Goal: Information Seeking & Learning: Learn about a topic

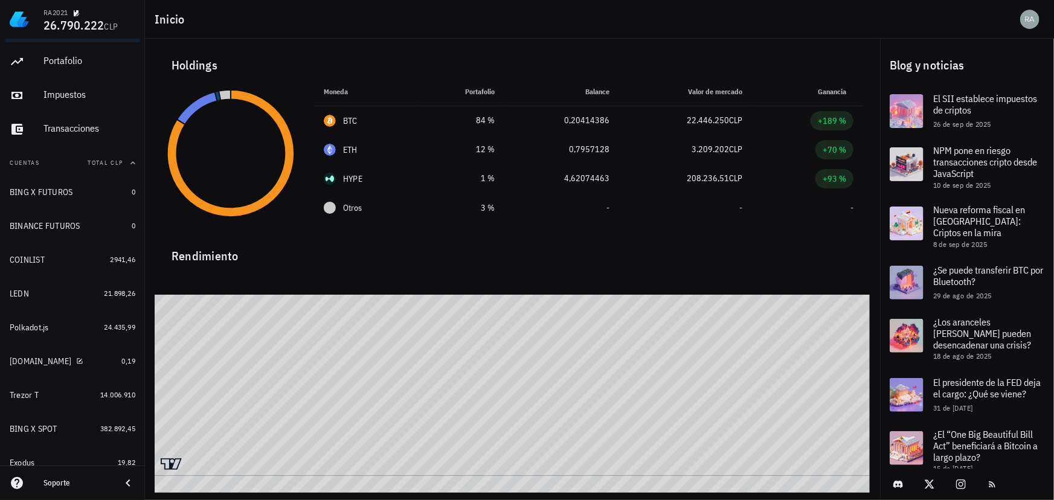
scroll to position [169, 0]
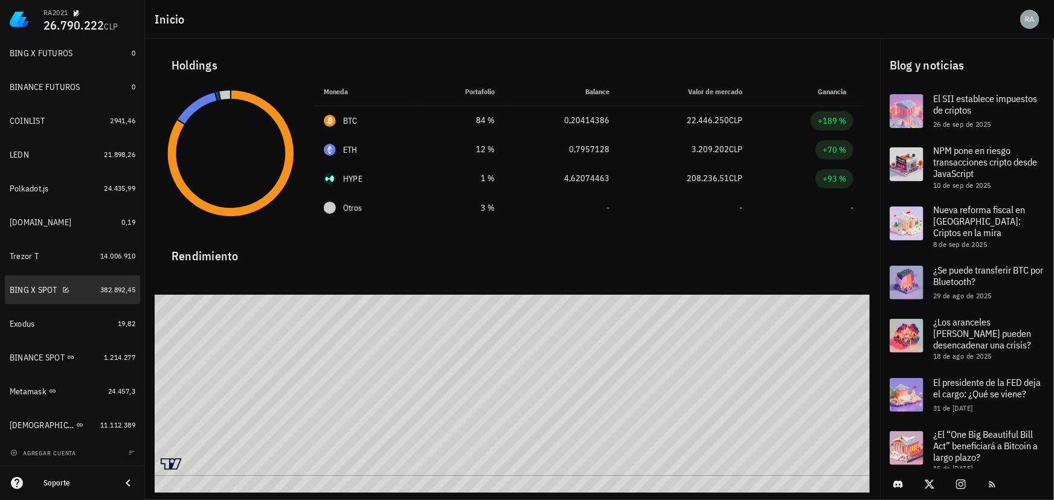
click at [57, 292] on div at bounding box center [63, 290] width 12 height 10
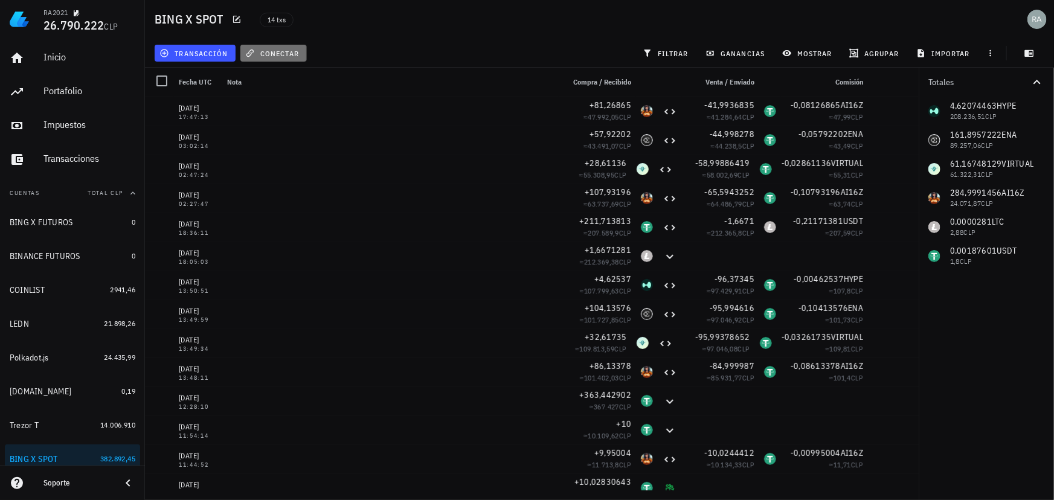
click at [267, 59] on button "conectar" at bounding box center [273, 53] width 66 height 17
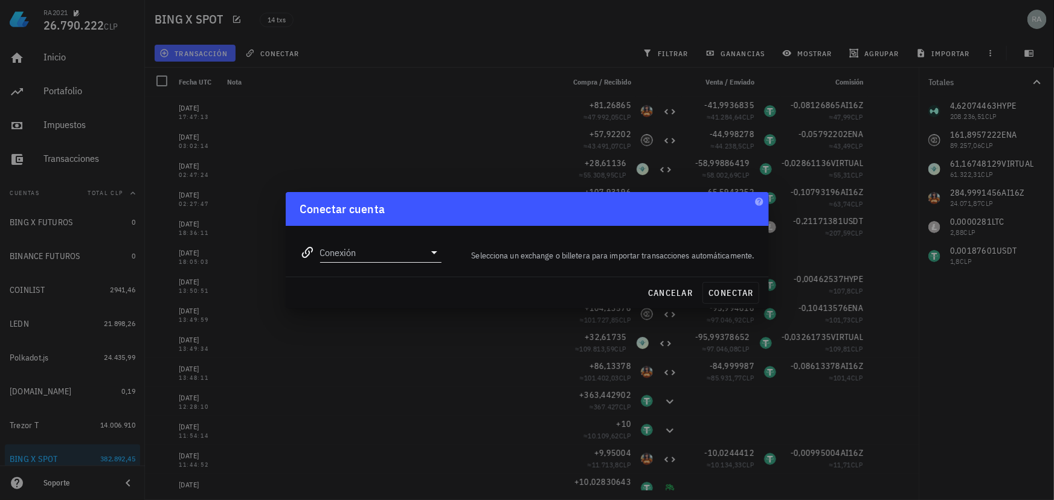
click at [430, 259] on icon at bounding box center [434, 252] width 15 height 15
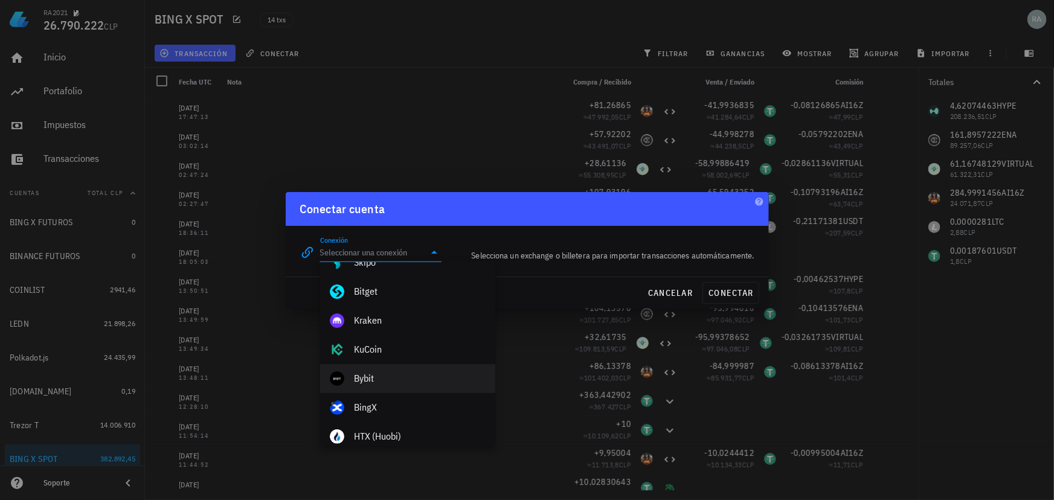
scroll to position [219, 0]
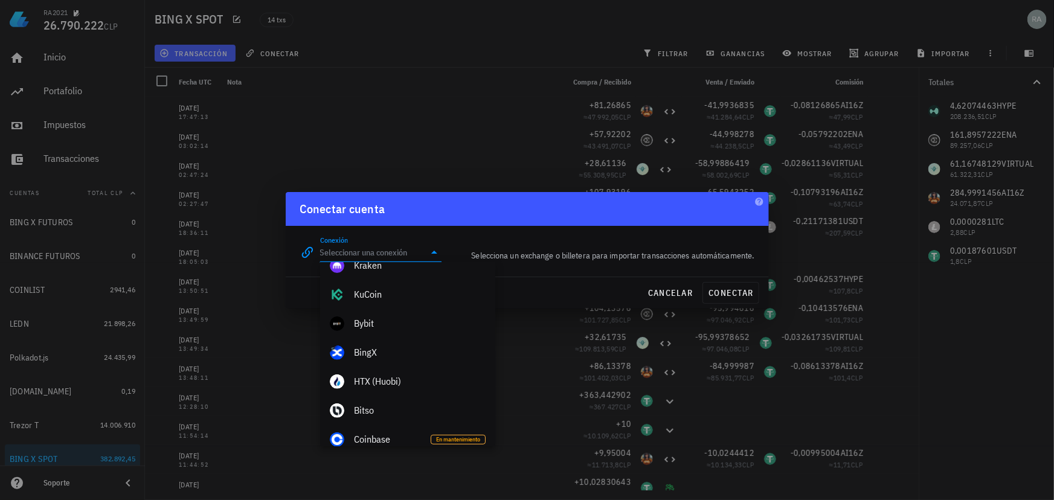
click at [390, 100] on div at bounding box center [527, 250] width 1054 height 500
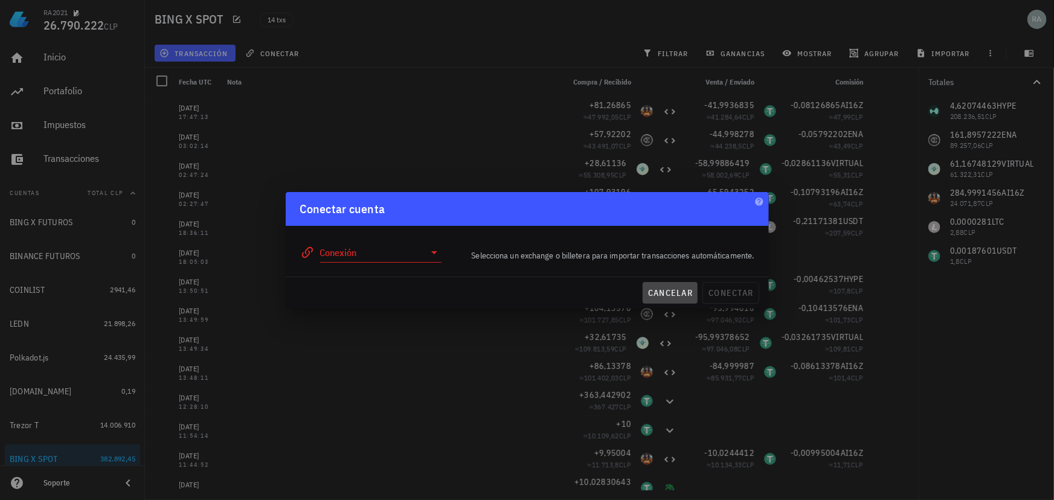
click at [665, 297] on span "cancelar" at bounding box center [670, 293] width 45 height 11
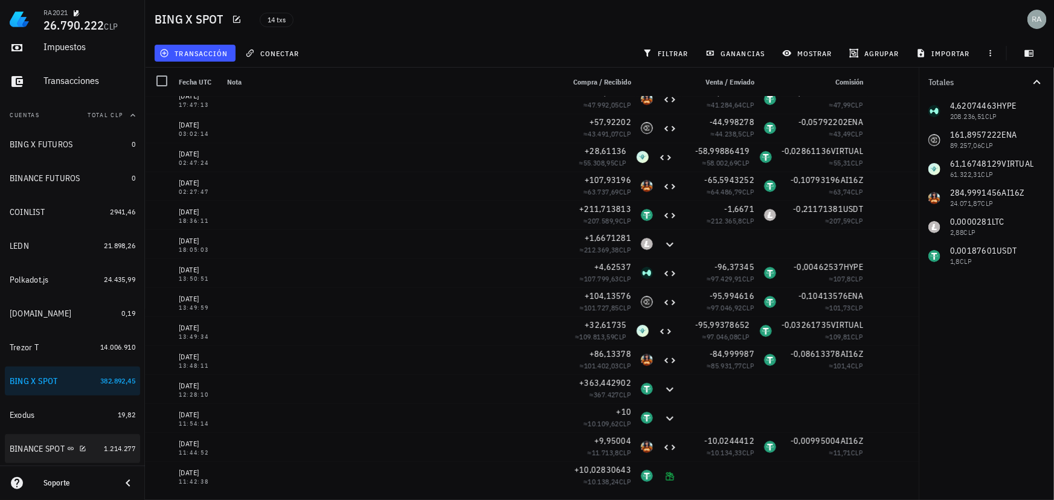
scroll to position [60, 0]
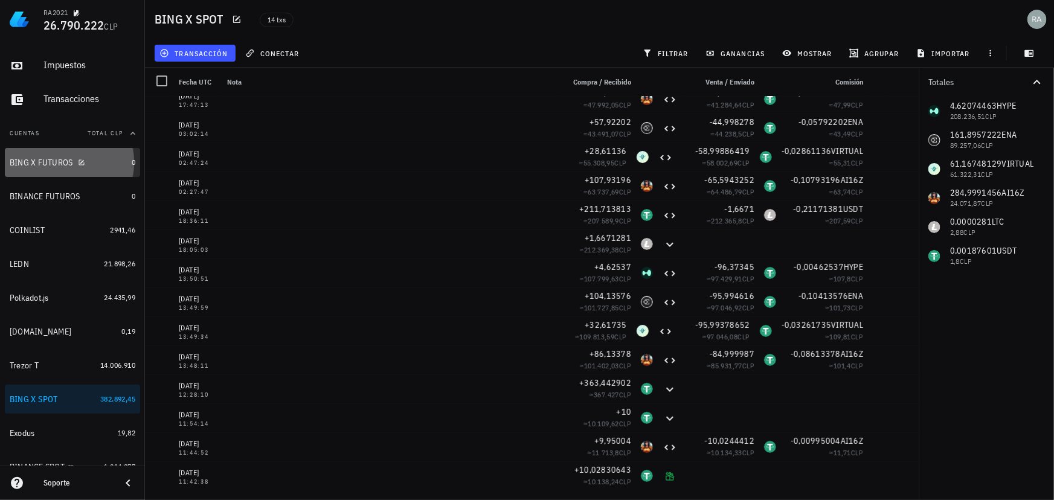
click at [66, 166] on div "BING X FUTUROS" at bounding box center [41, 163] width 63 height 10
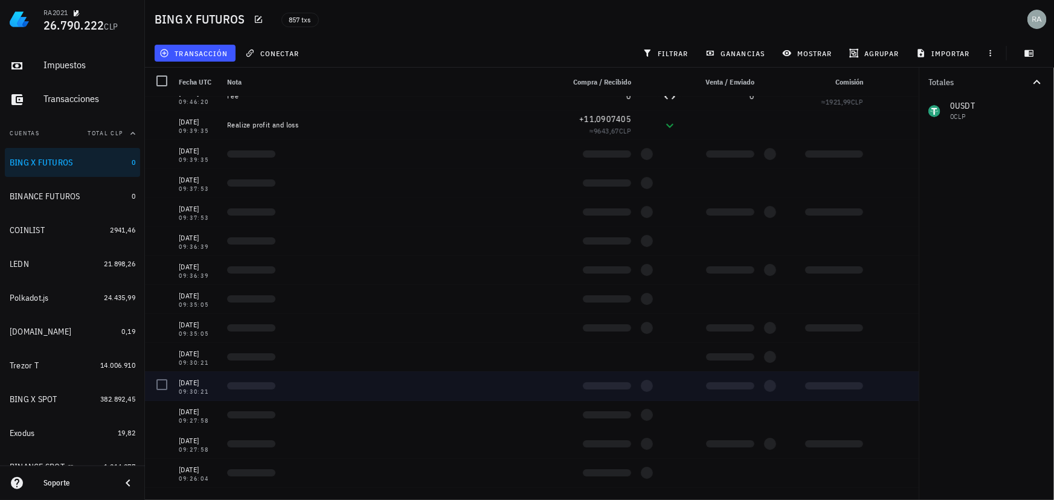
scroll to position [4613, 0]
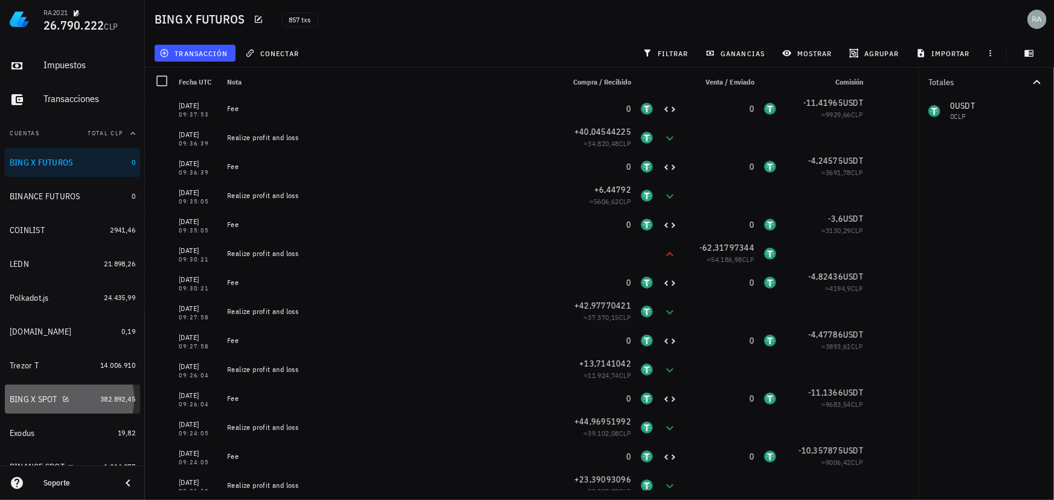
click at [32, 397] on div "BING X SPOT" at bounding box center [34, 400] width 48 height 10
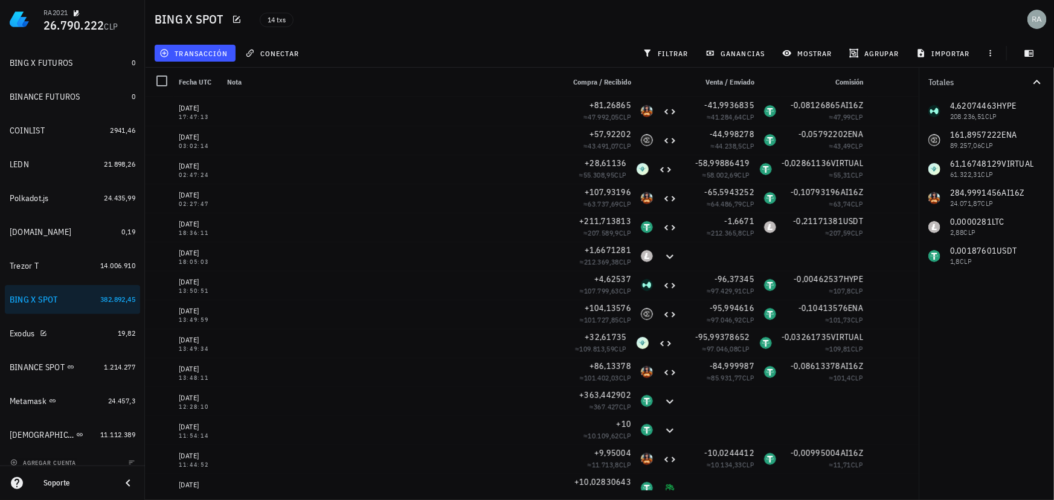
scroll to position [169, 0]
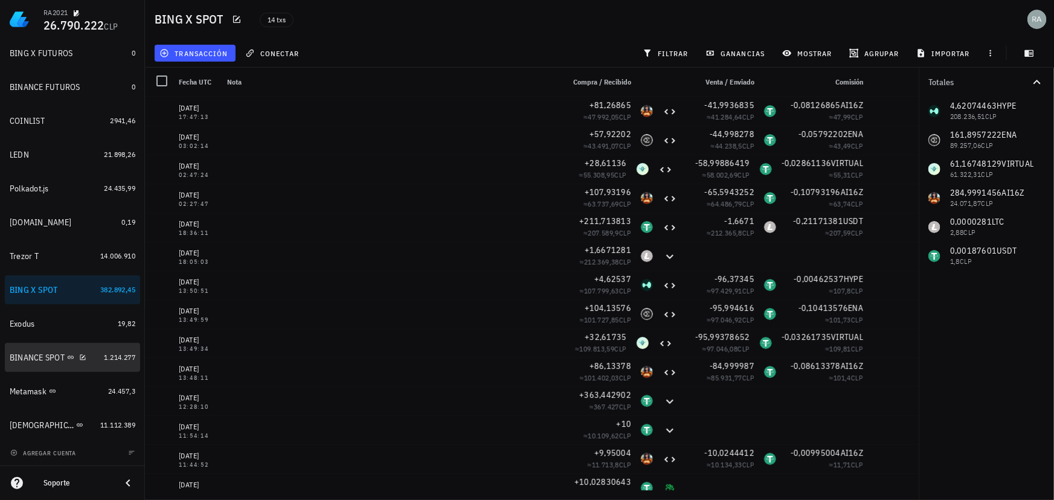
click at [34, 358] on div "BINANCE SPOT" at bounding box center [37, 358] width 55 height 10
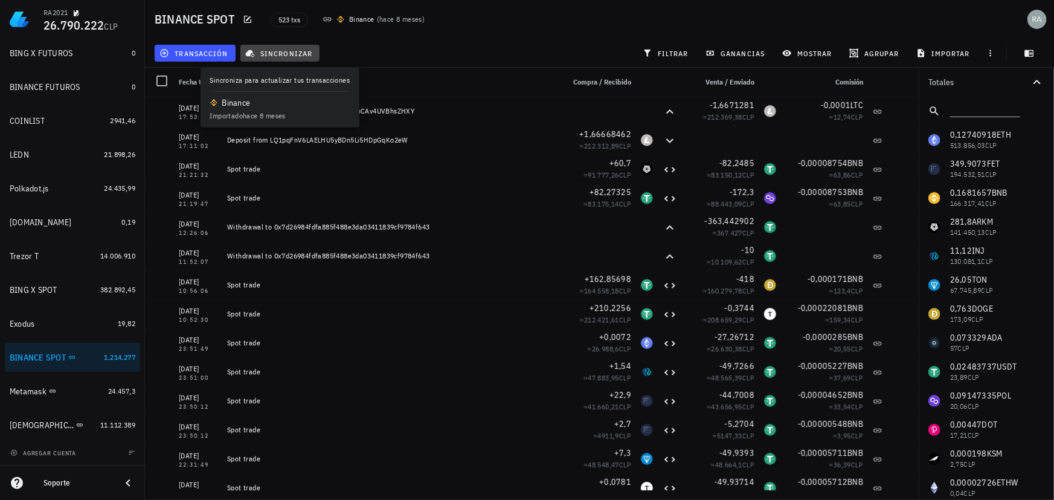
click at [297, 53] on span "sincronizar" at bounding box center [280, 53] width 65 height 10
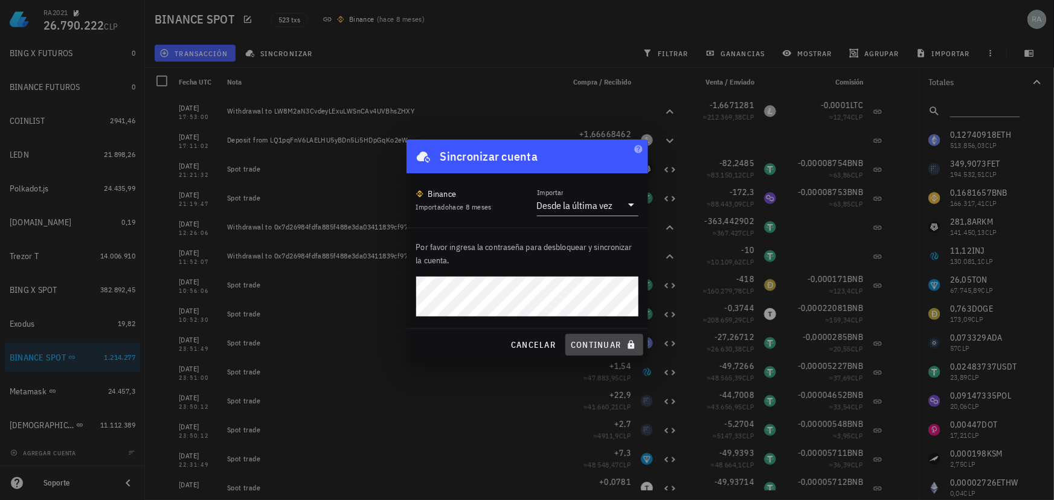
click at [609, 343] on span "continuar" at bounding box center [604, 345] width 68 height 11
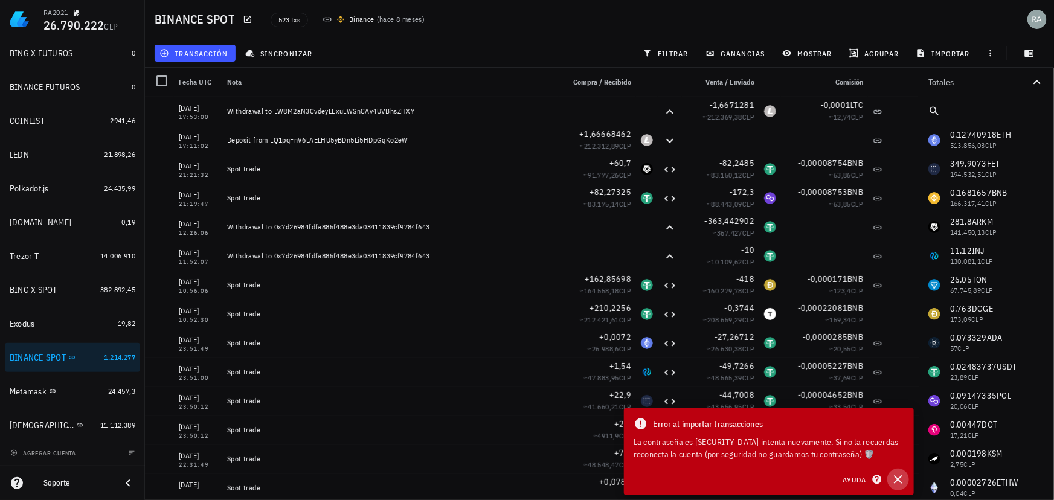
click at [898, 477] on icon "button" at bounding box center [898, 479] width 15 height 15
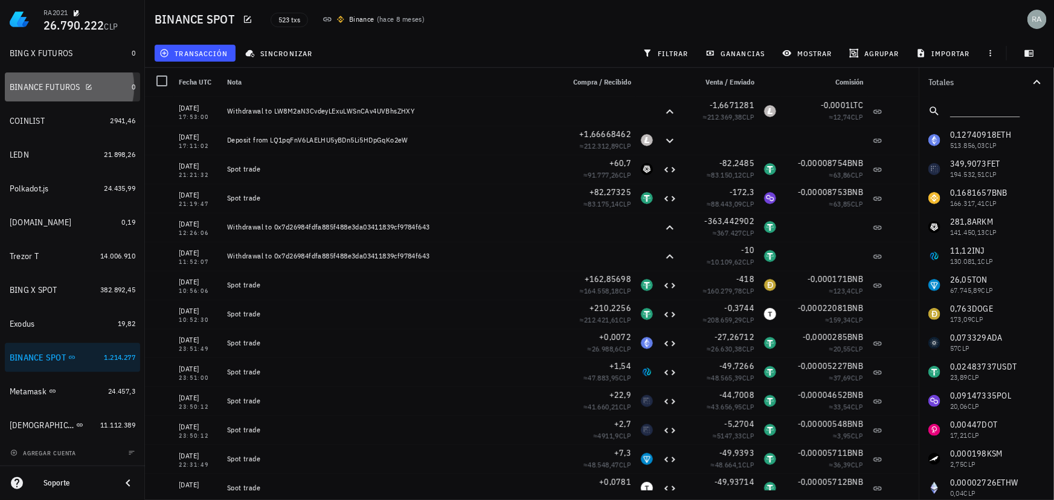
click at [24, 91] on div "BINANCE FUTUROS" at bounding box center [45, 87] width 71 height 10
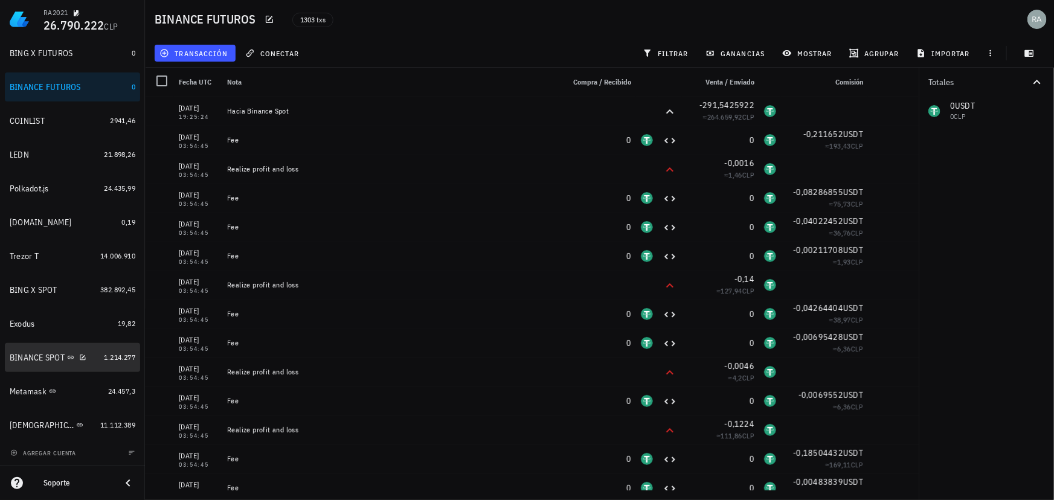
click at [16, 356] on div "BINANCE SPOT" at bounding box center [37, 358] width 55 height 10
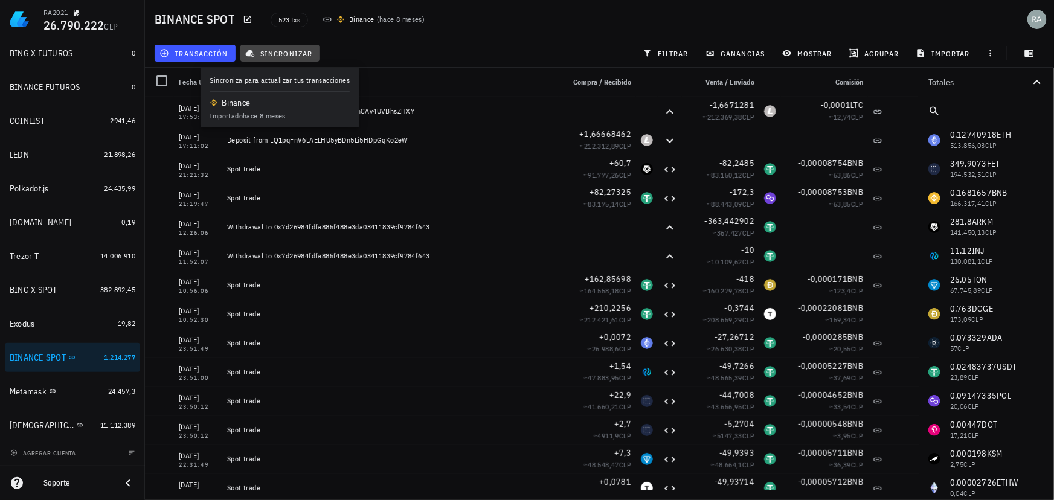
click at [286, 53] on span "sincronizar" at bounding box center [280, 53] width 65 height 10
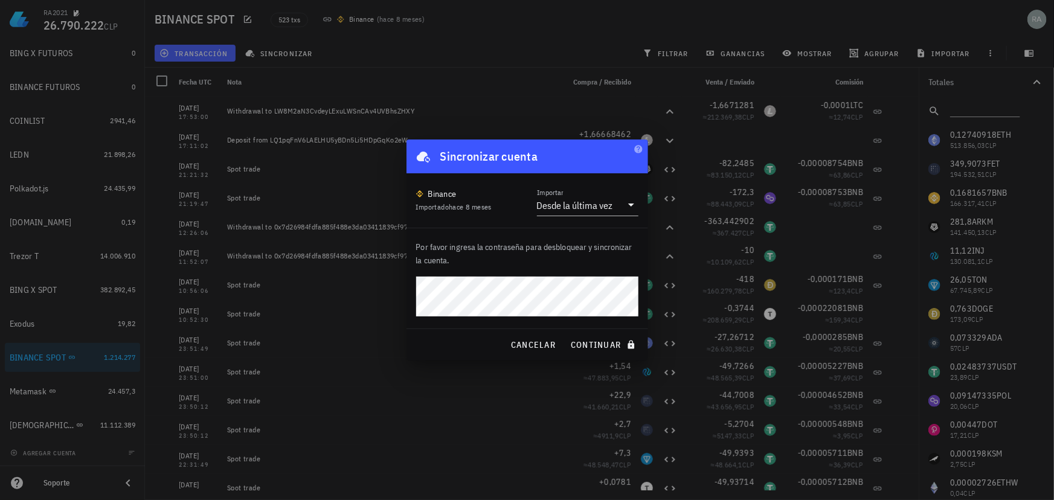
click at [498, 268] on div "Por favor ingresa la contraseña para desbloquear y sincronizar la cuenta." at bounding box center [528, 278] width 242 height 100
click at [636, 144] on icon "button" at bounding box center [639, 149] width 10 height 10
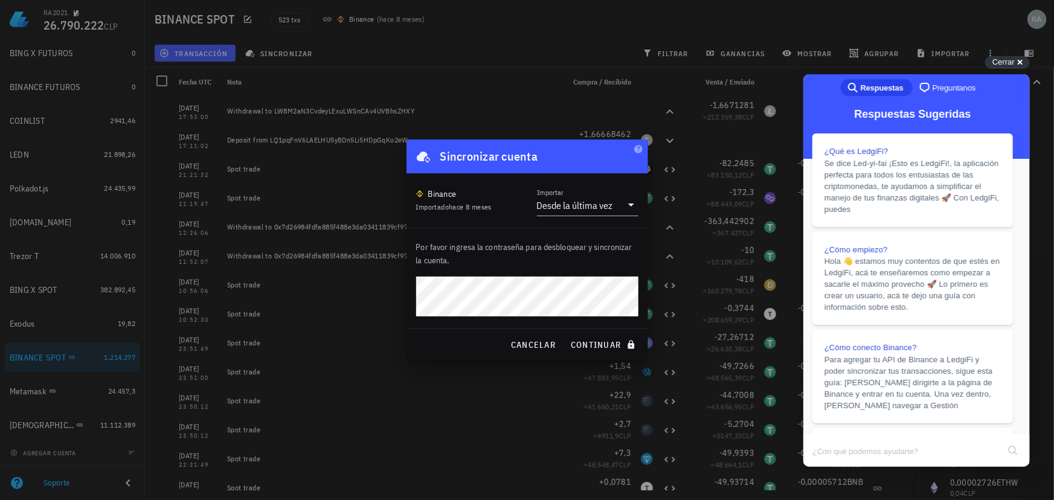
scroll to position [260, 0]
click at [825, 467] on button "Close" at bounding box center [815, 475] width 22 height 16
click at [1021, 63] on div "Cerrar cross-small" at bounding box center [1007, 62] width 45 height 13
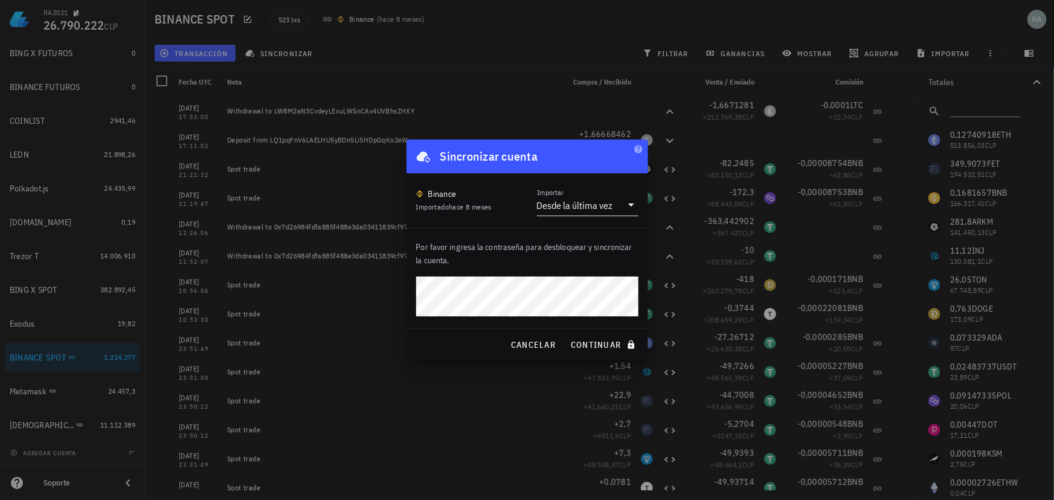
click at [598, 205] on div "Desde la última vez" at bounding box center [575, 205] width 76 height 12
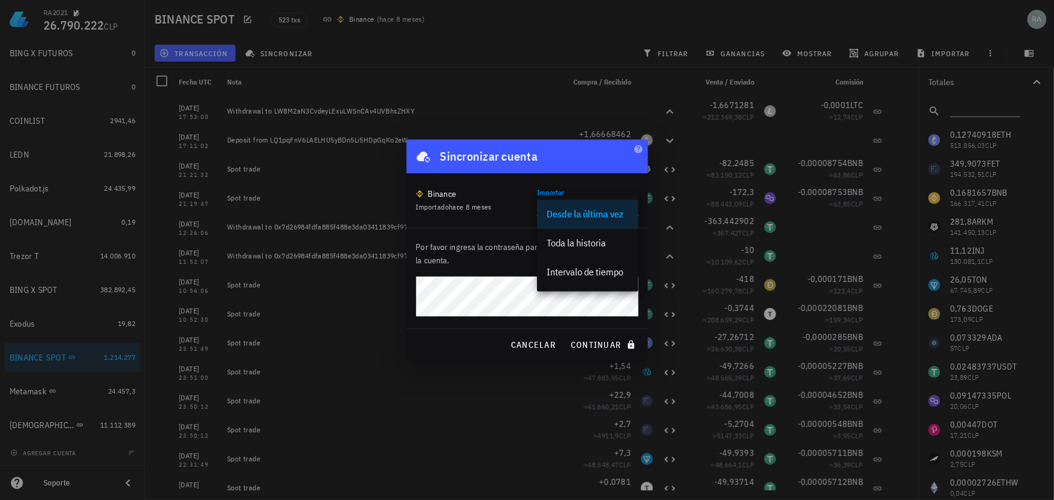
click at [494, 272] on div "Por favor ingresa la contraseña para desbloquear y sincronizar la cuenta." at bounding box center [528, 278] width 242 height 100
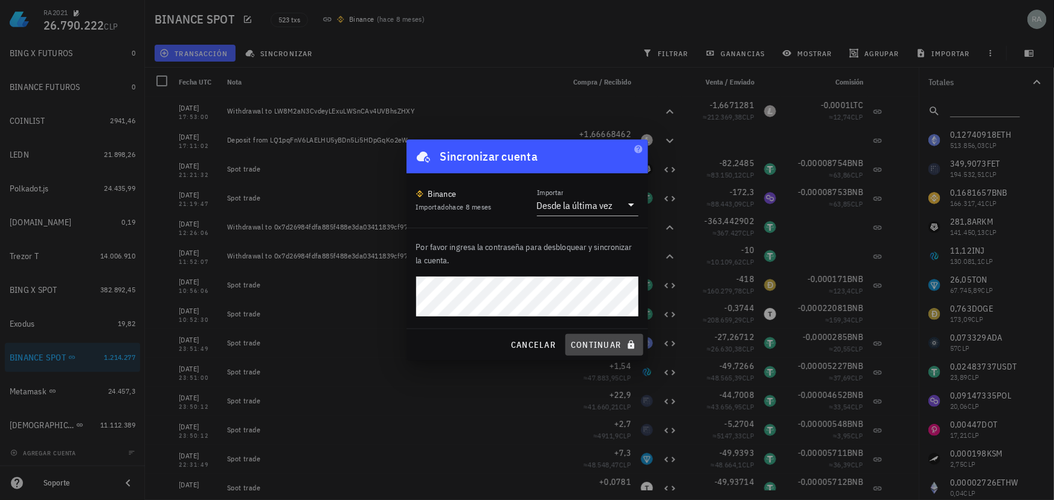
click at [605, 344] on span "continuar" at bounding box center [604, 345] width 68 height 11
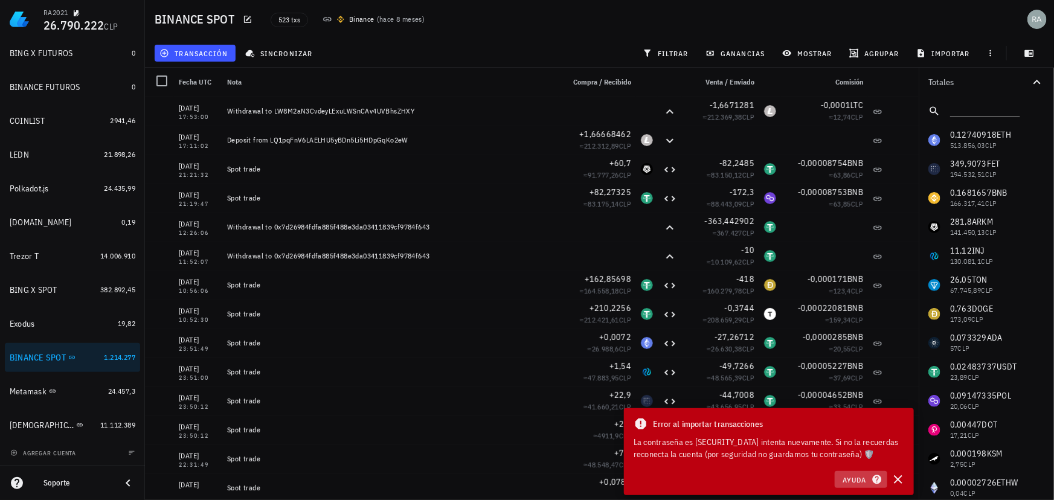
click at [875, 479] on icon "button" at bounding box center [876, 479] width 9 height 9
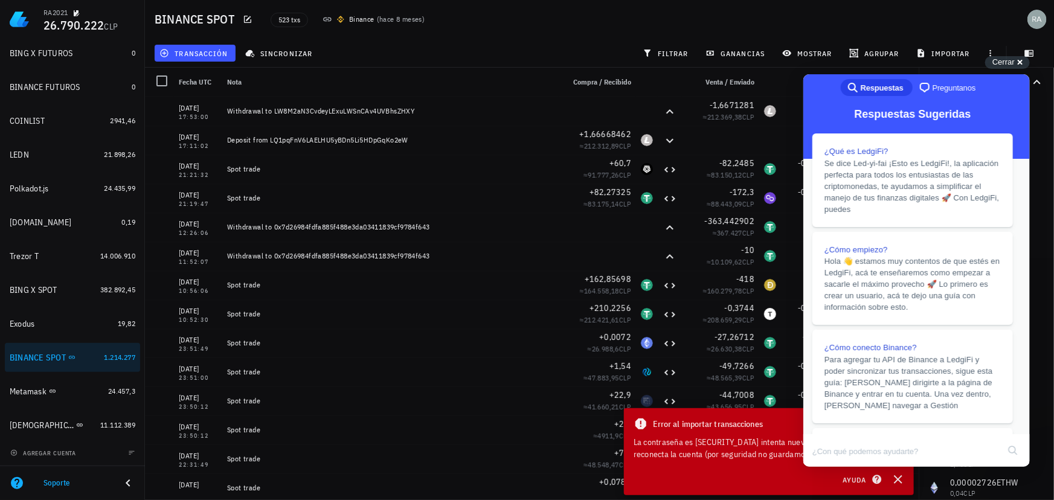
scroll to position [54, 0]
click at [113, 359] on span "1.214.277" at bounding box center [119, 357] width 31 height 9
click at [82, 356] on icon "button" at bounding box center [83, 357] width 7 height 7
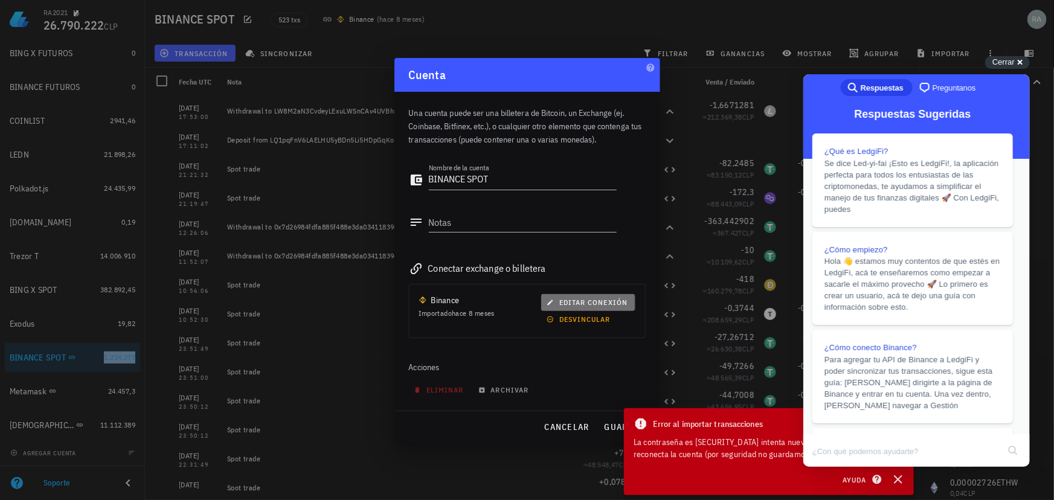
click at [593, 301] on span "editar conexión" at bounding box center [588, 302] width 79 height 9
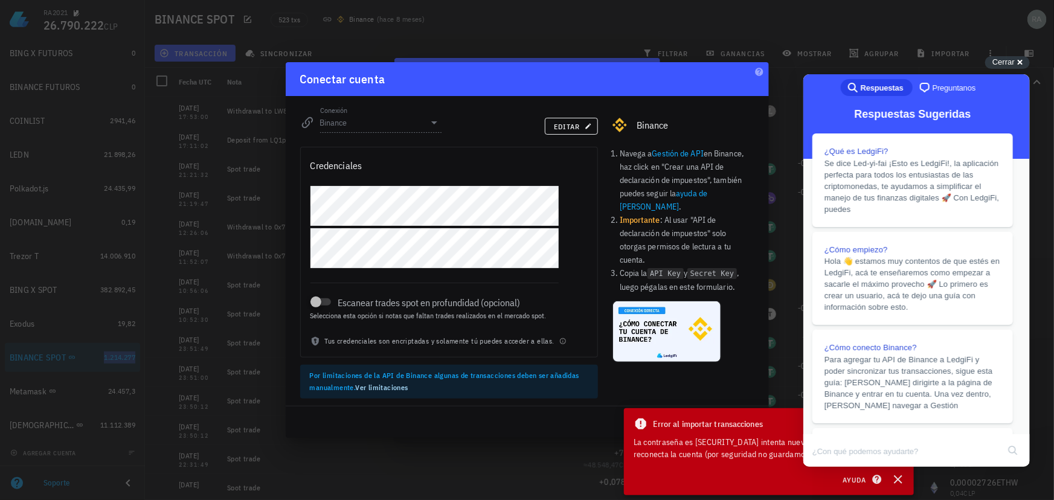
click at [825, 467] on button "Close" at bounding box center [815, 475] width 22 height 16
click at [1016, 65] on div "Cerrar cross-small" at bounding box center [1007, 62] width 45 height 13
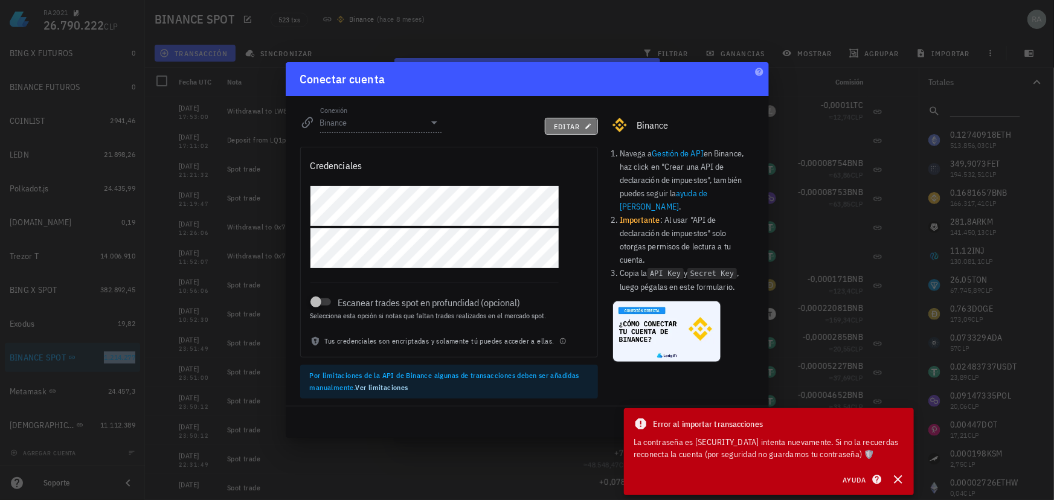
click at [575, 123] on span "editar" at bounding box center [571, 126] width 37 height 9
click at [897, 477] on icon "button" at bounding box center [898, 479] width 8 height 8
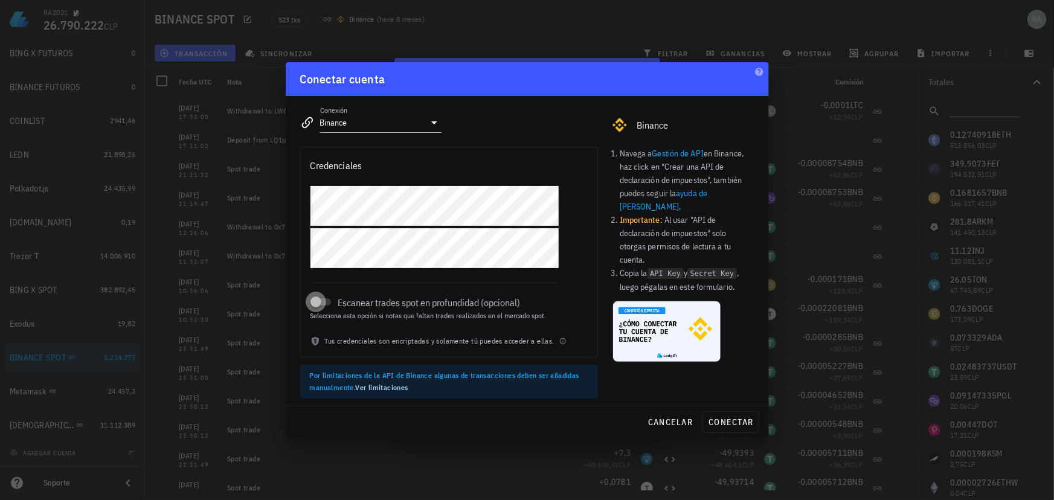
click at [323, 302] on div at bounding box center [316, 302] width 17 height 17
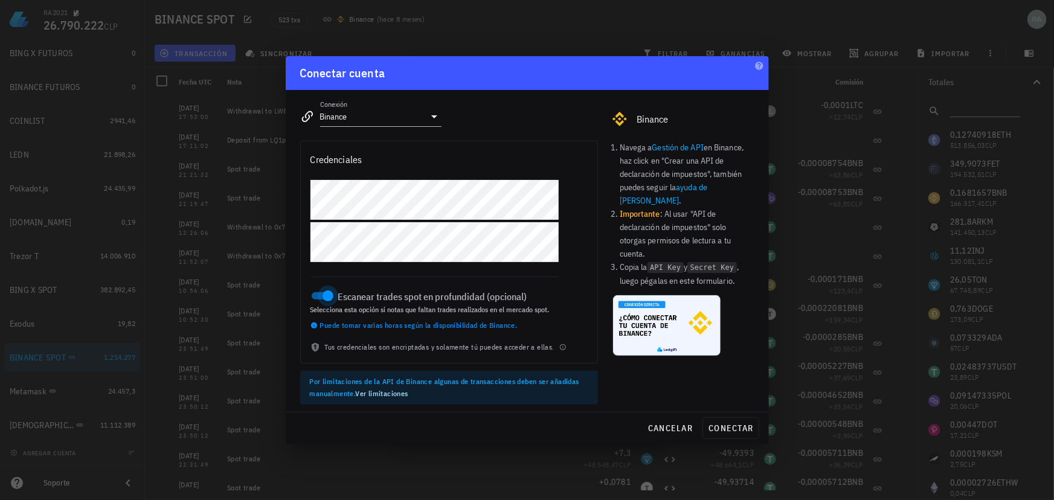
click at [320, 294] on div at bounding box center [328, 296] width 17 height 17
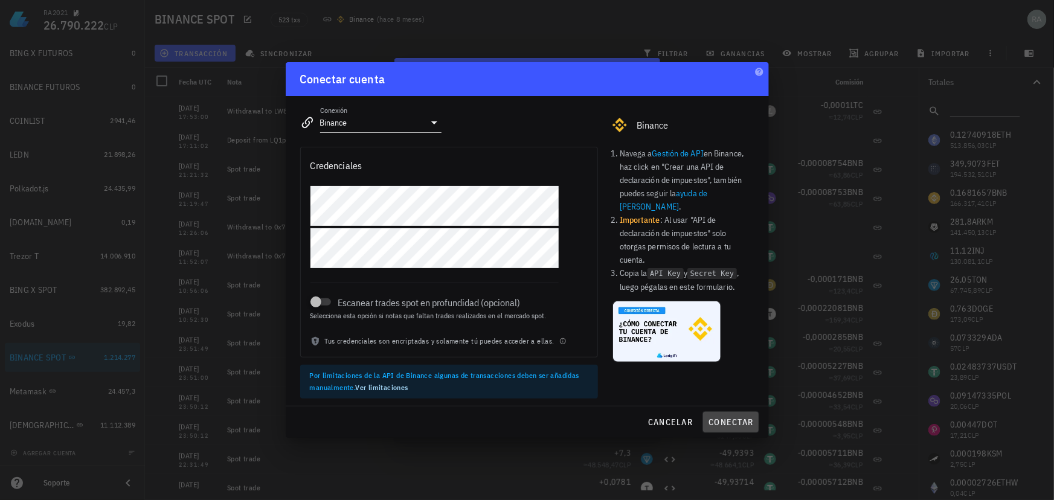
click at [741, 422] on span "conectar" at bounding box center [730, 422] width 45 height 11
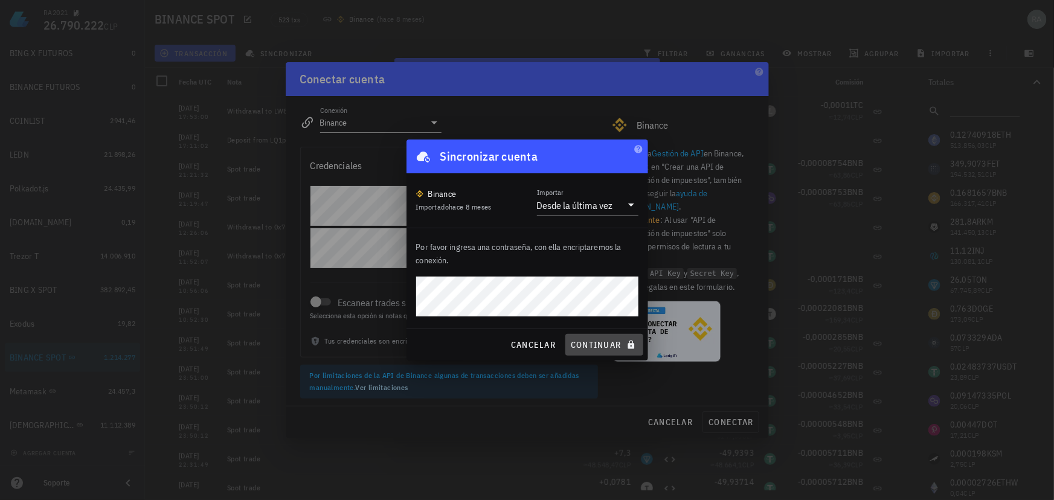
click at [598, 346] on span "continuar" at bounding box center [604, 345] width 68 height 11
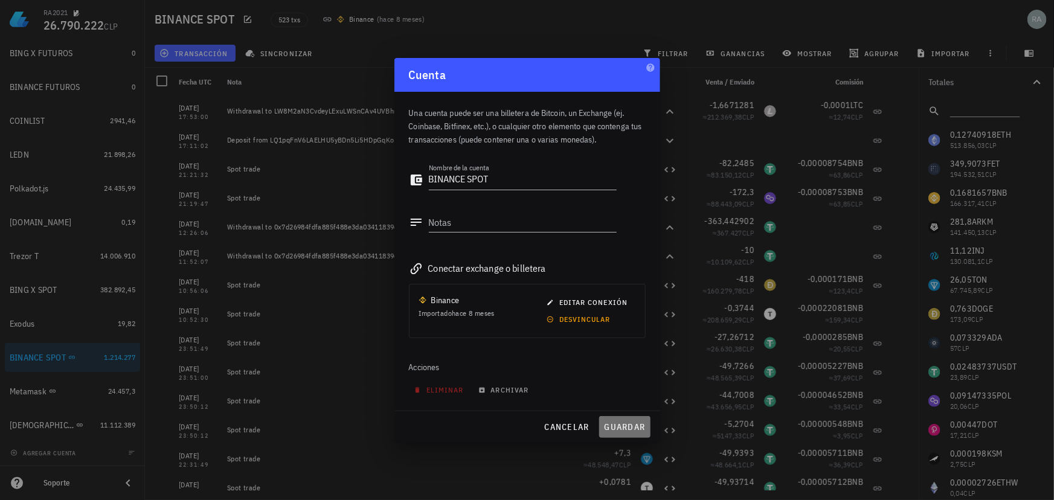
click at [634, 427] on span "guardar" at bounding box center [625, 427] width 42 height 11
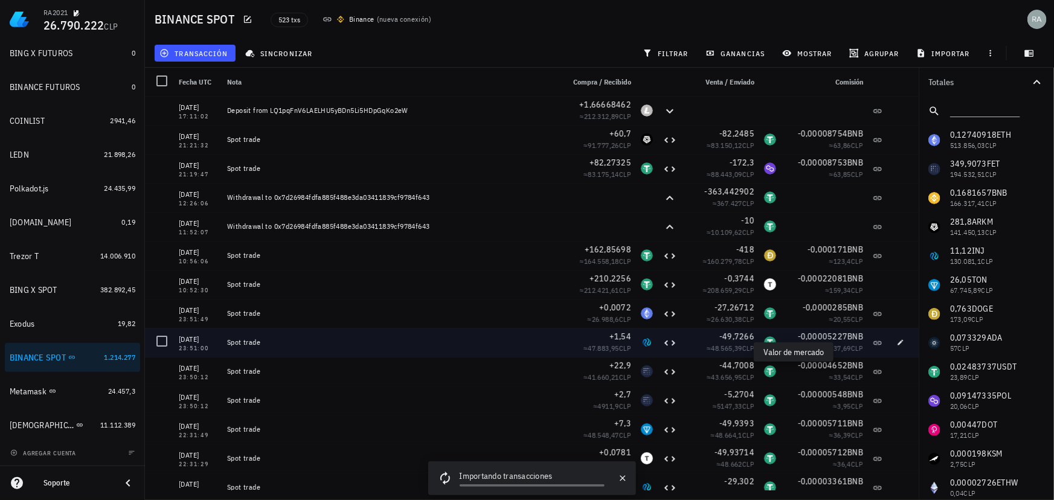
scroll to position [0, 0]
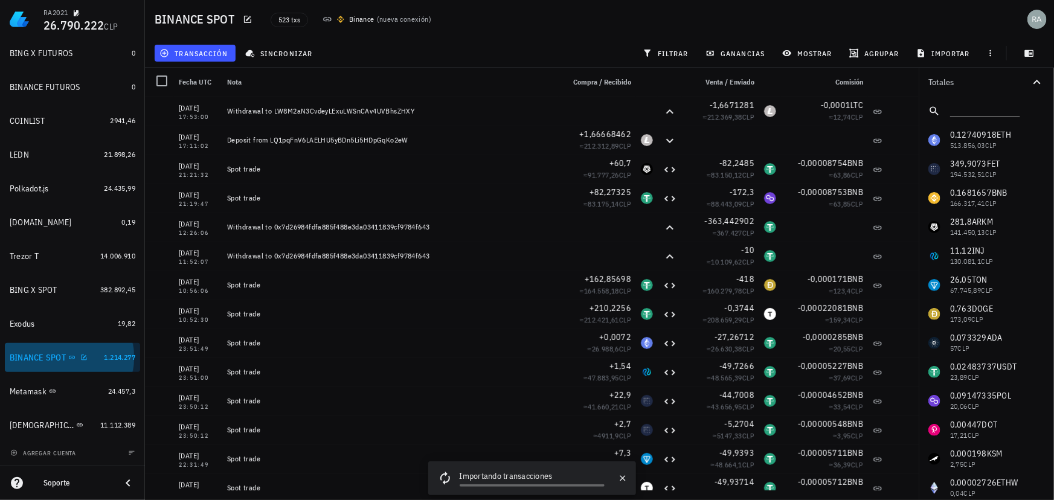
click at [38, 356] on div "BINANCE SPOT" at bounding box center [38, 358] width 56 height 10
click at [622, 480] on icon "button" at bounding box center [623, 479] width 10 height 10
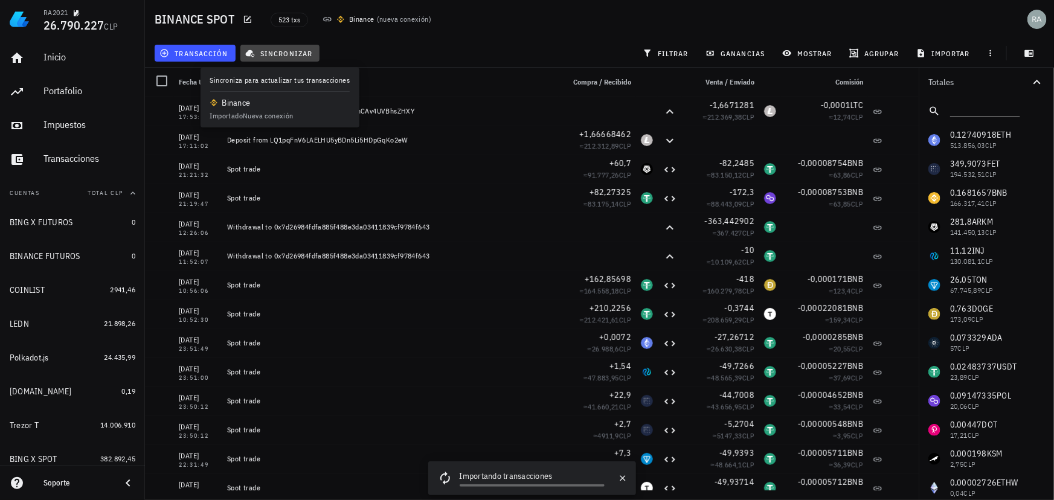
click at [276, 55] on span "sincronizar" at bounding box center [280, 53] width 65 height 10
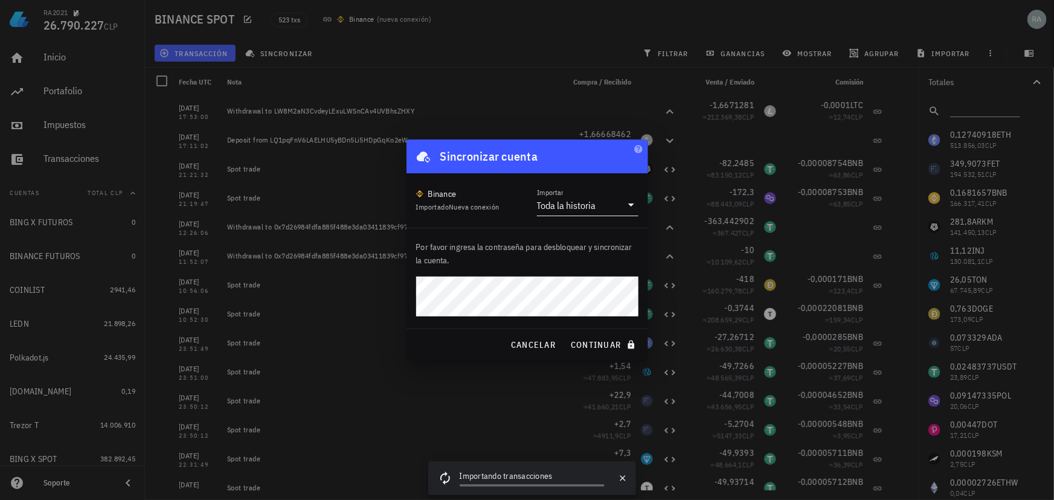
click at [595, 207] on div "Toda la historia" at bounding box center [566, 205] width 59 height 12
click at [573, 242] on div "Intervalo de tiempo" at bounding box center [588, 242] width 82 height 11
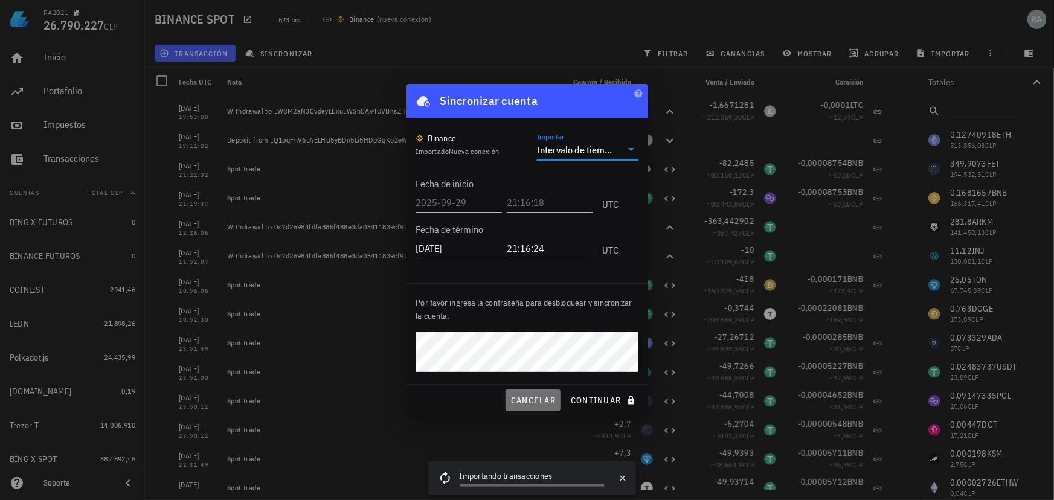
click at [526, 399] on span "cancelar" at bounding box center [533, 400] width 45 height 11
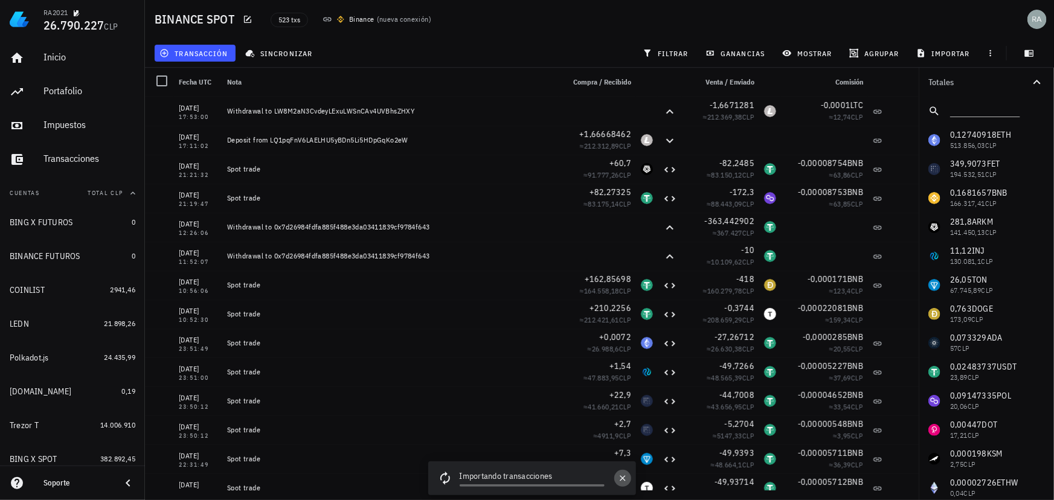
click at [622, 477] on icon "button" at bounding box center [623, 479] width 10 height 10
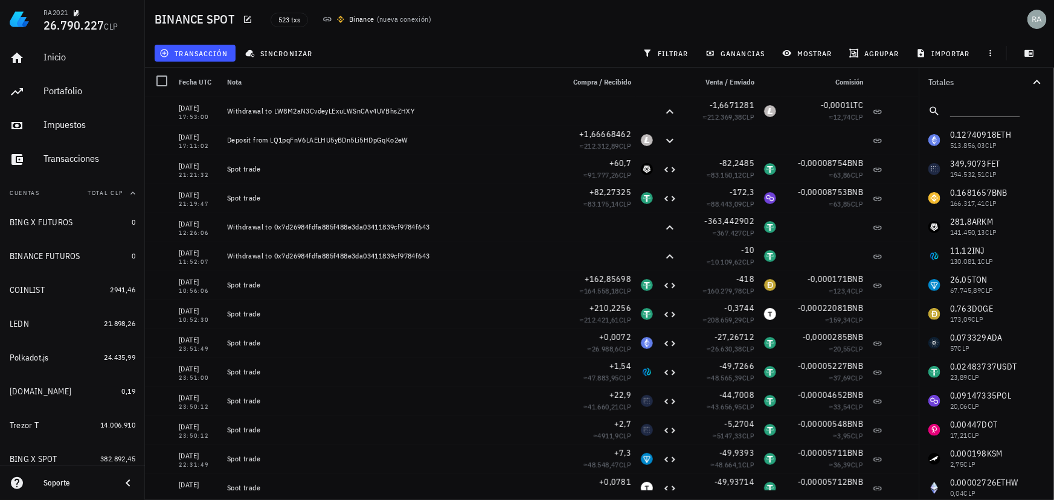
click at [369, 45] on div "transacción sincronizar filtrar ganancias mostrar agrupar importar" at bounding box center [599, 53] width 895 height 29
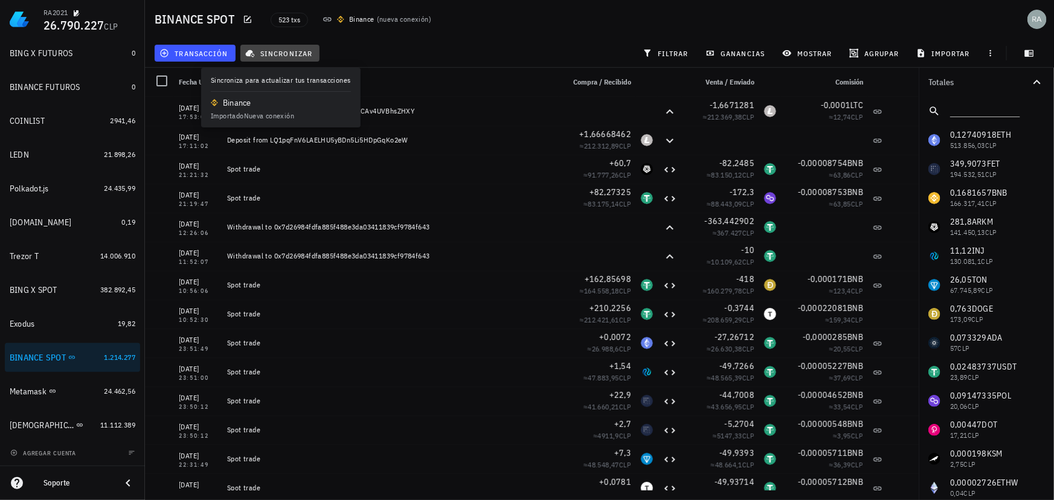
click at [276, 54] on span "sincronizar" at bounding box center [280, 53] width 65 height 10
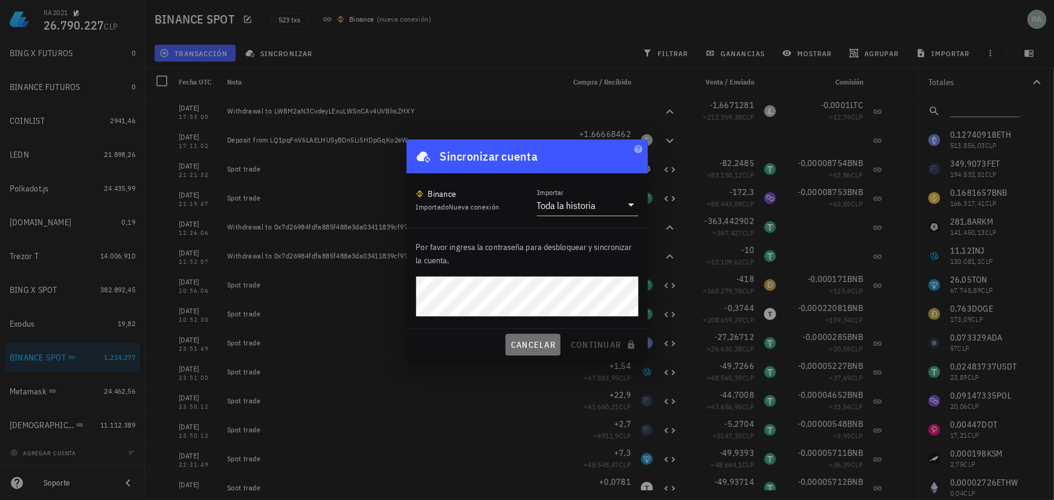
click at [535, 344] on span "cancelar" at bounding box center [533, 345] width 45 height 11
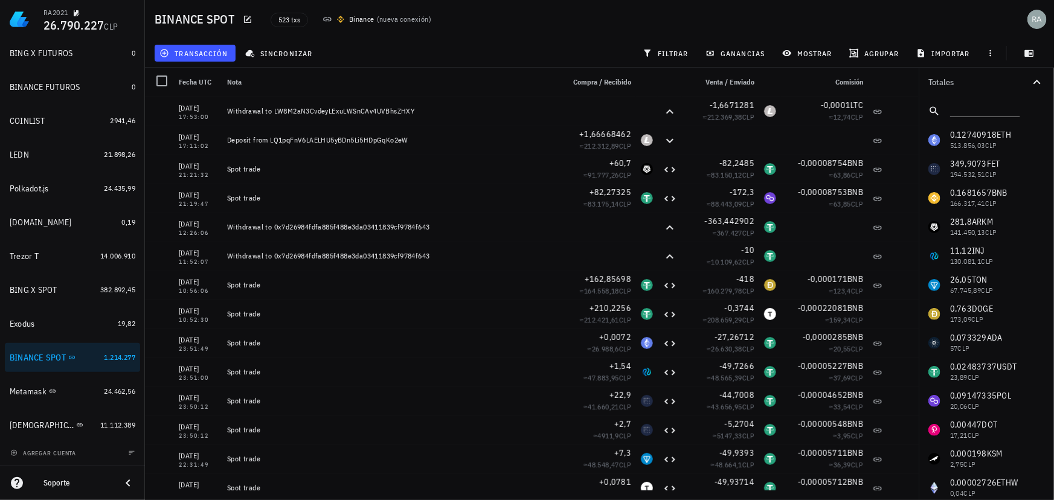
click at [593, 37] on div "BINANCE SPOT 523 txs Binance ( nueva conexión )" at bounding box center [599, 19] width 909 height 39
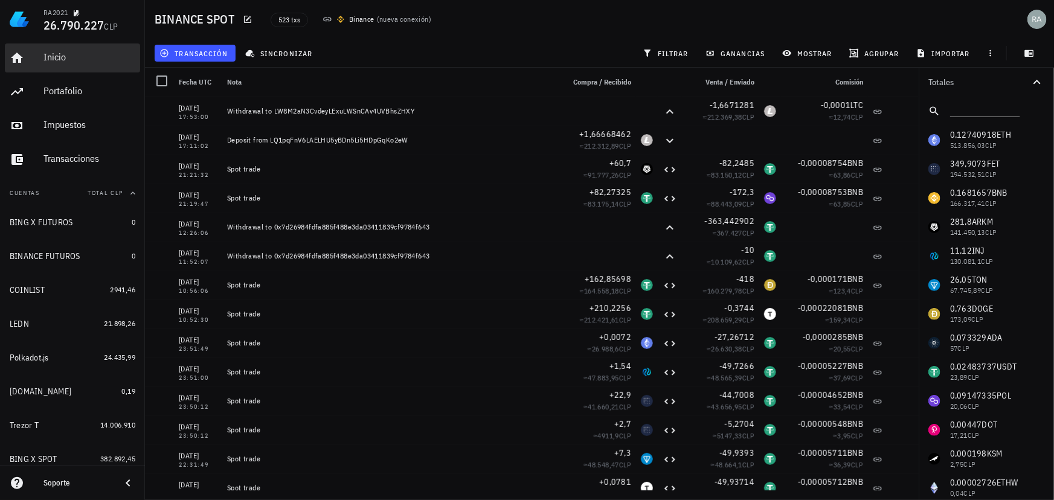
click at [50, 58] on div "Inicio" at bounding box center [90, 56] width 92 height 11
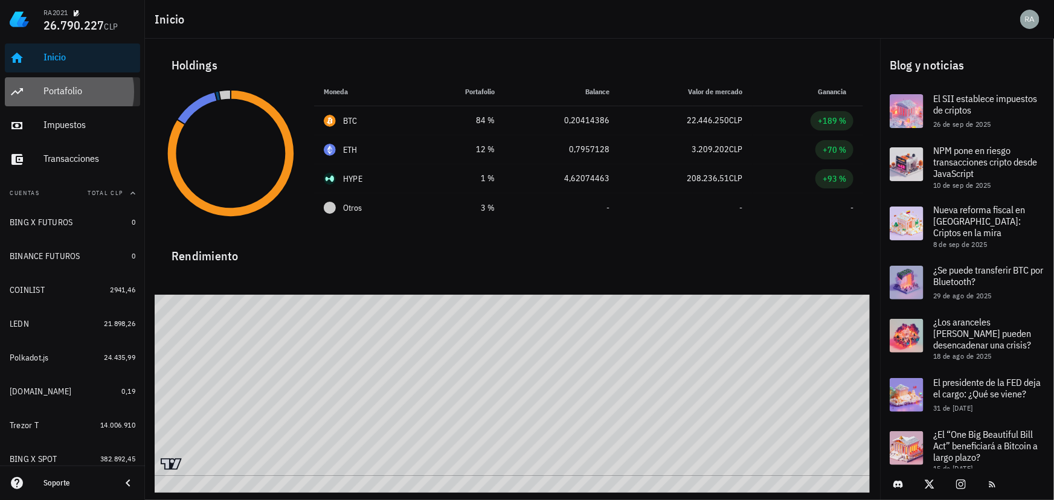
click at [62, 84] on div "Portafolio" at bounding box center [90, 91] width 92 height 27
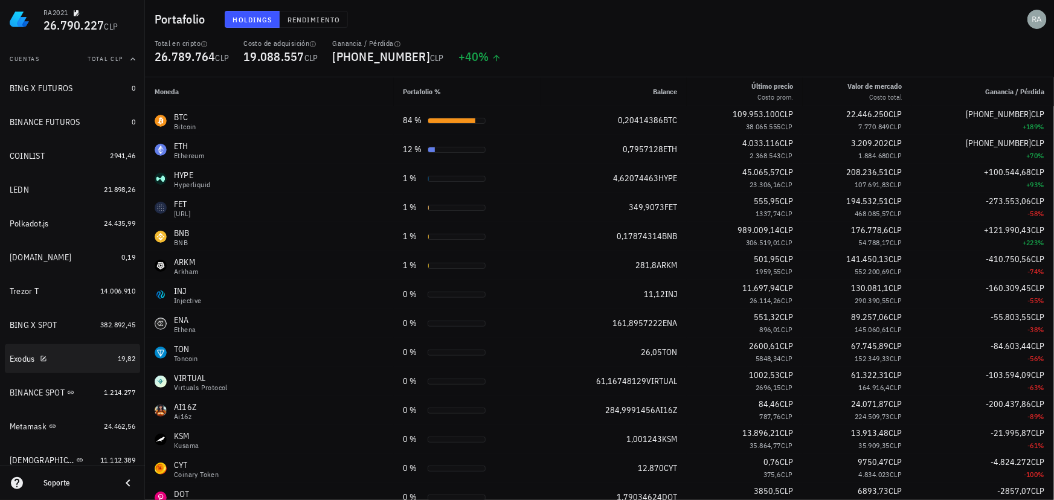
scroll to position [164, 0]
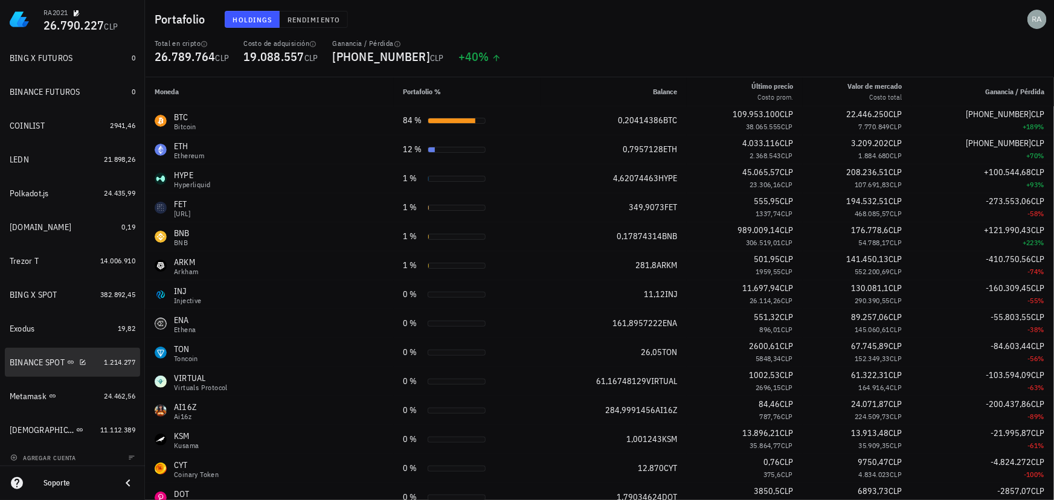
click at [30, 370] on div "BINANCE SPOT" at bounding box center [54, 363] width 89 height 26
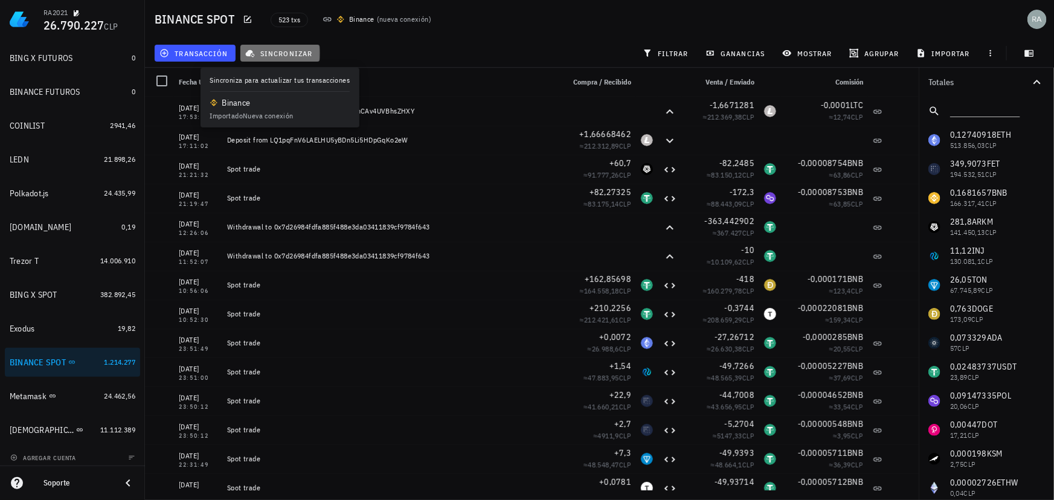
click at [288, 52] on span "sincronizar" at bounding box center [280, 53] width 65 height 10
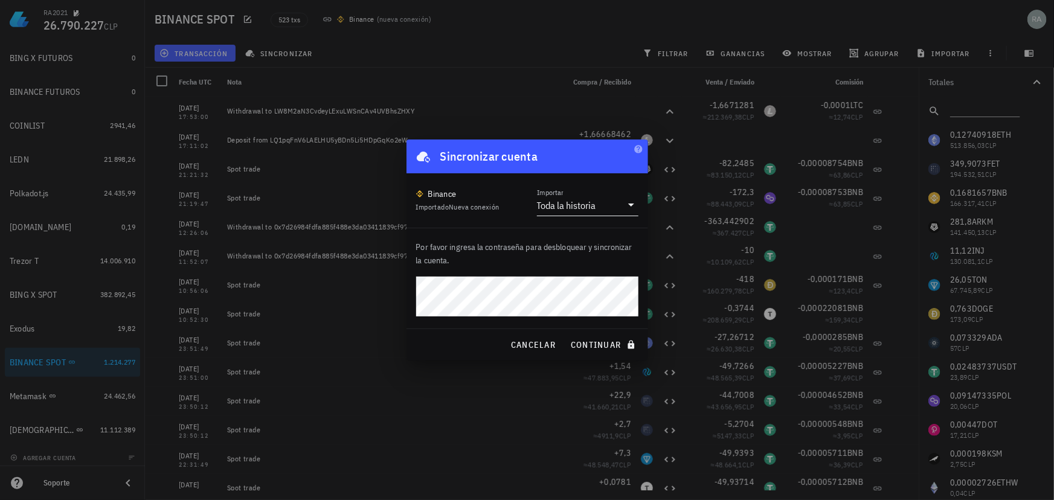
click at [576, 205] on div "Toda la historia" at bounding box center [566, 205] width 59 height 12
click at [581, 242] on div "Intervalo de tiempo" at bounding box center [588, 242] width 82 height 11
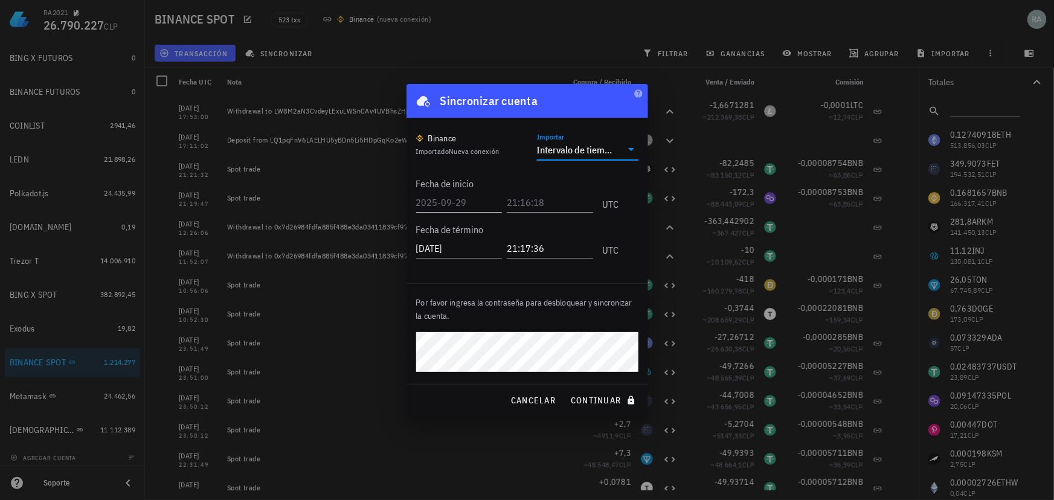
click at [479, 203] on input "text" at bounding box center [459, 202] width 86 height 19
type input "0"
type input "2025-02-01"
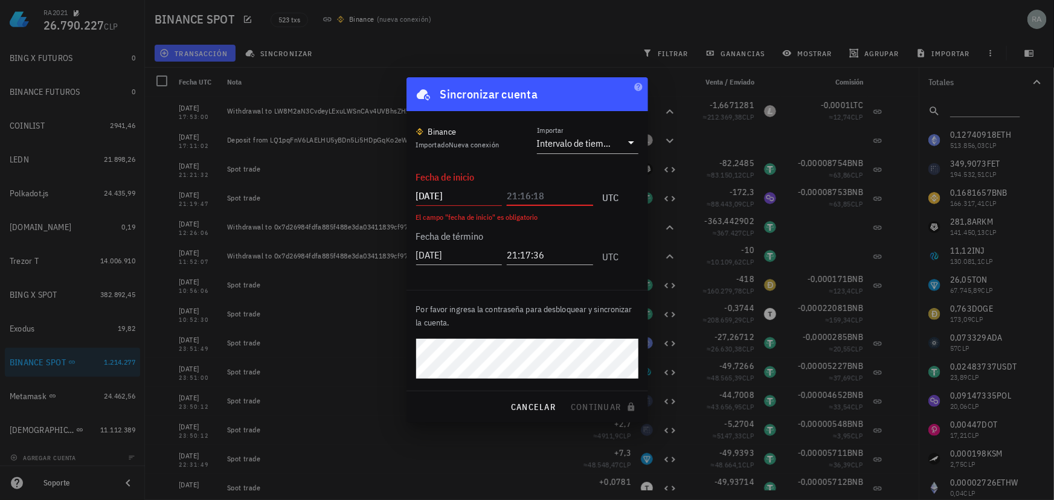
click at [544, 191] on input "text" at bounding box center [550, 195] width 86 height 19
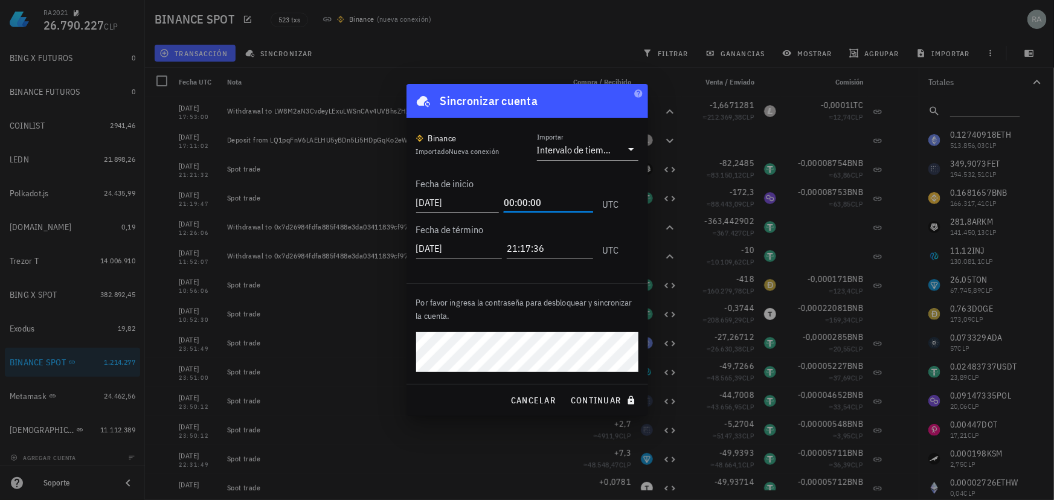
type input "00:00:00"
click at [585, 399] on span "continuar" at bounding box center [604, 400] width 68 height 11
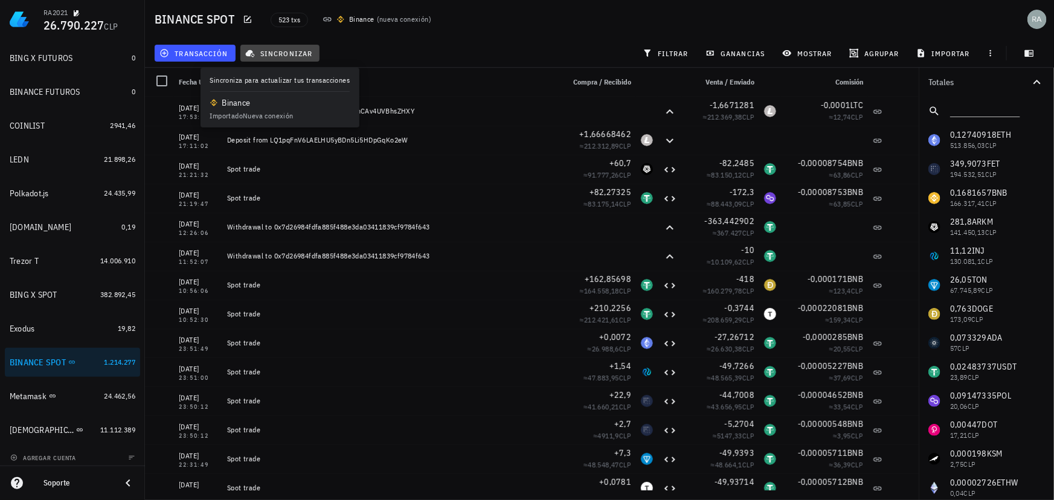
click at [272, 53] on span "sincronizar" at bounding box center [280, 53] width 65 height 10
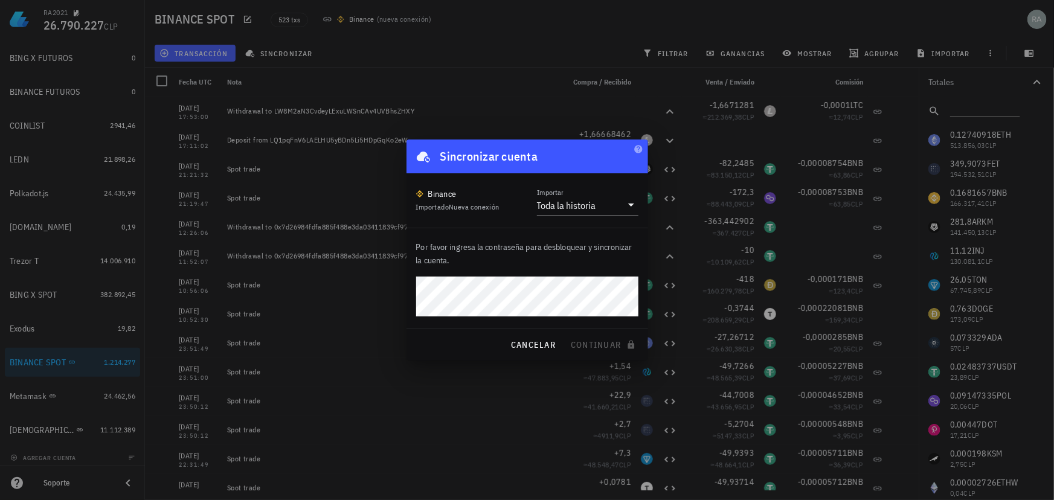
click at [465, 206] on span "Nueva conexión" at bounding box center [474, 206] width 51 height 9
click at [495, 211] on span "Nueva conexión" at bounding box center [474, 206] width 51 height 9
click at [574, 204] on div "Toda la historia" at bounding box center [566, 205] width 59 height 12
click at [568, 242] on div "Intervalo de tiempo" at bounding box center [588, 242] width 82 height 11
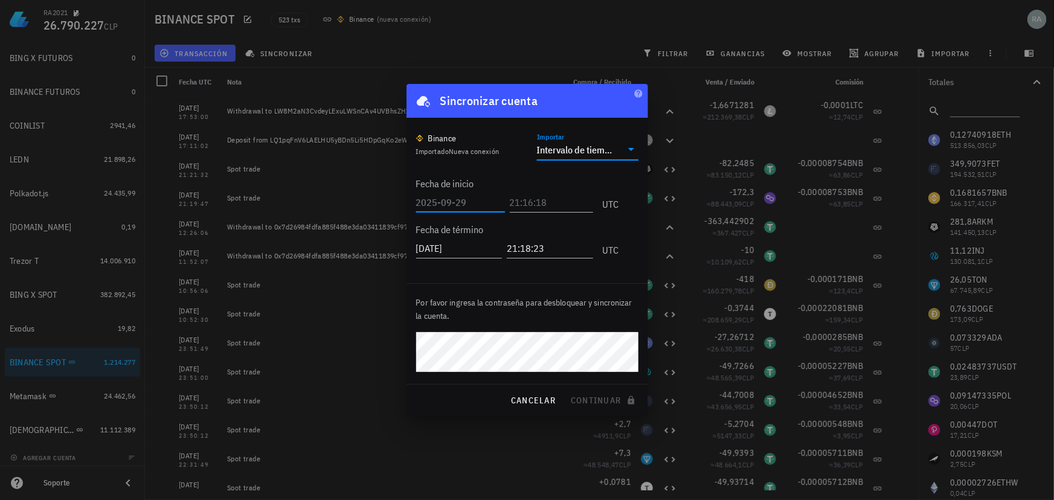
click at [452, 199] on input "text" at bounding box center [460, 202] width 89 height 19
type input "2025-02-01"
click at [572, 193] on input "text" at bounding box center [551, 202] width 83 height 19
type input "00:00:00"
click at [595, 404] on span "continuar" at bounding box center [604, 400] width 68 height 11
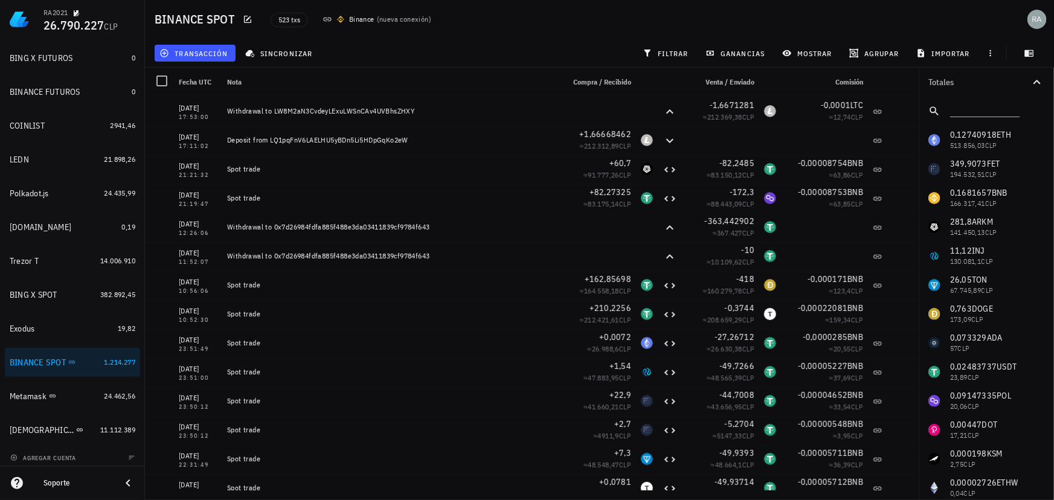
click at [914, 88] on div at bounding box center [903, 82] width 31 height 29
click at [29, 332] on div "Exodus" at bounding box center [22, 329] width 25 height 10
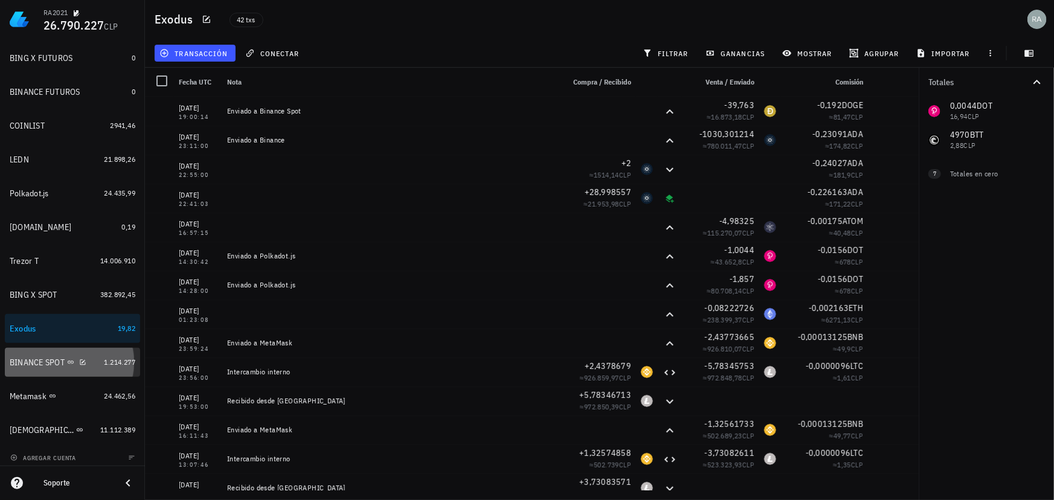
click at [28, 363] on div "BINANCE SPOT" at bounding box center [37, 363] width 55 height 10
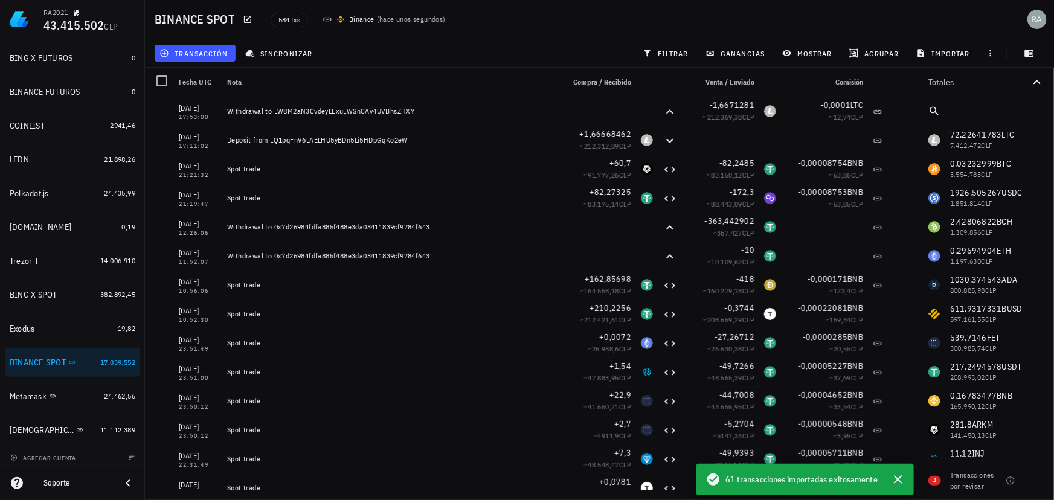
click at [712, 481] on icon at bounding box center [713, 479] width 15 height 15
click at [897, 480] on icon "button" at bounding box center [898, 479] width 8 height 8
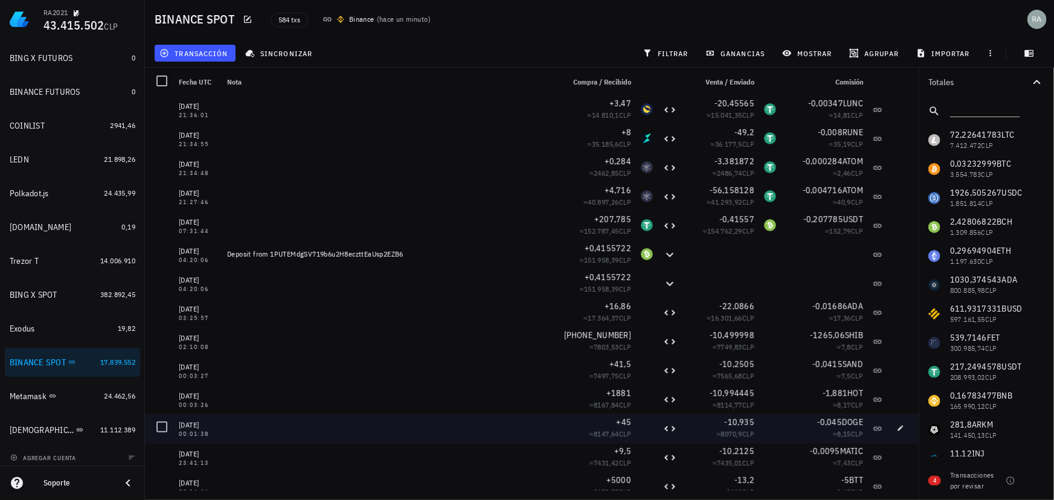
scroll to position [16542, 0]
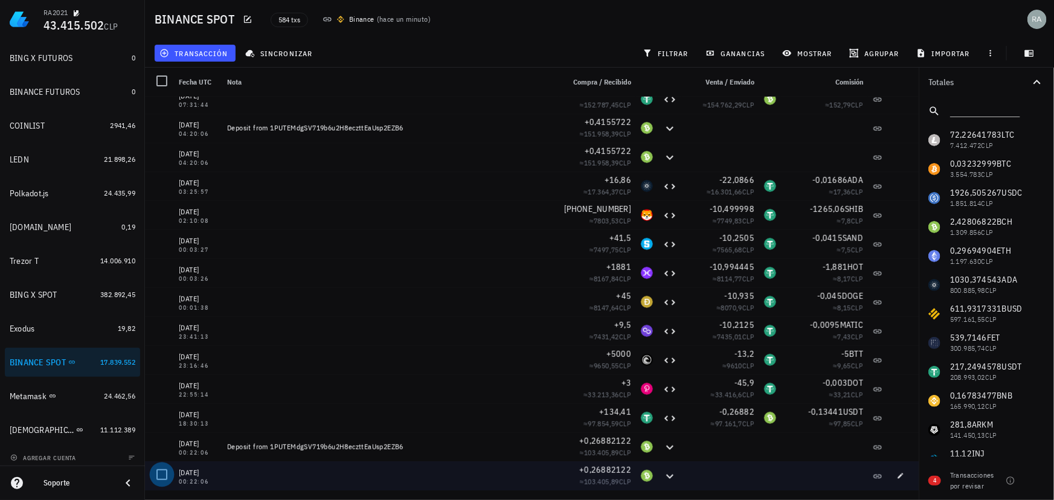
click at [165, 474] on div at bounding box center [162, 475] width 21 height 21
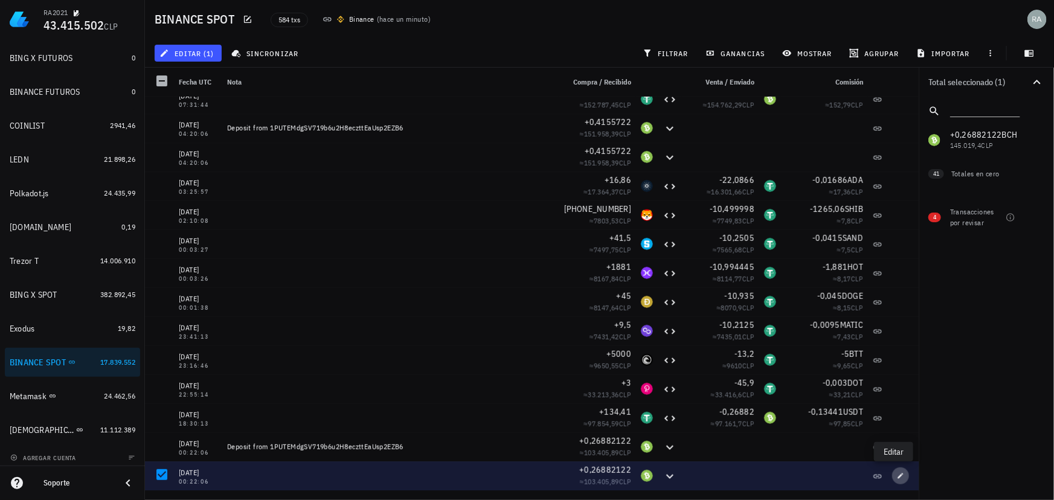
click at [898, 476] on icon "button" at bounding box center [900, 475] width 5 height 5
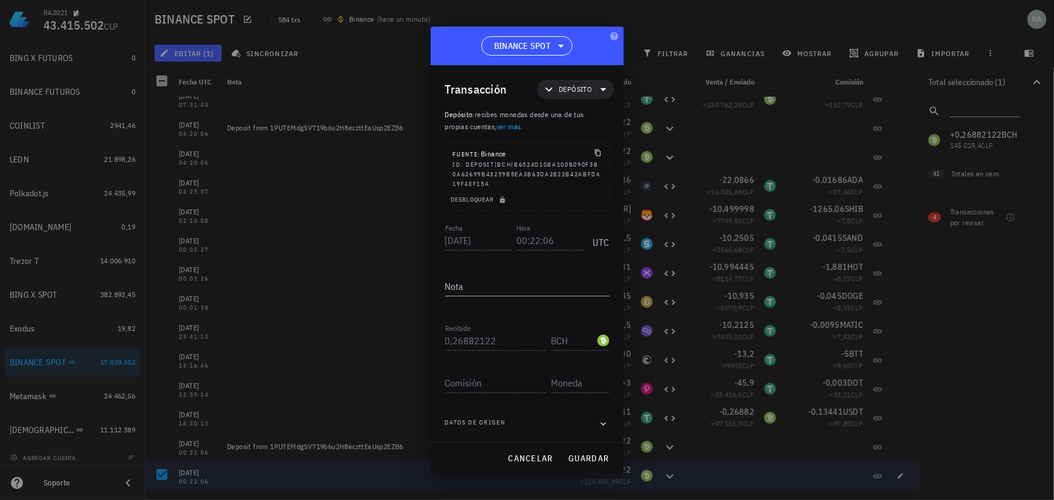
click at [1004, 328] on div at bounding box center [527, 250] width 1054 height 500
click at [514, 459] on span "cancelar" at bounding box center [530, 458] width 45 height 11
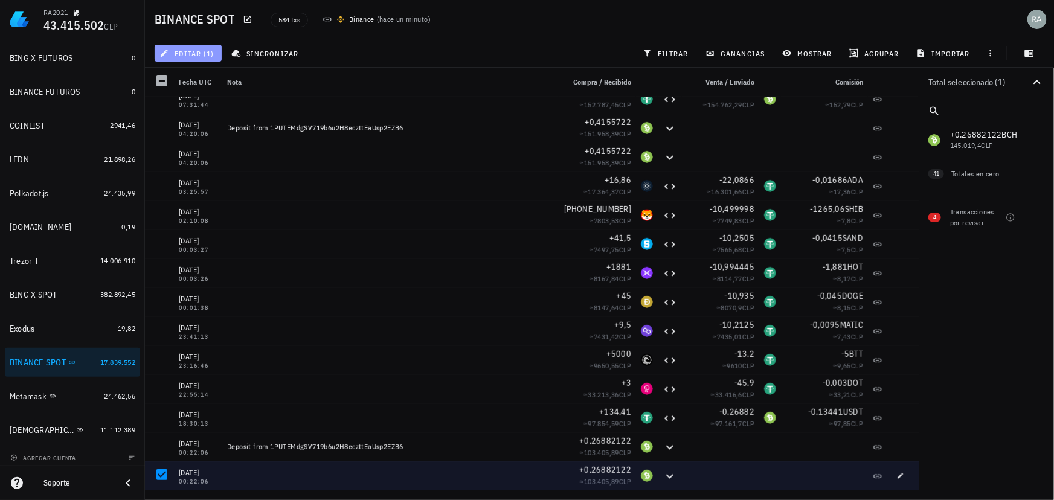
click at [205, 51] on span "editar (1)" at bounding box center [188, 53] width 52 height 10
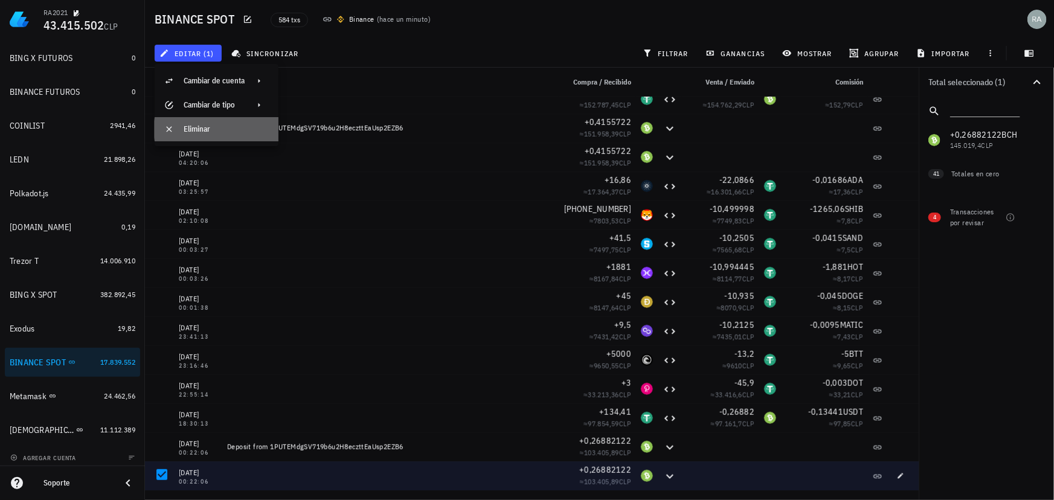
click at [199, 132] on div "Eliminar" at bounding box center [226, 129] width 85 height 10
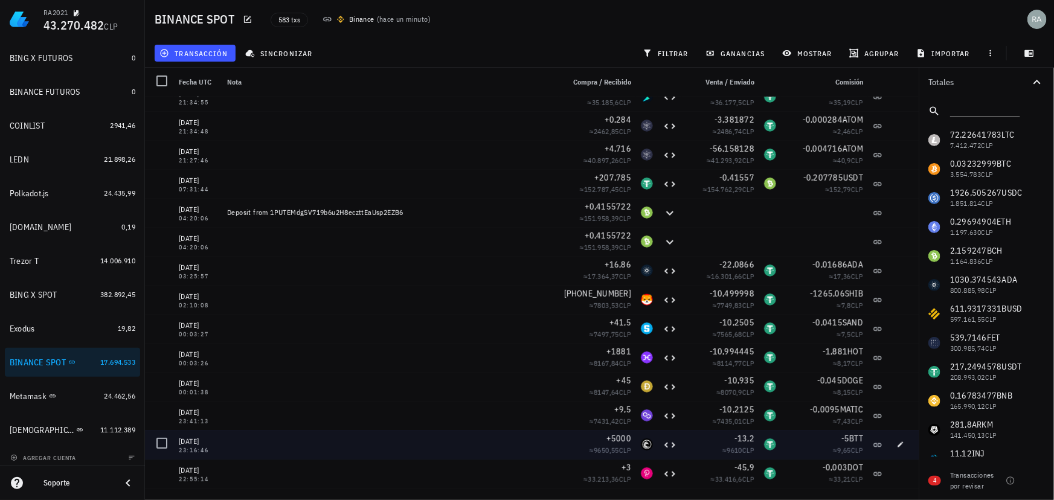
scroll to position [16403, 0]
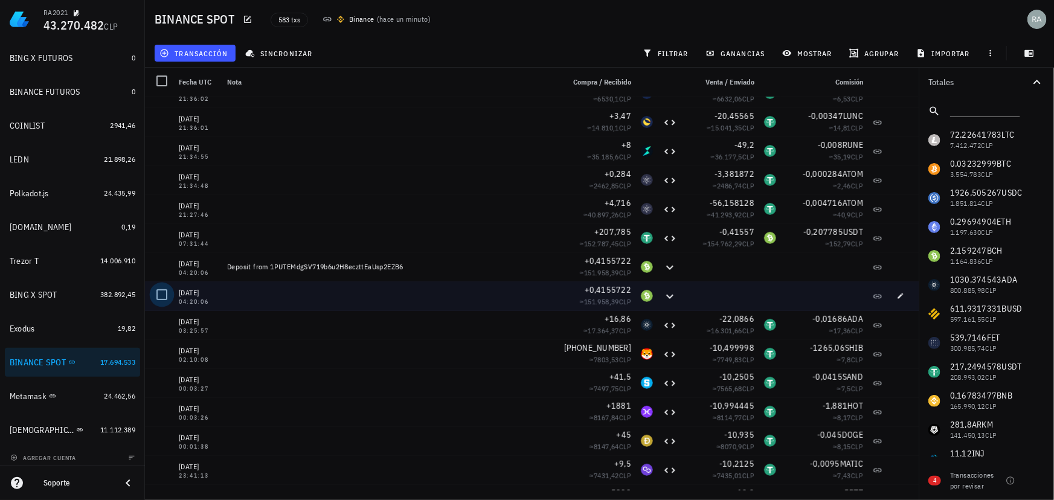
click at [164, 295] on div at bounding box center [162, 295] width 21 height 21
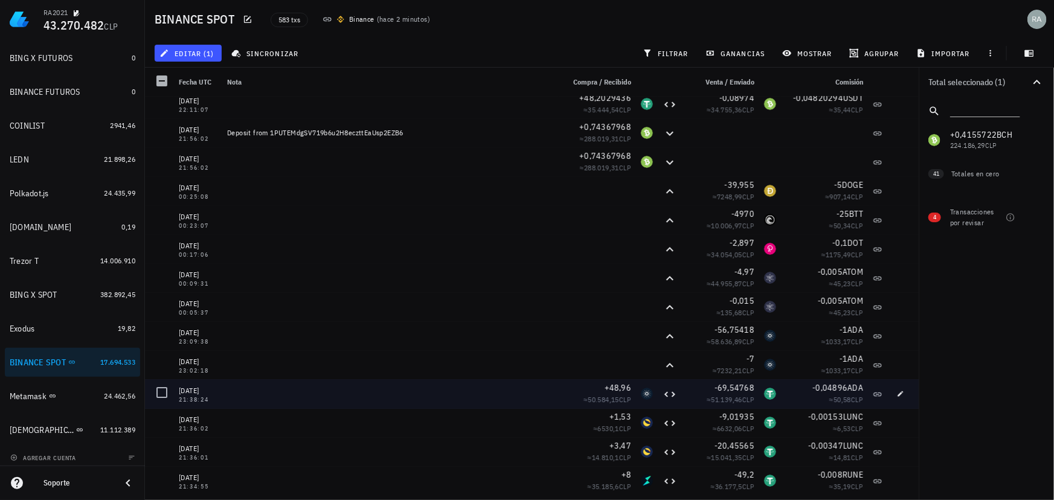
scroll to position [16018, 0]
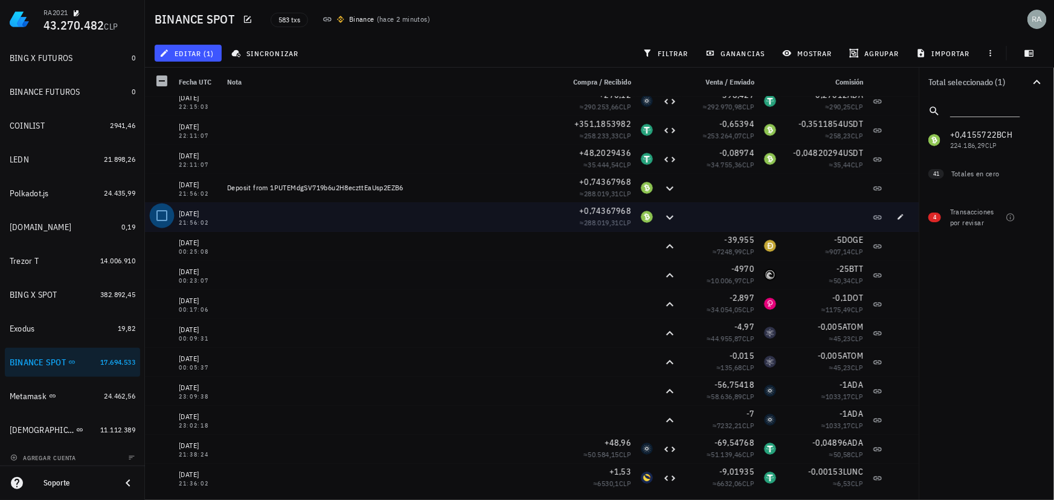
click at [163, 216] on div at bounding box center [162, 215] width 21 height 21
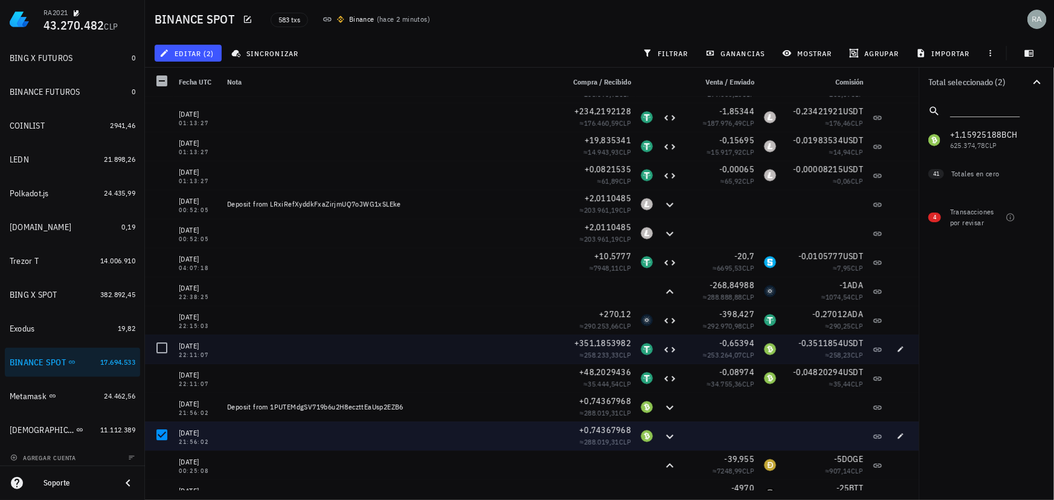
scroll to position [15744, 0]
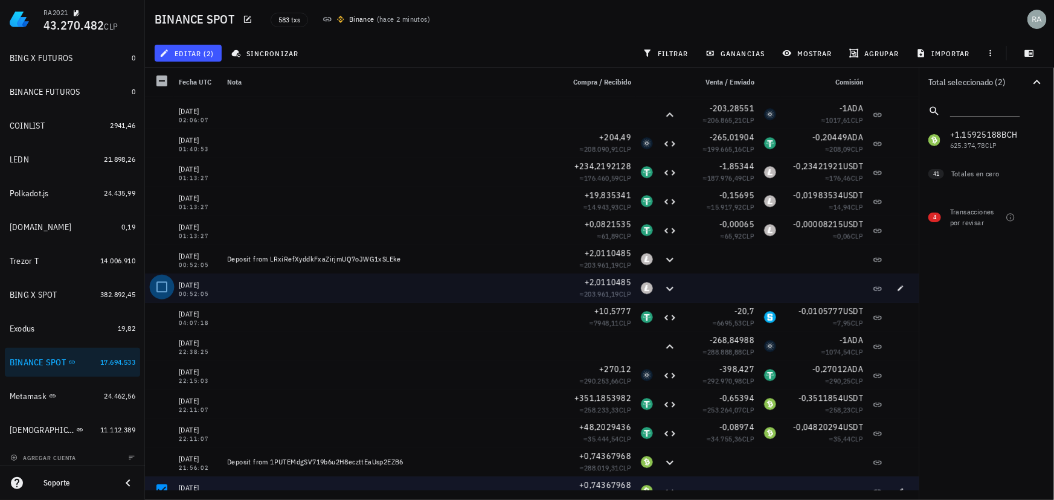
click at [163, 286] on div at bounding box center [162, 287] width 21 height 21
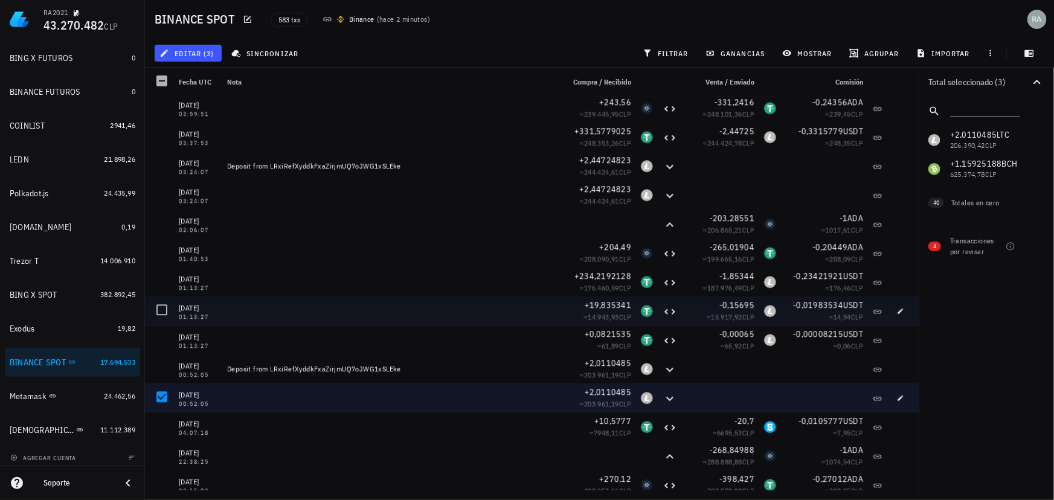
scroll to position [15579, 0]
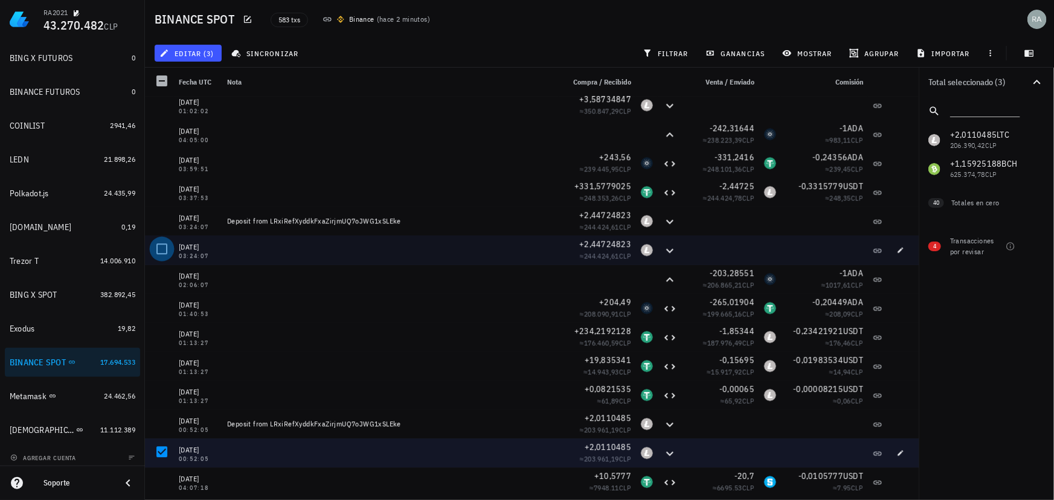
click at [163, 250] on div at bounding box center [162, 249] width 21 height 21
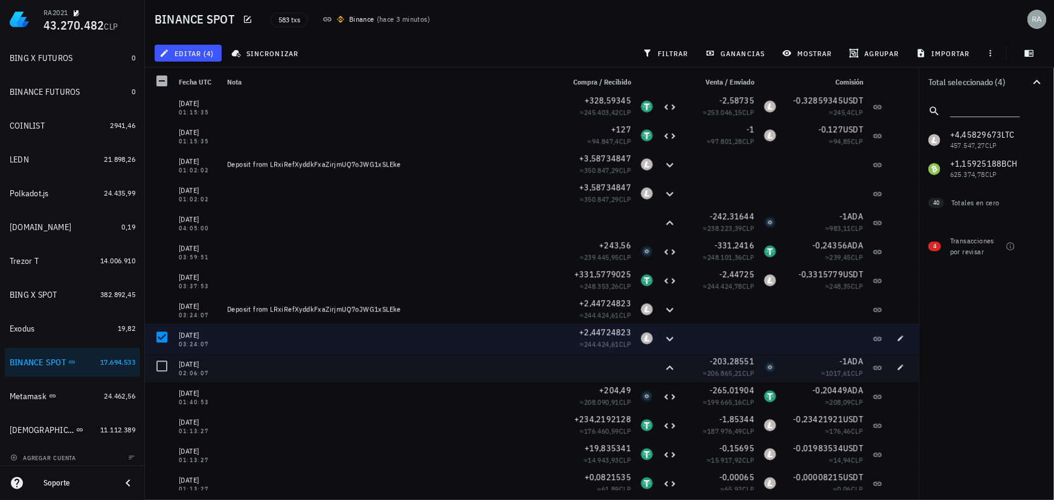
scroll to position [15469, 0]
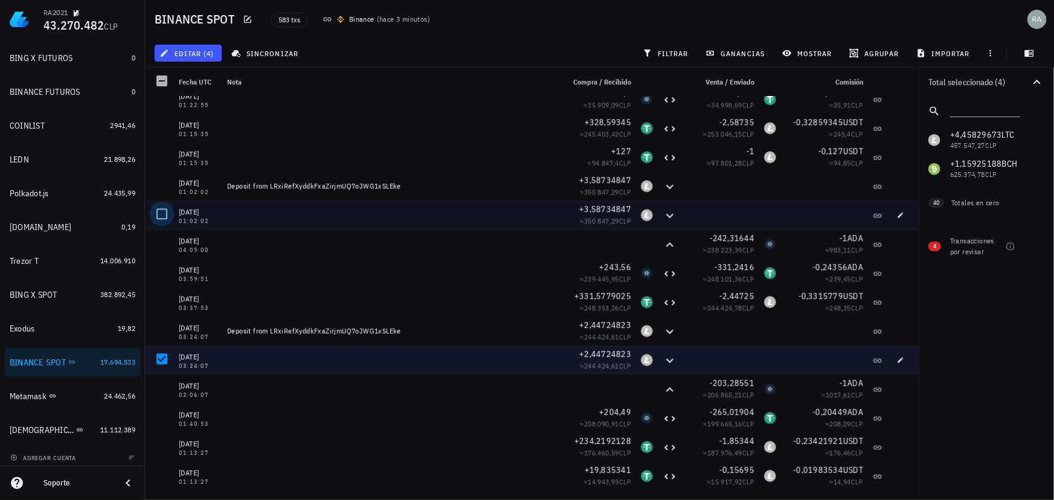
click at [163, 211] on div at bounding box center [162, 214] width 21 height 21
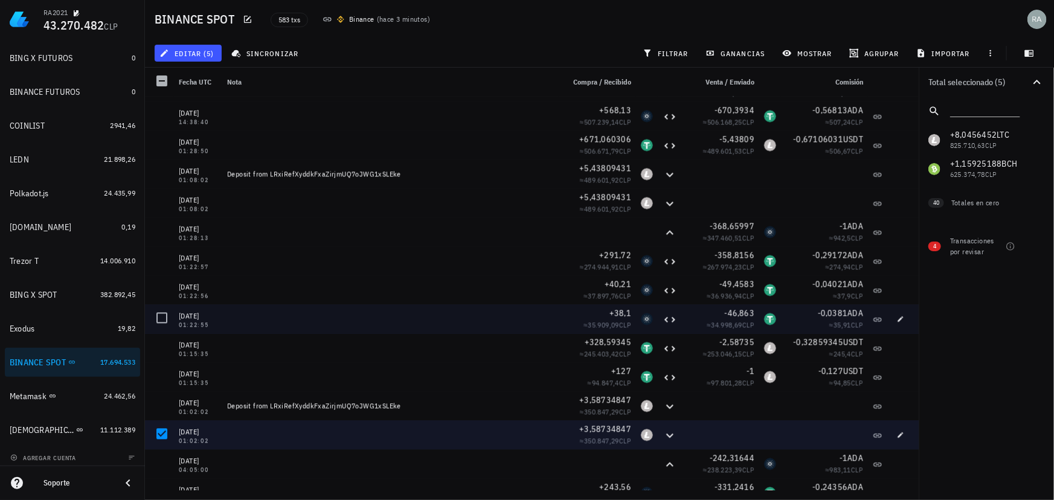
scroll to position [15195, 0]
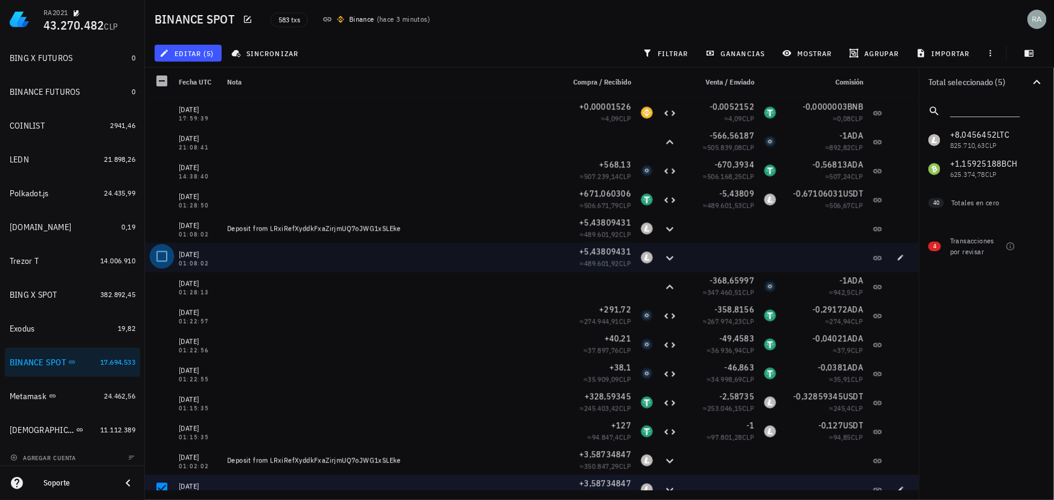
click at [164, 255] on div at bounding box center [162, 256] width 21 height 21
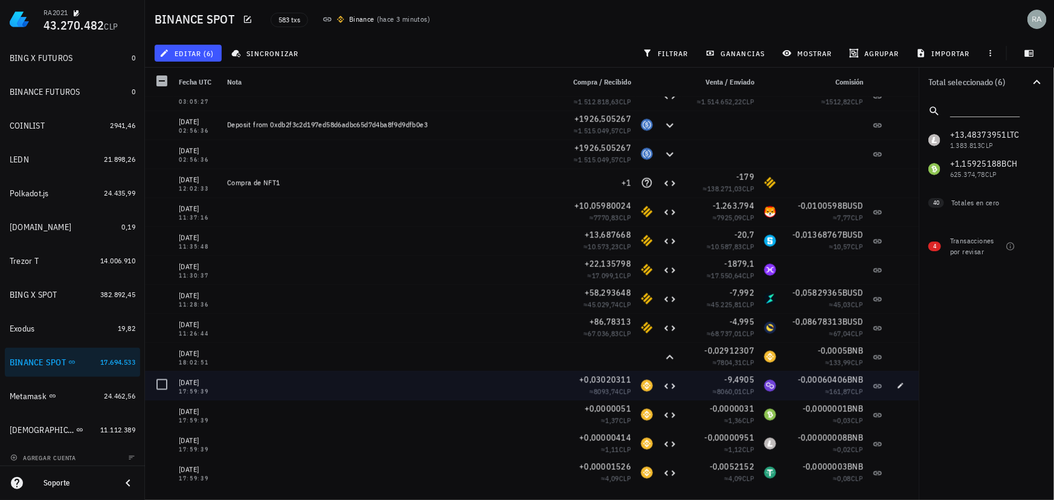
scroll to position [14810, 0]
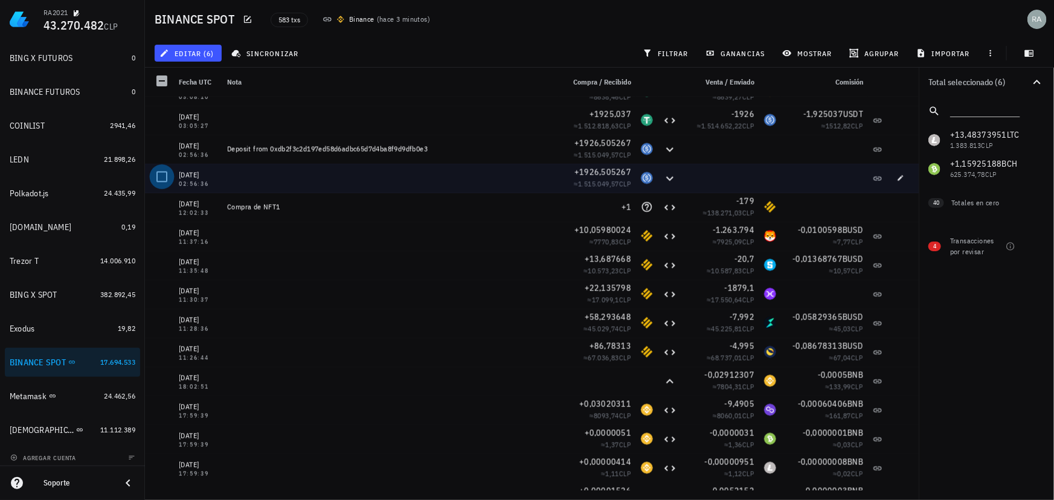
click at [163, 176] on div at bounding box center [162, 177] width 21 height 21
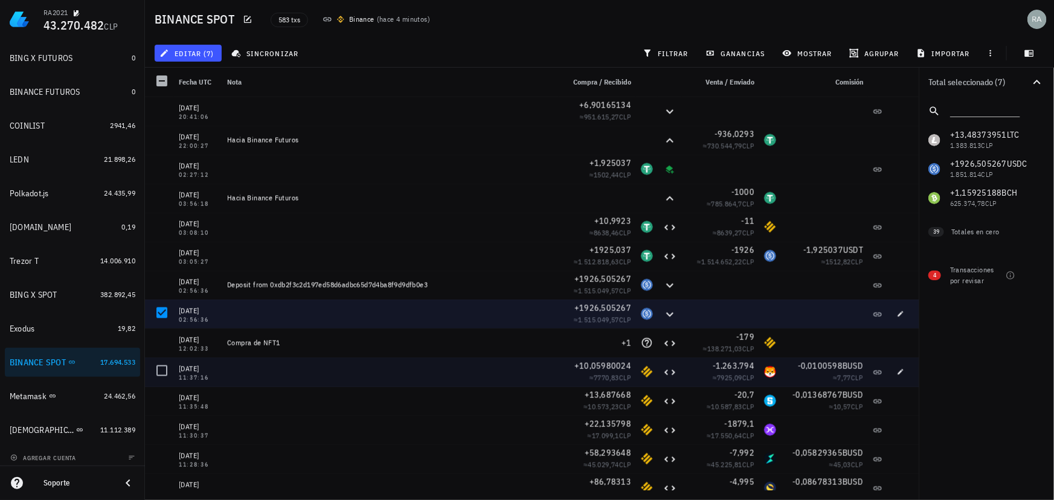
scroll to position [14645, 0]
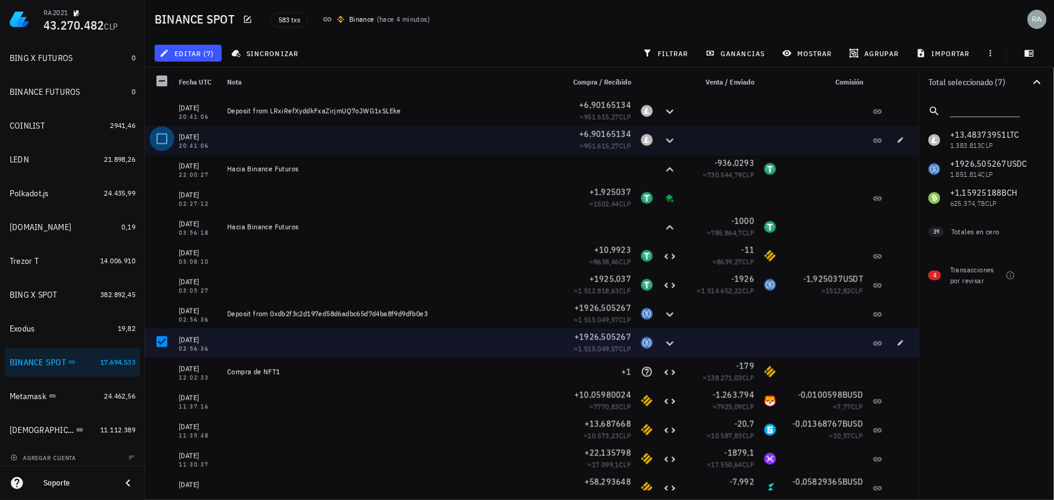
click at [164, 137] on div at bounding box center [162, 139] width 21 height 21
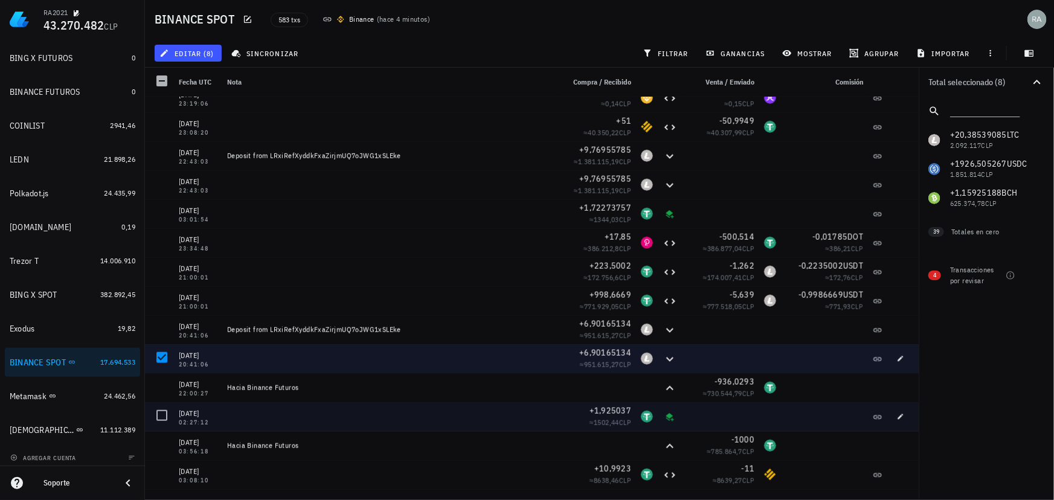
scroll to position [14426, 0]
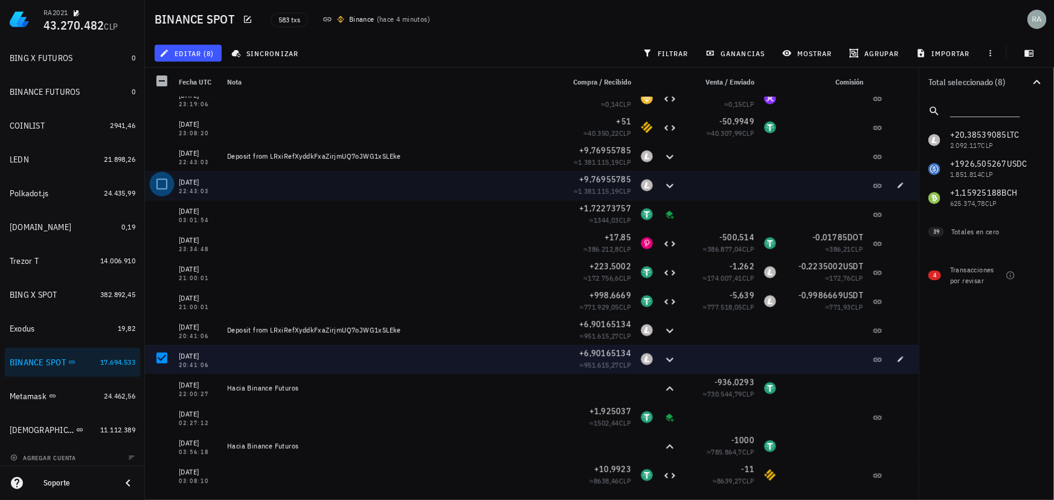
click at [162, 181] on div at bounding box center [162, 184] width 21 height 21
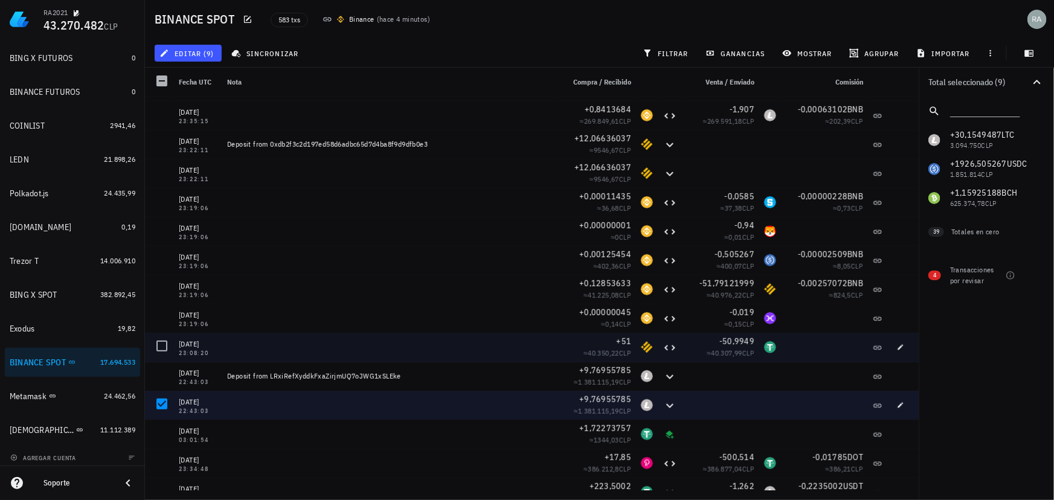
scroll to position [14151, 0]
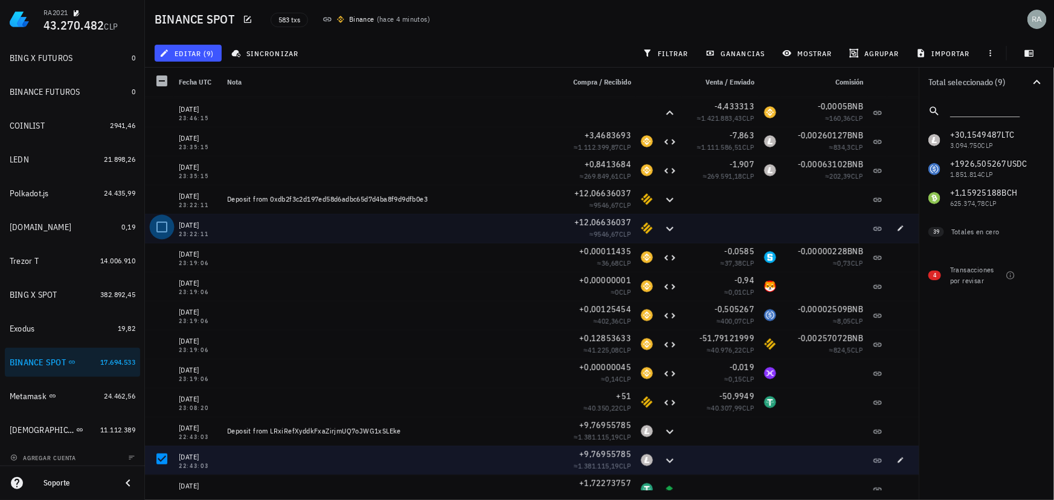
click at [164, 225] on div at bounding box center [162, 227] width 21 height 21
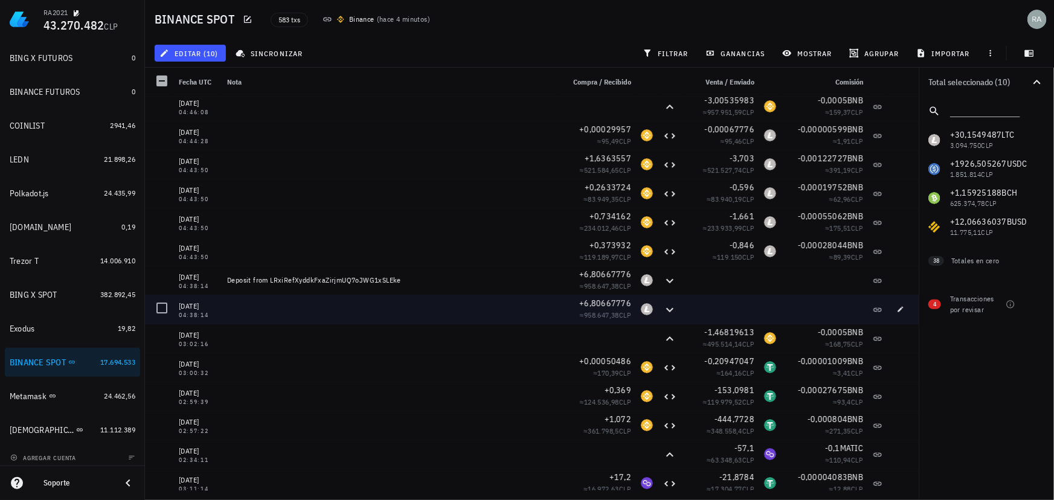
scroll to position [13657, 0]
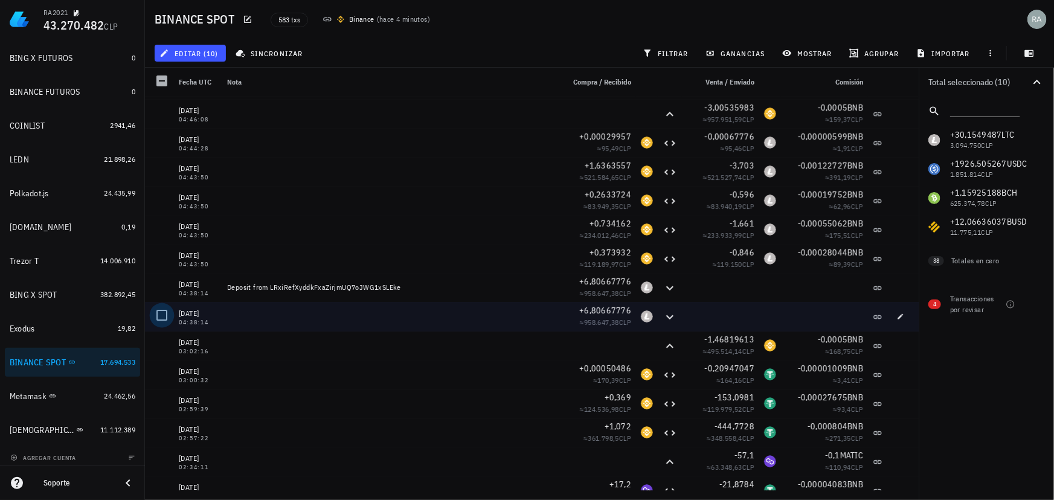
click at [161, 313] on div at bounding box center [162, 315] width 21 height 21
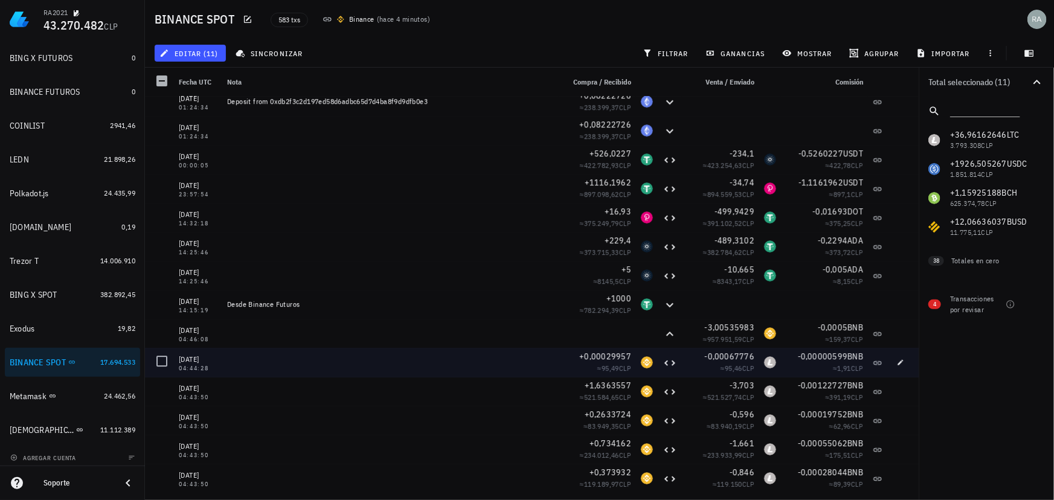
scroll to position [13382, 0]
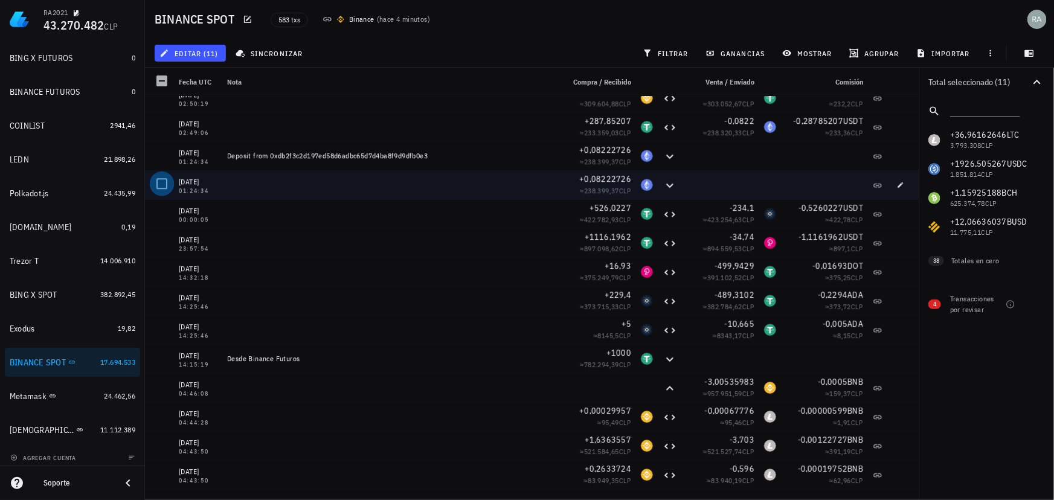
click at [164, 182] on div at bounding box center [162, 183] width 21 height 21
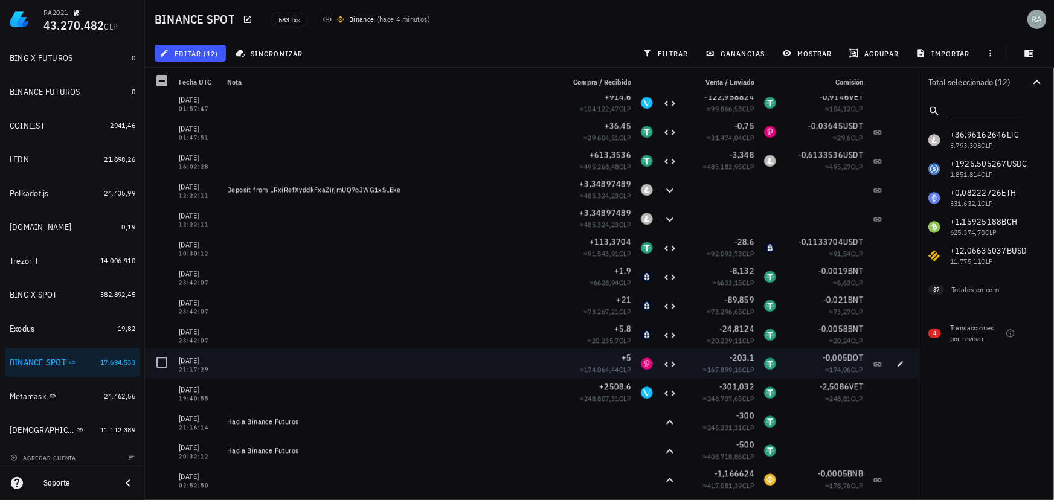
scroll to position [12888, 0]
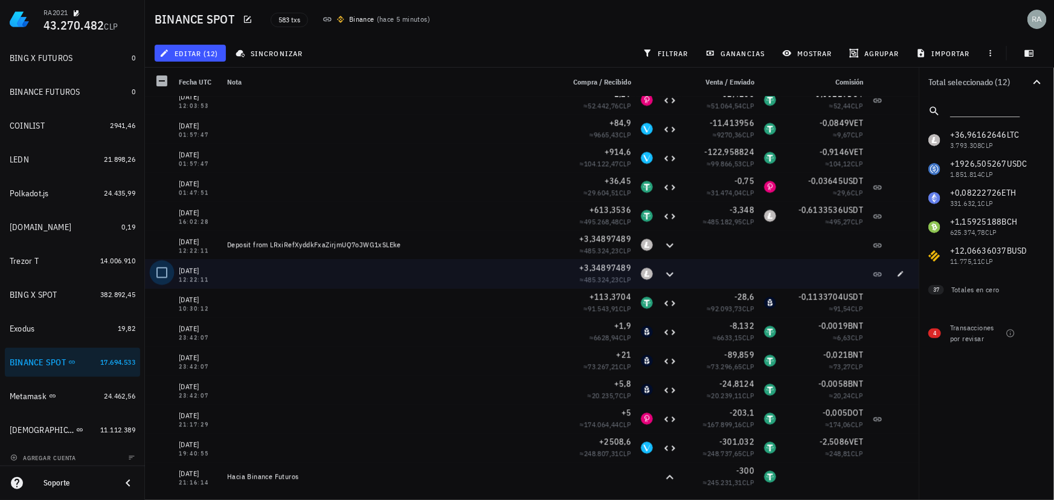
click at [165, 271] on div at bounding box center [162, 272] width 21 height 21
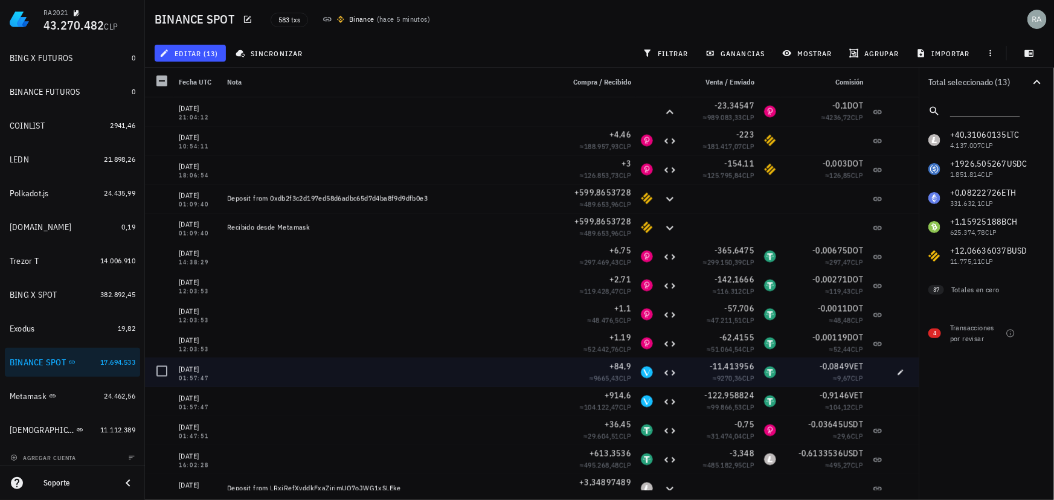
scroll to position [12613, 0]
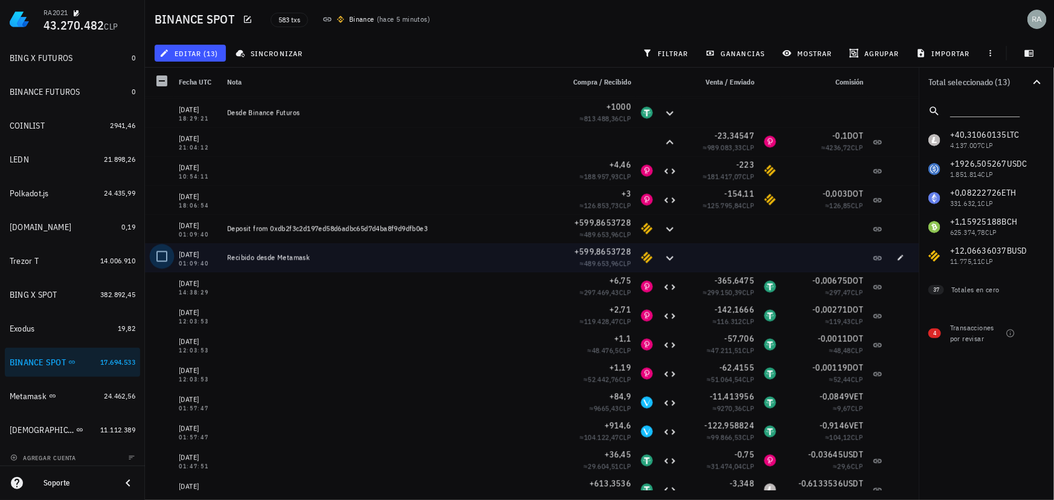
click at [163, 257] on div at bounding box center [162, 257] width 21 height 21
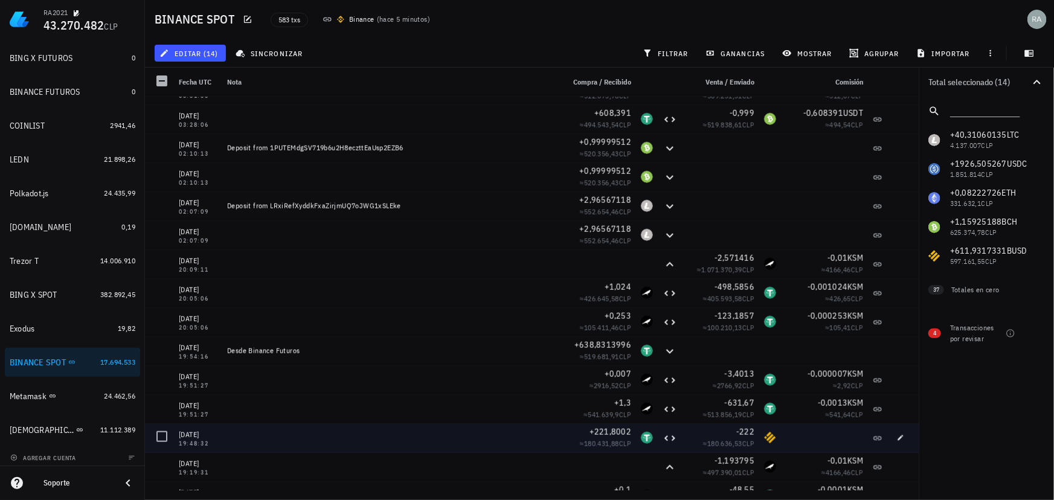
scroll to position [12119, 0]
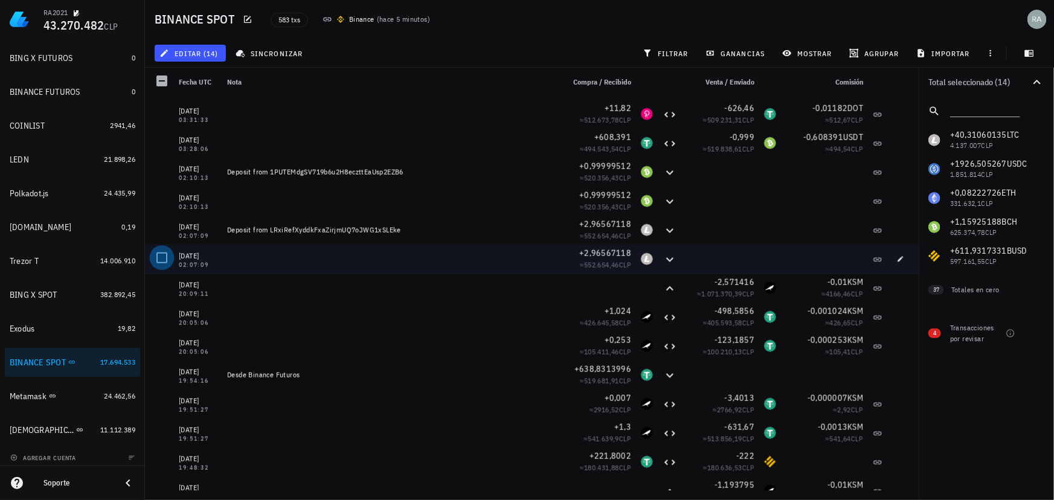
click at [162, 257] on div at bounding box center [162, 258] width 21 height 21
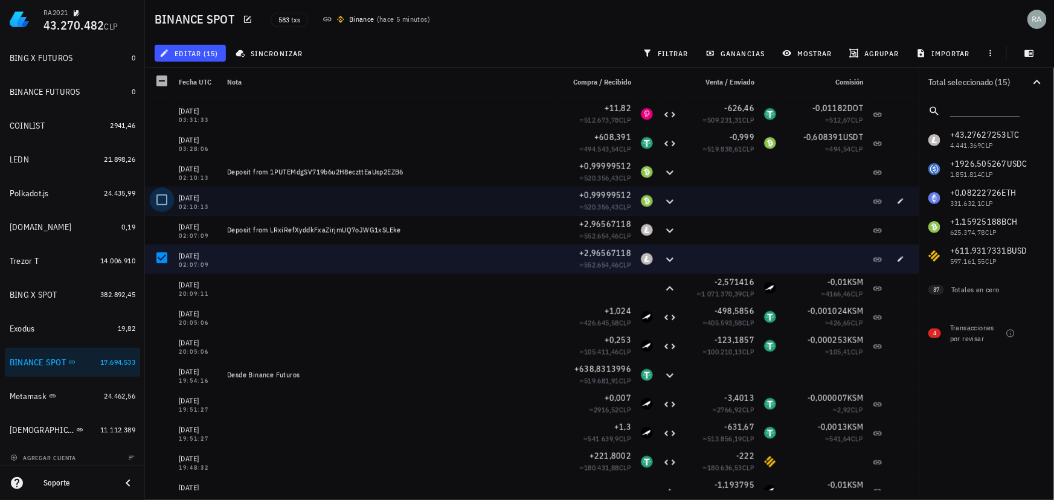
click at [161, 197] on div at bounding box center [162, 200] width 21 height 21
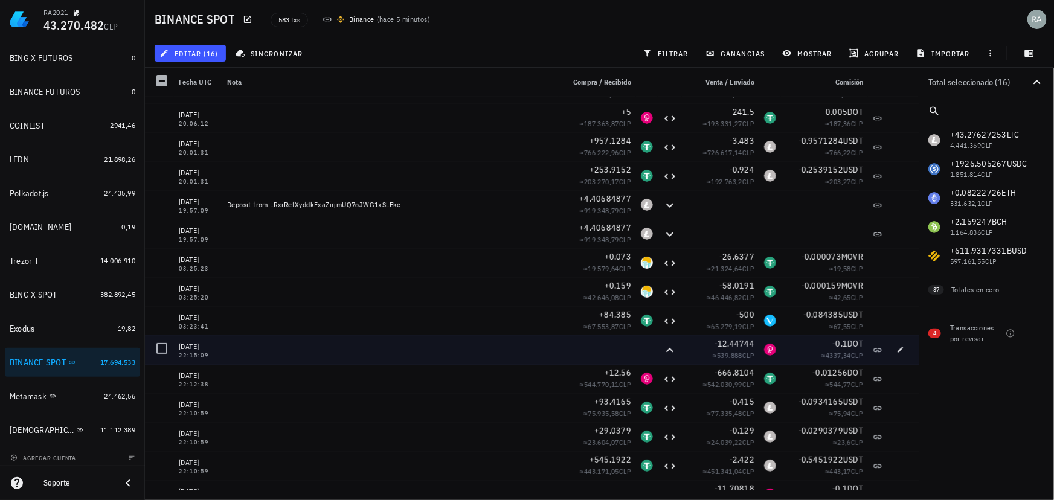
scroll to position [11679, 0]
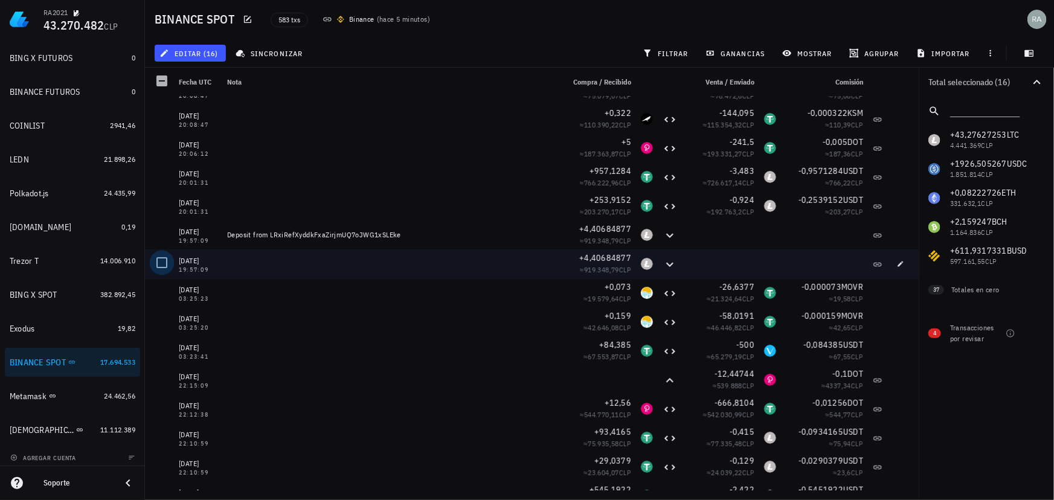
click at [166, 263] on div at bounding box center [162, 263] width 21 height 21
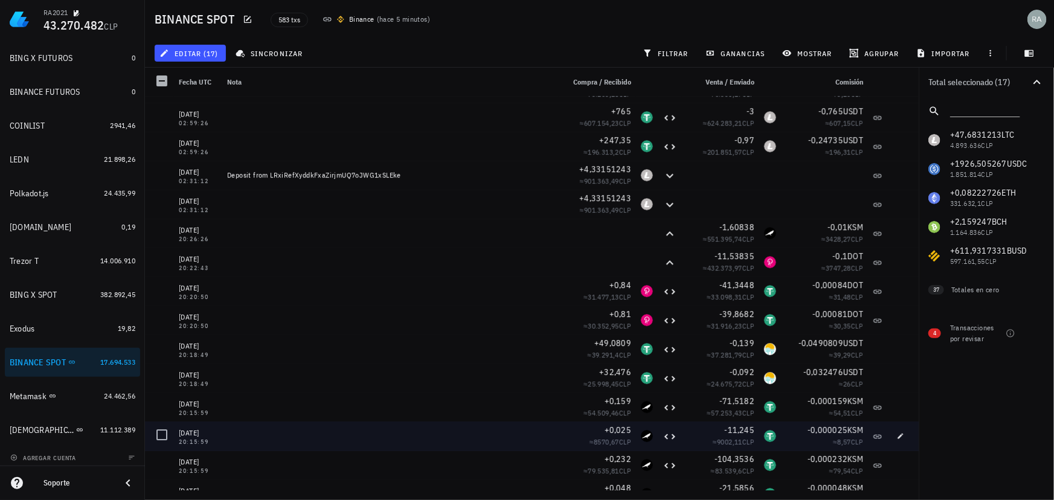
scroll to position [11075, 0]
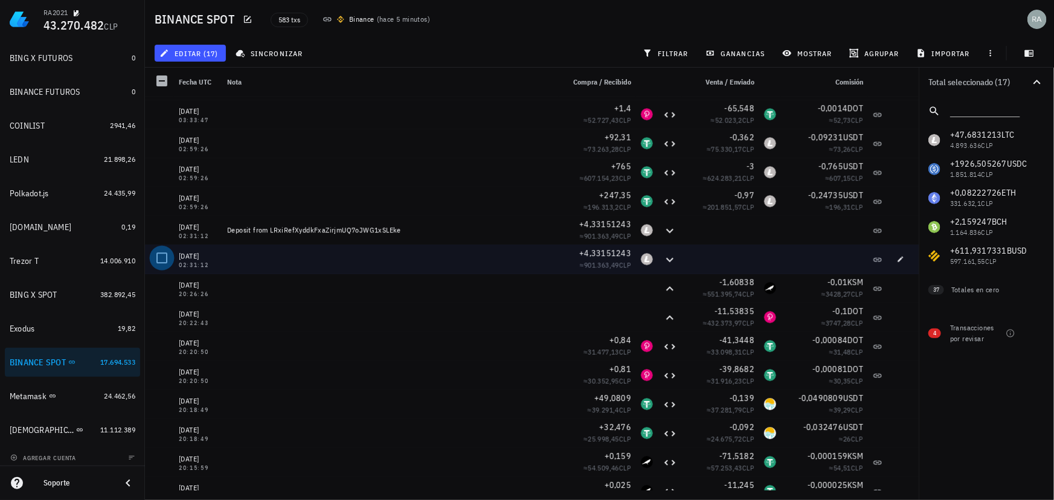
click at [164, 255] on div at bounding box center [162, 258] width 21 height 21
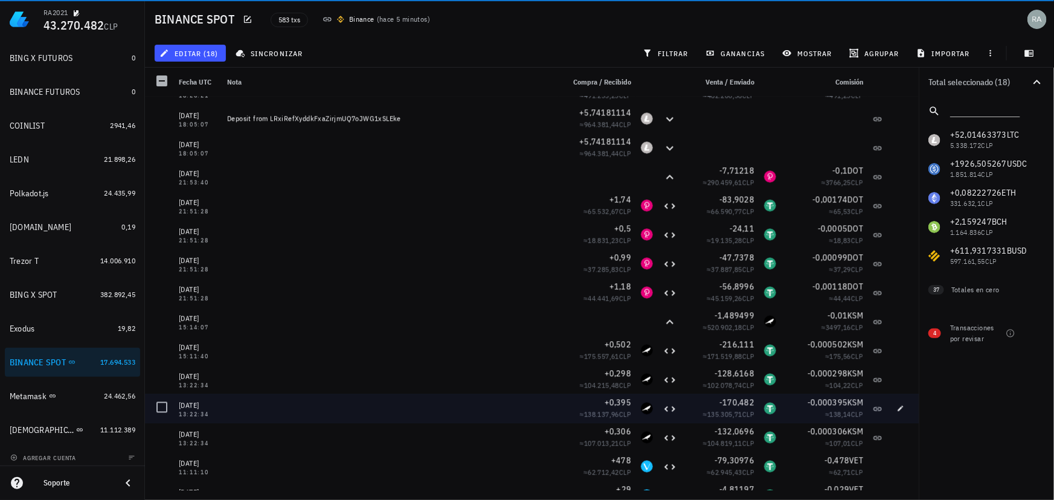
scroll to position [10526, 0]
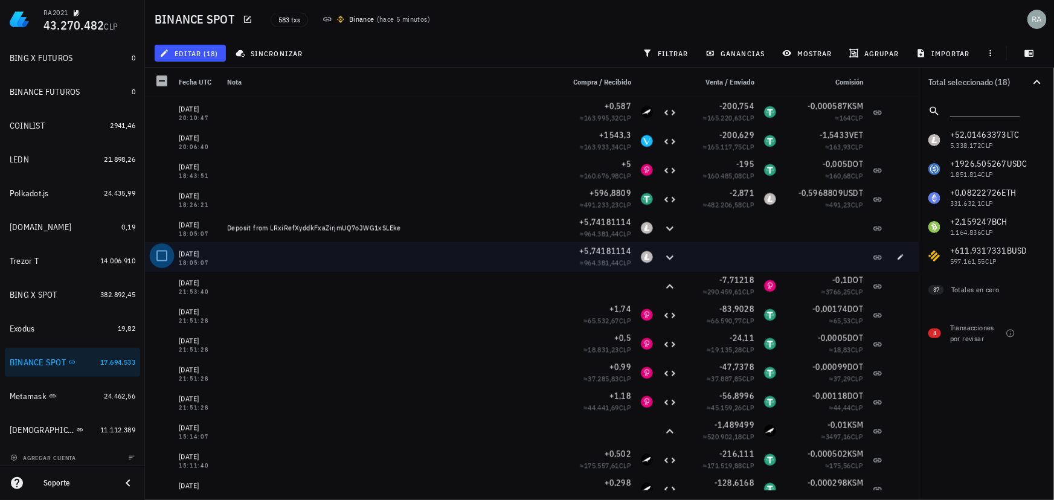
click at [163, 253] on div at bounding box center [162, 256] width 21 height 21
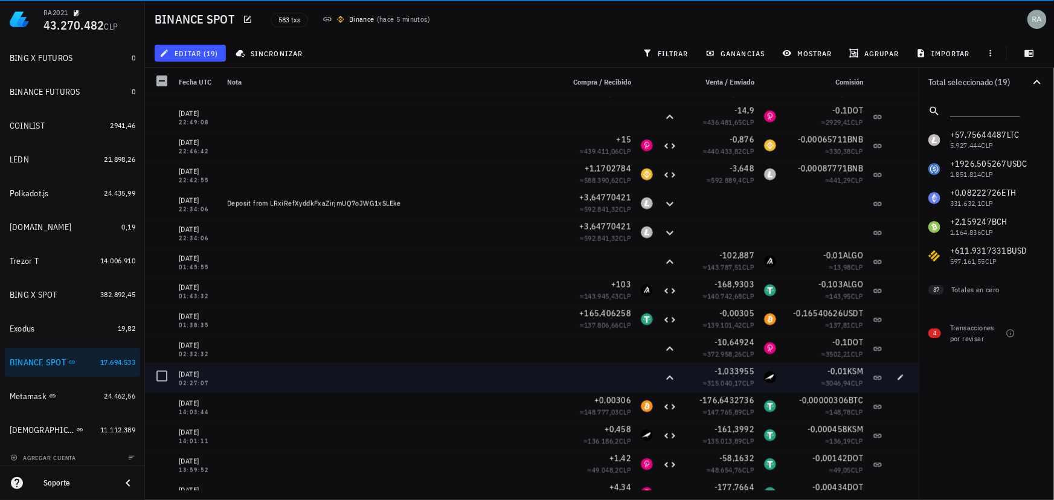
scroll to position [10032, 0]
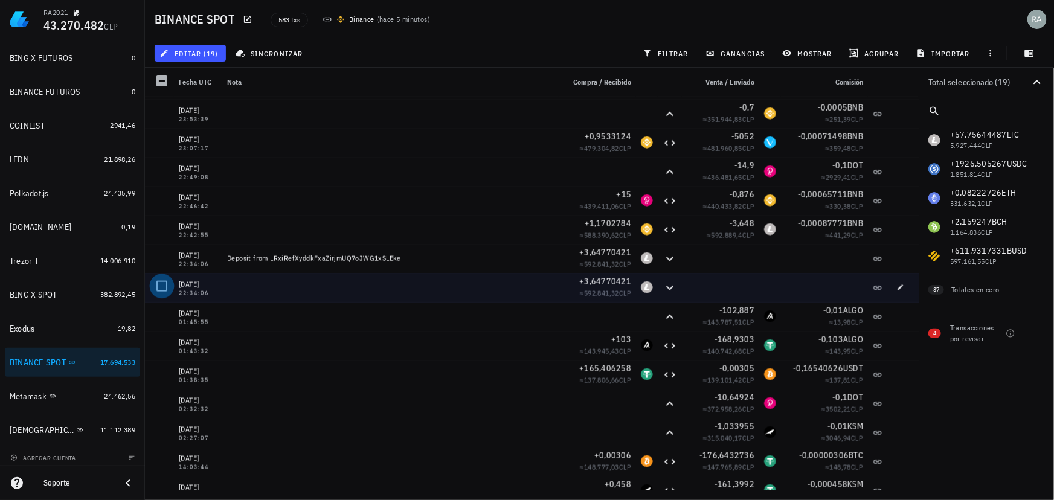
click at [164, 285] on div at bounding box center [162, 286] width 21 height 21
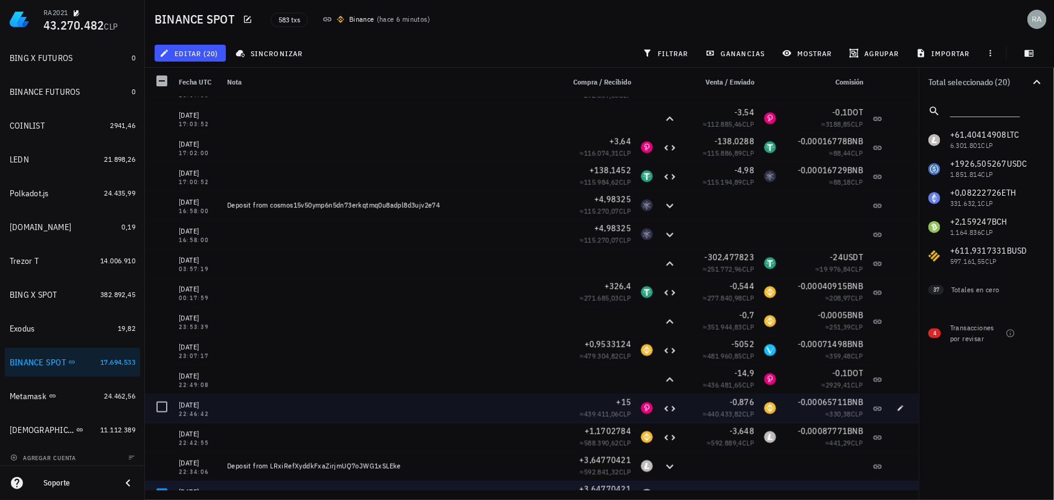
scroll to position [9812, 0]
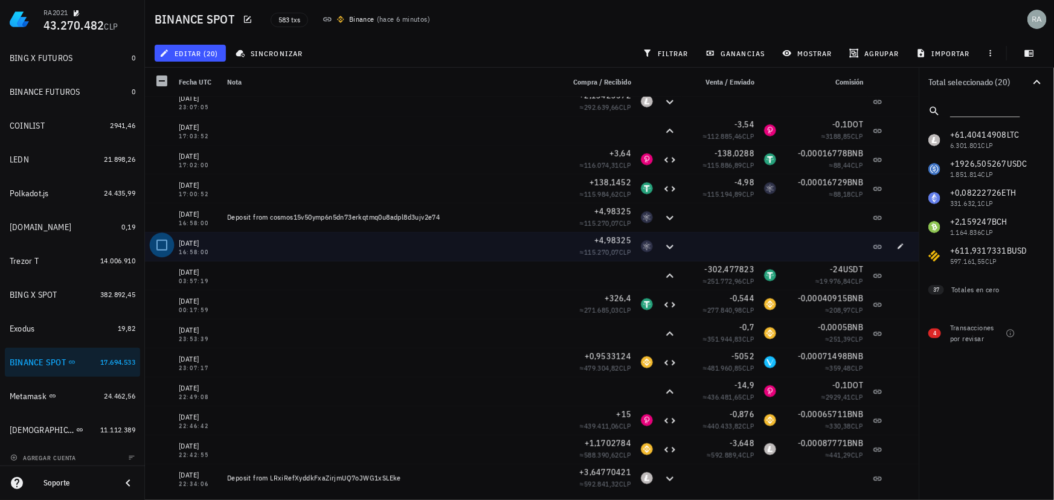
click at [166, 244] on div at bounding box center [162, 245] width 21 height 21
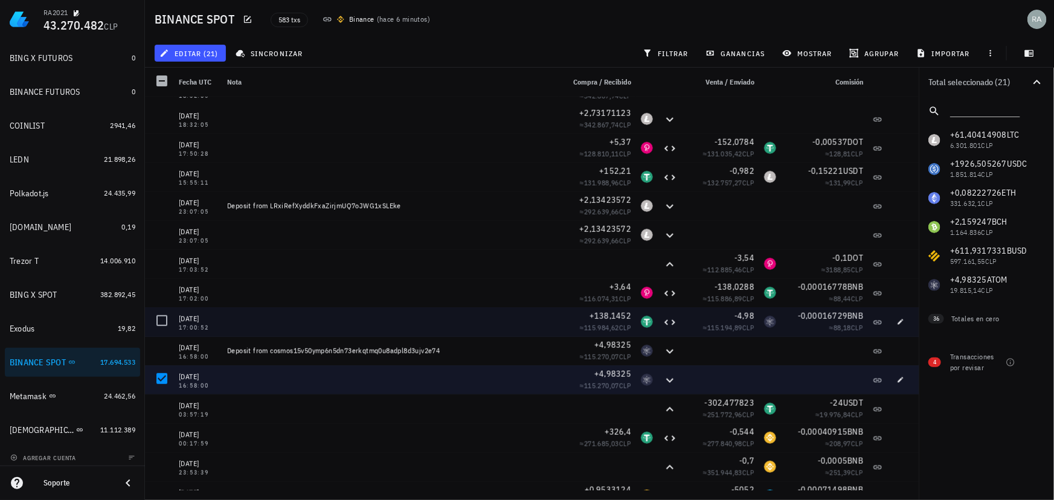
scroll to position [9592, 0]
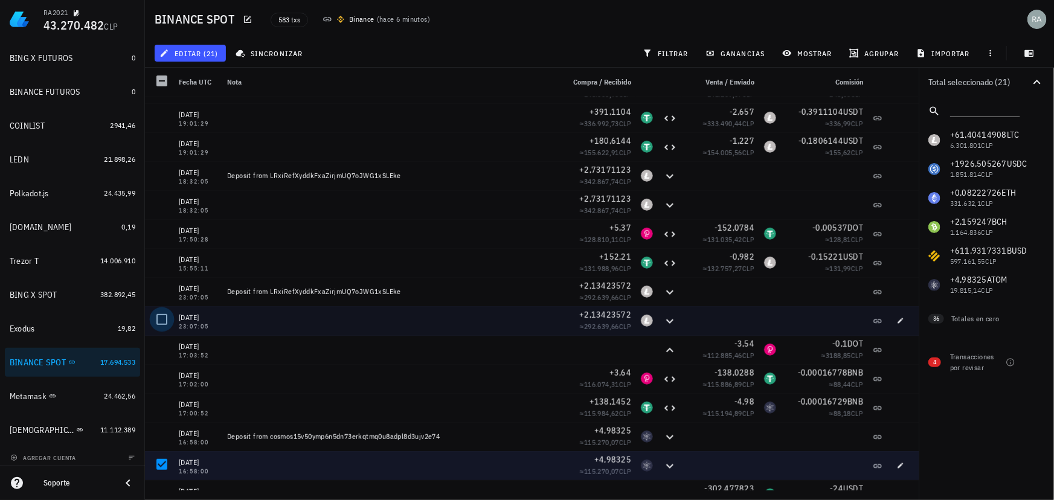
click at [165, 318] on div at bounding box center [162, 319] width 21 height 21
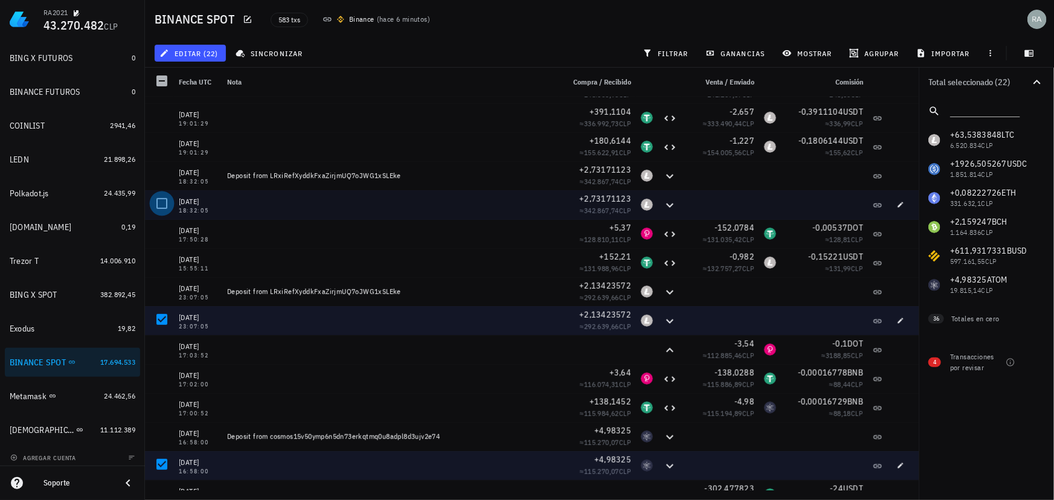
click at [161, 204] on div at bounding box center [162, 203] width 21 height 21
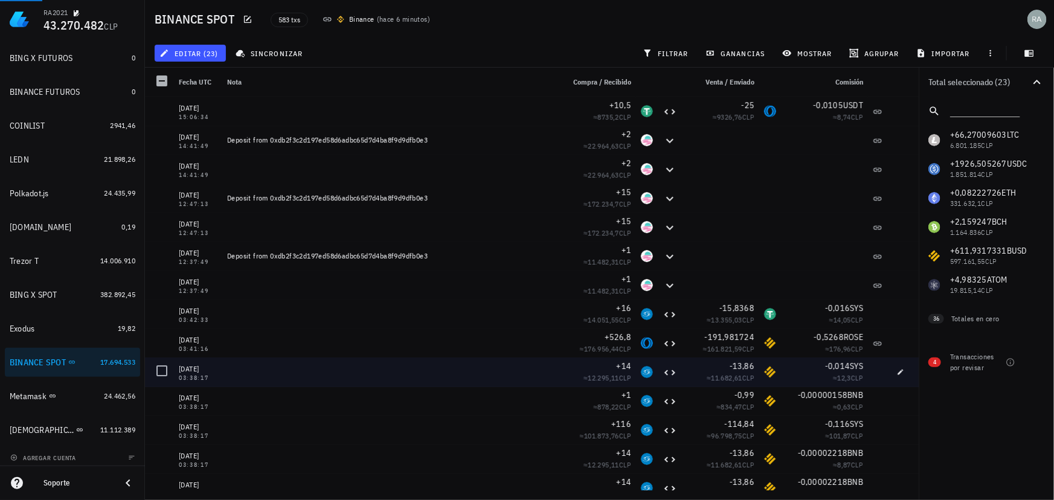
scroll to position [8988, 0]
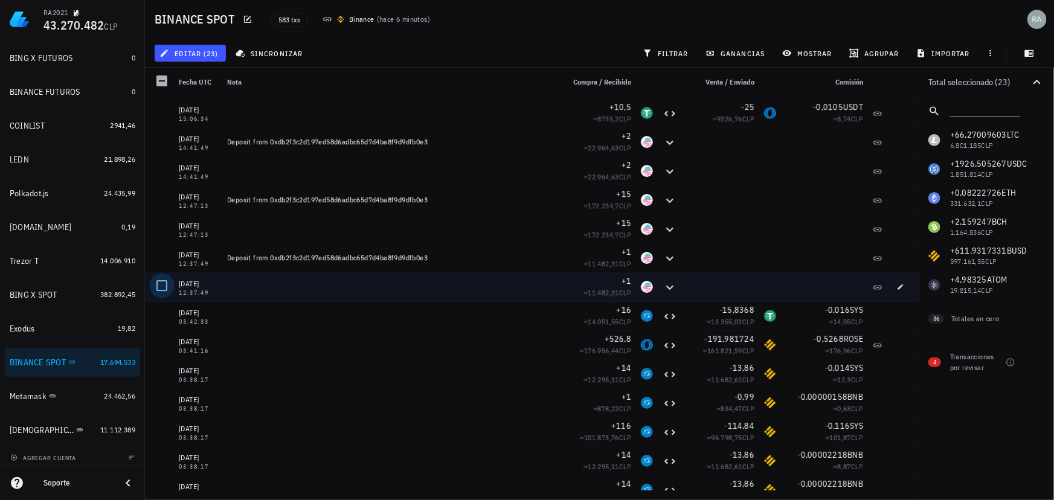
click at [161, 286] on div at bounding box center [162, 286] width 21 height 21
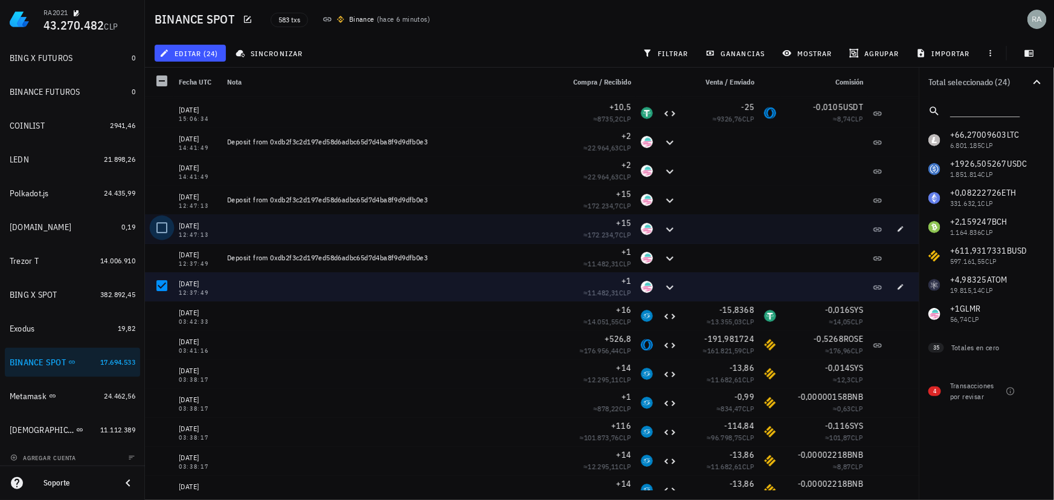
click at [161, 226] on div at bounding box center [162, 228] width 21 height 21
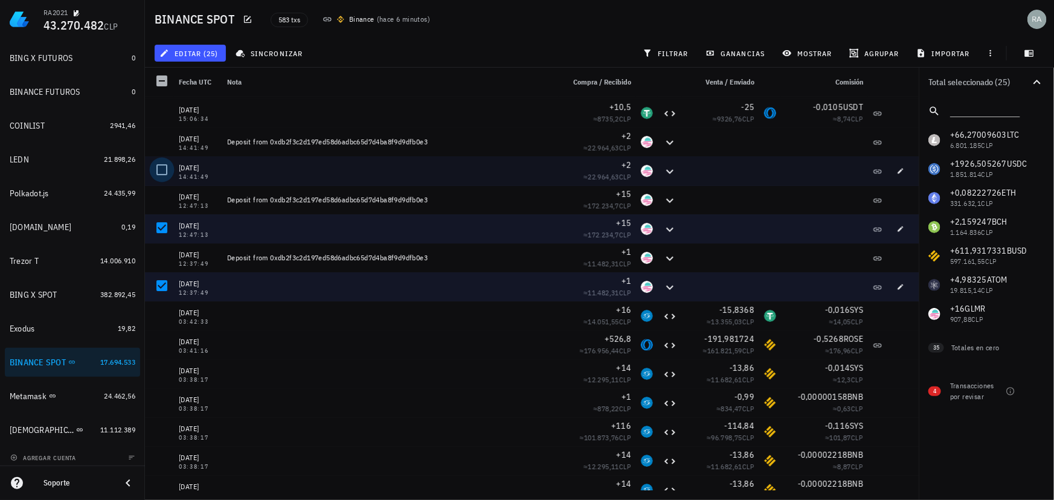
click at [163, 169] on div at bounding box center [162, 170] width 21 height 21
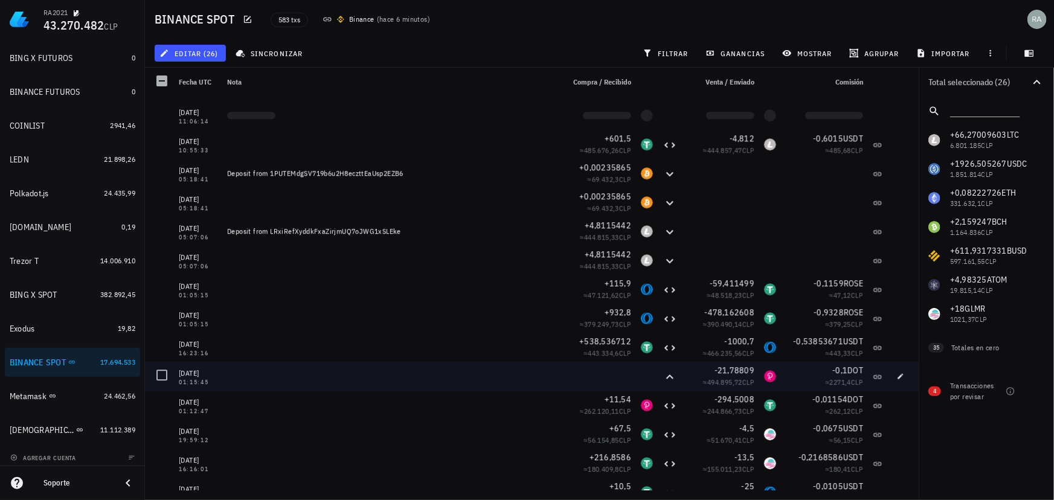
scroll to position [8603, 0]
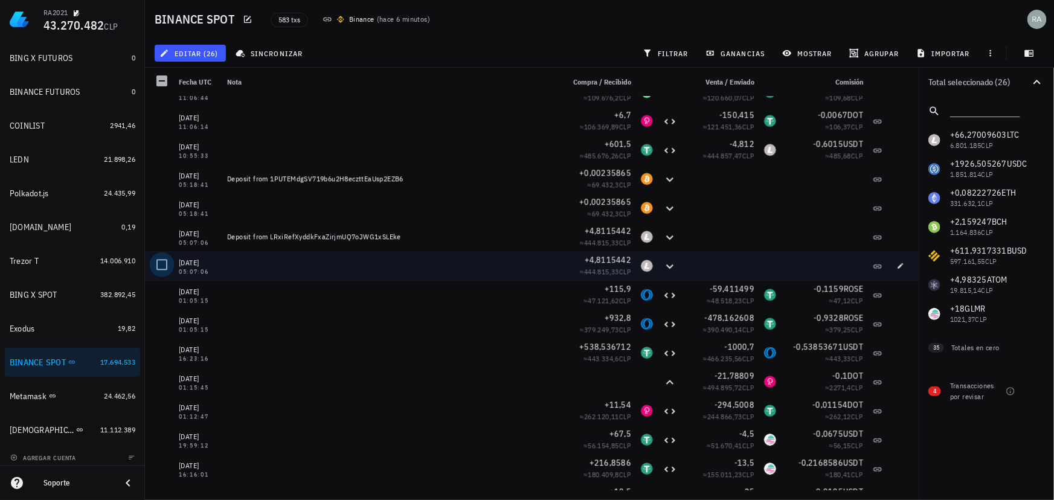
click at [163, 265] on div at bounding box center [162, 264] width 21 height 21
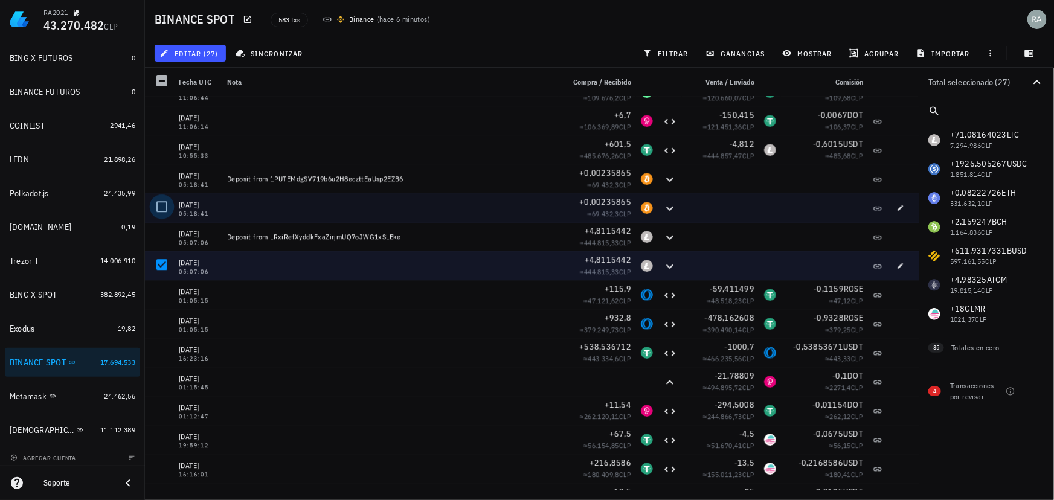
click at [161, 205] on div at bounding box center [162, 206] width 21 height 21
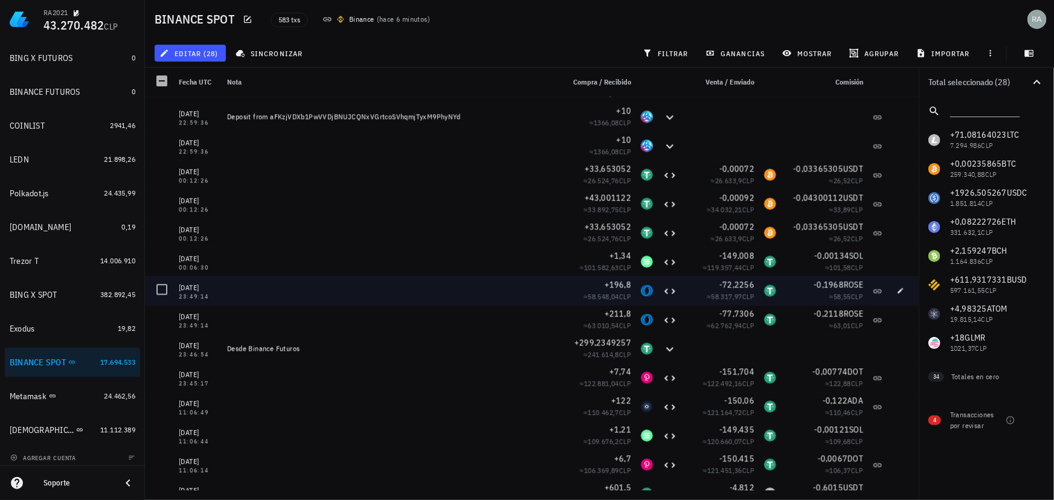
scroll to position [8219, 0]
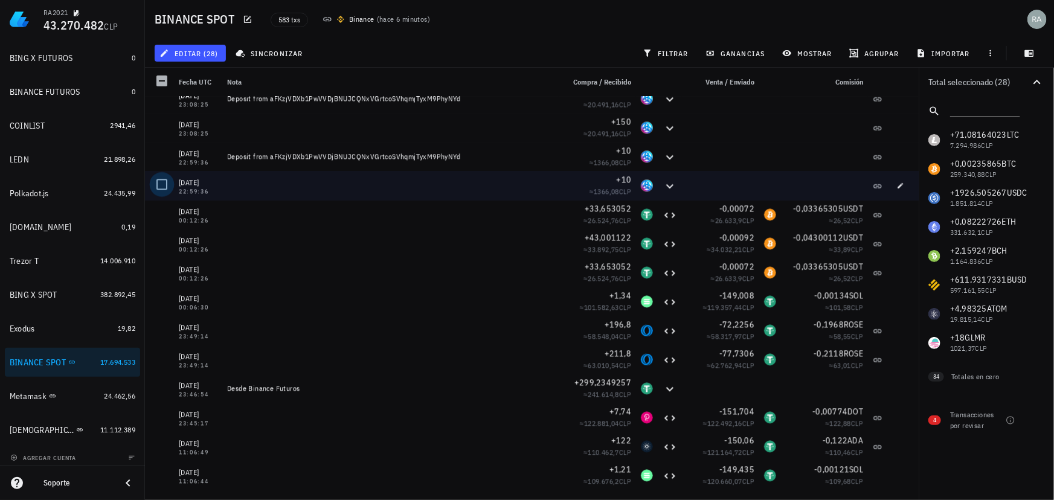
click at [160, 184] on div at bounding box center [162, 185] width 21 height 21
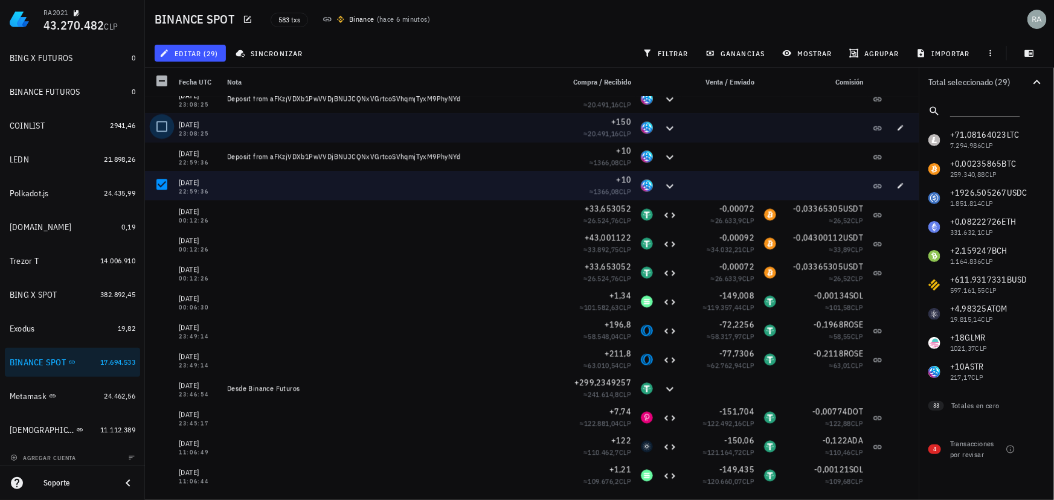
click at [164, 123] on div at bounding box center [162, 127] width 21 height 21
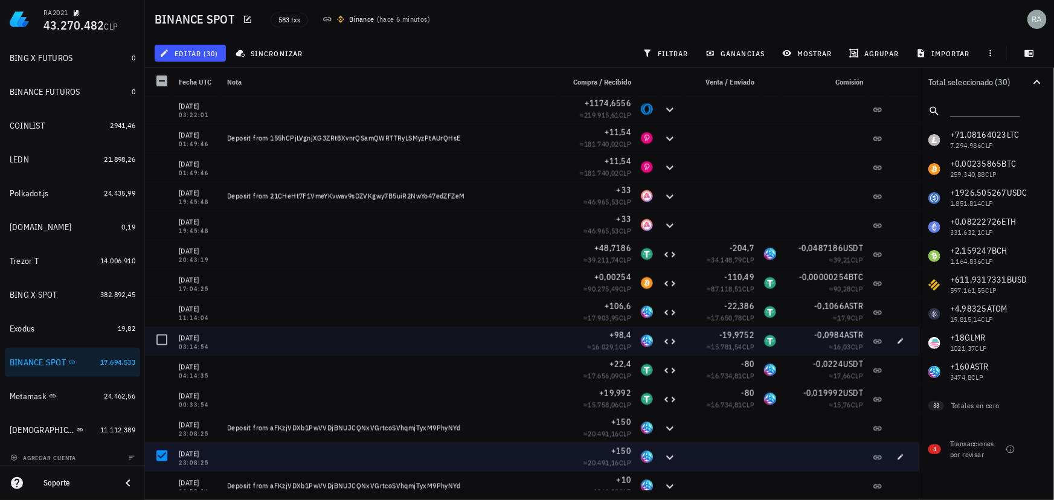
scroll to position [7835, 0]
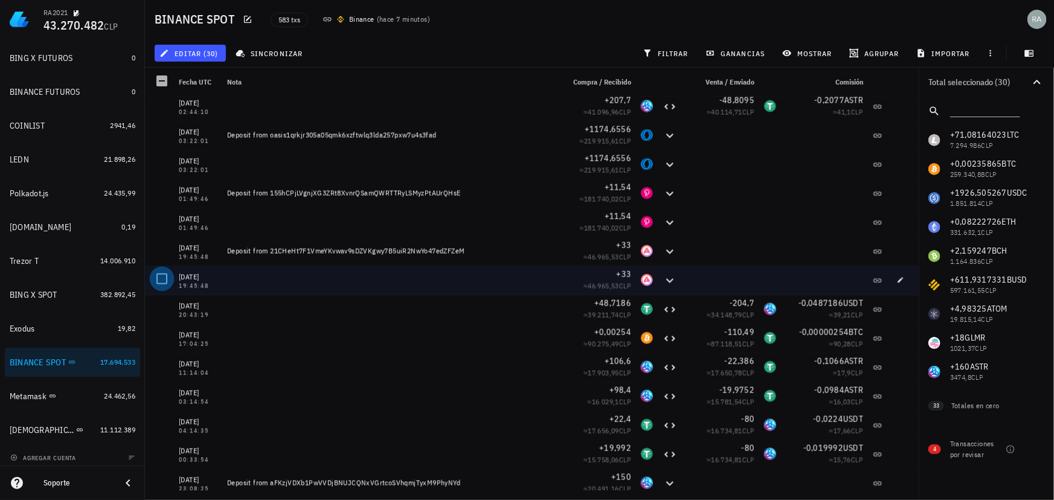
click at [163, 279] on div at bounding box center [162, 279] width 21 height 21
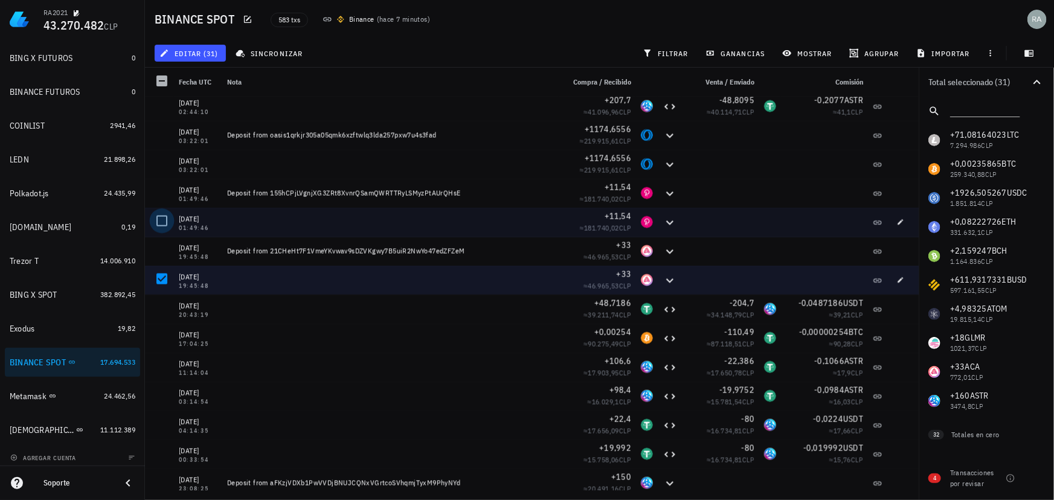
click at [162, 219] on div at bounding box center [162, 221] width 21 height 21
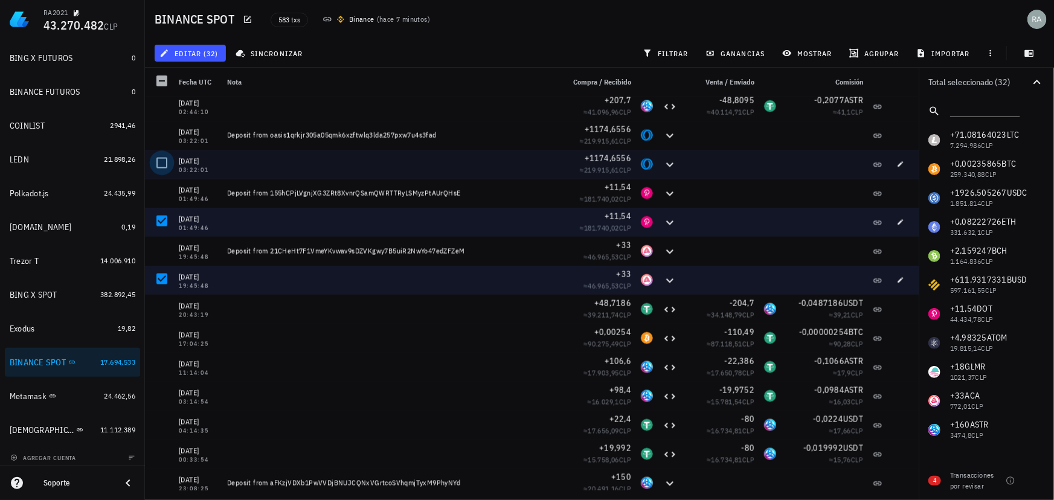
click at [163, 163] on div at bounding box center [162, 163] width 21 height 21
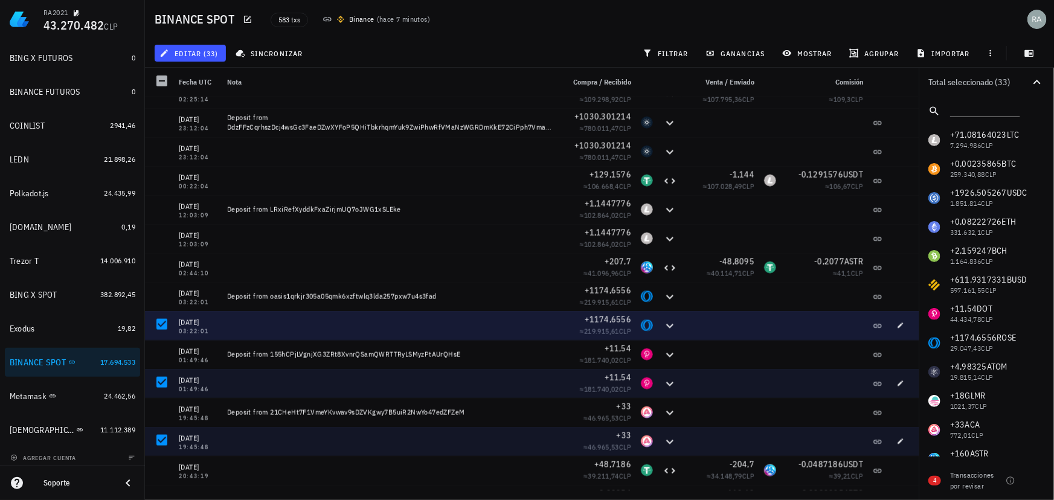
scroll to position [7670, 0]
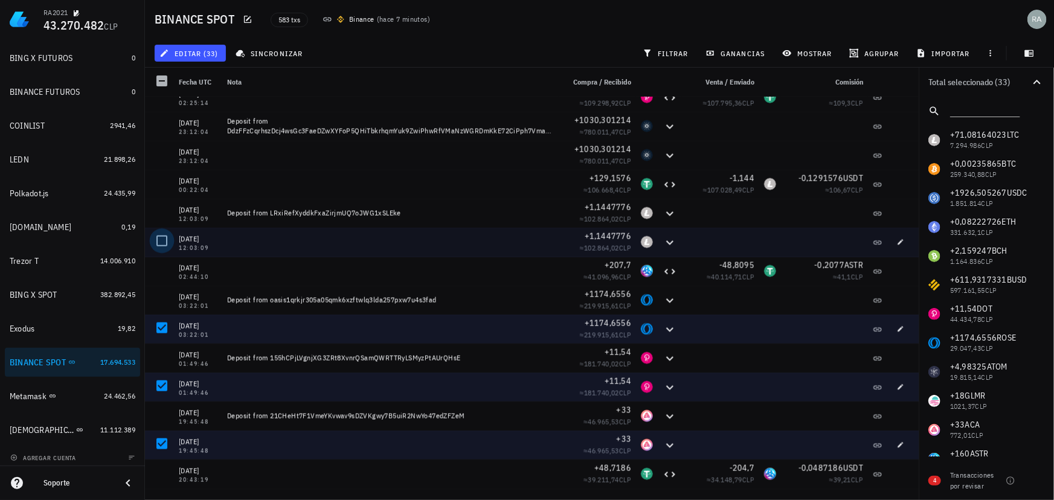
click at [163, 239] on div at bounding box center [162, 241] width 21 height 21
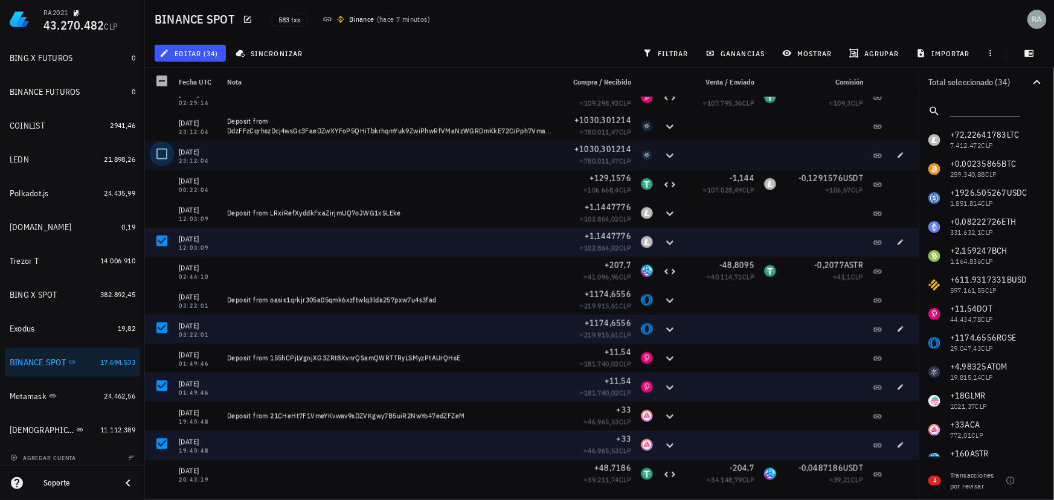
click at [163, 152] on div at bounding box center [162, 154] width 21 height 21
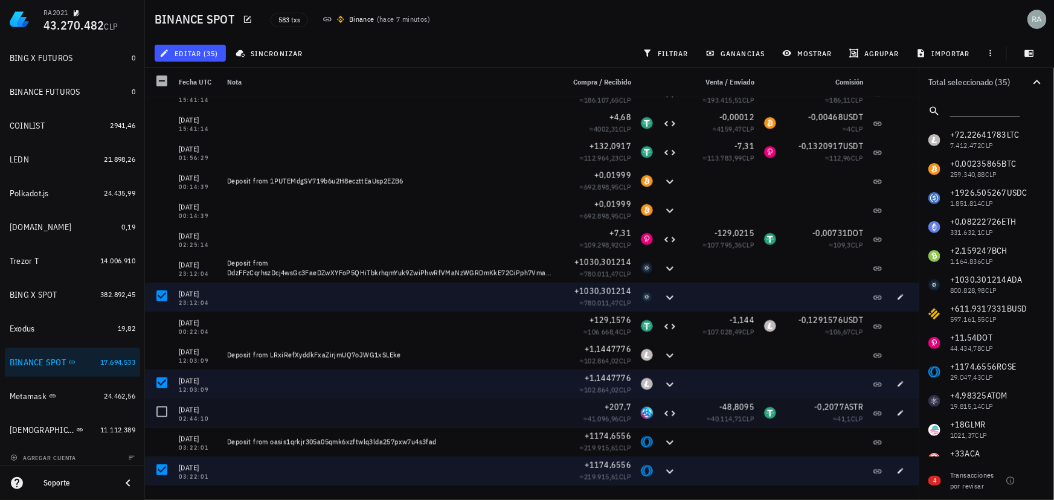
scroll to position [7505, 0]
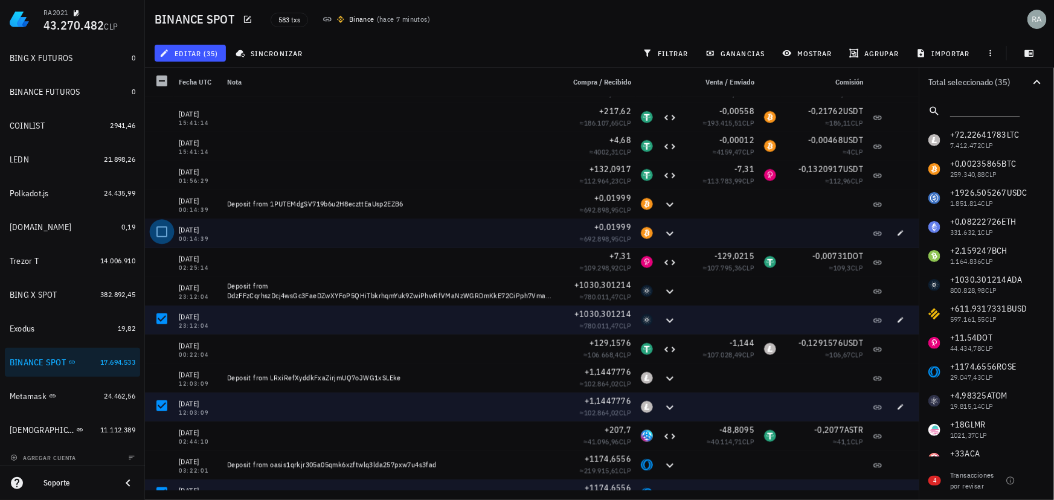
click at [161, 232] on div at bounding box center [162, 232] width 21 height 21
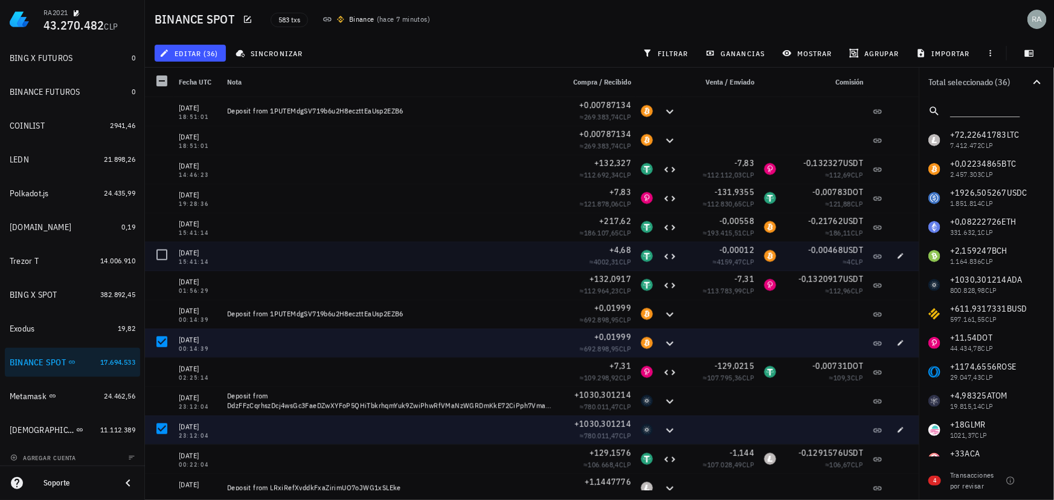
scroll to position [7341, 0]
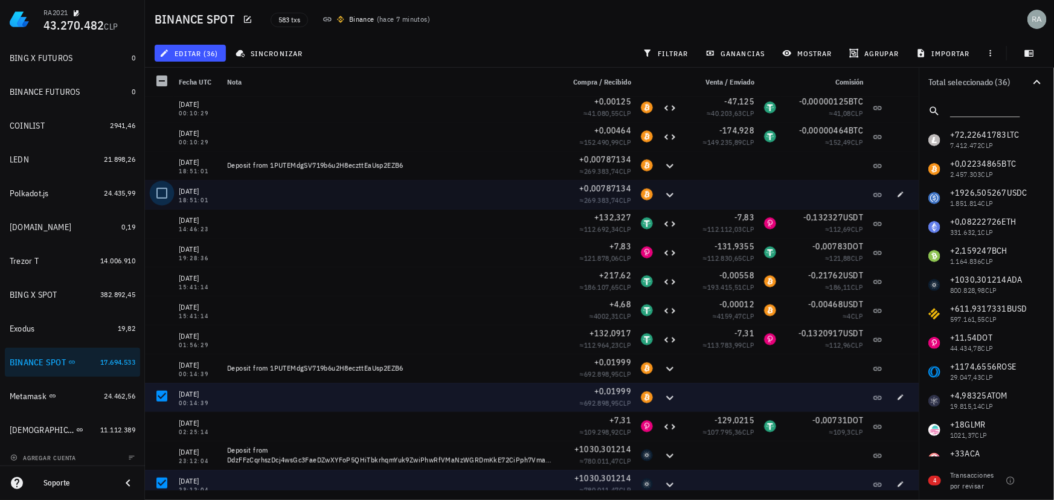
click at [164, 193] on div at bounding box center [162, 193] width 21 height 21
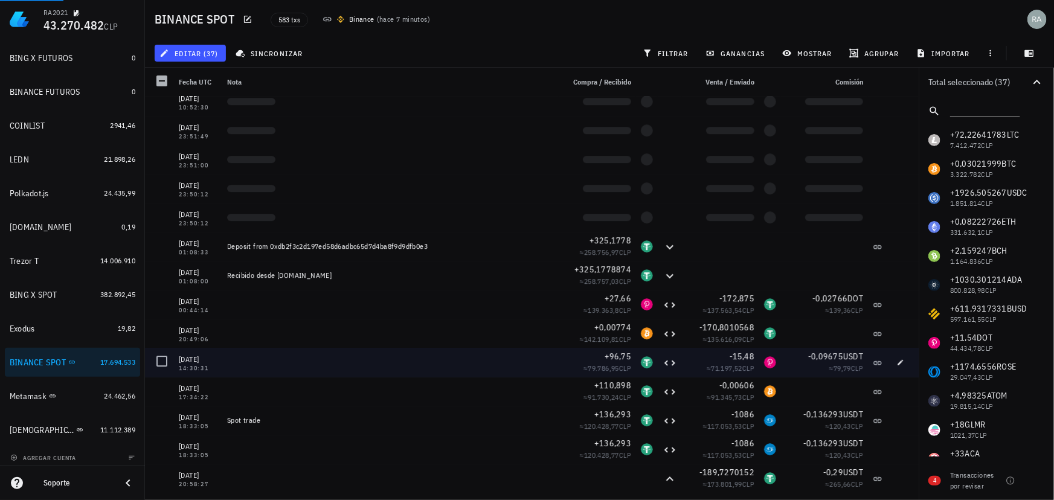
scroll to position [4155, 0]
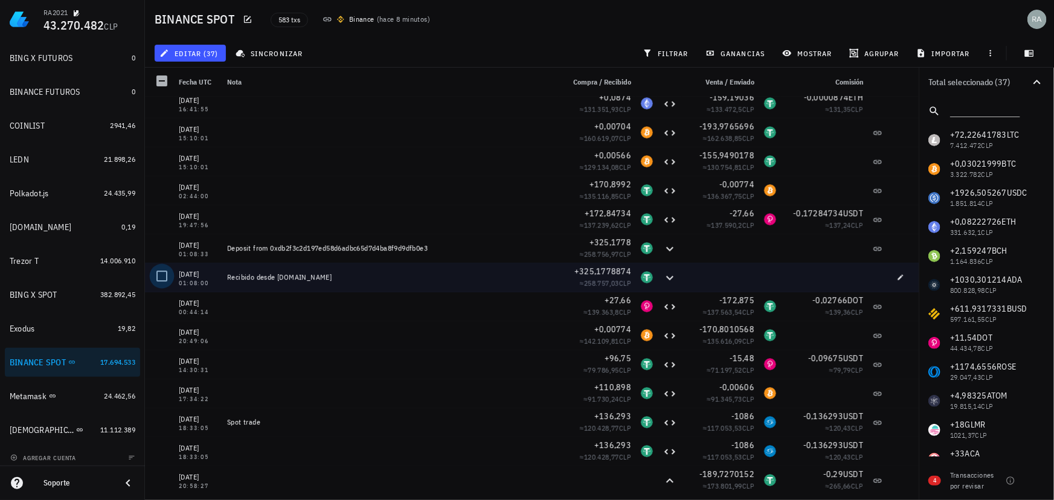
click at [164, 275] on div at bounding box center [162, 276] width 21 height 21
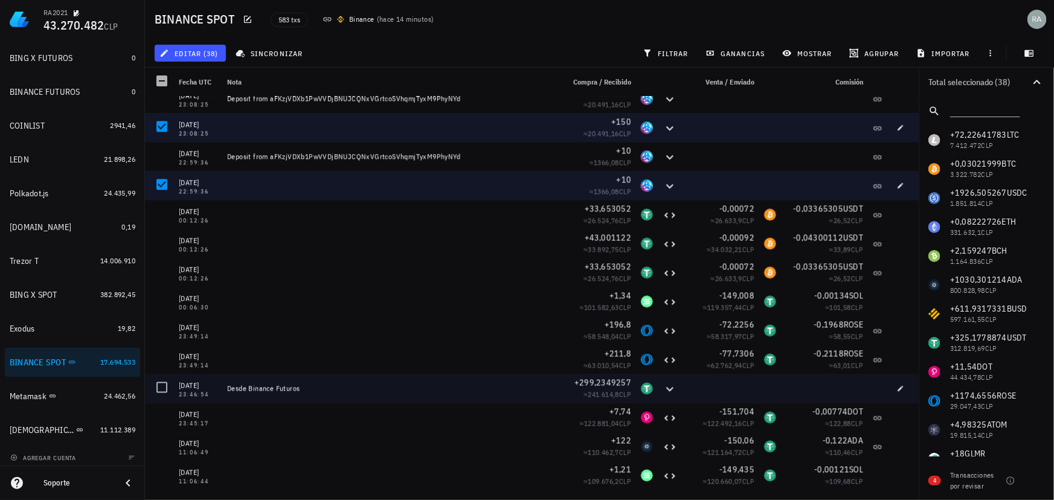
scroll to position [8164, 0]
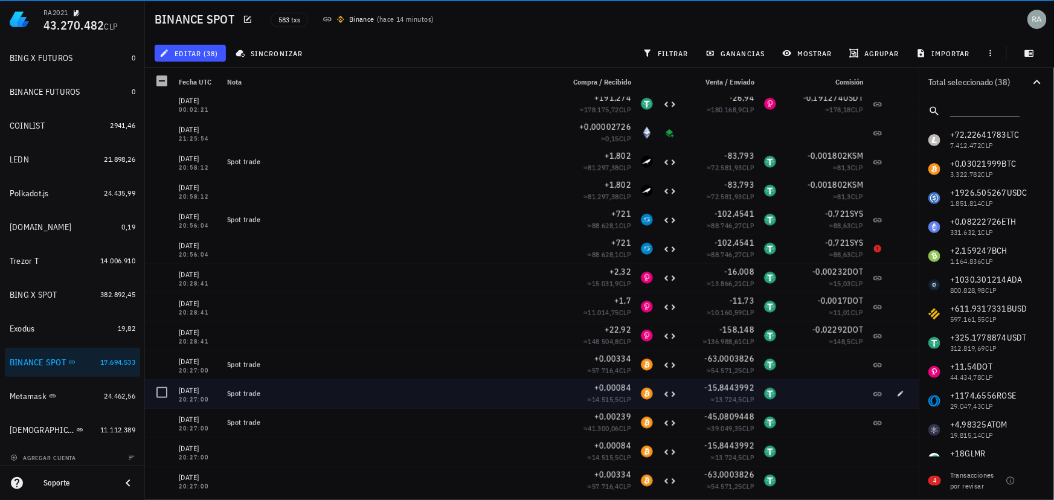
scroll to position [5143, 0]
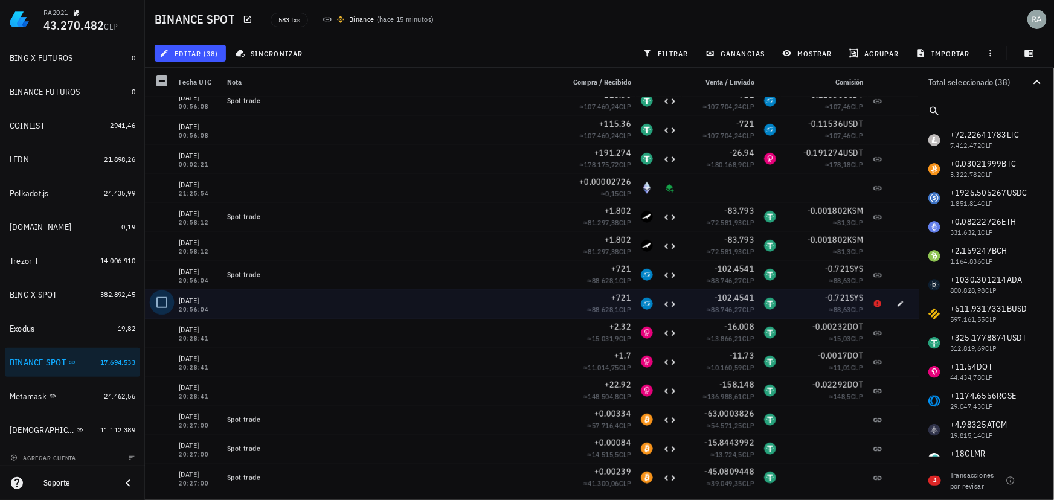
click at [160, 301] on div at bounding box center [162, 302] width 21 height 21
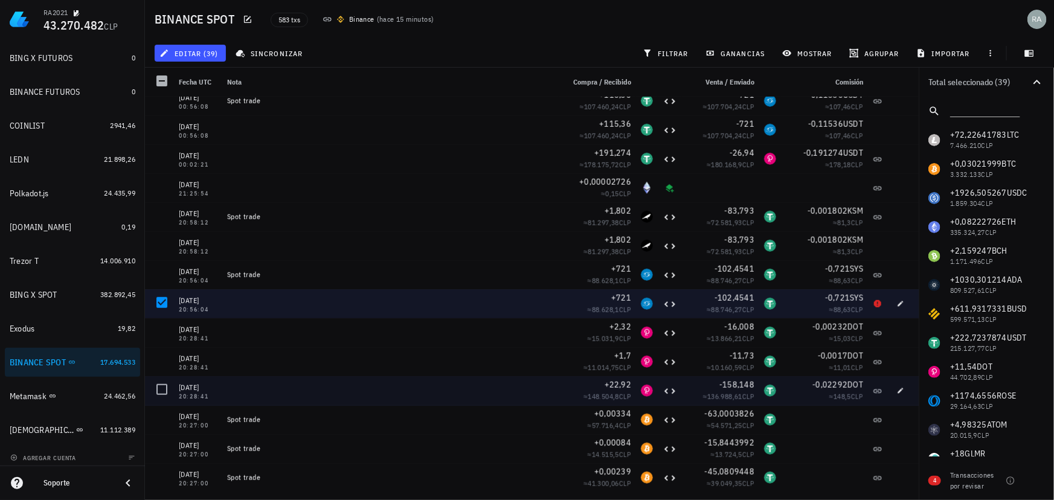
scroll to position [5088, 0]
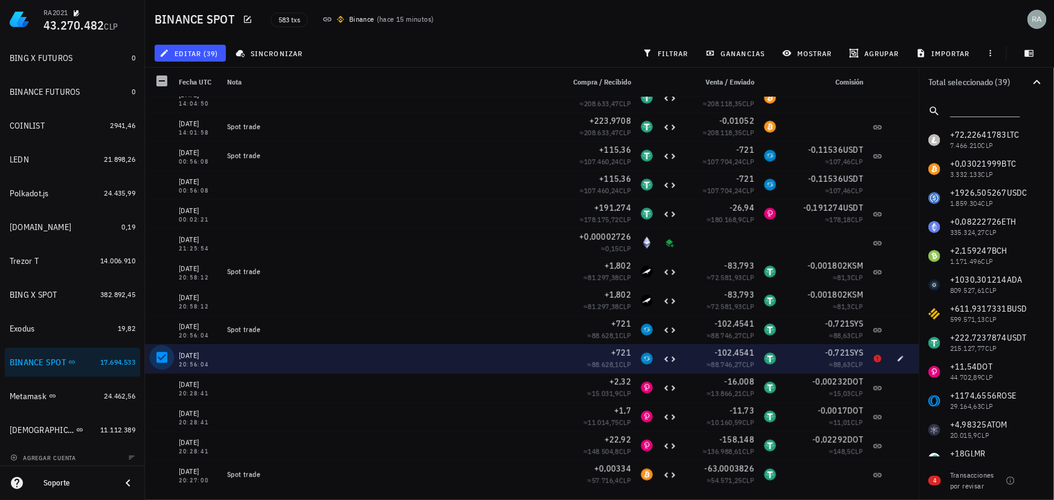
click at [159, 357] on div at bounding box center [162, 357] width 21 height 21
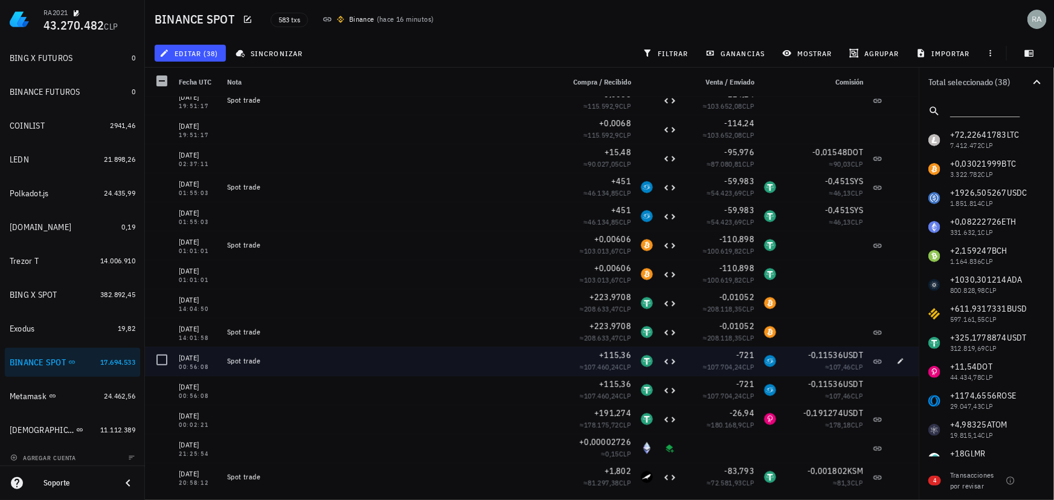
scroll to position [4869, 0]
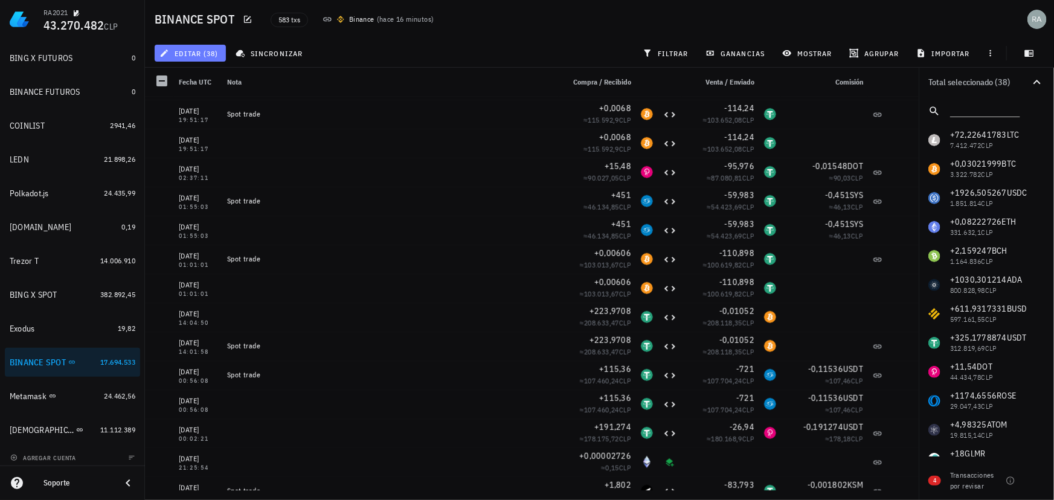
click at [205, 54] on span "editar (38)" at bounding box center [190, 53] width 56 height 10
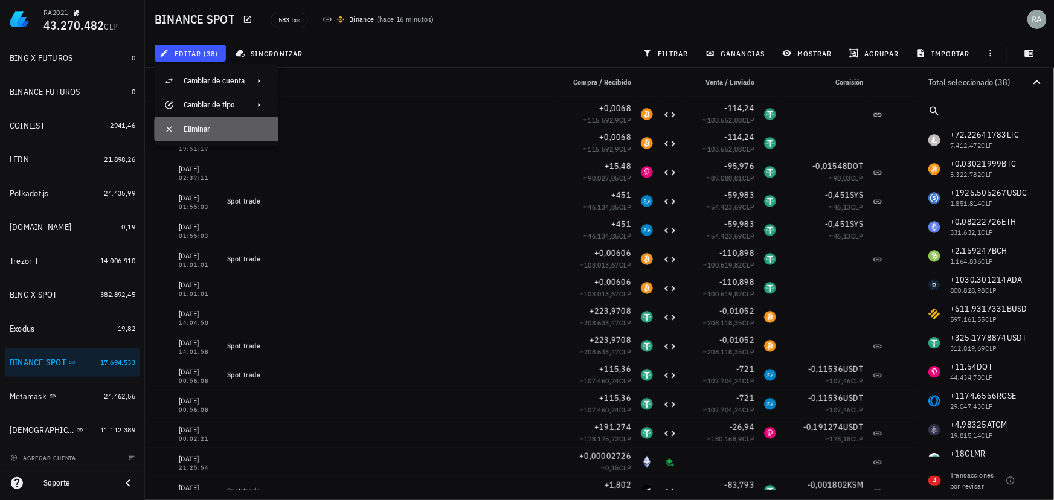
click at [199, 129] on div "Eliminar" at bounding box center [226, 129] width 85 height 10
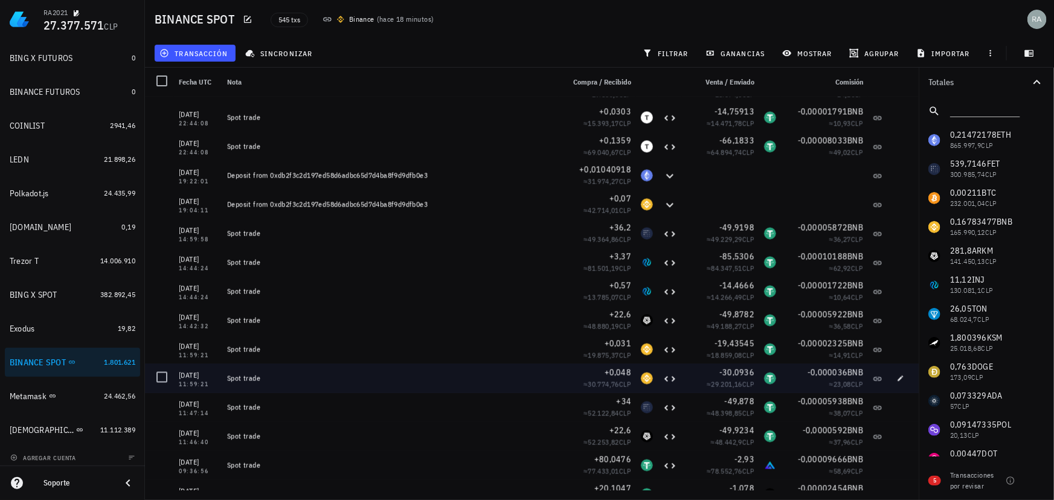
scroll to position [1208, 0]
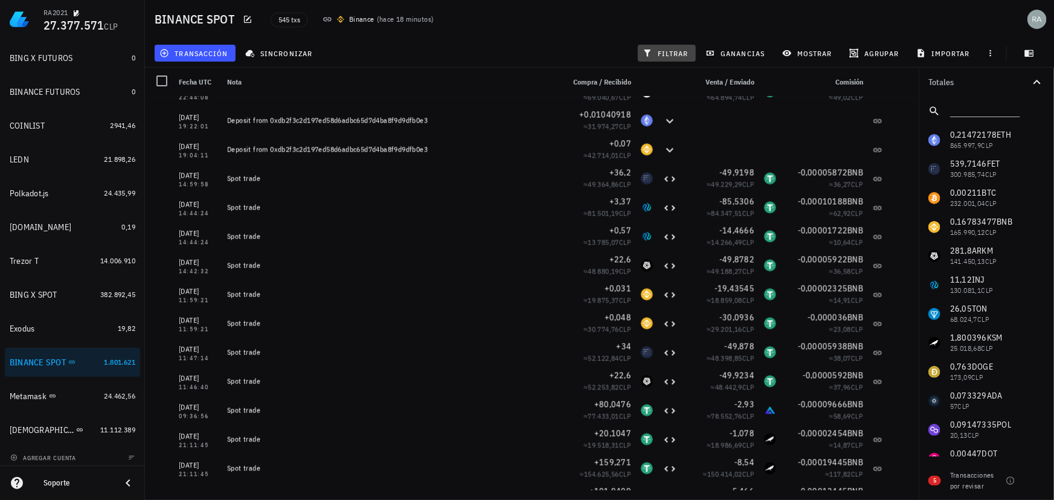
click at [677, 50] on span "filtrar" at bounding box center [667, 53] width 44 height 10
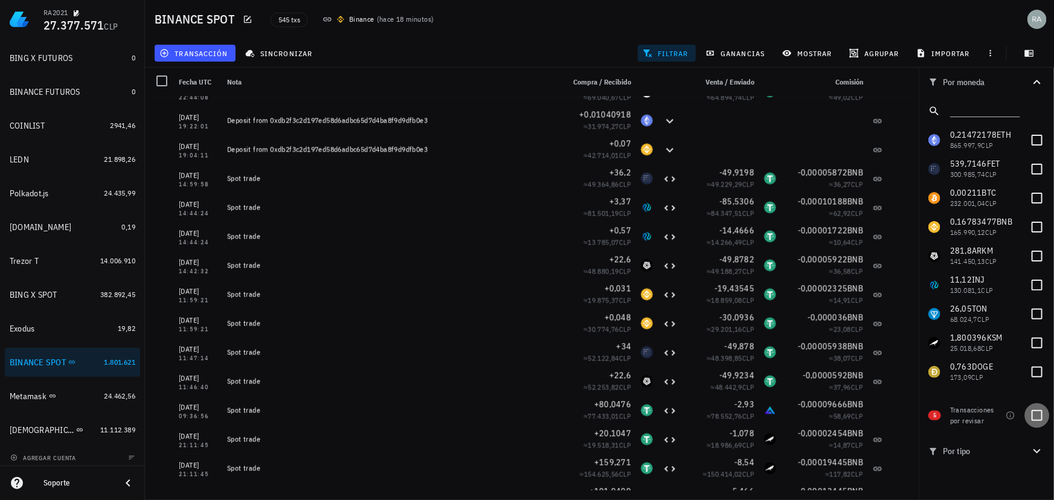
click at [1036, 414] on div at bounding box center [1037, 415] width 21 height 21
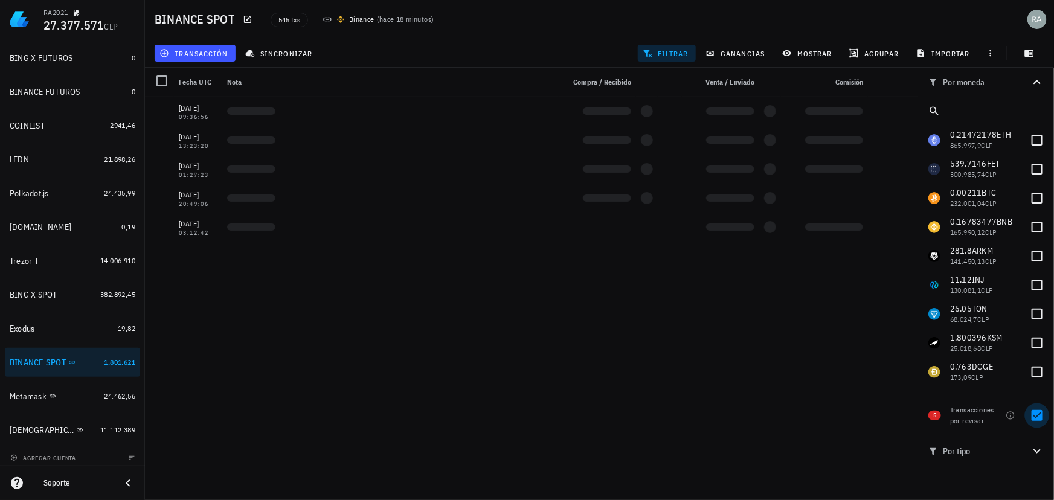
scroll to position [0, 0]
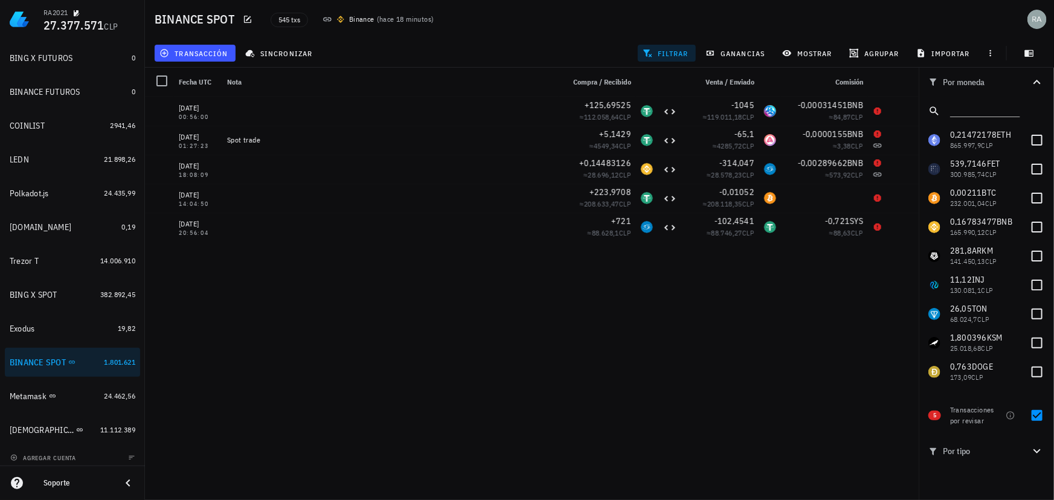
click at [655, 54] on span "filtrar" at bounding box center [667, 53] width 44 height 10
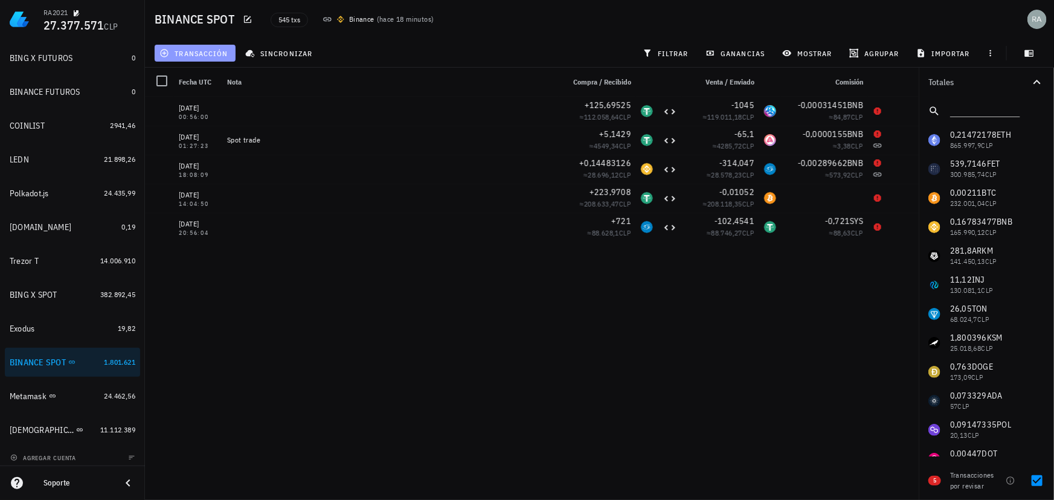
click at [195, 51] on span "transacción" at bounding box center [195, 53] width 66 height 10
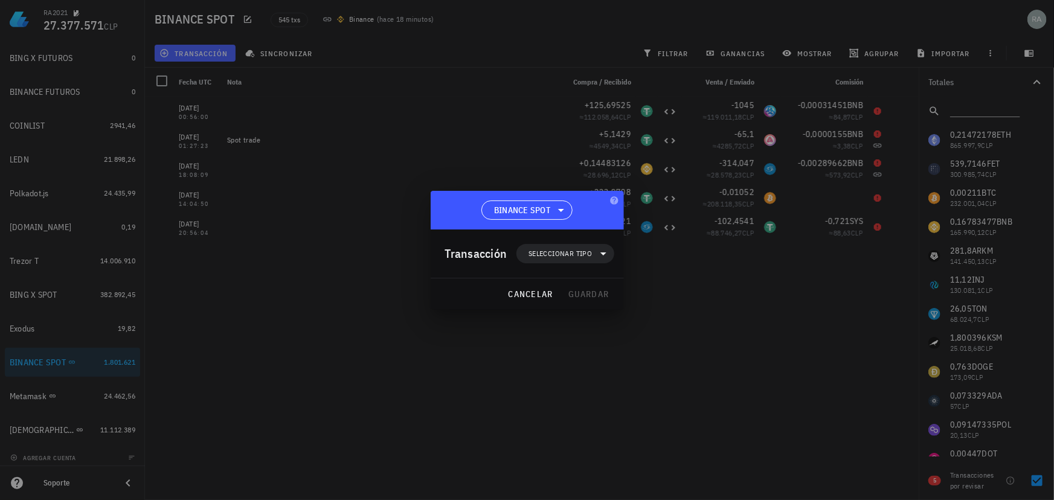
click at [631, 337] on div at bounding box center [527, 250] width 1054 height 500
click at [544, 292] on span "cancelar" at bounding box center [530, 294] width 45 height 11
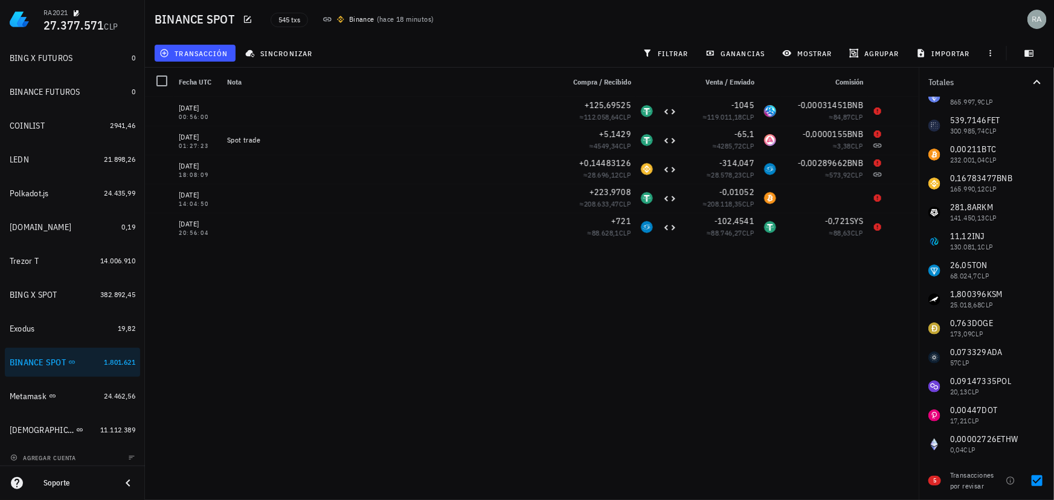
scroll to position [109, 0]
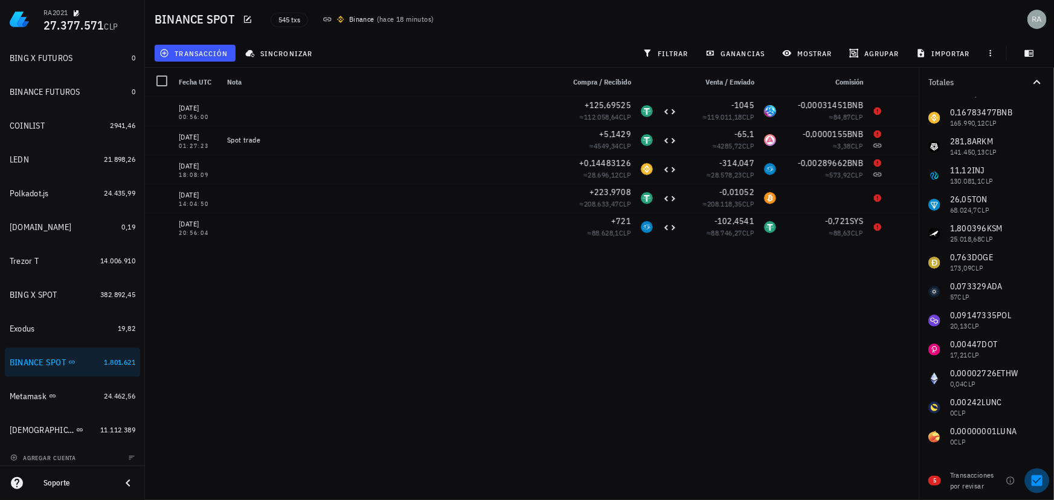
click at [1033, 481] on div at bounding box center [1037, 481] width 21 height 21
checkbox input "false"
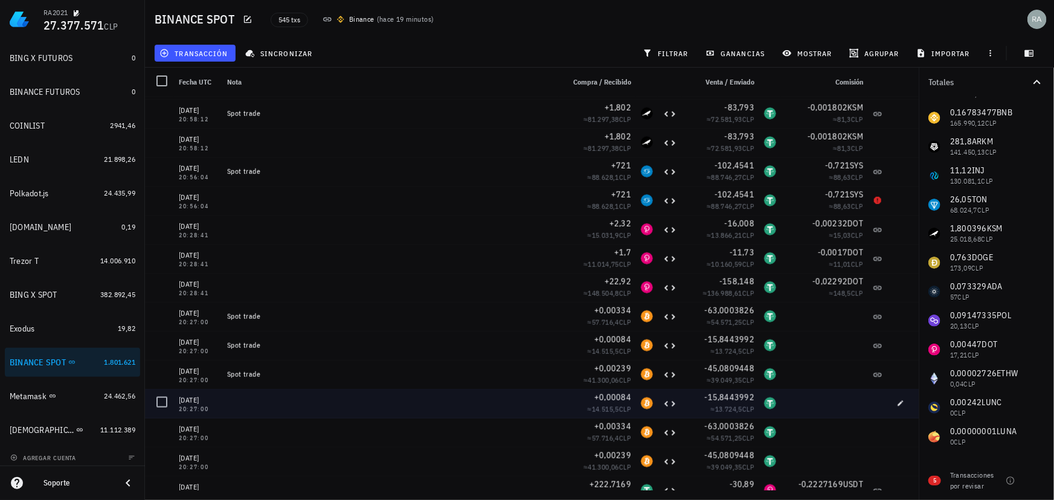
scroll to position [5163, 0]
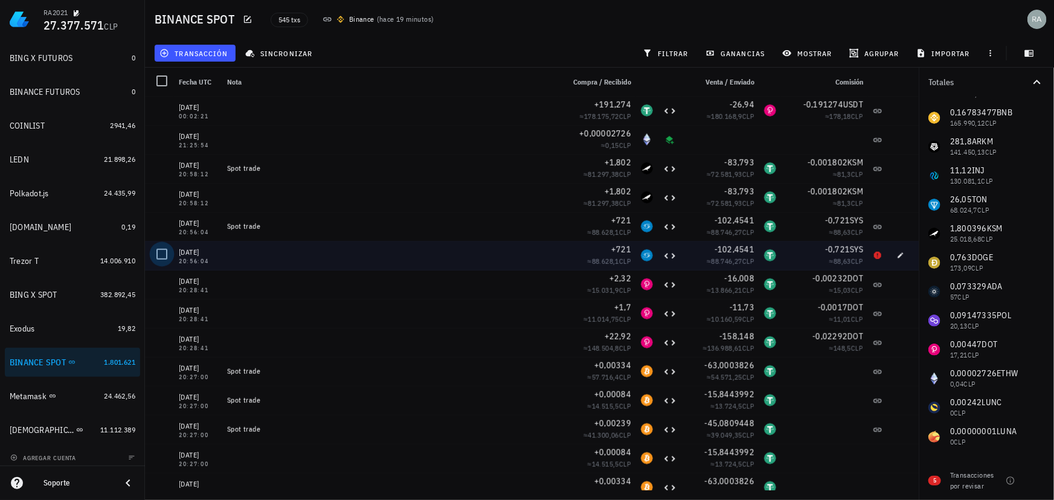
click at [158, 253] on div at bounding box center [162, 254] width 21 height 21
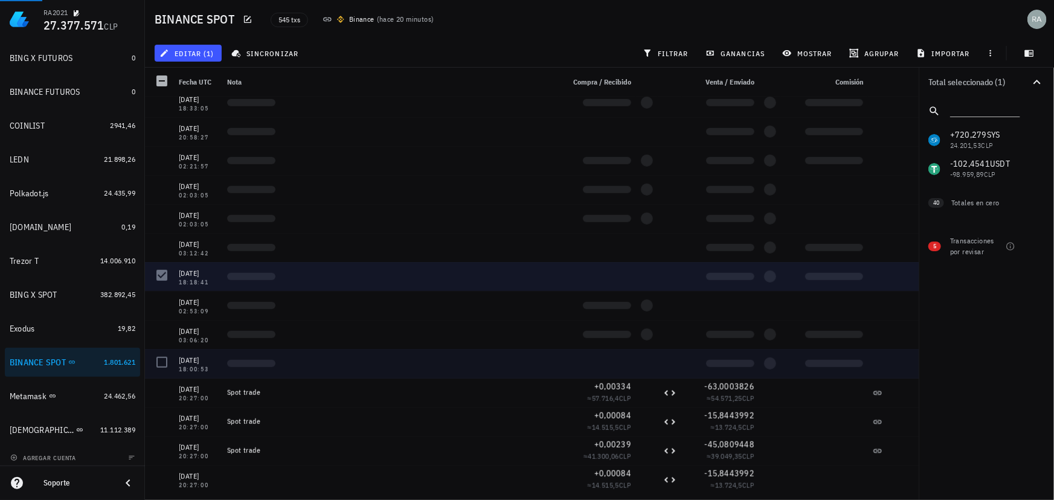
scroll to position [5218, 0]
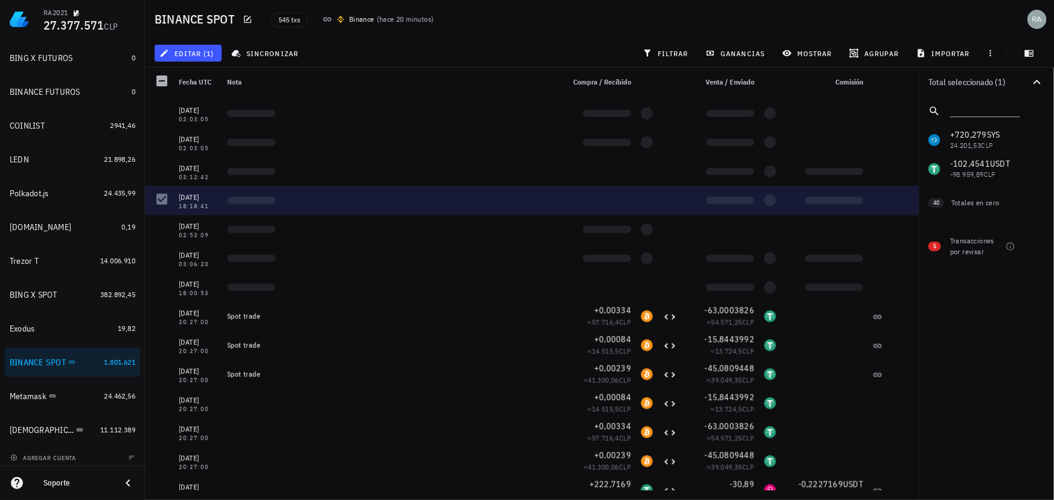
click at [161, 201] on div at bounding box center [162, 199] width 15 height 15
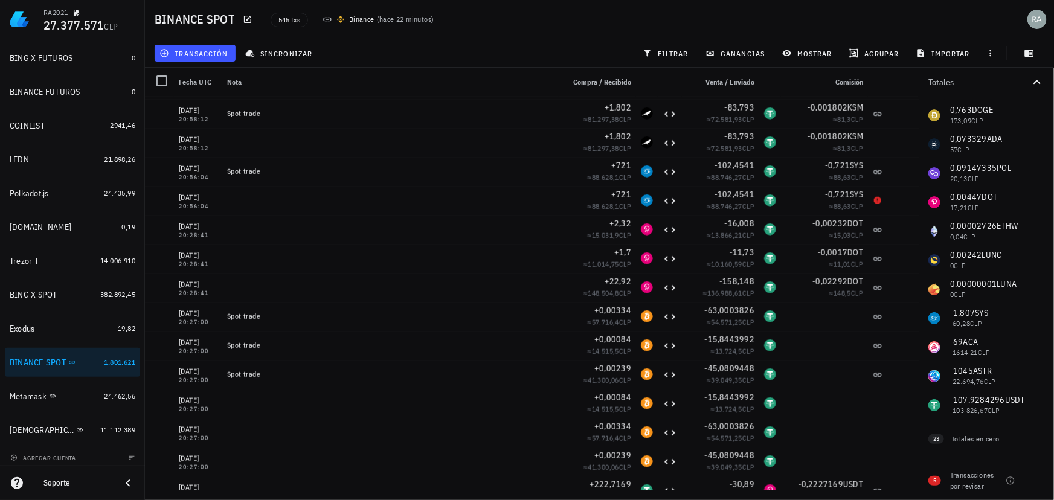
scroll to position [258, 0]
click at [987, 405] on div "0,21472178 ETH 865.997,9 CLP 539,7146 FET 300.985,74 CLP 0,00211 BTC 232.001,04…" at bounding box center [986, 143] width 135 height 551
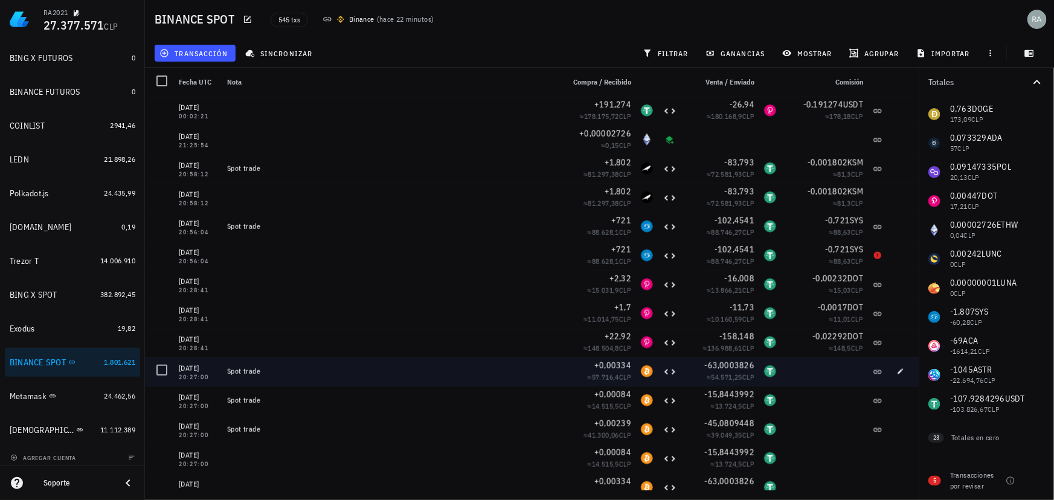
scroll to position [5108, 0]
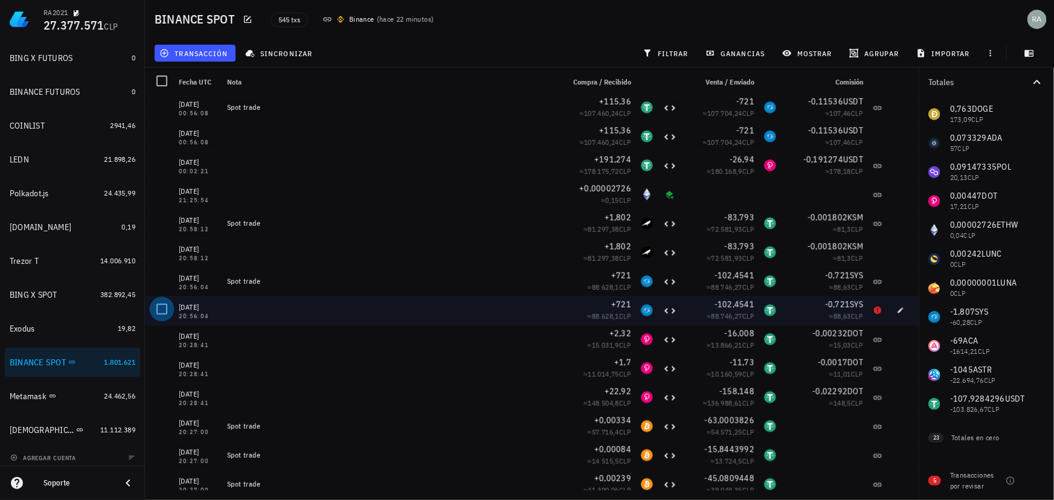
click at [161, 309] on div at bounding box center [162, 309] width 21 height 21
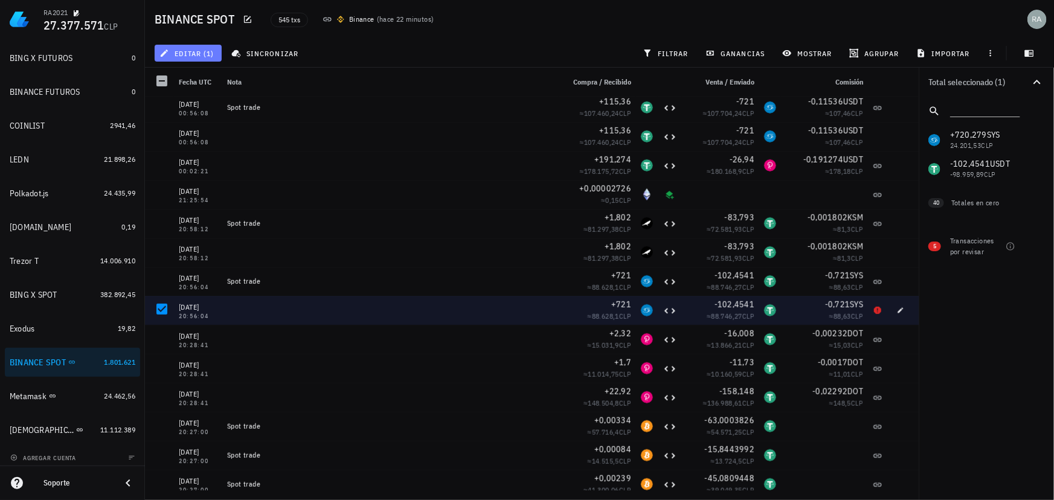
click at [205, 50] on span "editar (1)" at bounding box center [188, 53] width 52 height 10
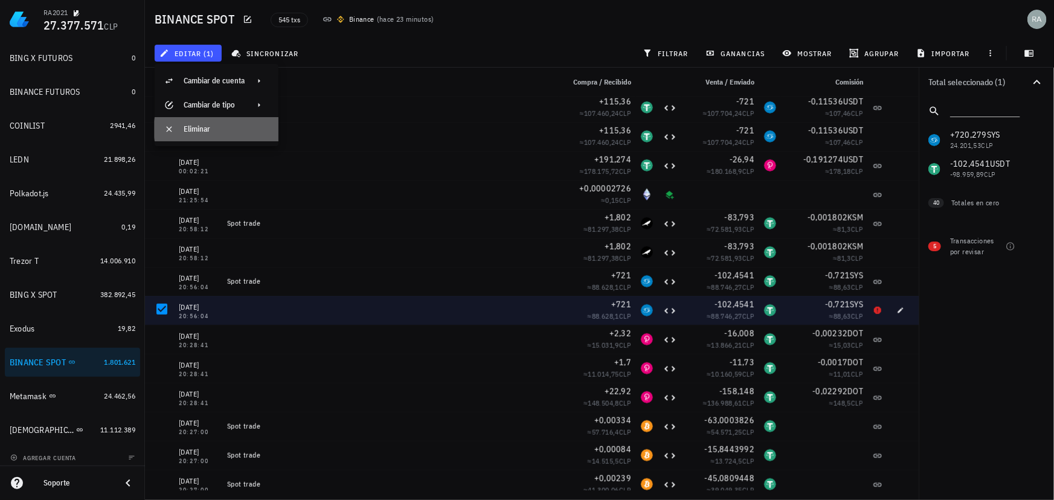
click at [216, 127] on div "Eliminar" at bounding box center [226, 129] width 85 height 10
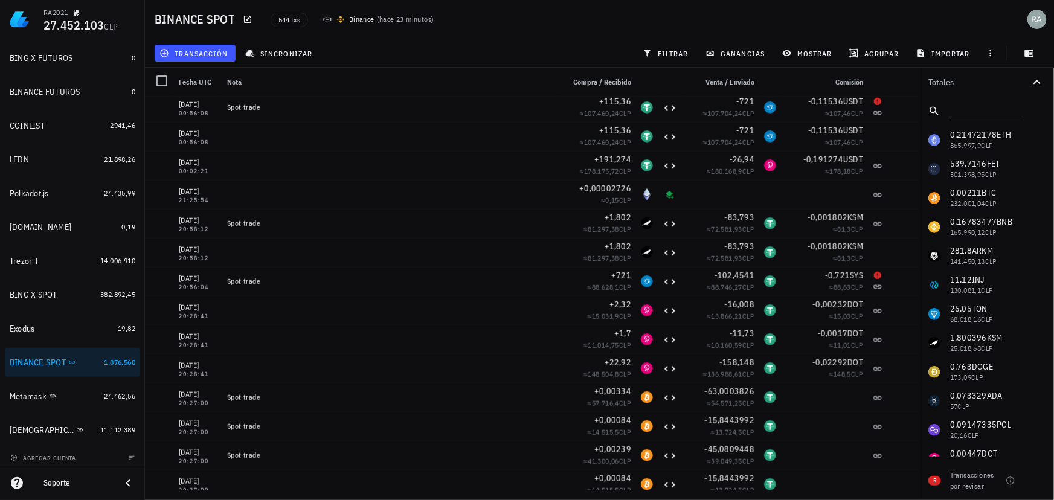
click at [1039, 84] on icon "button" at bounding box center [1037, 82] width 15 height 15
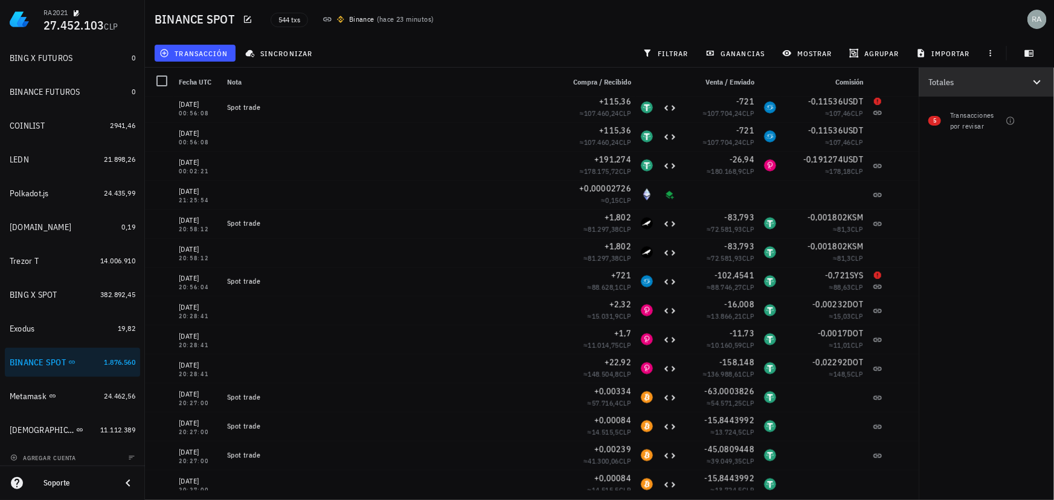
click at [1037, 80] on icon "button" at bounding box center [1037, 82] width 15 height 15
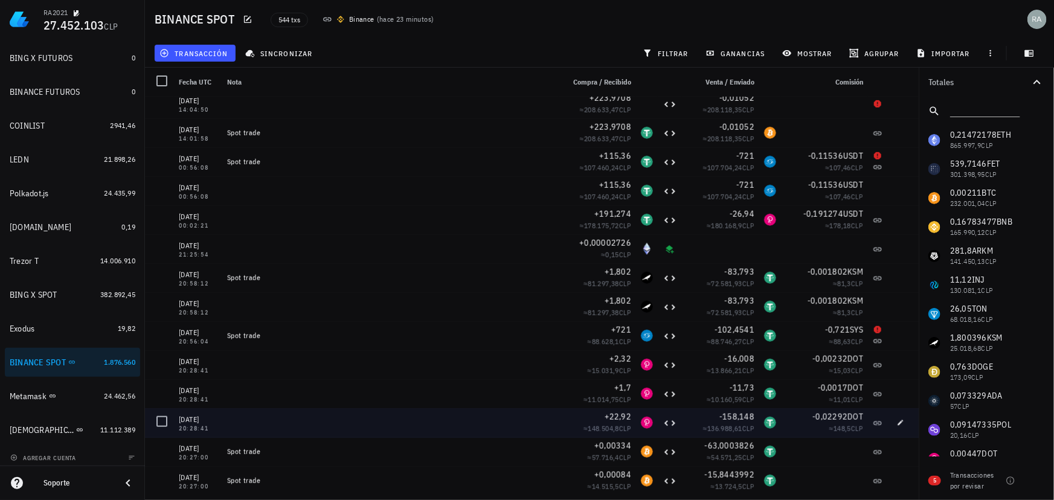
scroll to position [5053, 0]
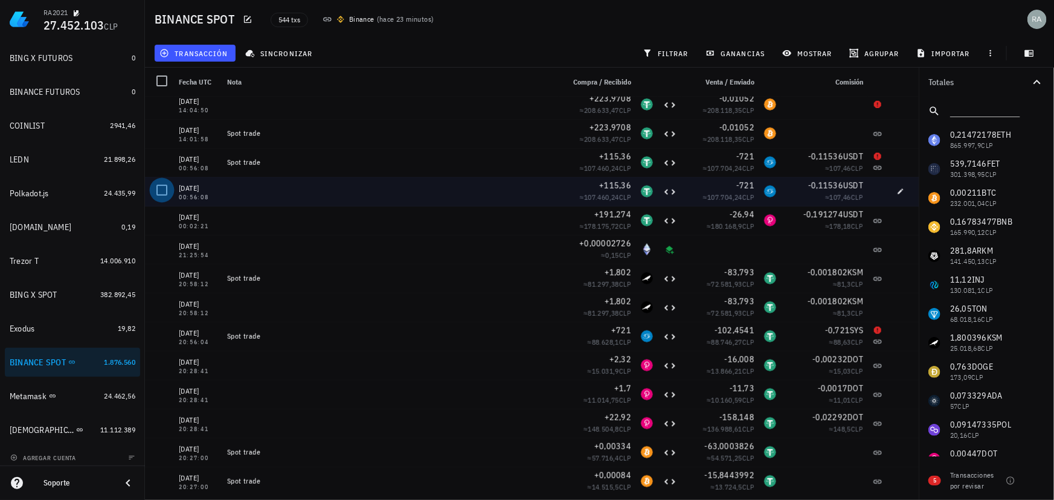
click at [161, 189] on div at bounding box center [162, 190] width 21 height 21
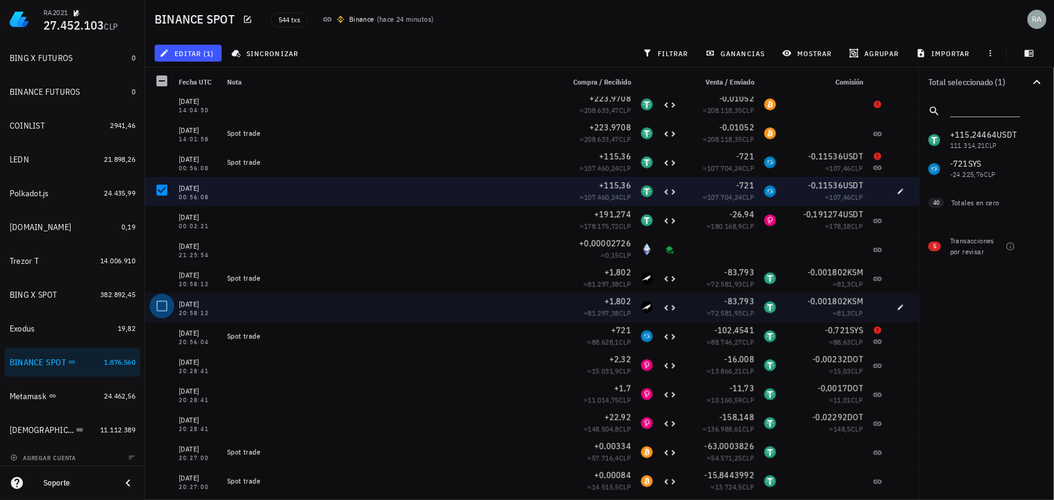
click at [164, 306] on div at bounding box center [162, 306] width 21 height 21
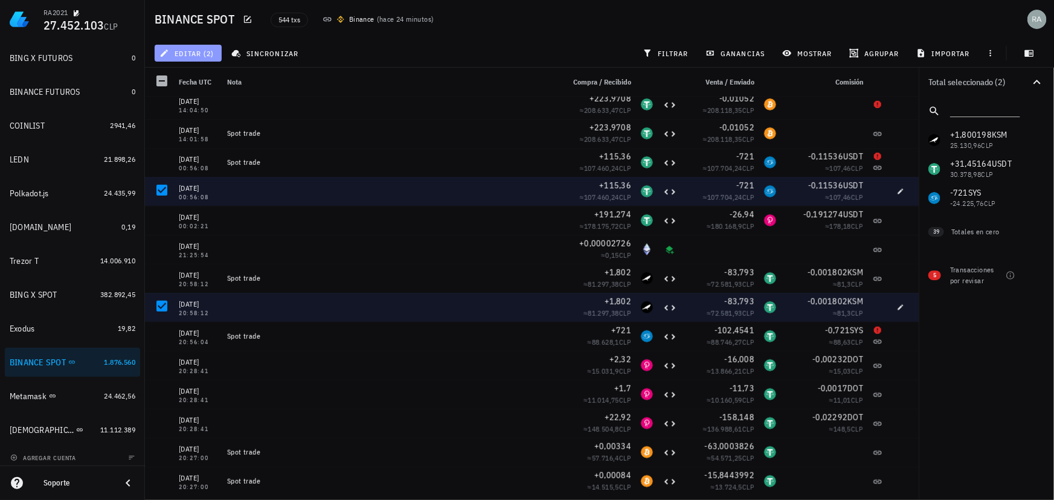
click at [187, 51] on span "editar (2)" at bounding box center [188, 53] width 52 height 10
click at [208, 129] on div "Eliminar" at bounding box center [226, 129] width 85 height 10
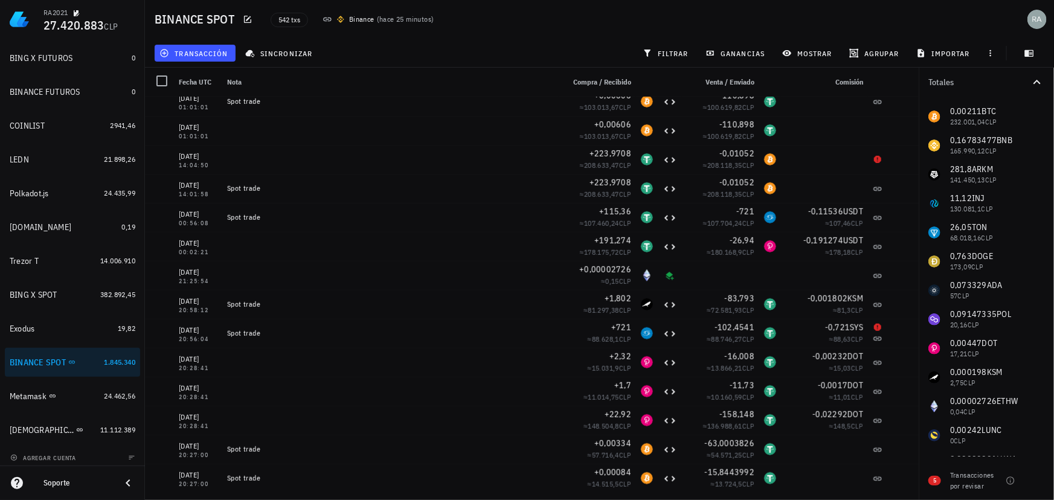
scroll to position [109, 0]
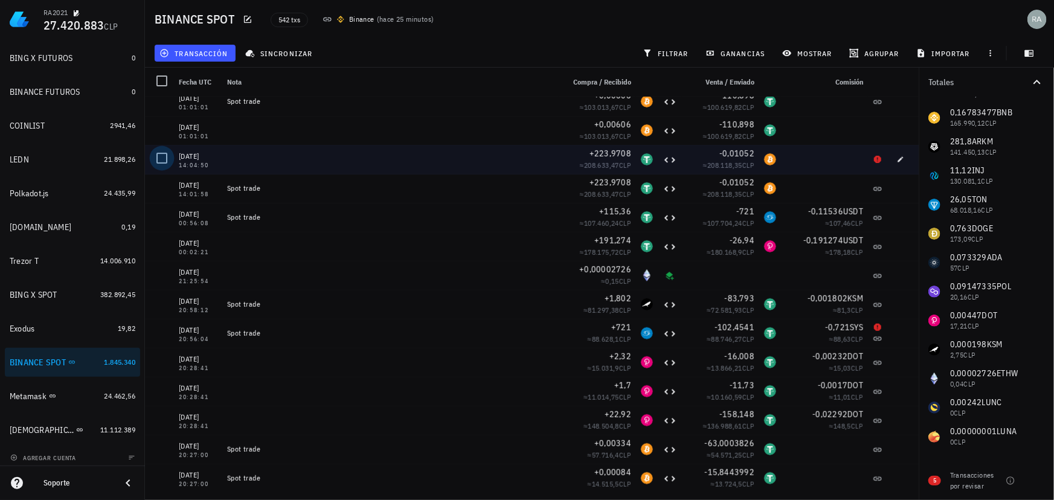
click at [163, 157] on div at bounding box center [162, 158] width 21 height 21
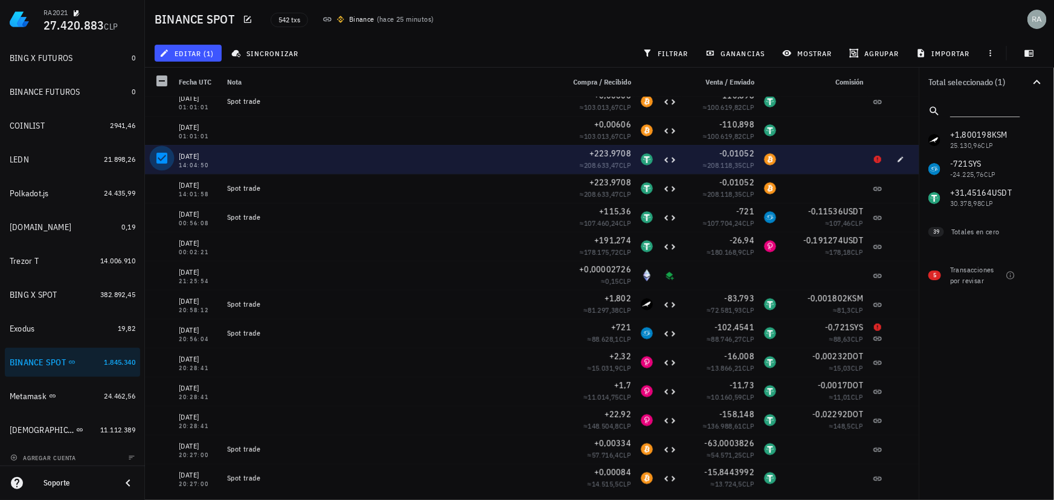
scroll to position [0, 0]
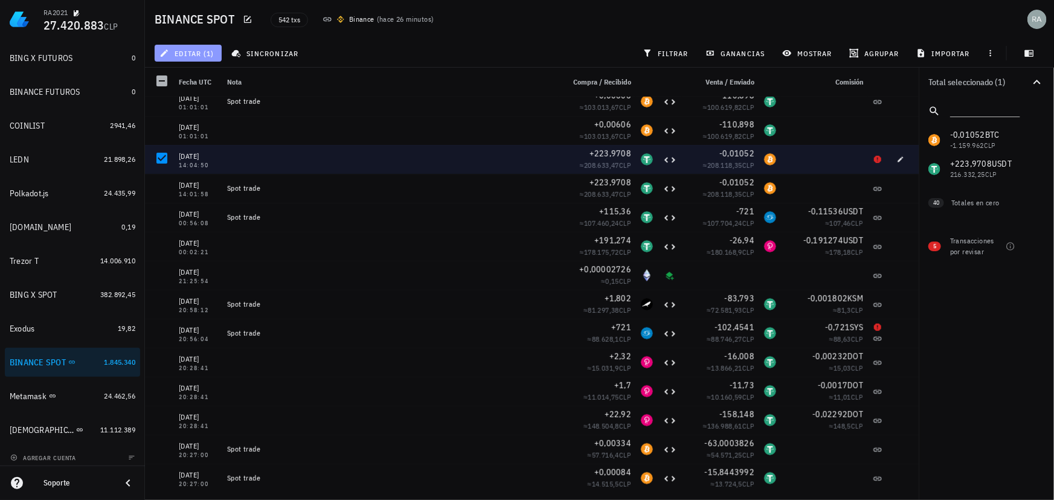
click at [191, 51] on span "editar (1)" at bounding box center [188, 53] width 52 height 10
click at [187, 130] on div "Eliminar" at bounding box center [226, 129] width 85 height 10
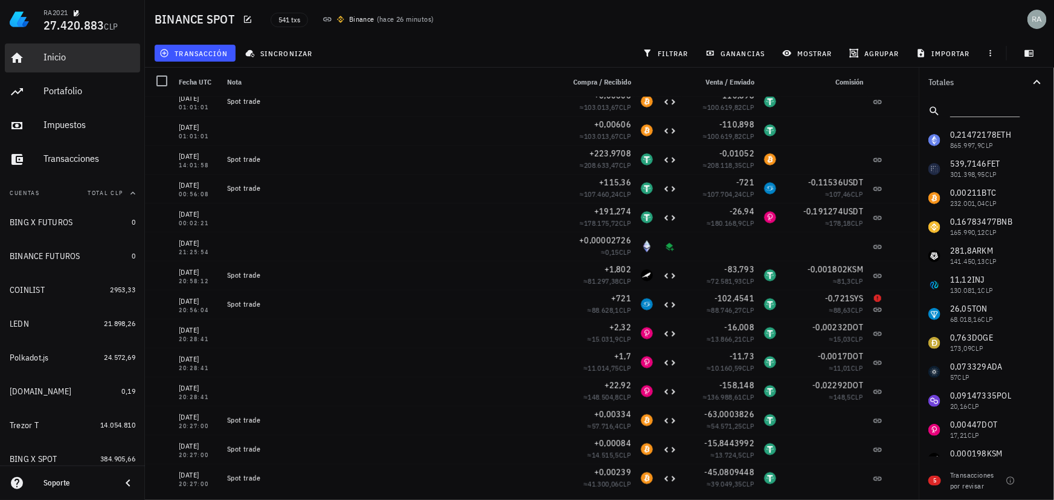
click at [60, 61] on div "Inicio" at bounding box center [90, 56] width 92 height 11
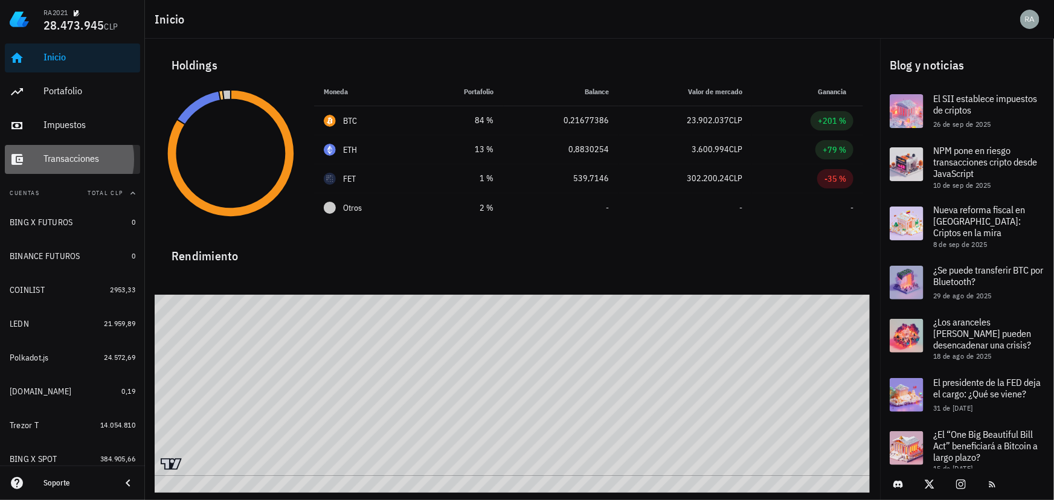
click at [59, 162] on div "Transacciones" at bounding box center [90, 158] width 92 height 11
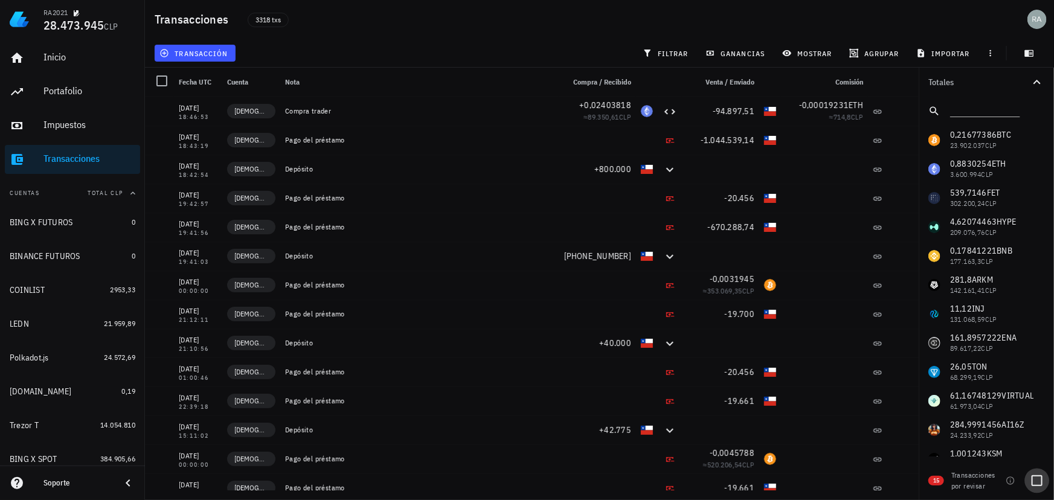
click at [1035, 482] on div at bounding box center [1037, 481] width 21 height 21
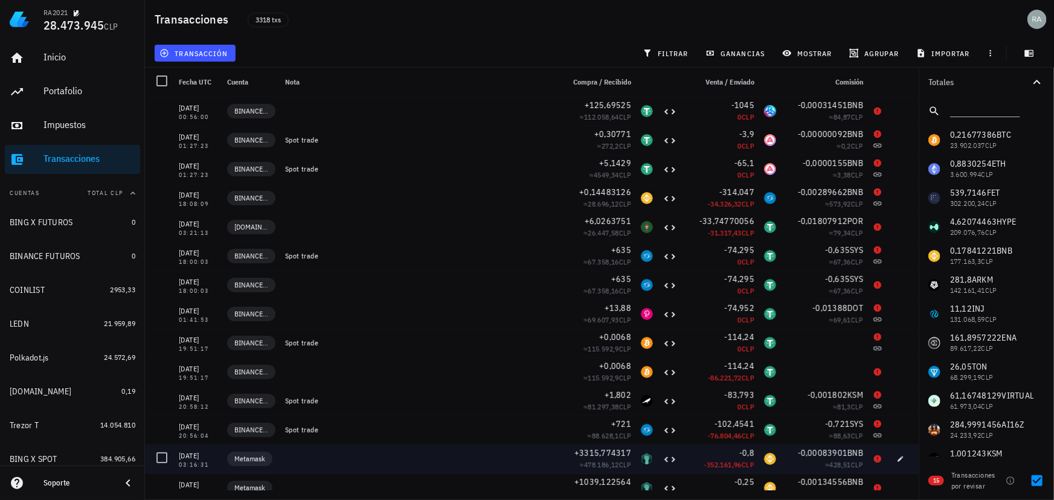
scroll to position [41, 0]
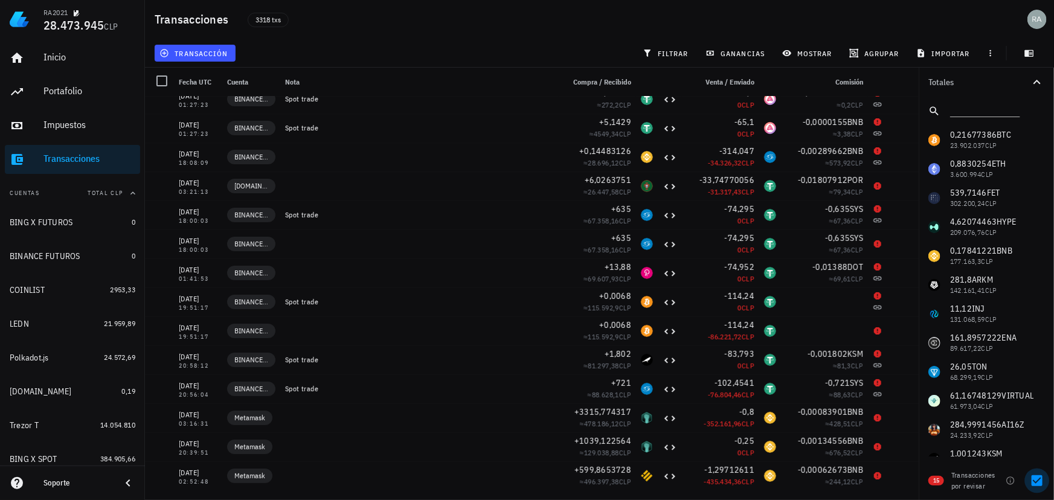
click at [1037, 482] on div at bounding box center [1037, 481] width 21 height 21
checkbox input "false"
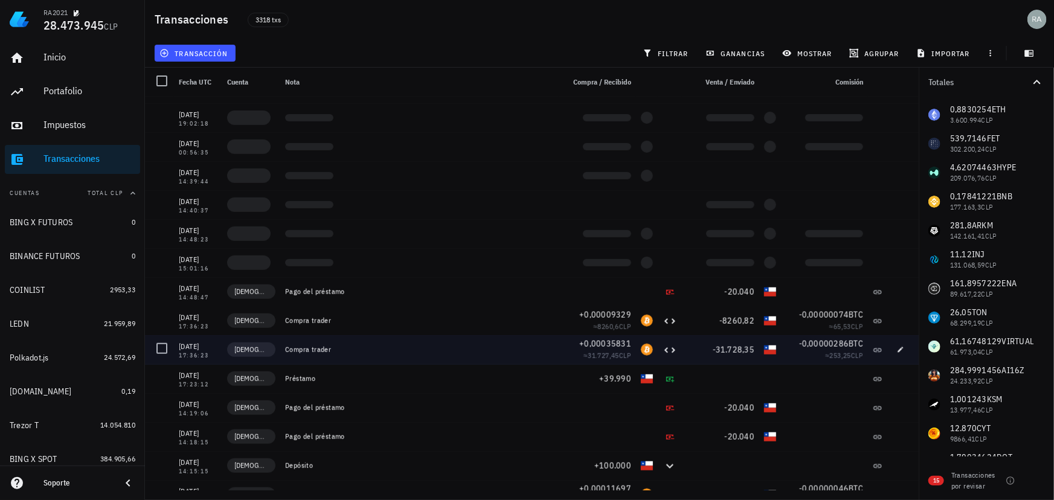
scroll to position [205, 0]
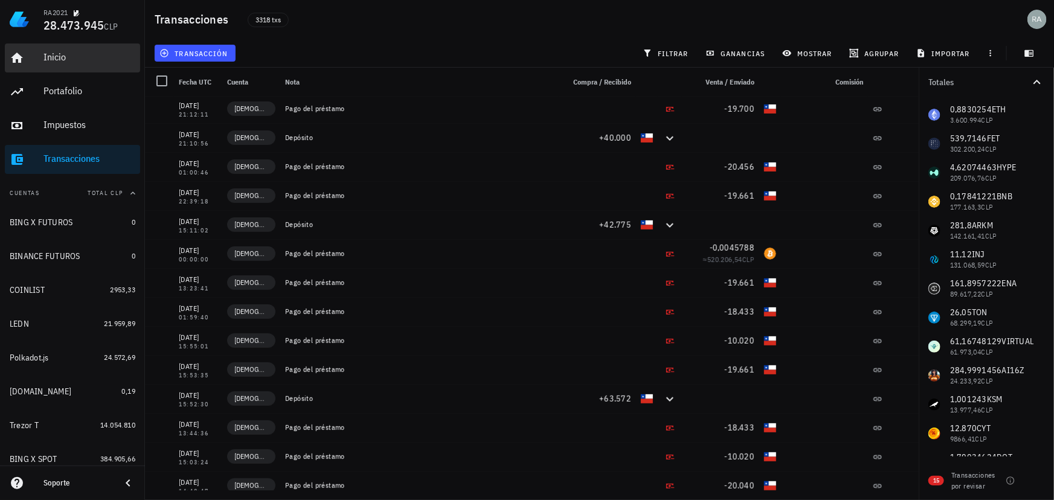
click at [56, 65] on div "Inicio" at bounding box center [90, 57] width 92 height 27
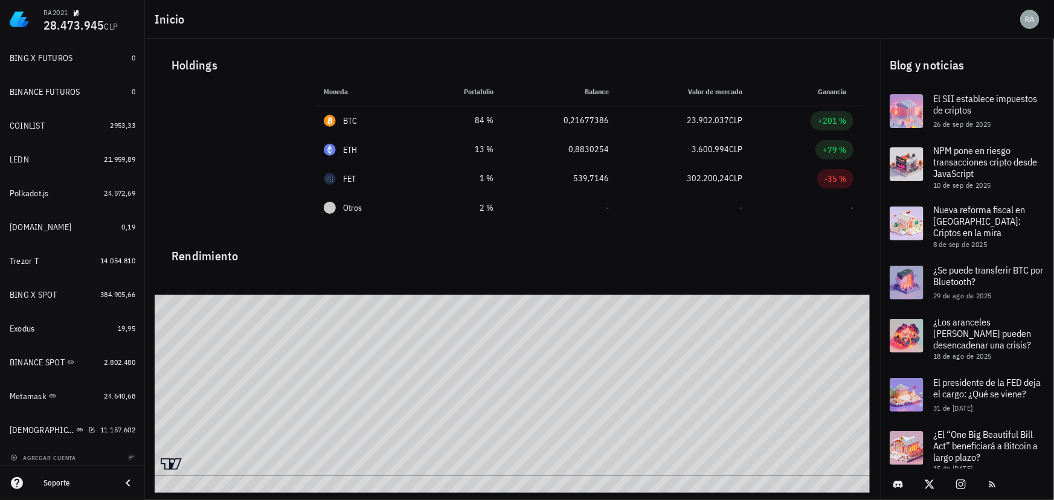
scroll to position [169, 0]
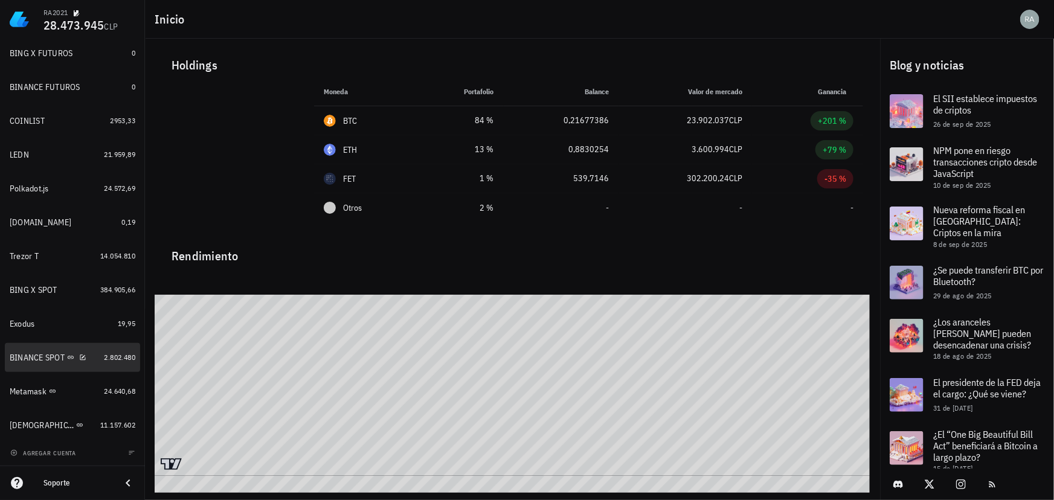
click at [26, 360] on div "BINANCE SPOT" at bounding box center [37, 358] width 55 height 10
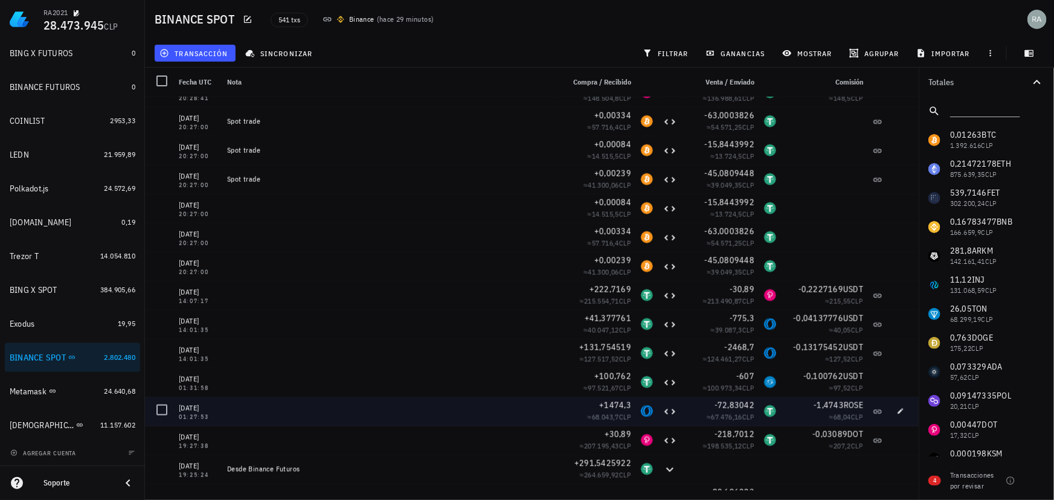
scroll to position [5273, 0]
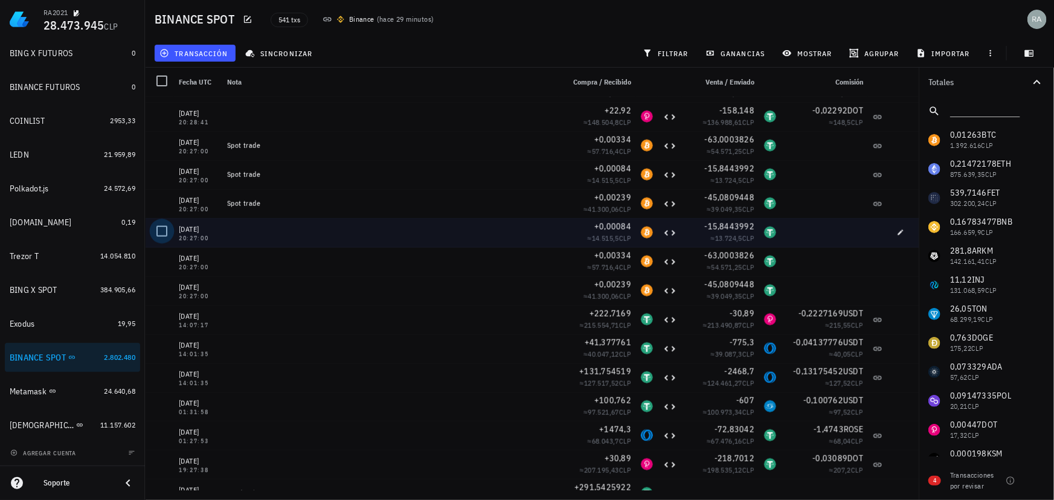
click at [158, 230] on div at bounding box center [162, 231] width 21 height 21
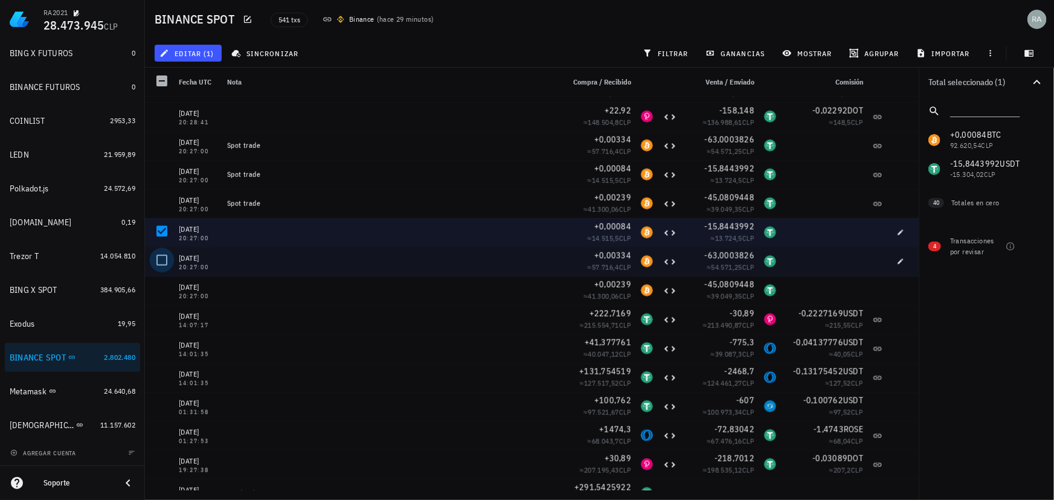
click at [163, 259] on div at bounding box center [162, 260] width 21 height 21
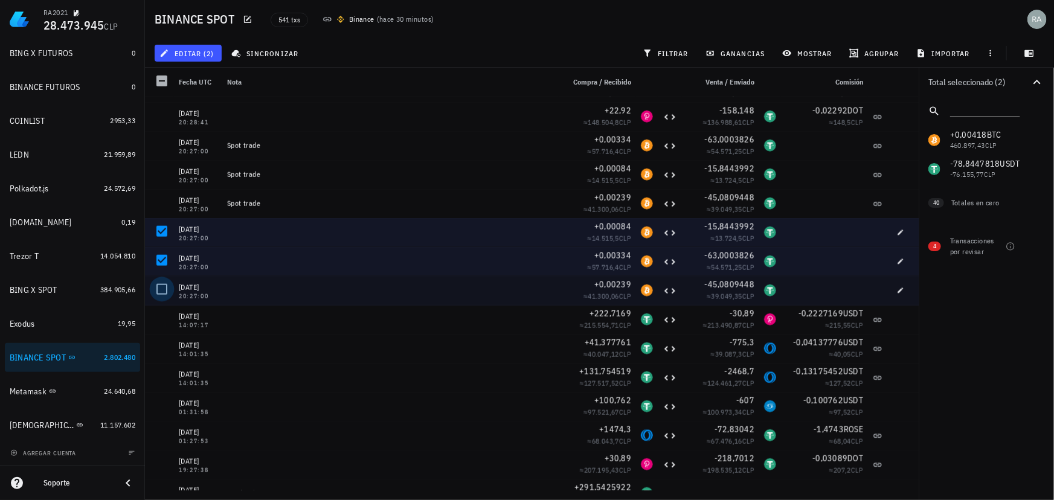
click at [163, 288] on div at bounding box center [162, 289] width 21 height 21
click at [192, 52] on span "editar (3)" at bounding box center [188, 53] width 52 height 10
click at [193, 129] on div "Eliminar" at bounding box center [226, 129] width 85 height 10
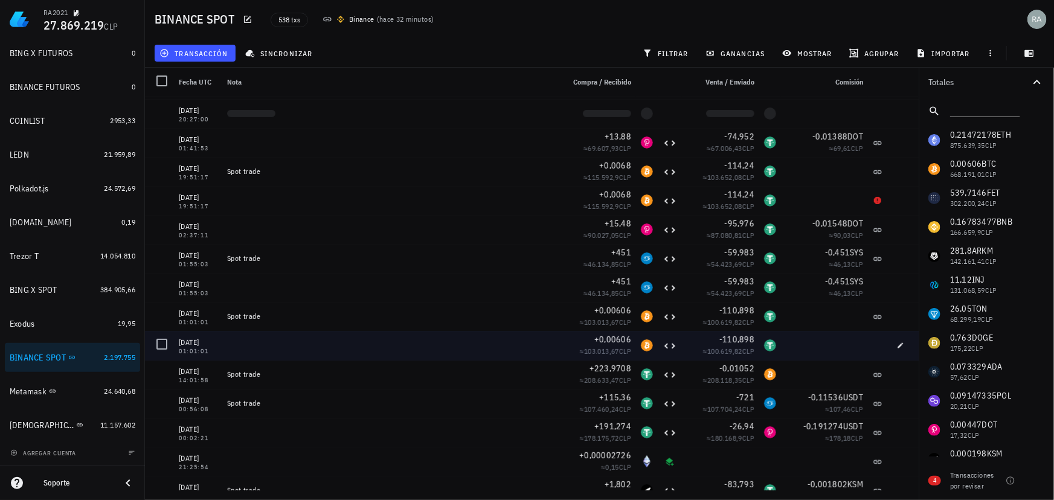
scroll to position [4778, 0]
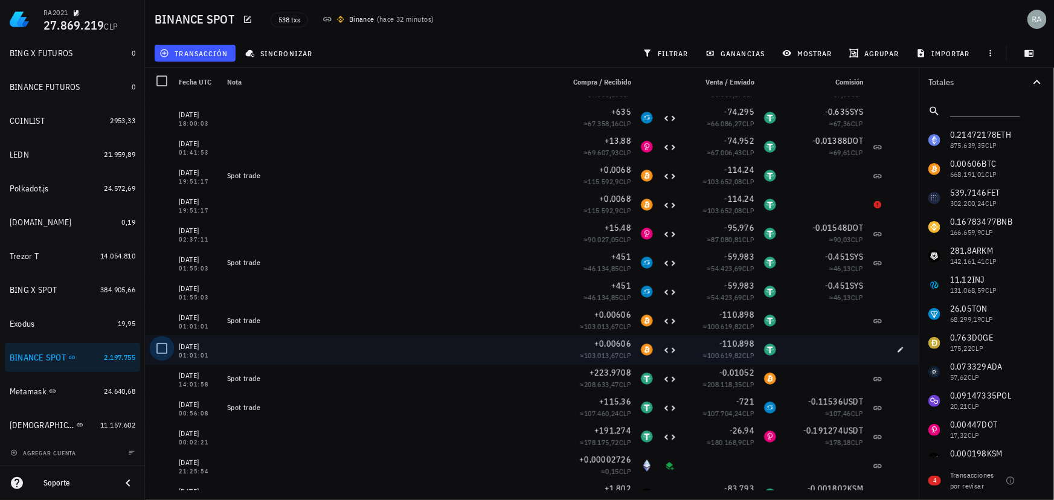
click at [161, 346] on div at bounding box center [162, 348] width 21 height 21
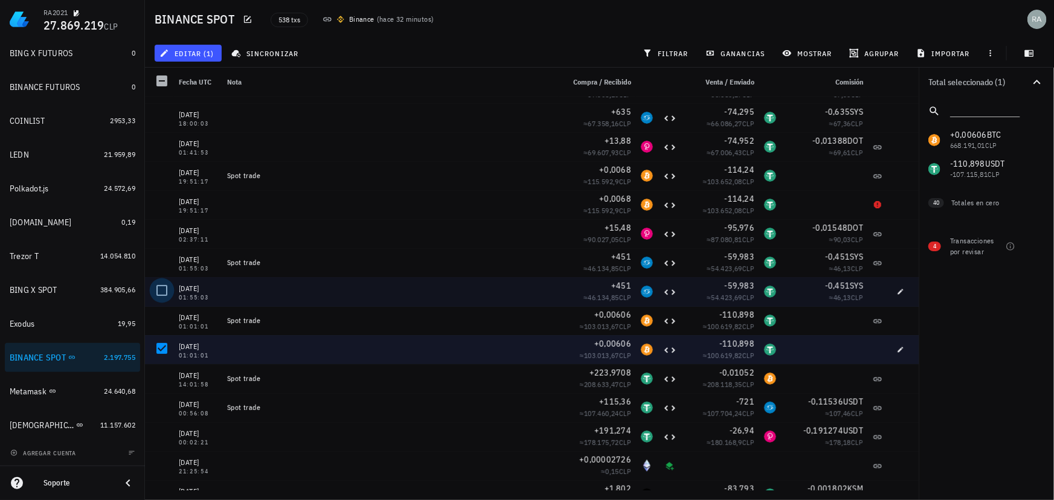
click at [166, 291] on div at bounding box center [162, 290] width 21 height 21
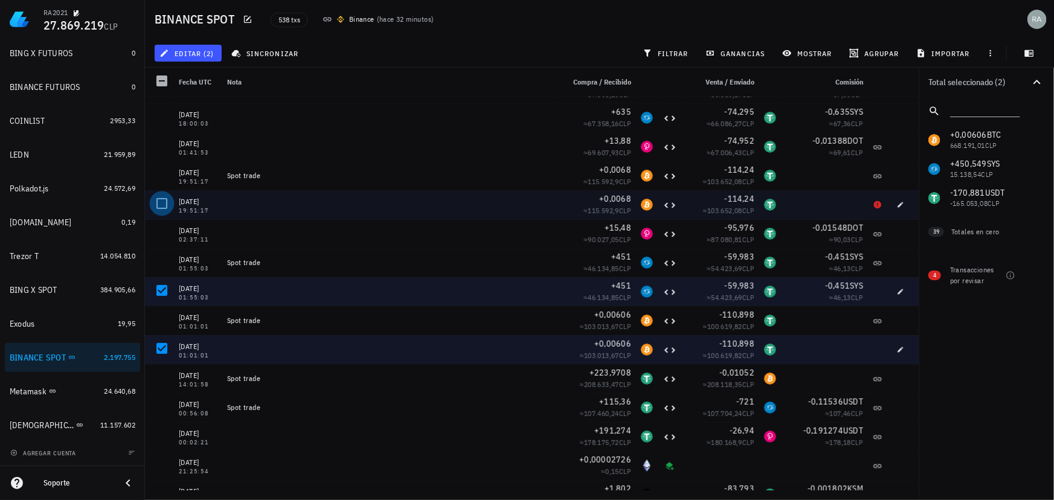
click at [161, 202] on div at bounding box center [162, 203] width 21 height 21
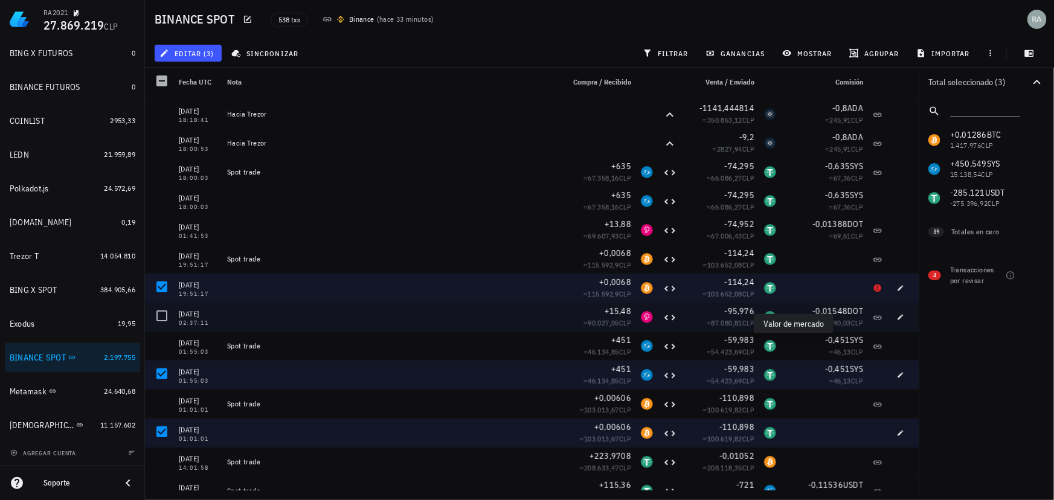
scroll to position [4668, 0]
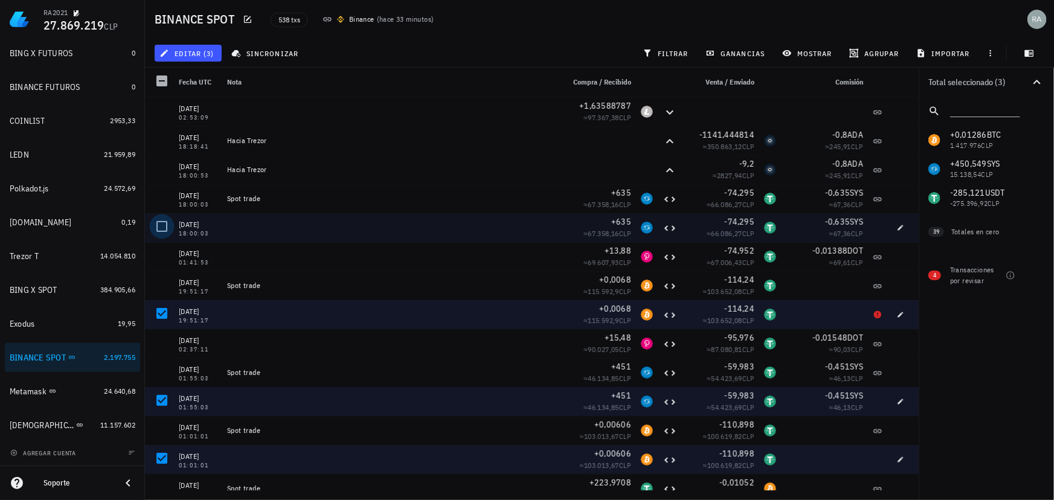
click at [164, 228] on div at bounding box center [162, 226] width 21 height 21
click at [194, 50] on span "editar (4)" at bounding box center [188, 53] width 52 height 10
click at [188, 129] on div "Eliminar" at bounding box center [226, 129] width 85 height 10
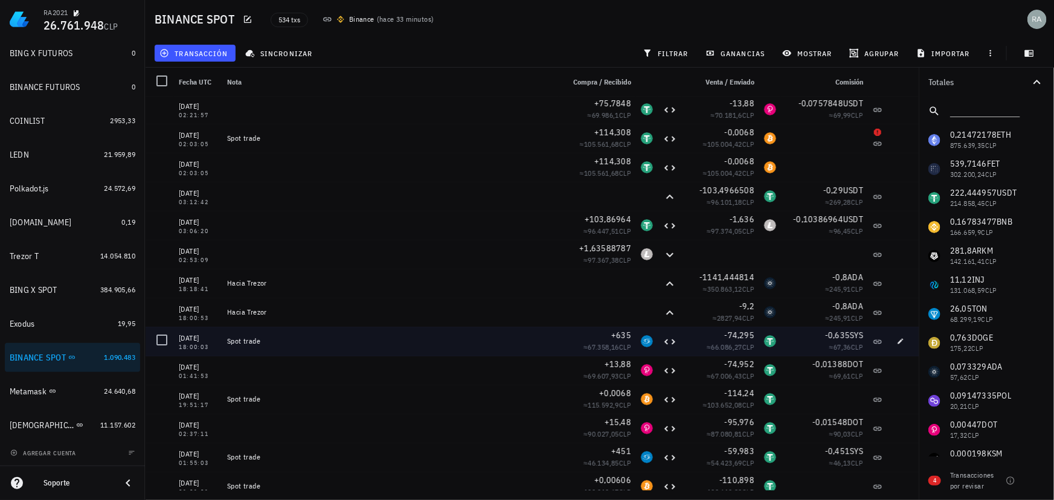
scroll to position [4503, 0]
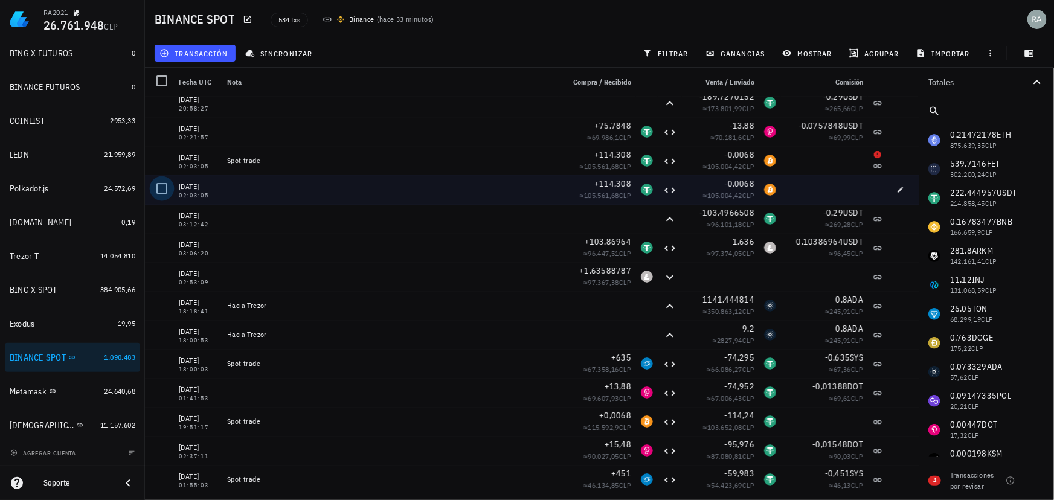
click at [157, 184] on div at bounding box center [162, 188] width 21 height 21
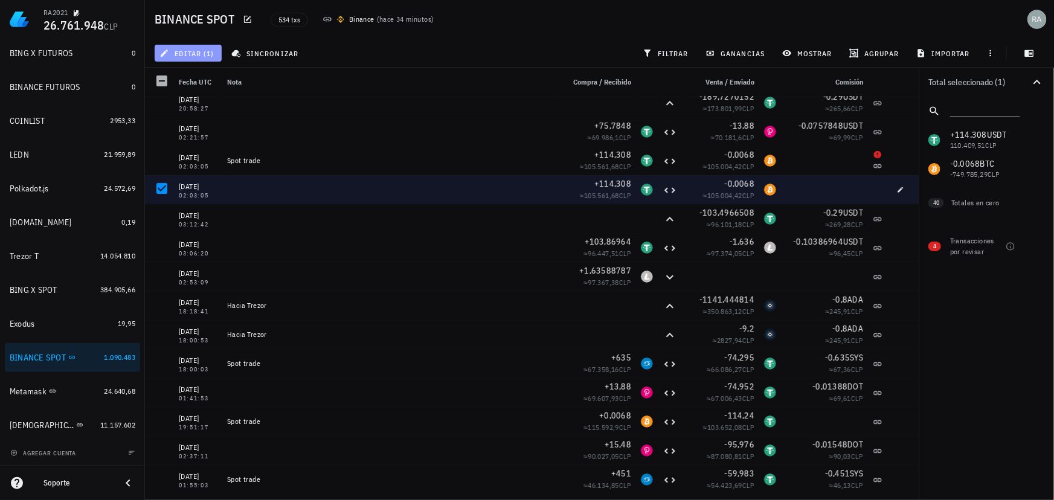
click at [196, 51] on span "editar (1)" at bounding box center [188, 53] width 52 height 10
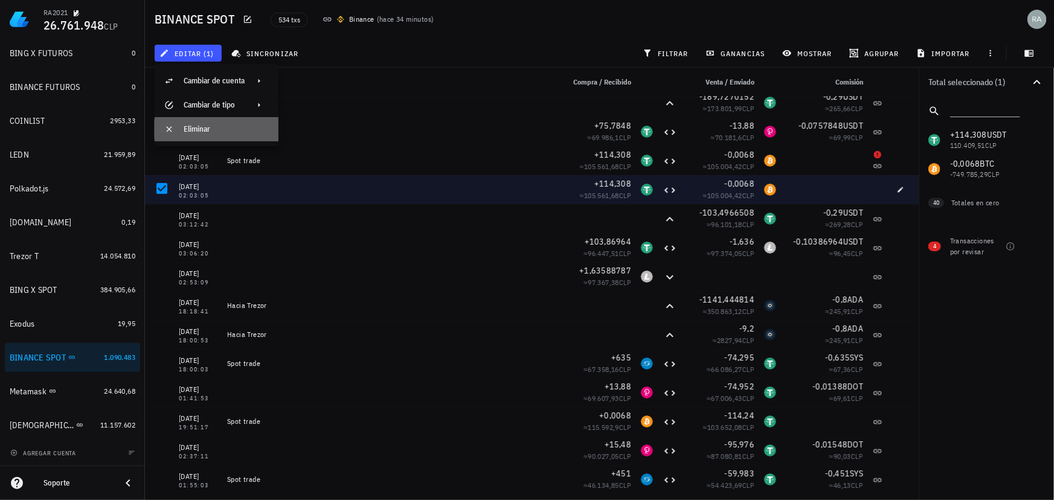
click at [199, 129] on div "Eliminar" at bounding box center [226, 129] width 85 height 10
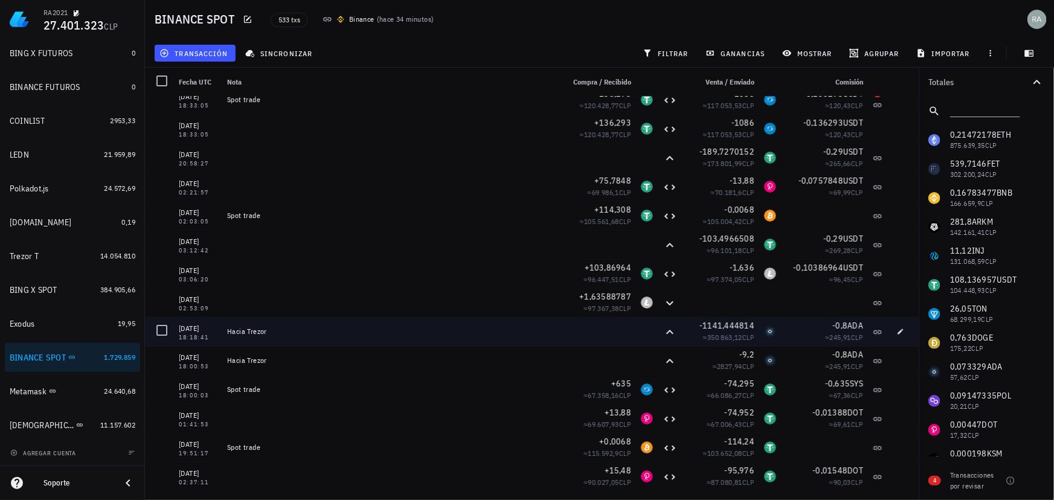
scroll to position [4394, 0]
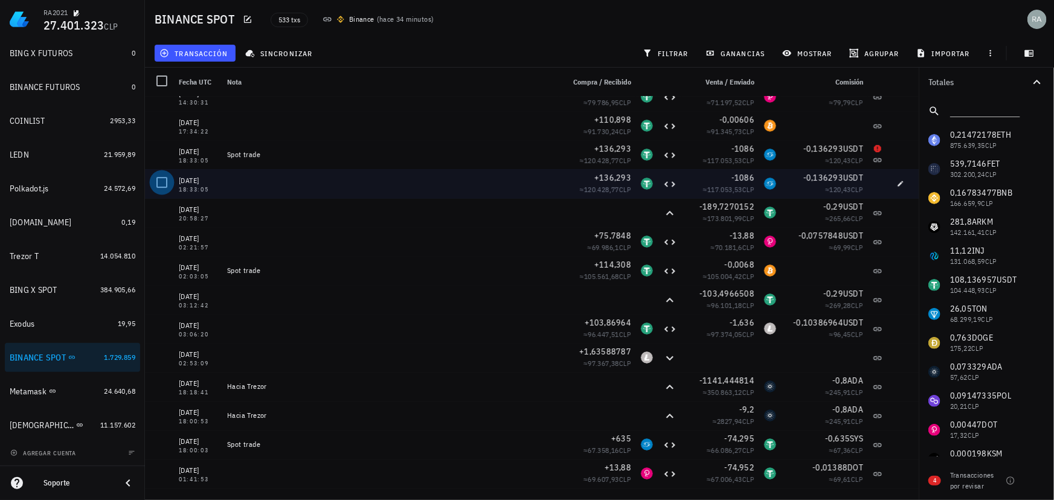
click at [163, 182] on div at bounding box center [162, 182] width 21 height 21
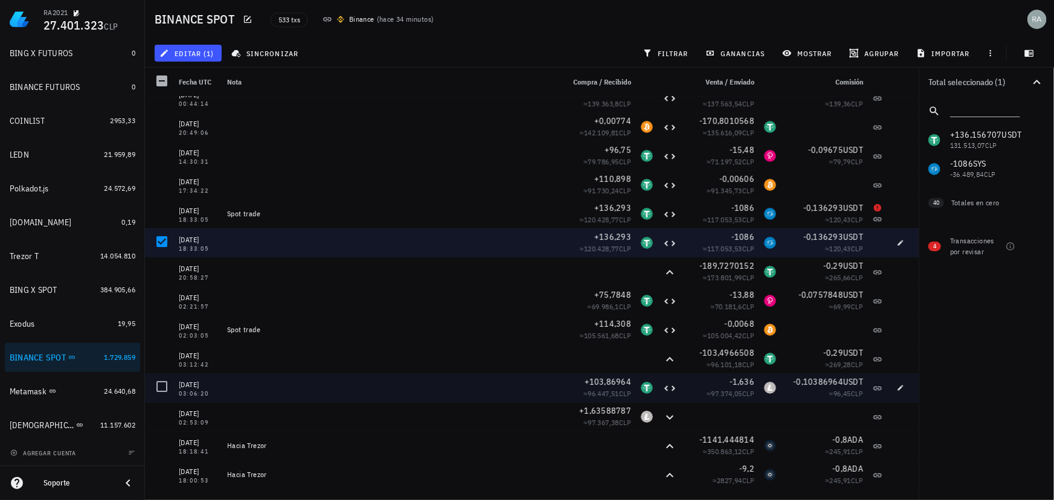
scroll to position [4284, 0]
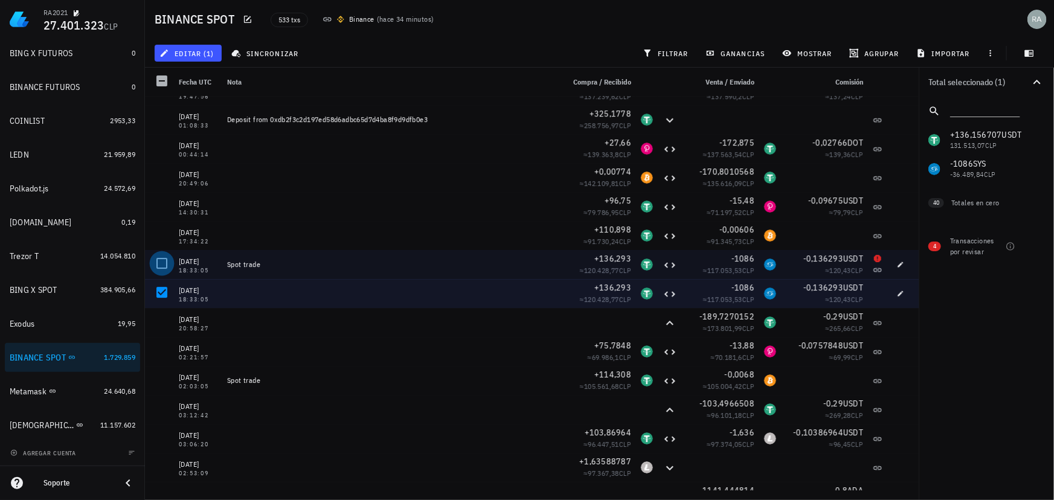
click at [160, 261] on div at bounding box center [162, 263] width 21 height 21
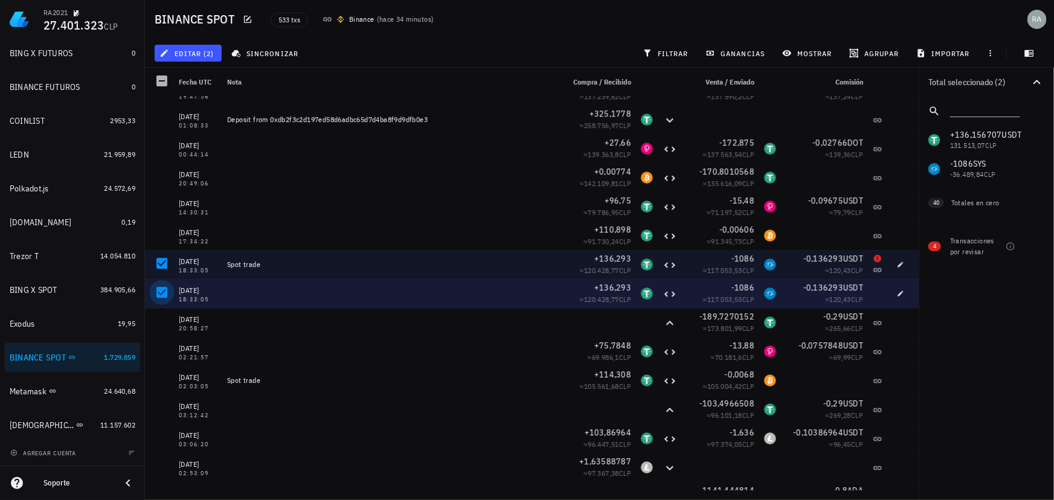
click at [160, 289] on div at bounding box center [162, 292] width 21 height 21
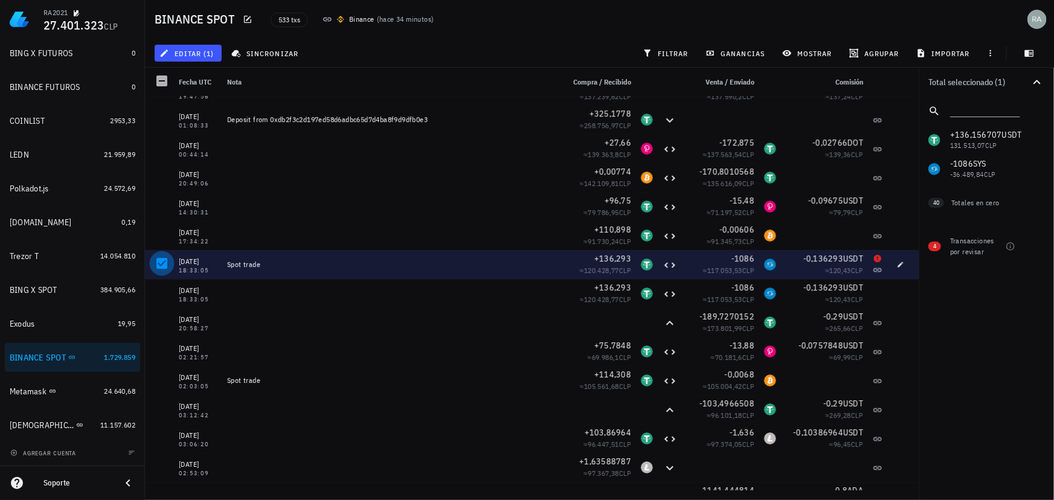
click at [160, 260] on div at bounding box center [162, 263] width 21 height 21
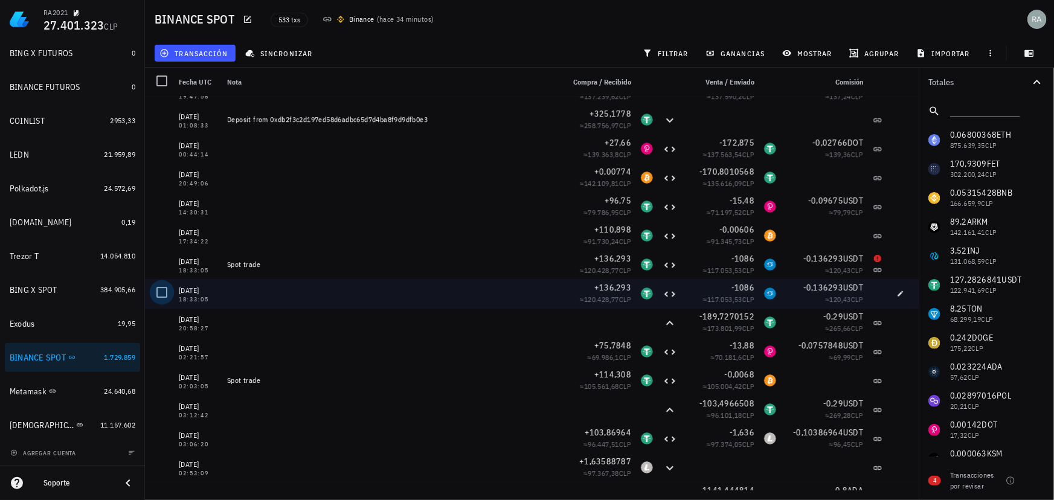
click at [161, 289] on div at bounding box center [162, 292] width 21 height 21
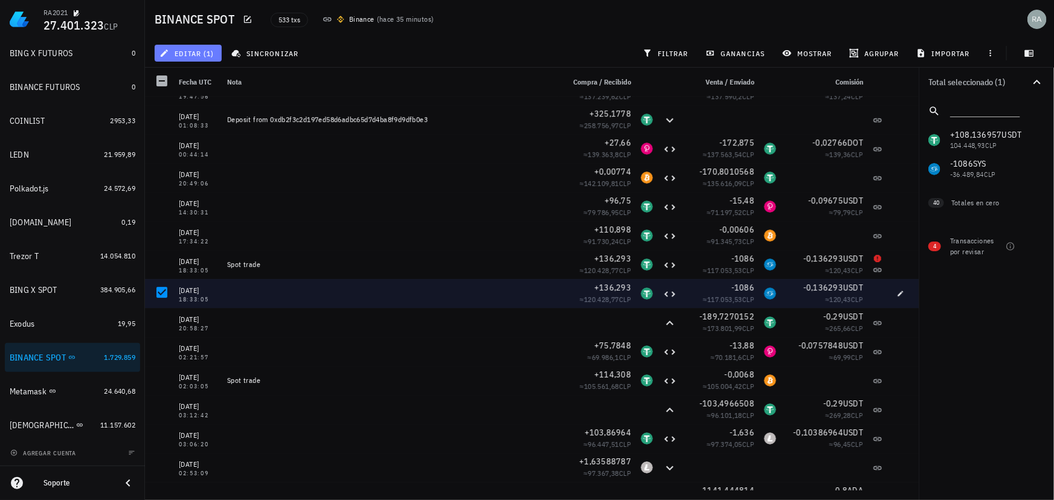
click at [191, 50] on span "editar (1)" at bounding box center [188, 53] width 52 height 10
click at [196, 129] on div "Eliminar" at bounding box center [226, 129] width 85 height 10
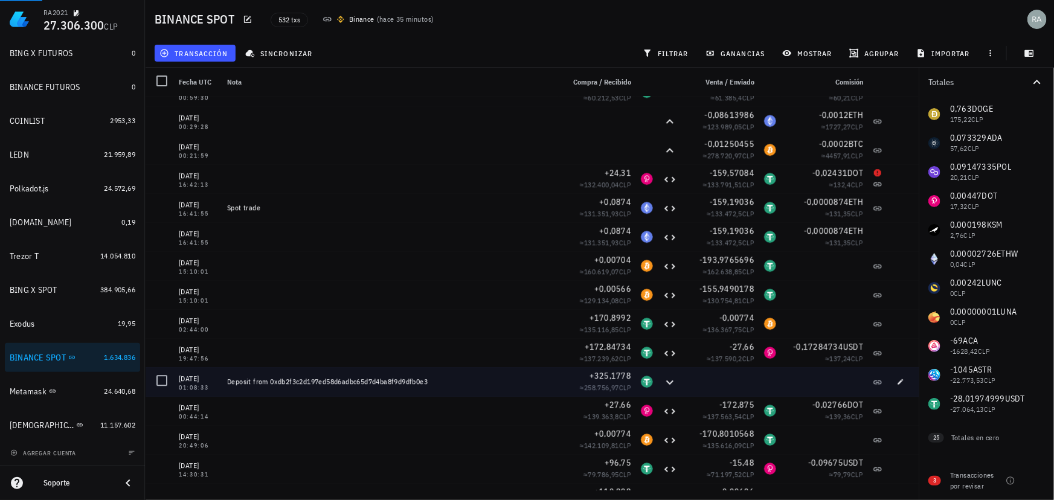
scroll to position [4009, 0]
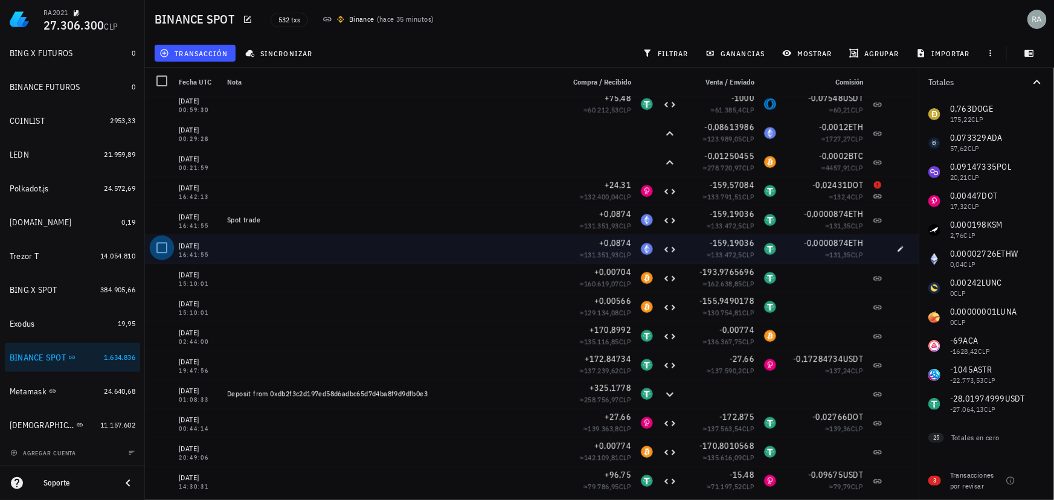
click at [161, 246] on div at bounding box center [162, 247] width 21 height 21
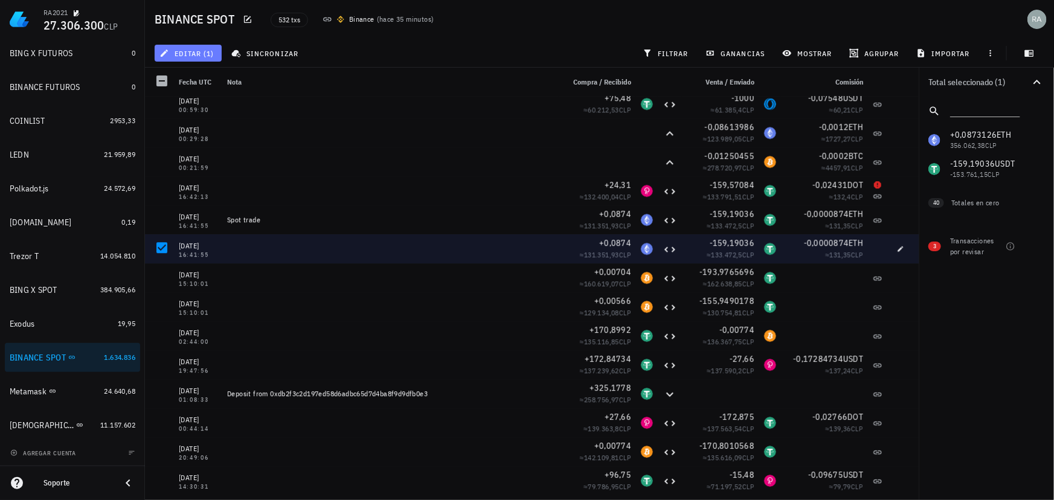
click at [191, 51] on span "editar (1)" at bounding box center [188, 53] width 52 height 10
click at [195, 127] on div "Eliminar" at bounding box center [226, 129] width 85 height 10
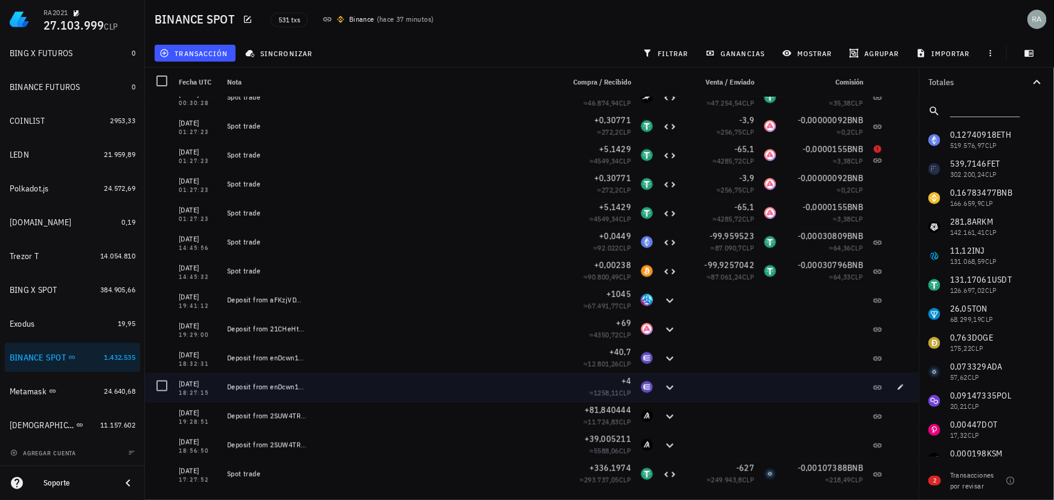
scroll to position [2801, 0]
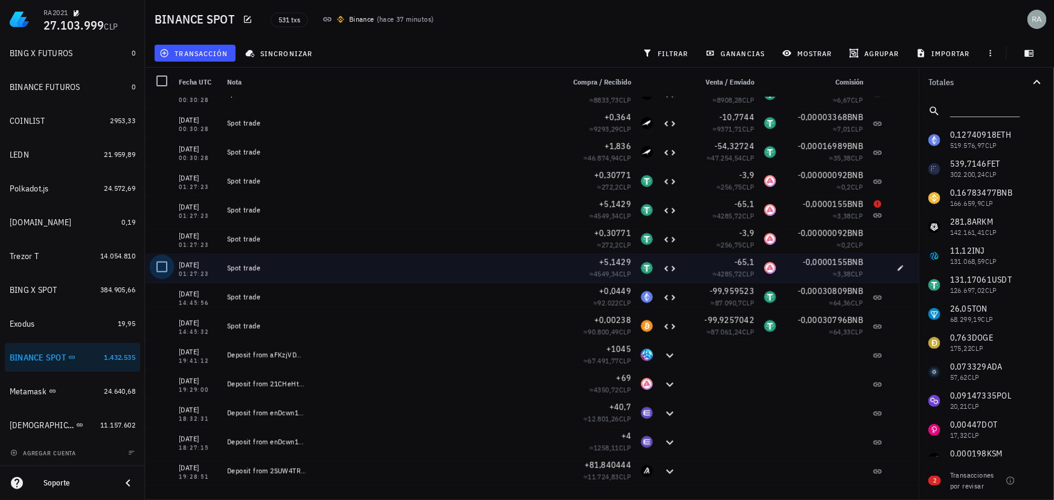
click at [157, 265] on div at bounding box center [162, 267] width 21 height 21
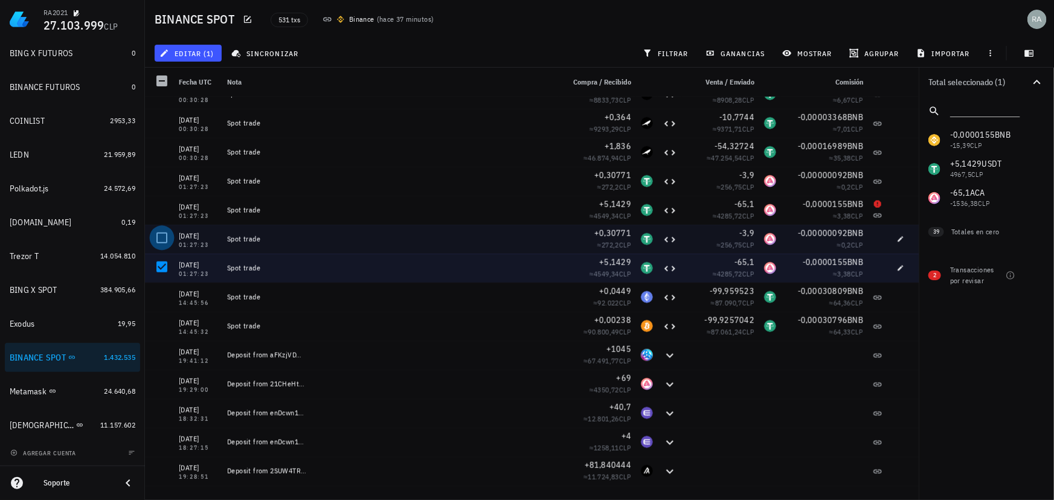
click at [160, 236] on div at bounding box center [162, 238] width 21 height 21
click at [181, 51] on span "editar (2)" at bounding box center [188, 53] width 52 height 10
click at [188, 127] on div "Eliminar" at bounding box center [226, 129] width 85 height 10
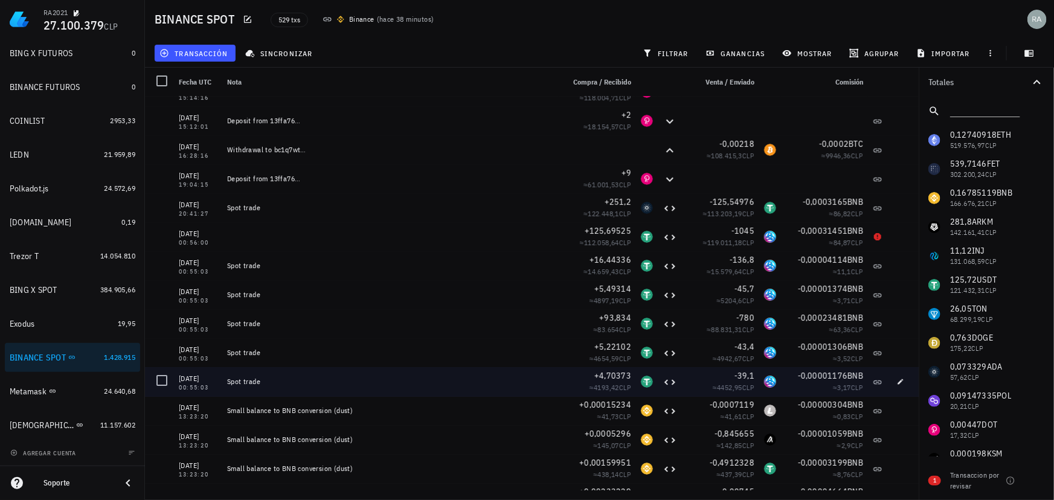
scroll to position [2032, 0]
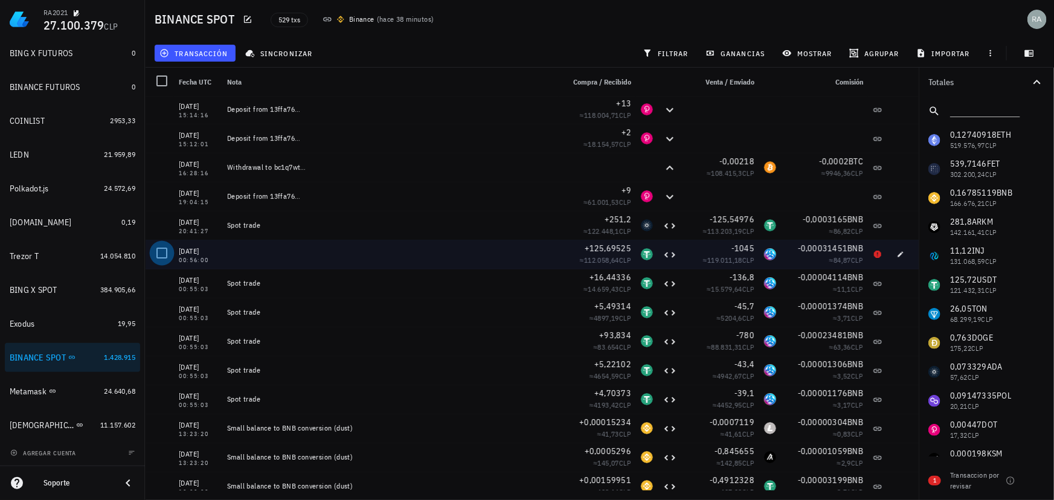
click at [163, 252] on div at bounding box center [162, 253] width 21 height 21
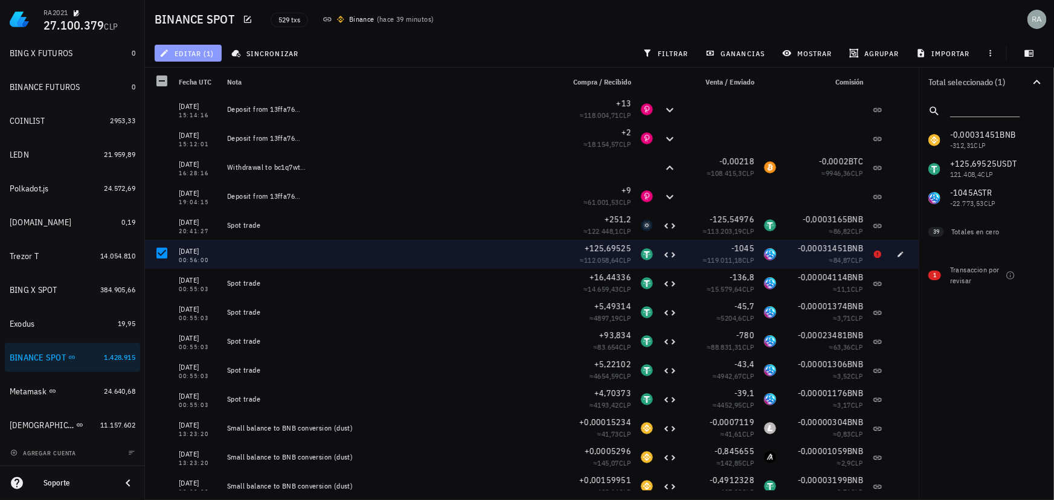
click at [201, 53] on span "editar (1)" at bounding box center [188, 53] width 52 height 10
click at [202, 129] on div "Eliminar" at bounding box center [226, 129] width 85 height 10
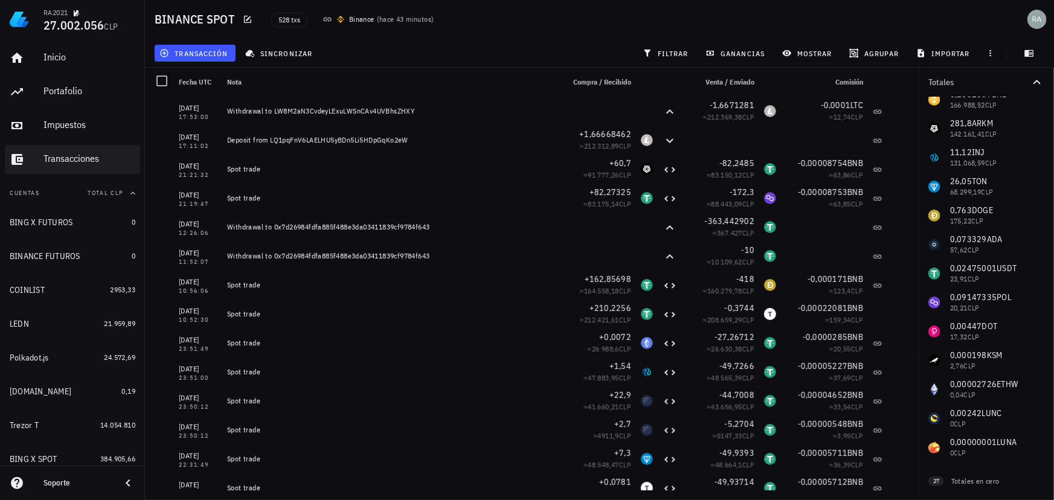
scroll to position [0, 0]
click at [51, 59] on div "Inicio" at bounding box center [90, 56] width 92 height 11
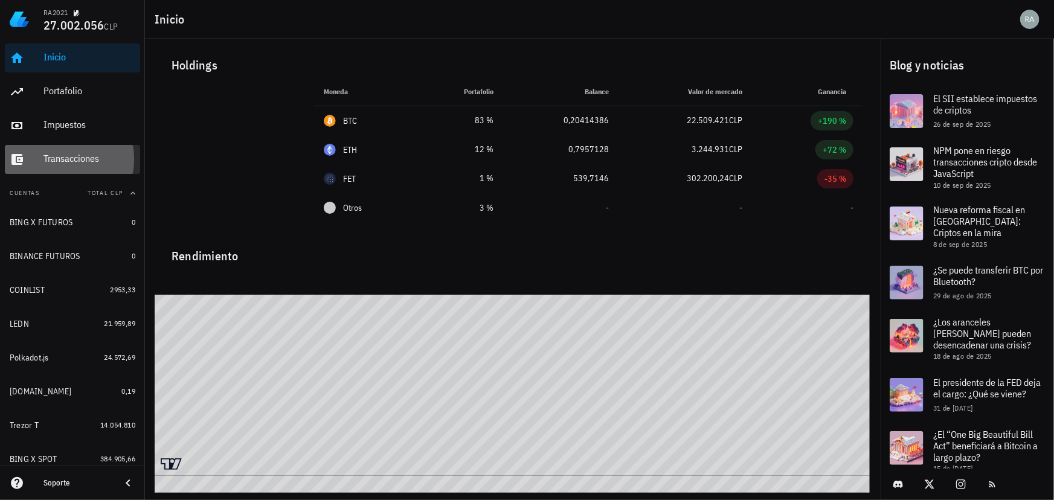
click at [60, 158] on div "Transacciones" at bounding box center [90, 158] width 92 height 11
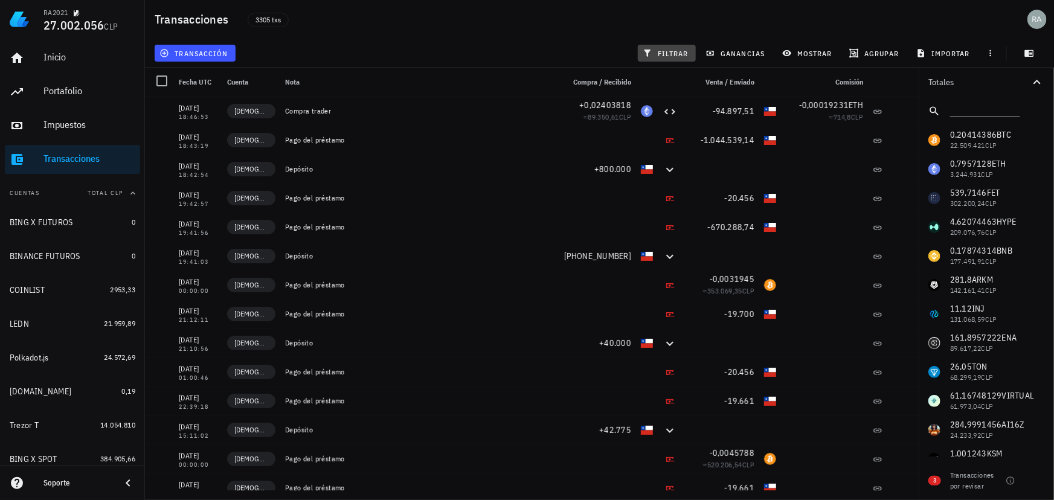
click at [668, 50] on span "filtrar" at bounding box center [667, 53] width 44 height 10
click at [667, 51] on span "filtrar" at bounding box center [667, 53] width 44 height 10
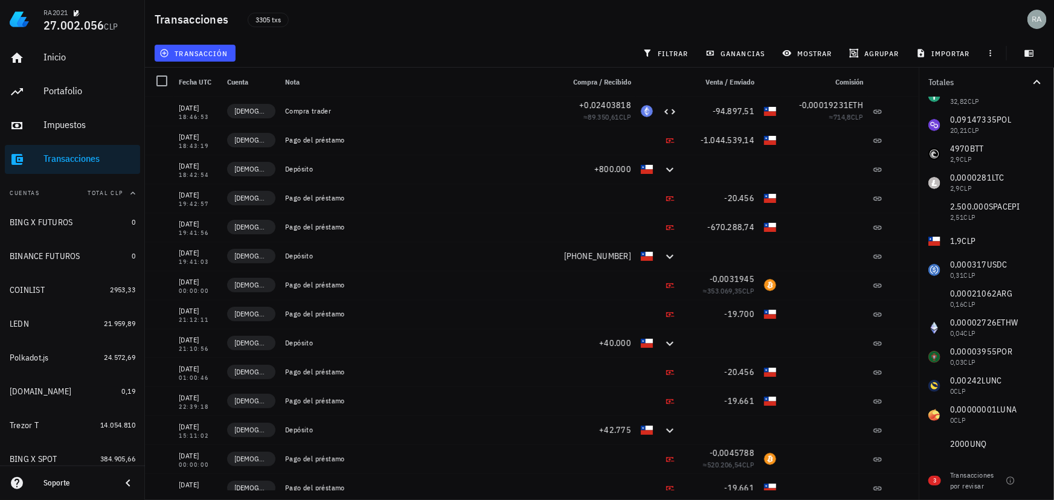
scroll to position [780, 0]
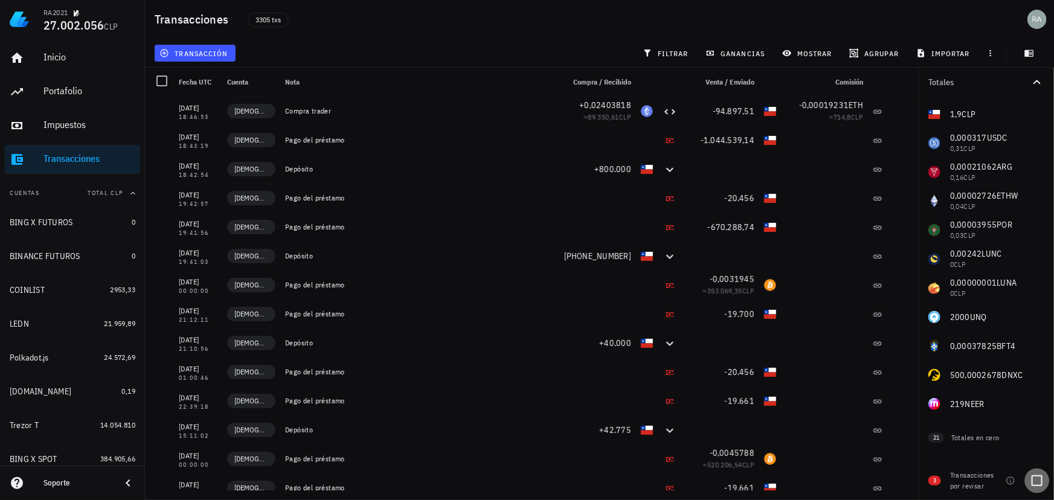
click at [1037, 482] on div at bounding box center [1037, 481] width 21 height 21
checkbox input "true"
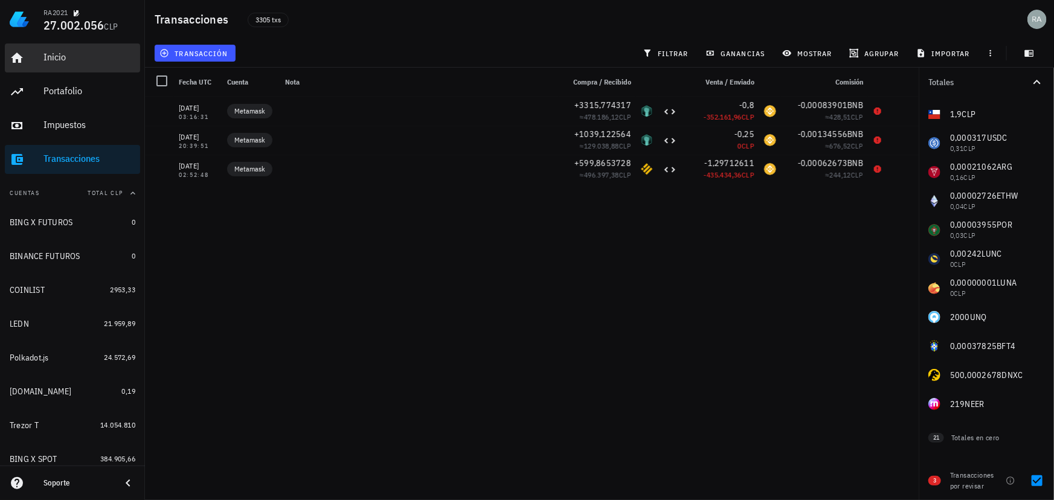
click at [57, 61] on div "Inicio" at bounding box center [90, 56] width 92 height 11
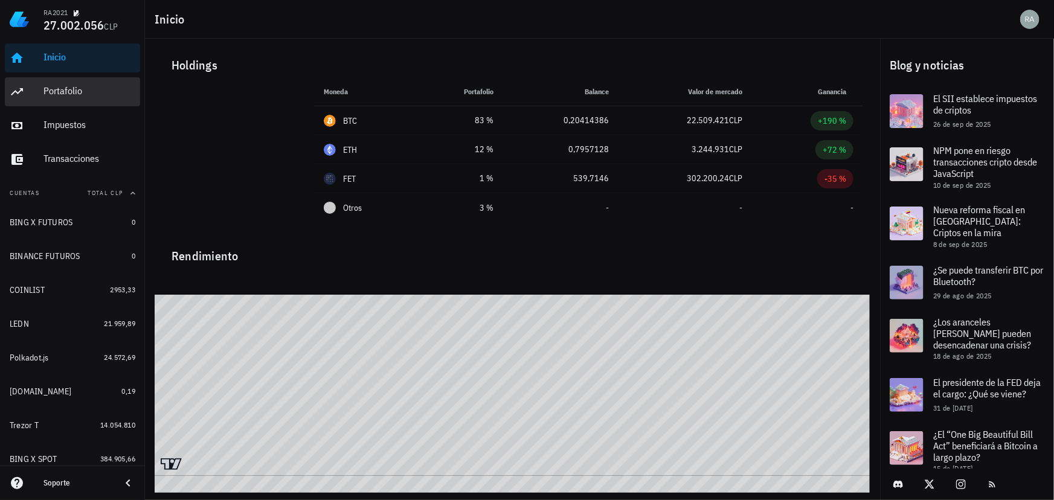
click at [69, 95] on div "Portafolio" at bounding box center [90, 90] width 92 height 11
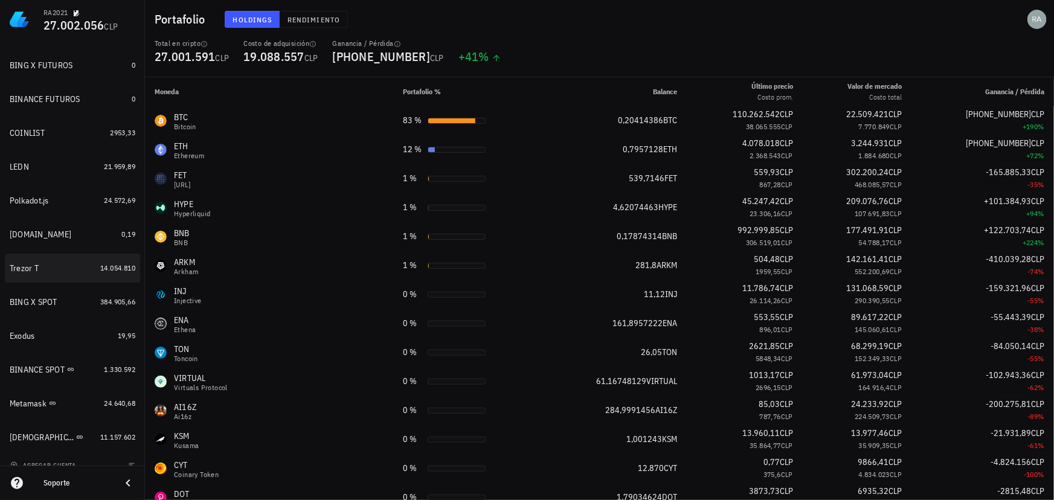
scroll to position [164, 0]
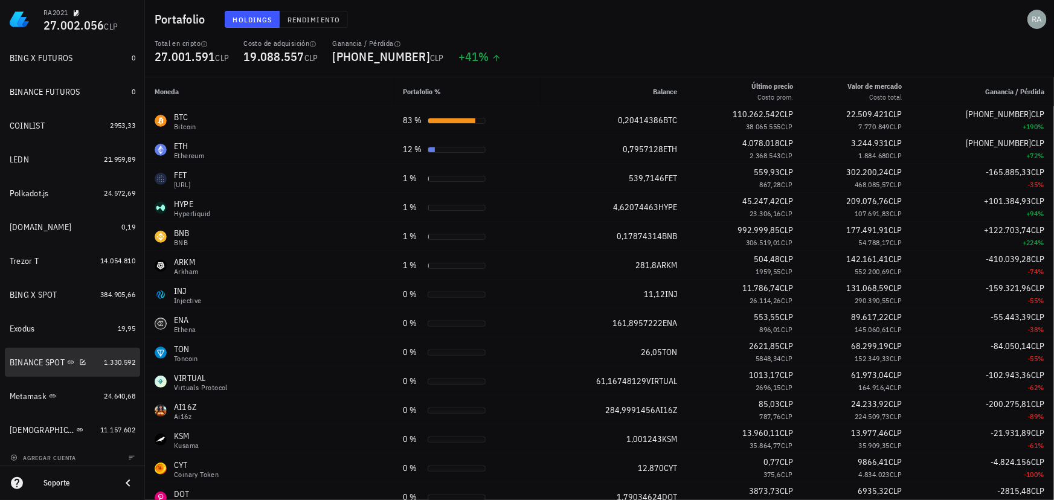
click at [40, 367] on div "BINANCE SPOT" at bounding box center [54, 362] width 89 height 11
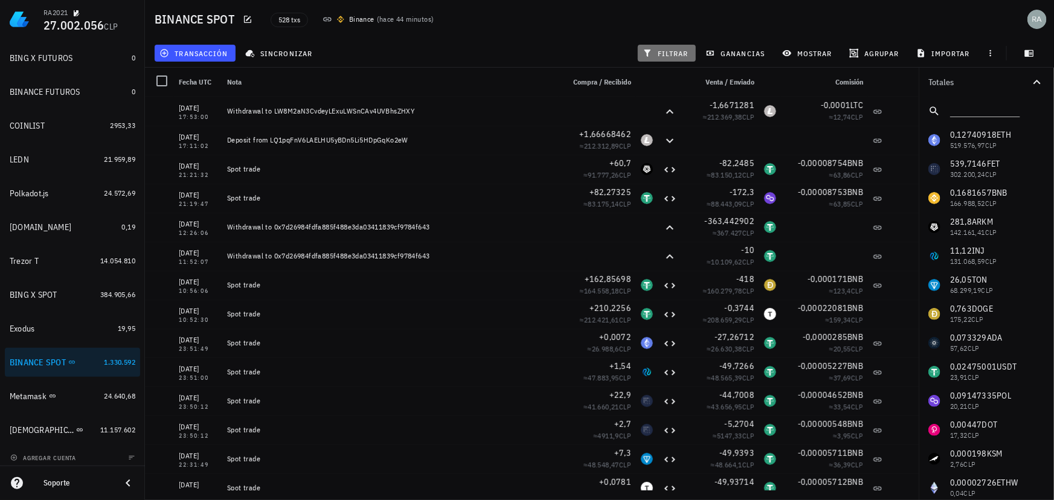
click at [662, 50] on span "filtrar" at bounding box center [667, 53] width 44 height 10
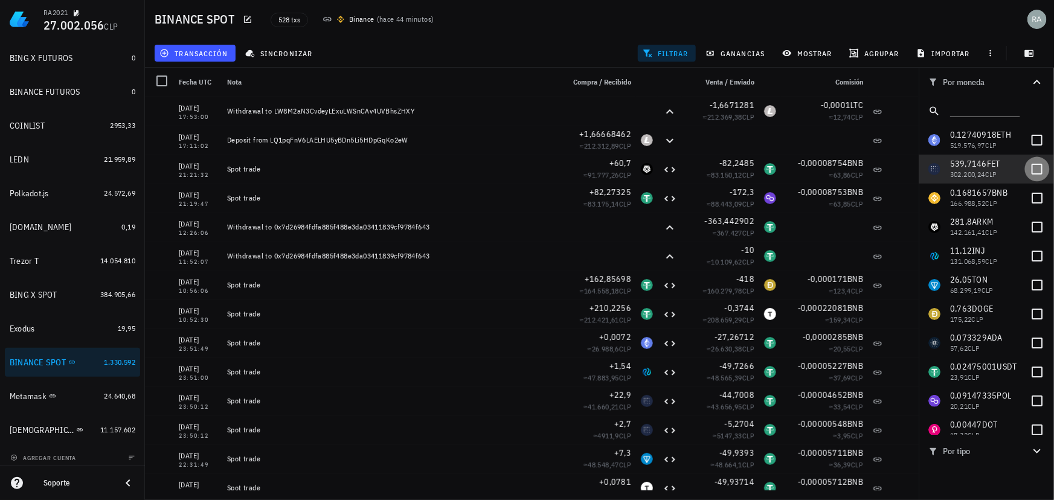
click at [1029, 165] on div at bounding box center [1037, 169] width 21 height 21
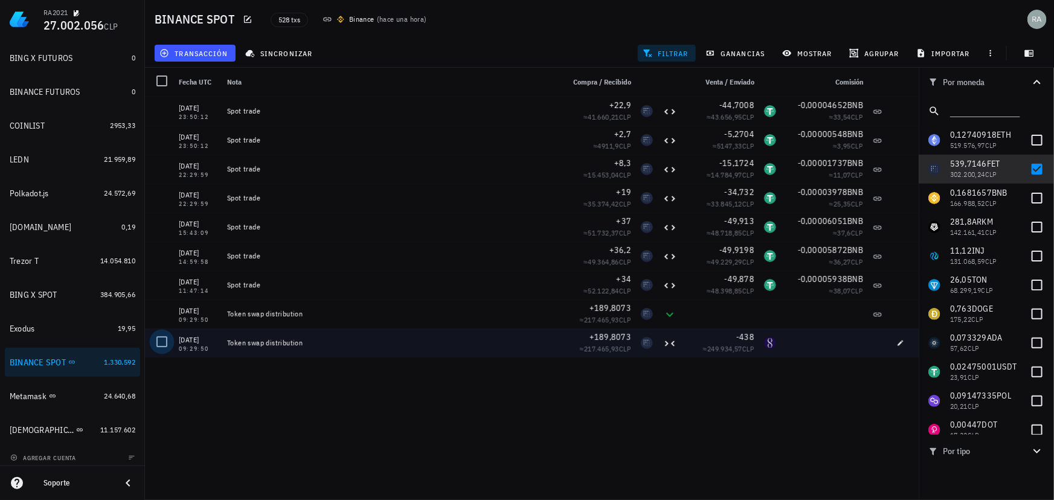
click at [161, 340] on div at bounding box center [162, 342] width 21 height 21
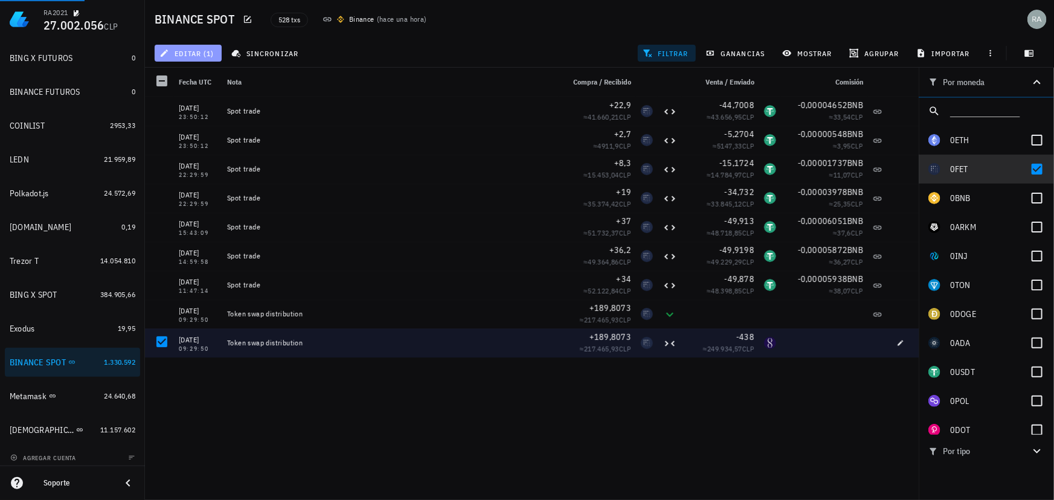
click at [178, 50] on span "editar (1)" at bounding box center [188, 53] width 52 height 10
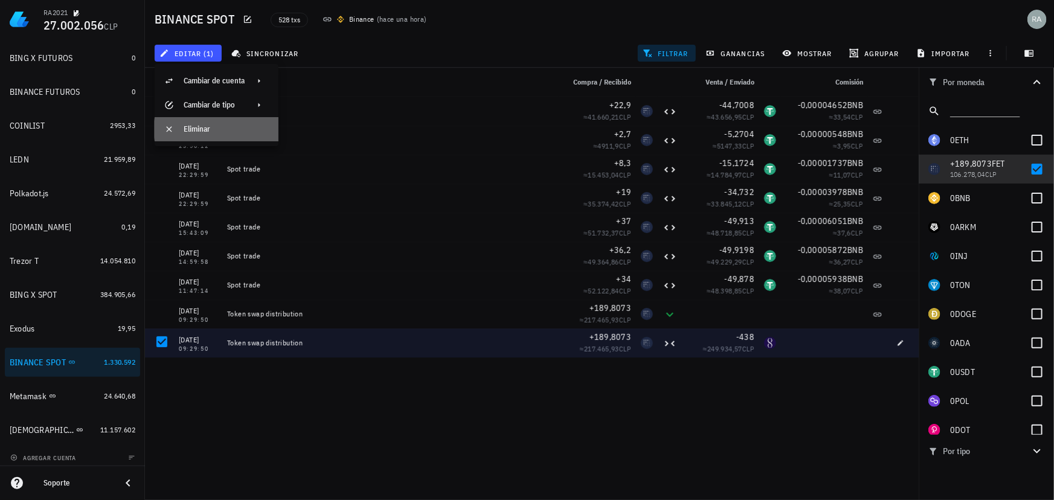
click at [198, 129] on div "Eliminar" at bounding box center [226, 129] width 85 height 10
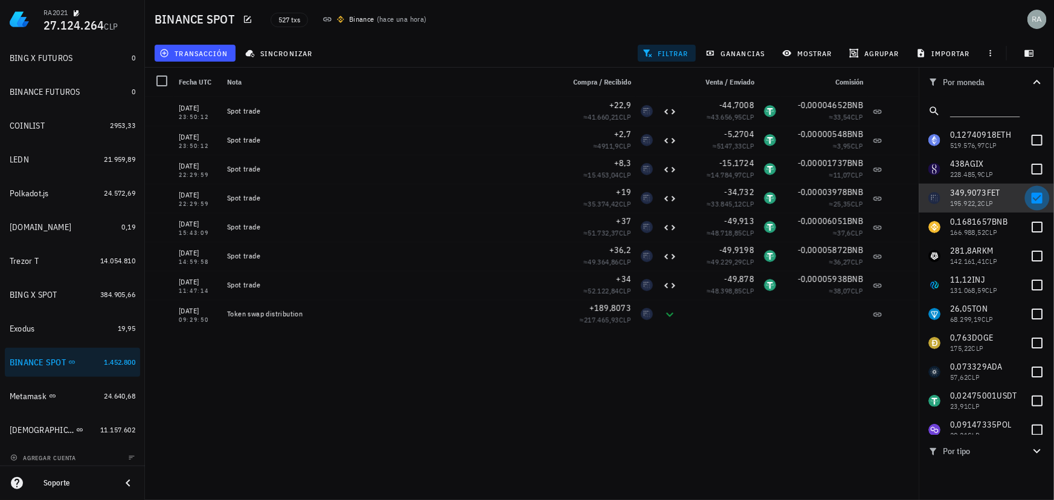
click at [1031, 198] on div at bounding box center [1037, 198] width 21 height 21
checkbox input "false"
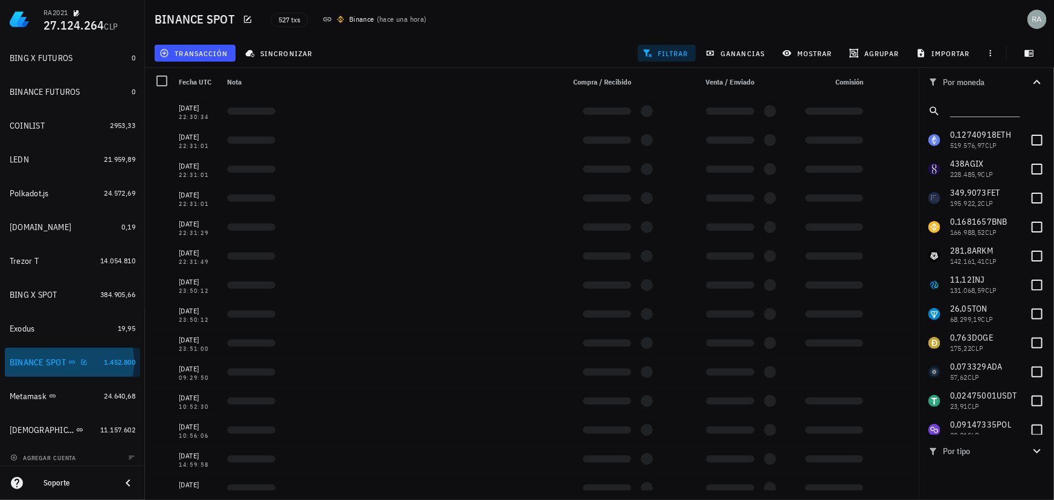
click at [39, 363] on div "BINANCE SPOT" at bounding box center [38, 363] width 56 height 10
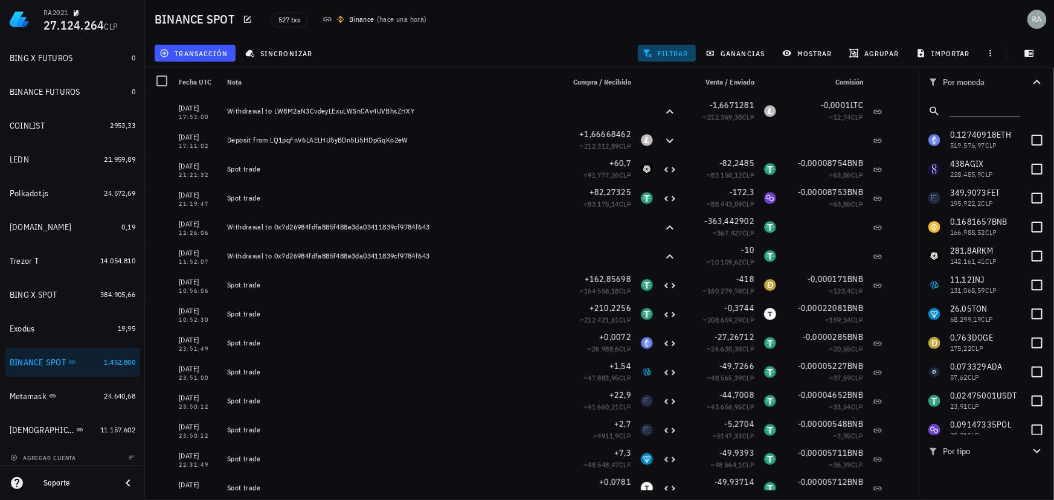
click at [677, 48] on span "filtrar" at bounding box center [667, 53] width 44 height 10
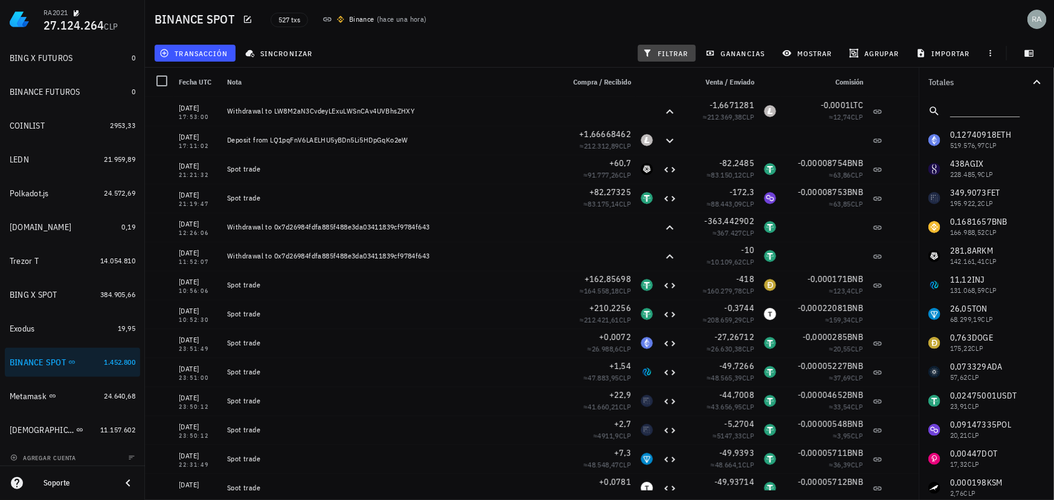
click at [677, 54] on span "filtrar" at bounding box center [667, 53] width 44 height 10
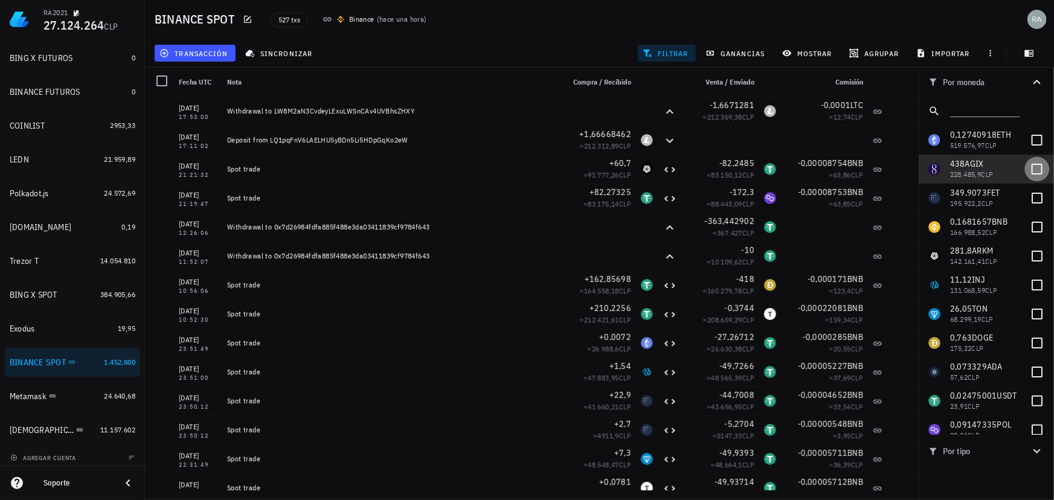
click at [1027, 169] on div at bounding box center [1037, 169] width 21 height 21
checkbox input "true"
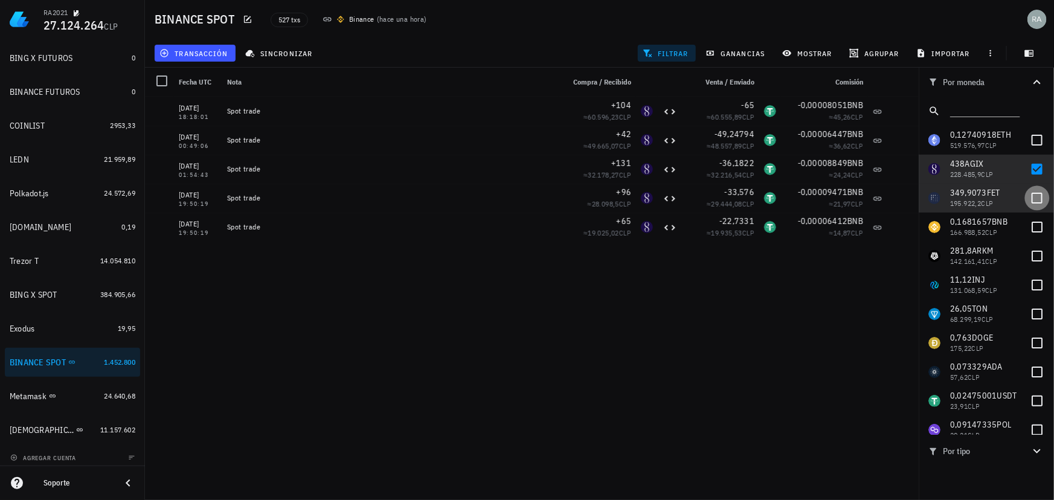
click at [1028, 196] on div at bounding box center [1037, 198] width 21 height 21
checkbox input "true"
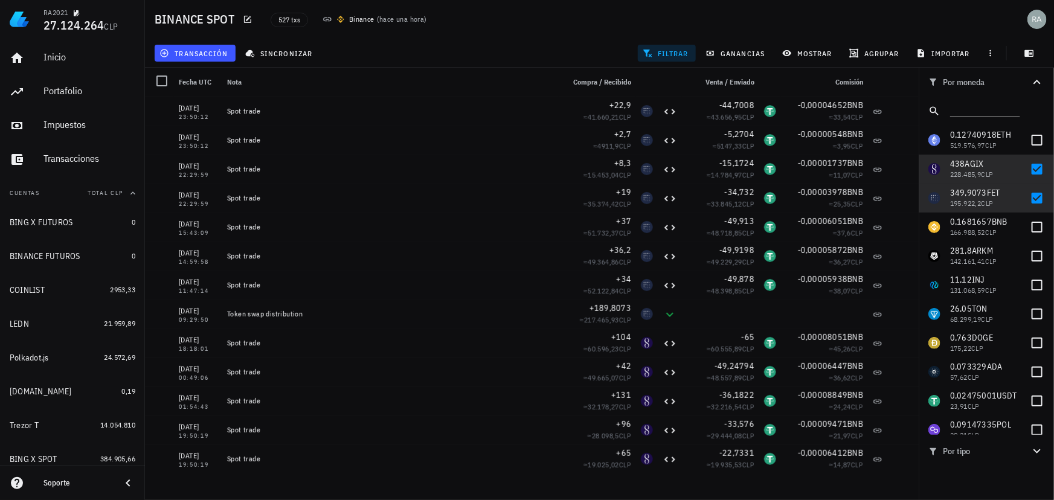
click at [660, 51] on span "filtrar" at bounding box center [667, 53] width 44 height 10
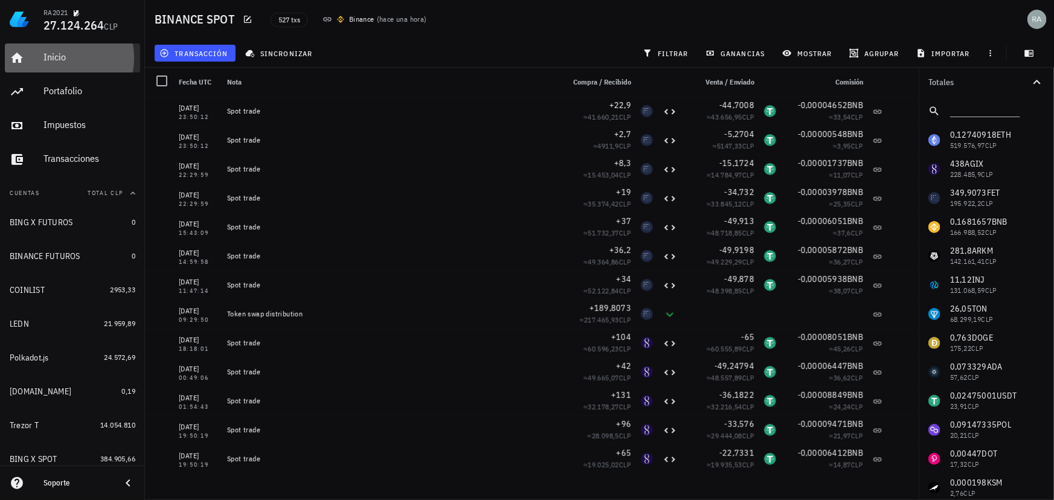
click at [60, 60] on div "Inicio" at bounding box center [90, 56] width 92 height 11
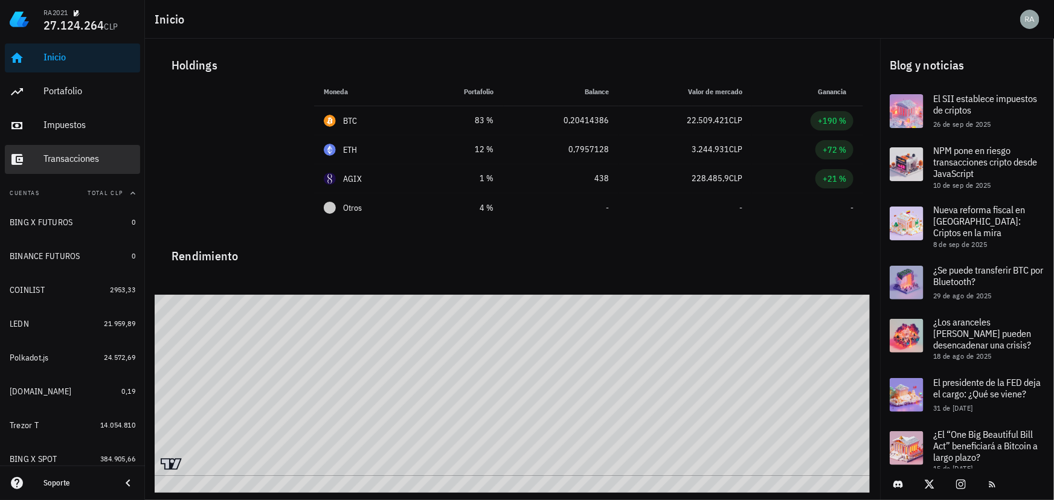
click at [65, 169] on div "Transacciones" at bounding box center [90, 159] width 92 height 27
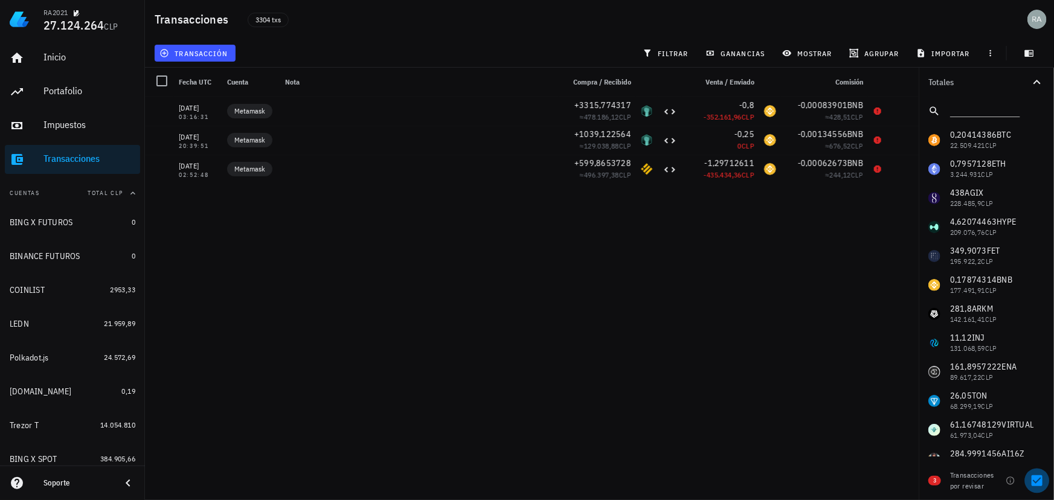
click at [1036, 481] on div at bounding box center [1037, 481] width 21 height 21
checkbox input "false"
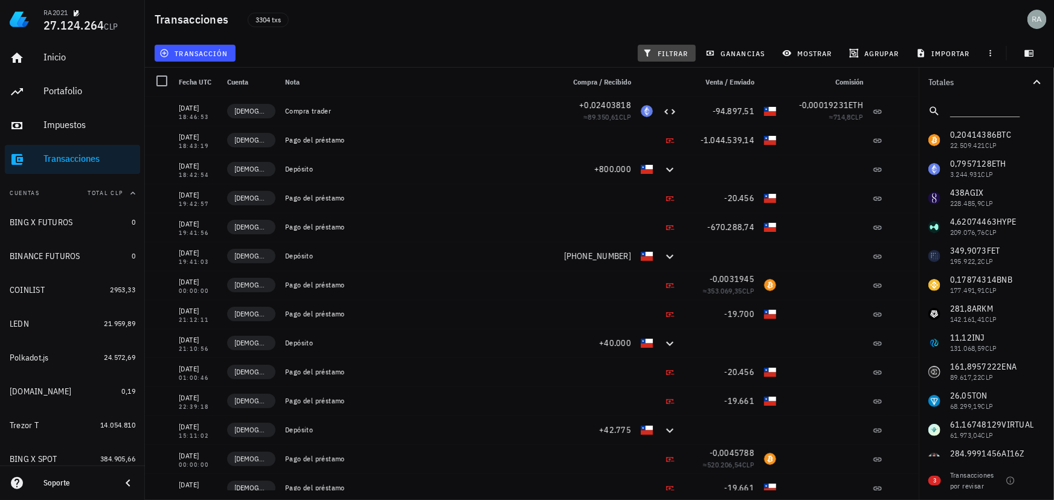
click at [677, 49] on span "filtrar" at bounding box center [667, 53] width 44 height 10
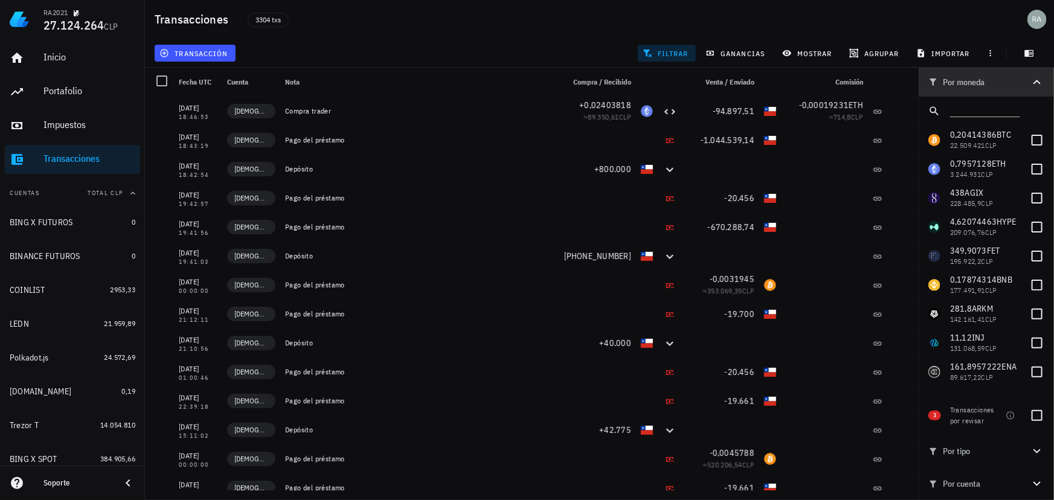
click at [1037, 80] on icon "button" at bounding box center [1037, 82] width 7 height 4
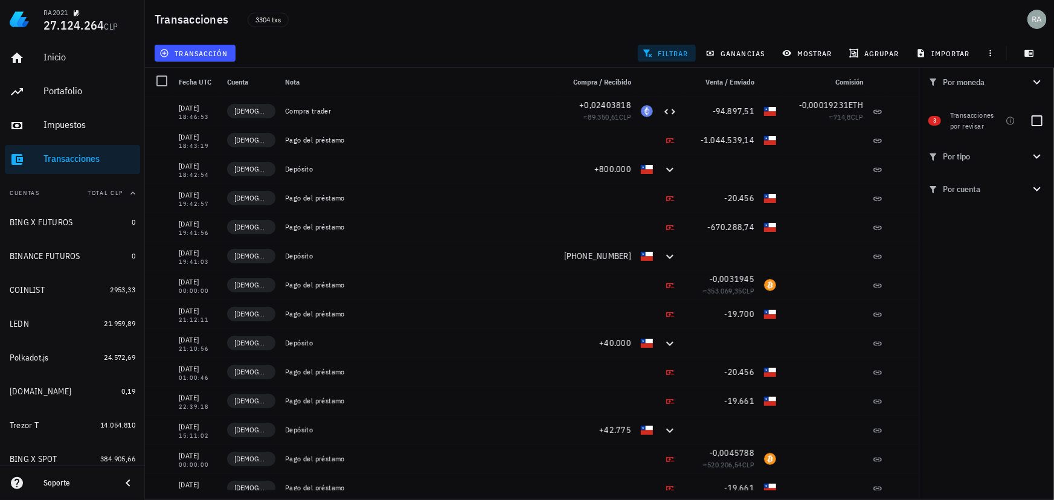
click at [961, 160] on span "Por tipo" at bounding box center [980, 156] width 102 height 13
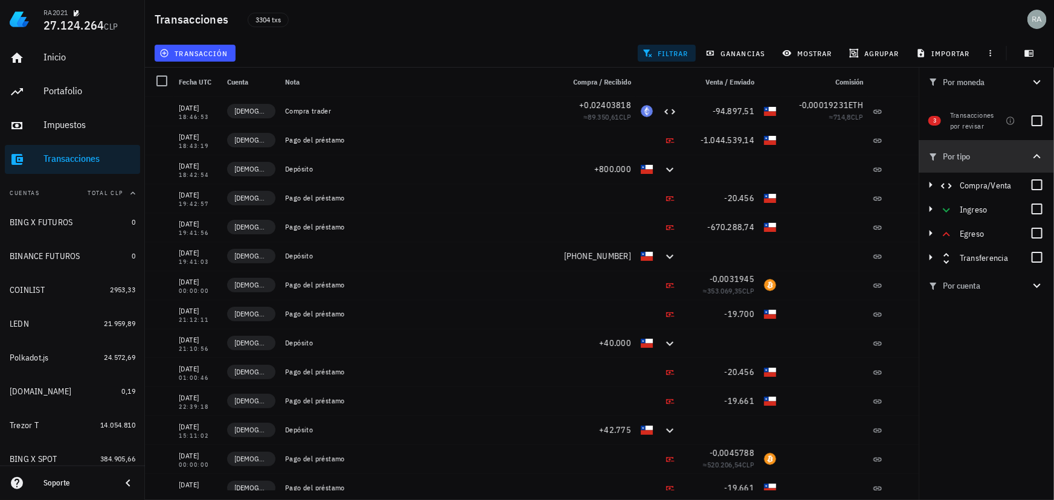
click at [961, 160] on span "Por tipo" at bounding box center [980, 156] width 102 height 13
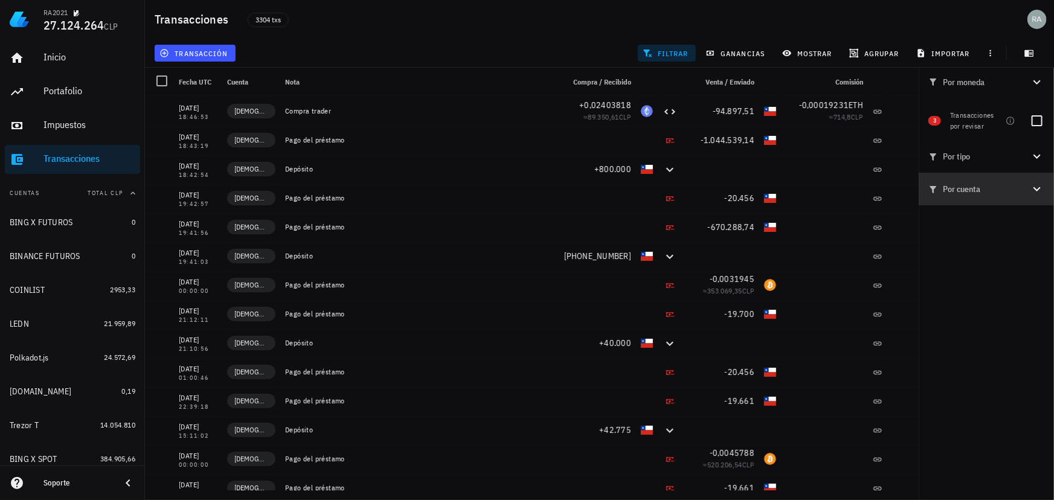
click at [961, 192] on span "Por cuenta" at bounding box center [980, 188] width 102 height 13
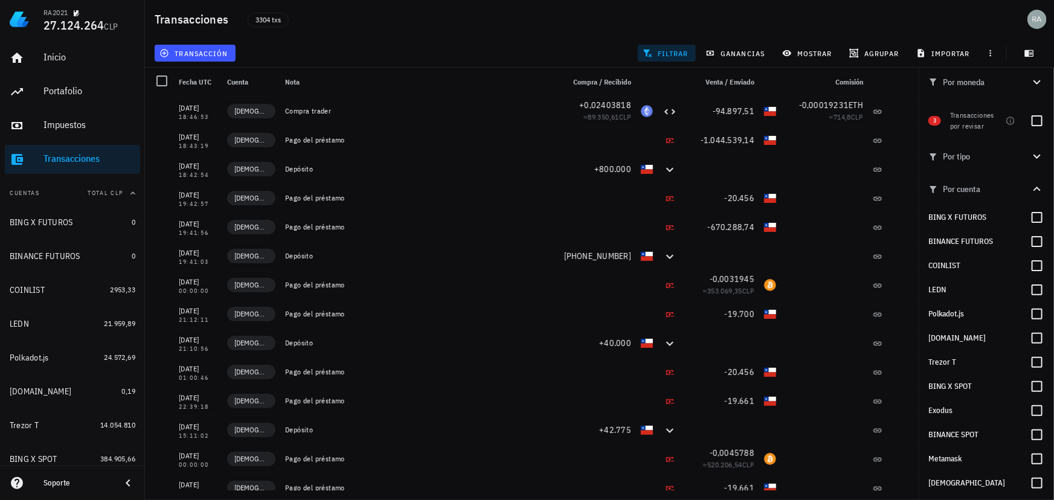
click at [961, 192] on span "Por cuenta" at bounding box center [980, 188] width 102 height 13
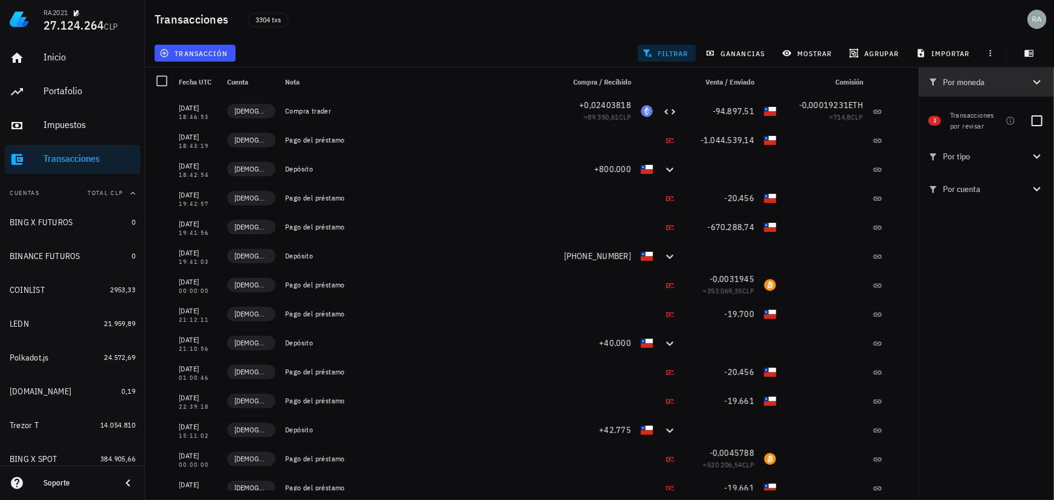
click at [1038, 79] on icon "button" at bounding box center [1037, 82] width 15 height 15
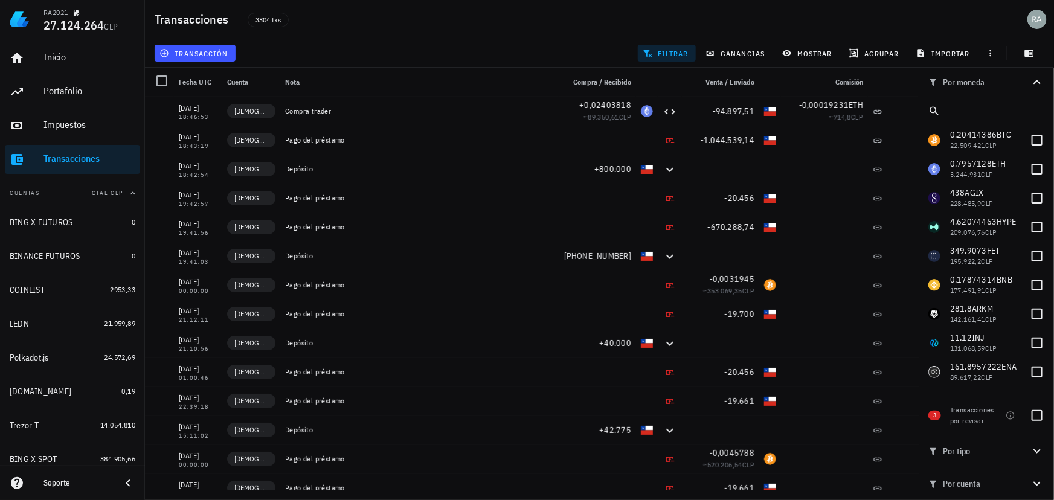
click at [665, 54] on span "filtrar" at bounding box center [667, 53] width 44 height 10
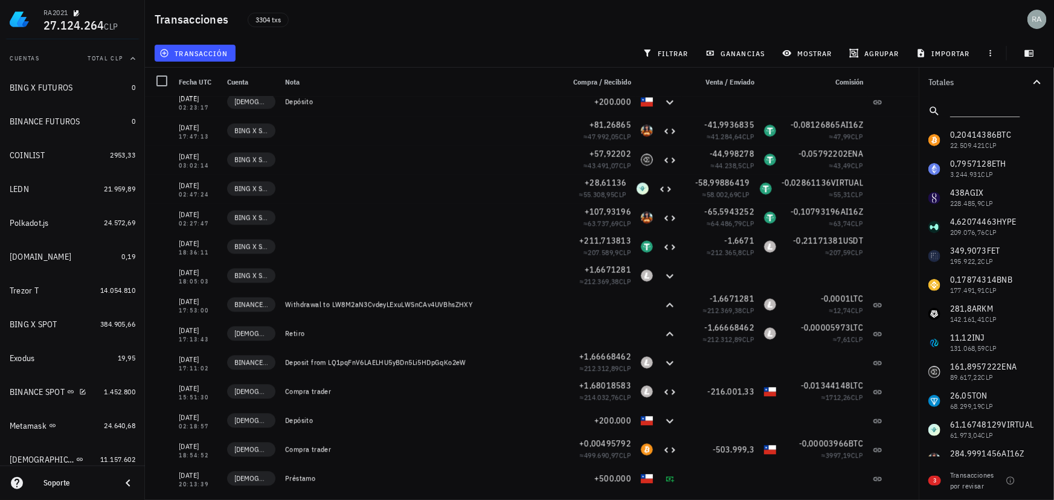
scroll to position [164, 0]
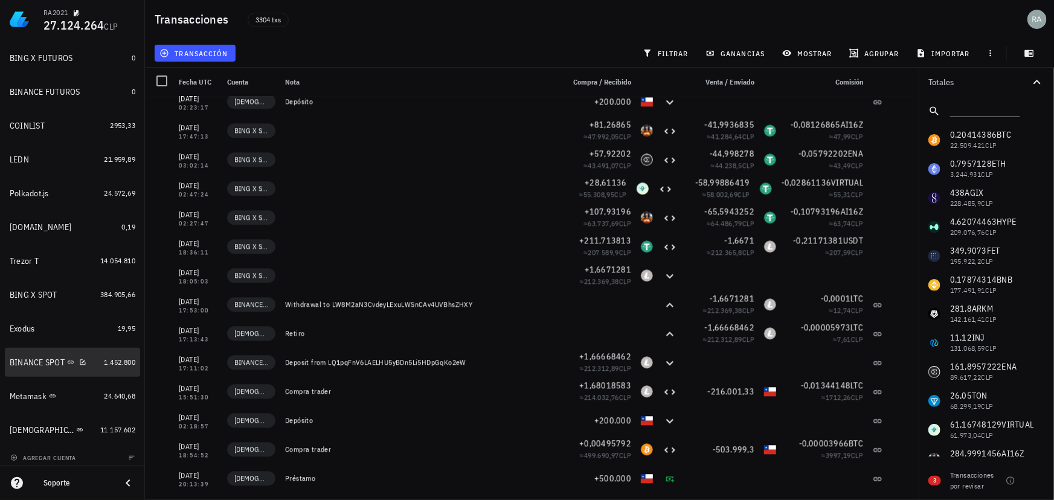
click at [36, 365] on div "BINANCE SPOT" at bounding box center [37, 363] width 55 height 10
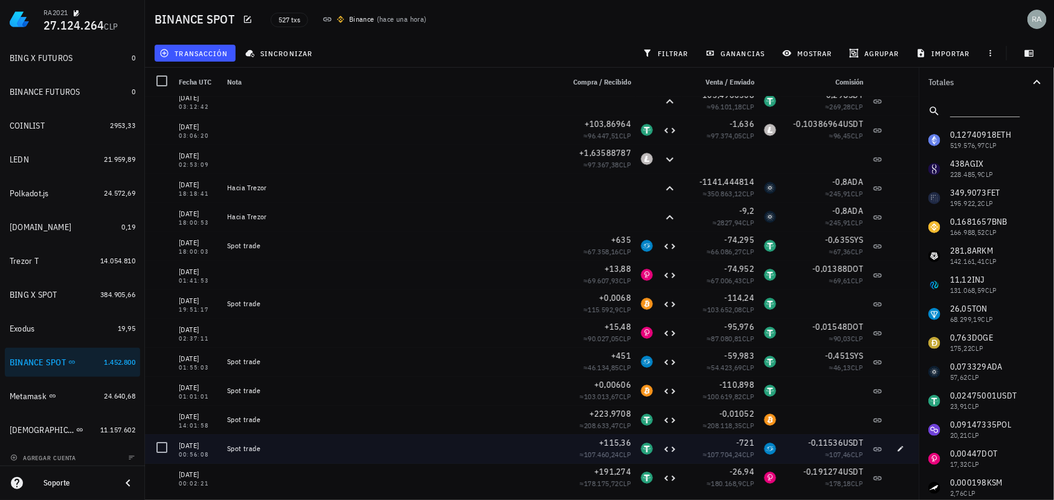
scroll to position [4449, 0]
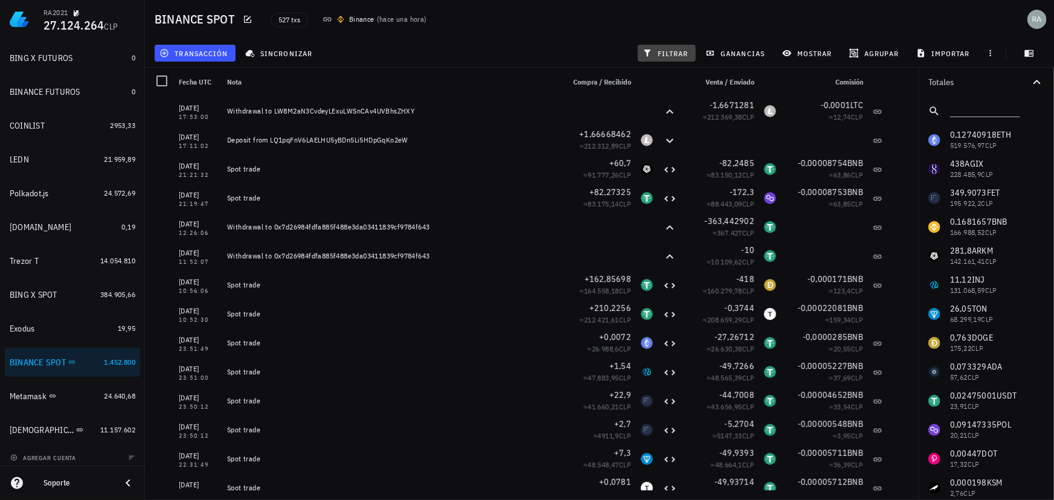
click at [662, 50] on span "filtrar" at bounding box center [667, 53] width 44 height 10
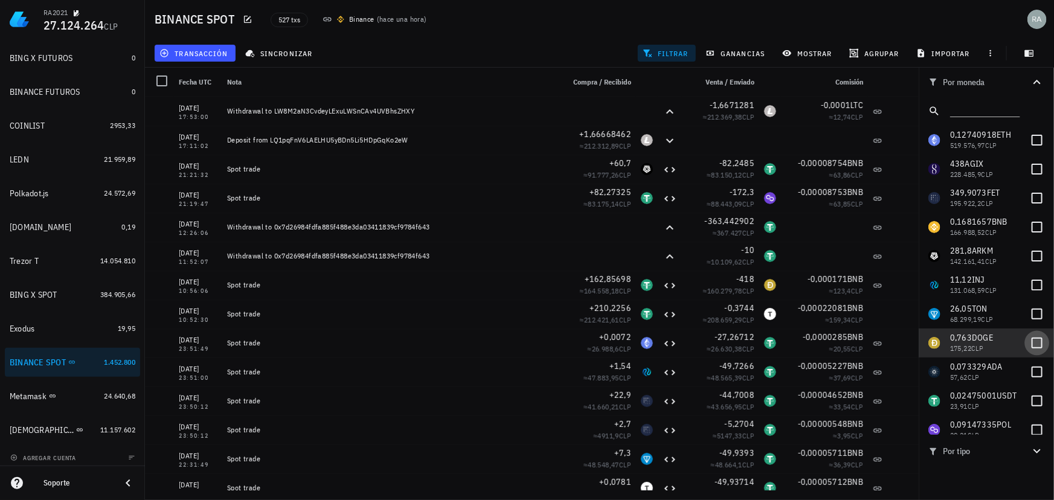
click at [1027, 341] on div at bounding box center [1037, 343] width 21 height 21
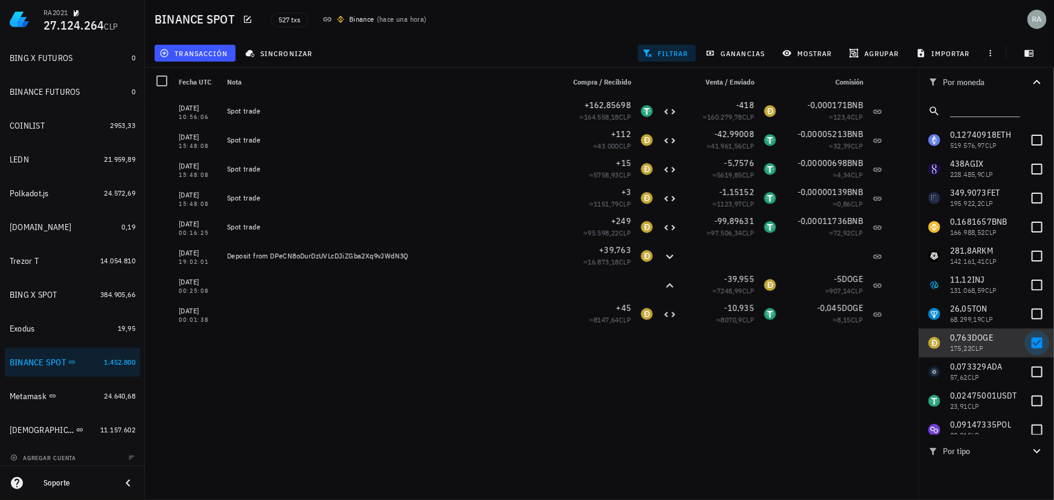
click at [1029, 341] on div at bounding box center [1037, 343] width 21 height 21
checkbox input "false"
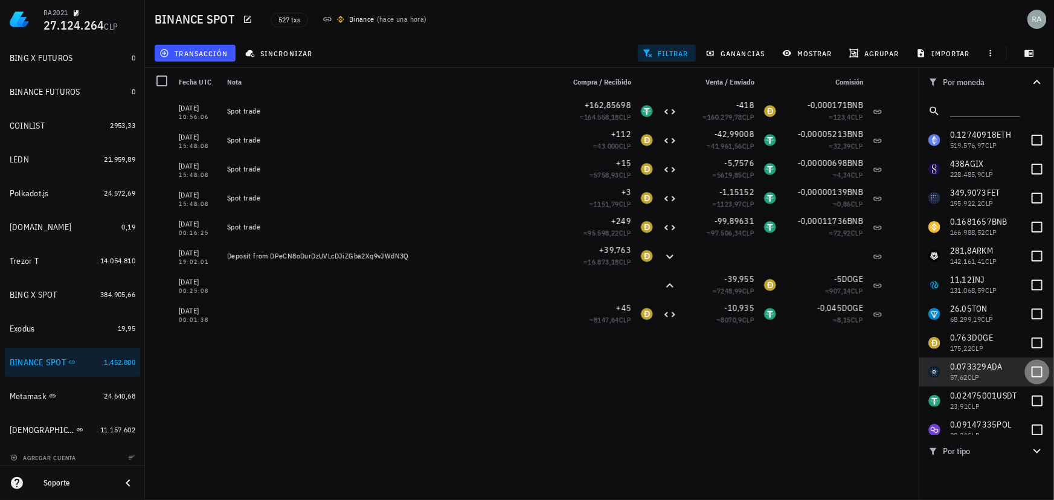
click at [1029, 371] on div at bounding box center [1037, 372] width 21 height 21
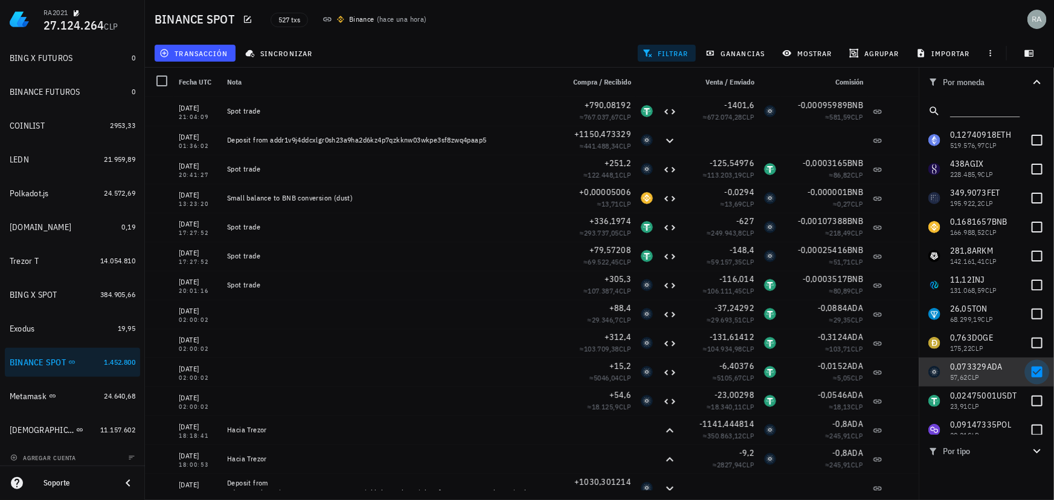
click at [1028, 371] on div at bounding box center [1037, 372] width 21 height 21
checkbox input "false"
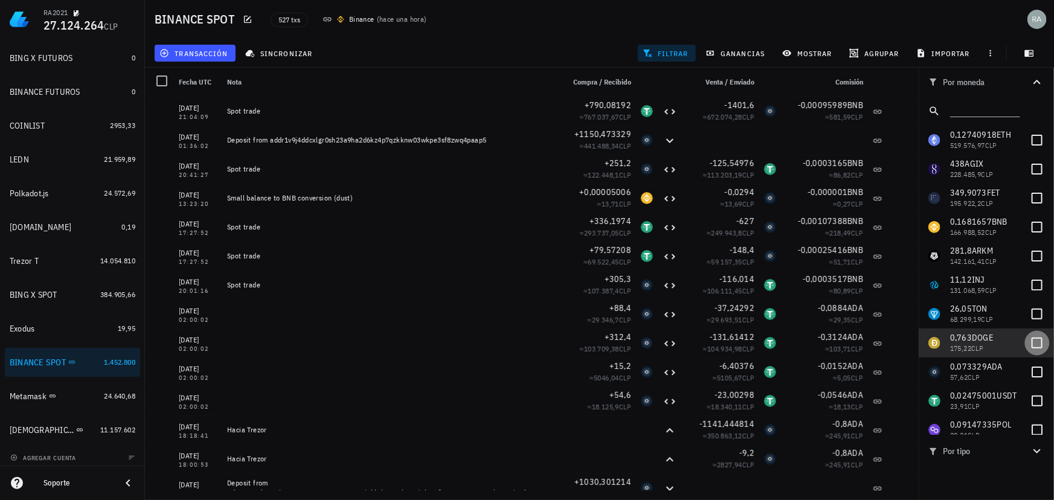
click at [1031, 344] on div at bounding box center [1037, 343] width 21 height 21
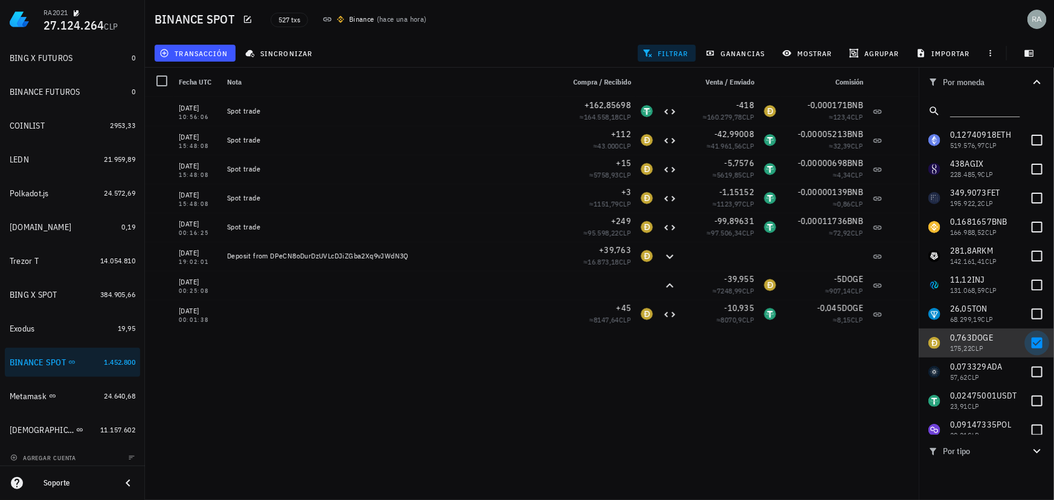
click at [1030, 346] on div at bounding box center [1037, 343] width 21 height 21
checkbox input "false"
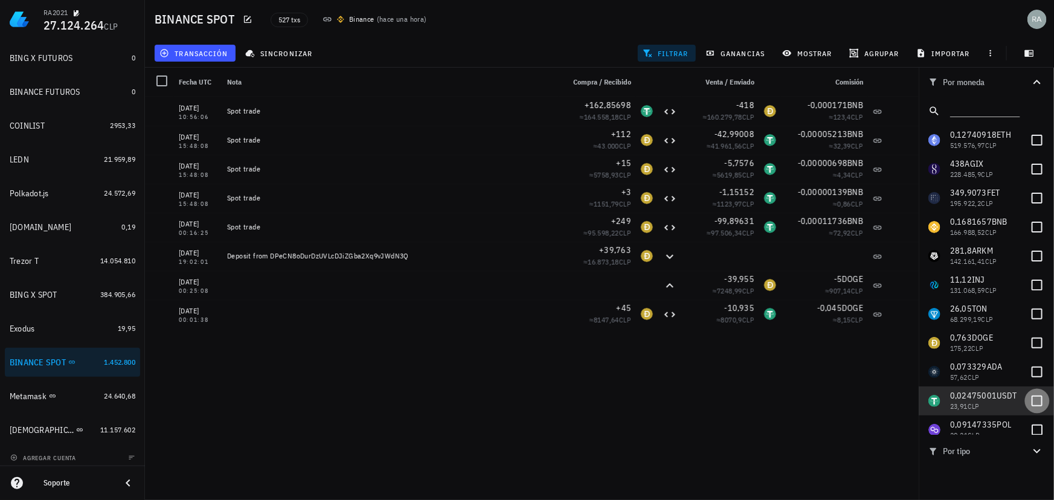
click at [1030, 400] on div at bounding box center [1037, 401] width 21 height 21
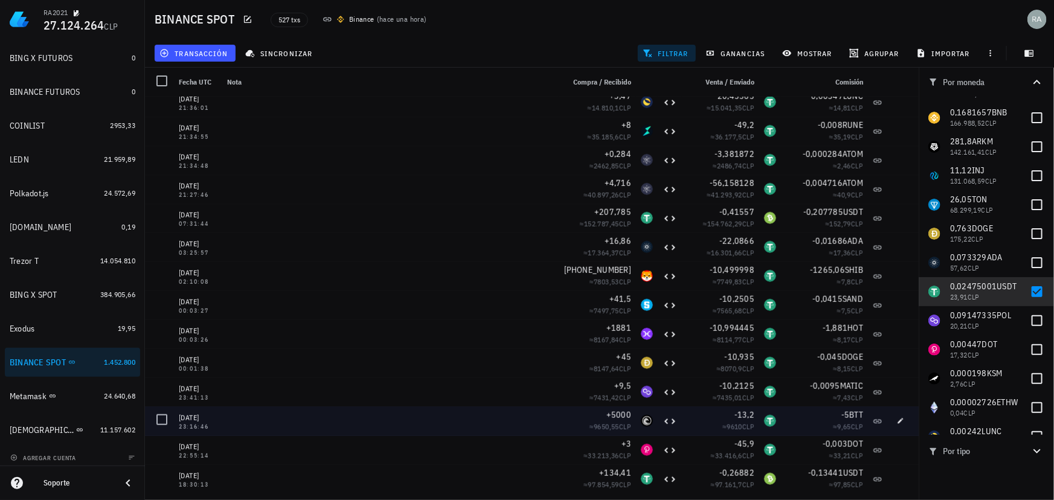
scroll to position [9756, 0]
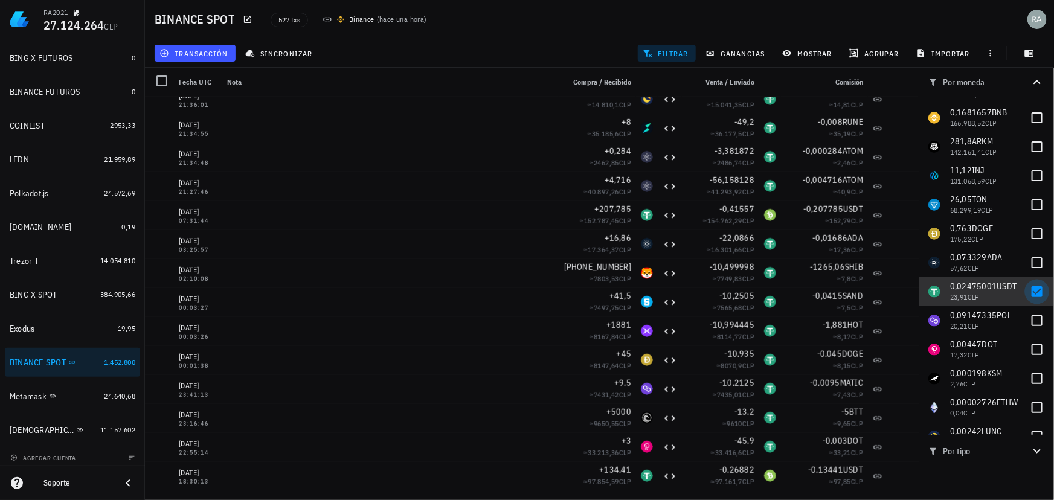
click at [1027, 291] on div at bounding box center [1037, 292] width 21 height 21
checkbox input "false"
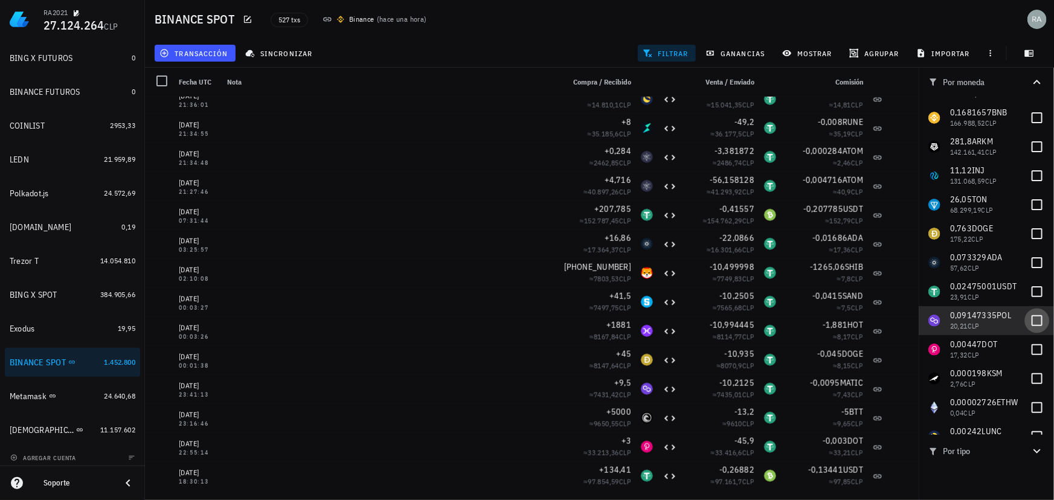
click at [1027, 317] on div at bounding box center [1037, 321] width 21 height 21
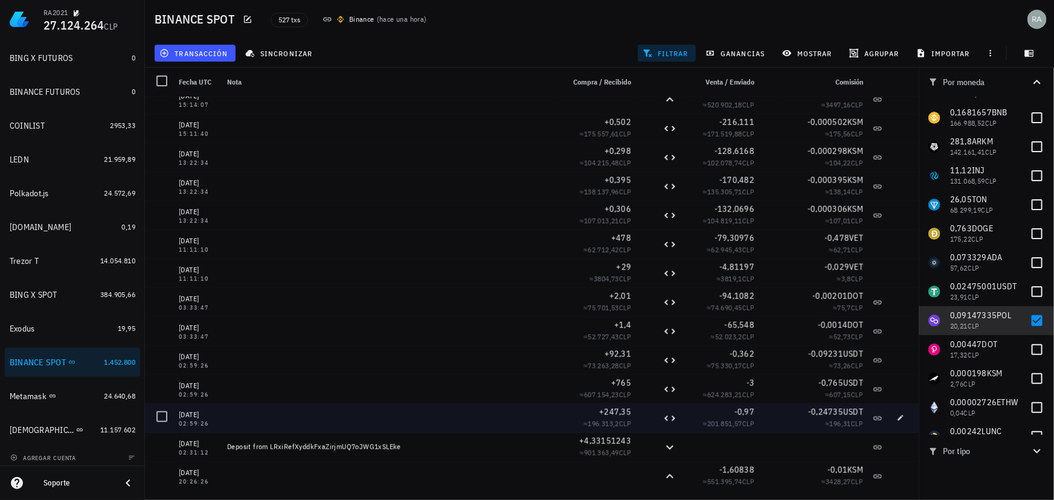
scroll to position [0, 0]
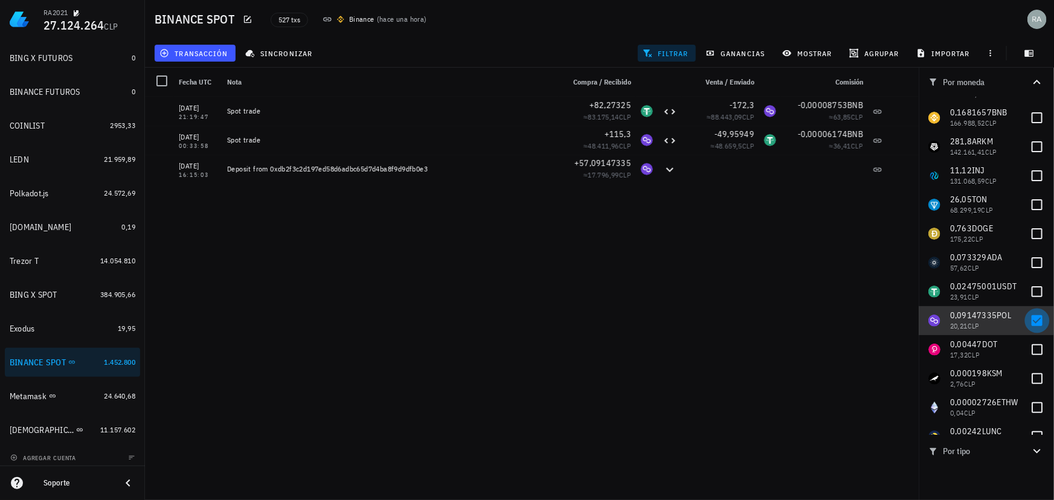
click at [1033, 320] on div at bounding box center [1037, 321] width 21 height 21
checkbox input "false"
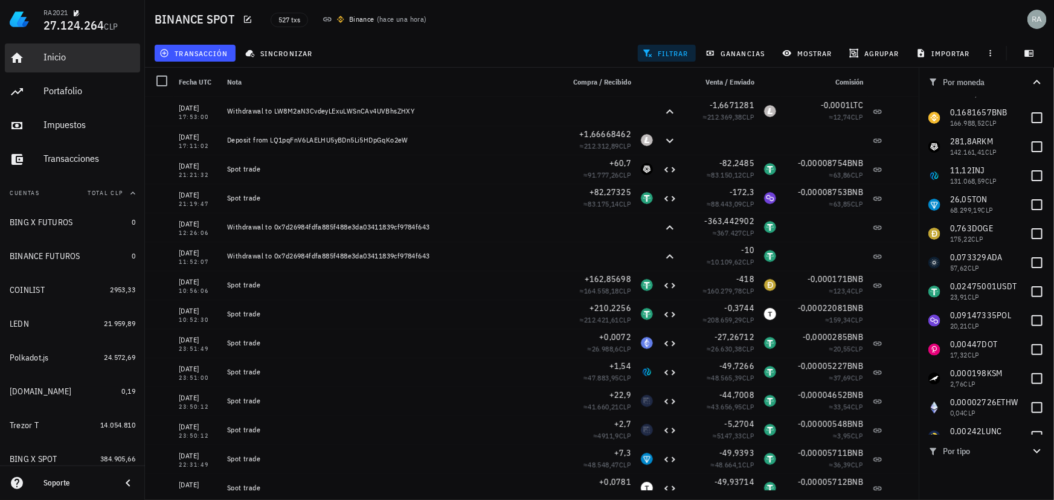
click at [60, 60] on div "Inicio" at bounding box center [90, 56] width 92 height 11
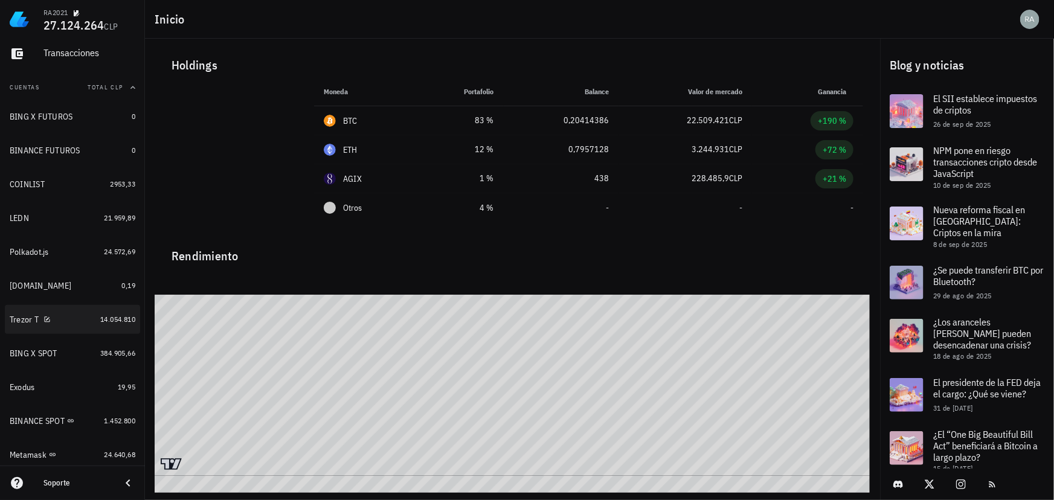
scroll to position [109, 0]
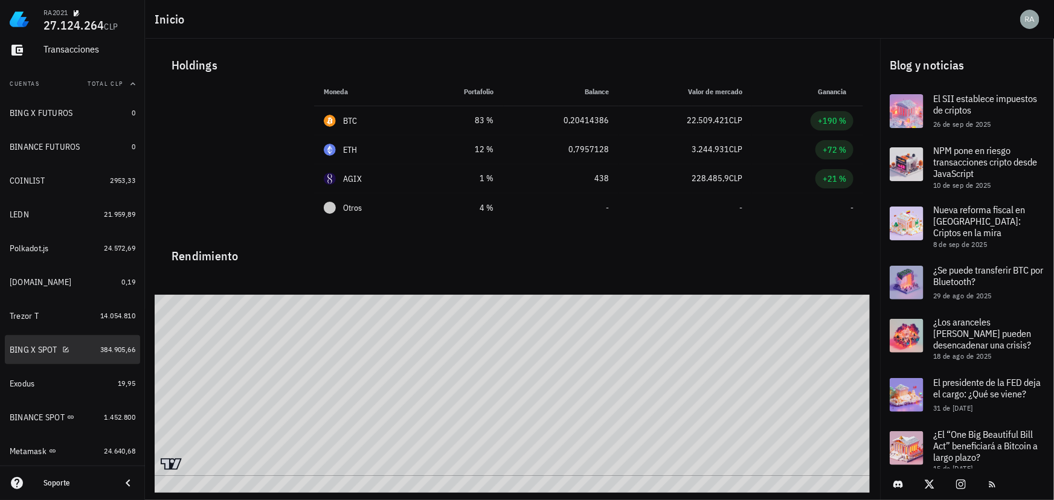
click at [18, 347] on div "BING X SPOT" at bounding box center [34, 350] width 48 height 10
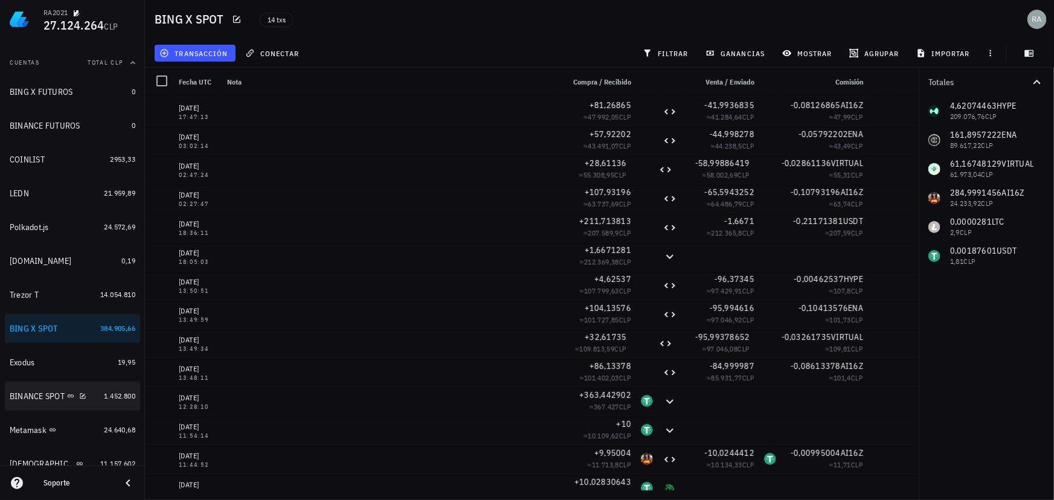
scroll to position [169, 0]
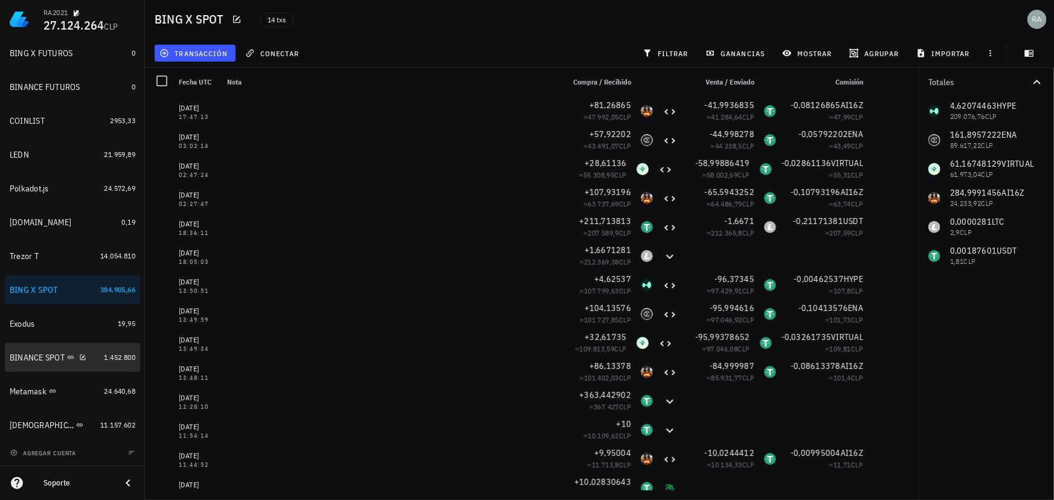
click at [19, 359] on div "BINANCE SPOT" at bounding box center [37, 358] width 55 height 10
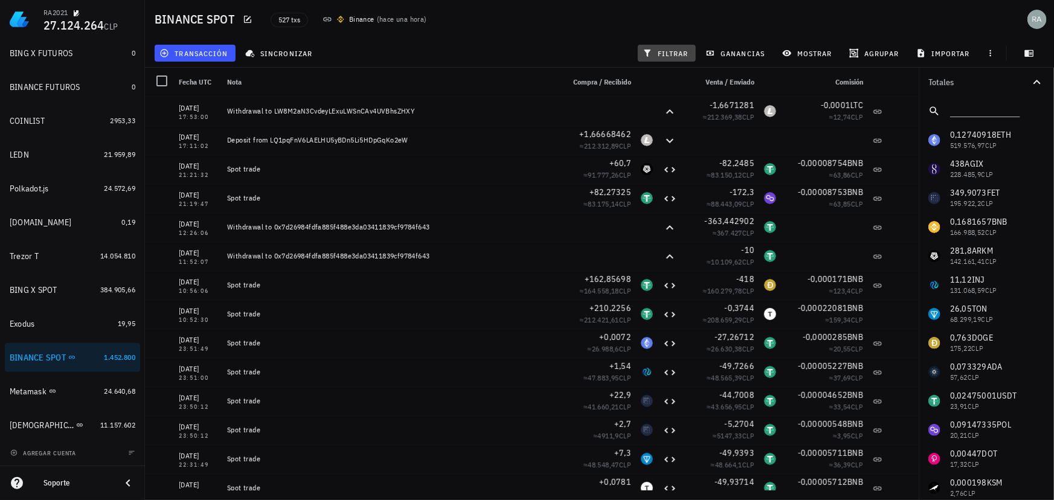
click at [654, 51] on span "filtrar" at bounding box center [667, 53] width 44 height 10
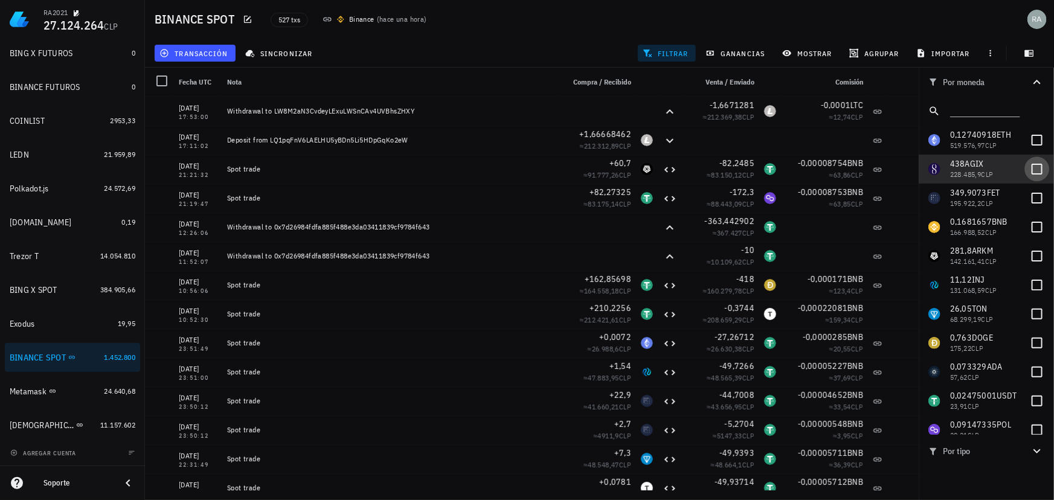
click at [1030, 169] on div at bounding box center [1037, 169] width 21 height 21
checkbox input "true"
click at [1029, 197] on div at bounding box center [1037, 198] width 21 height 21
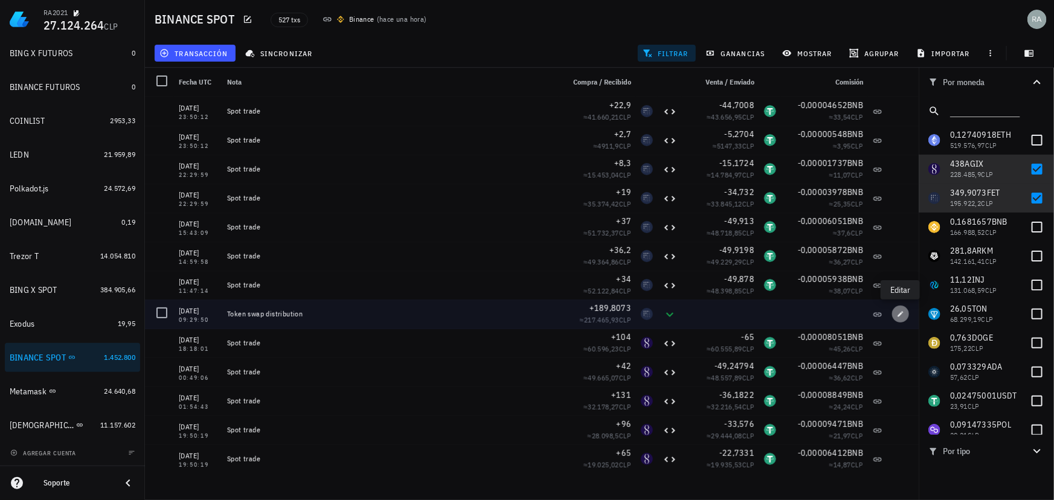
click at [903, 315] on icon "button" at bounding box center [900, 314] width 7 height 7
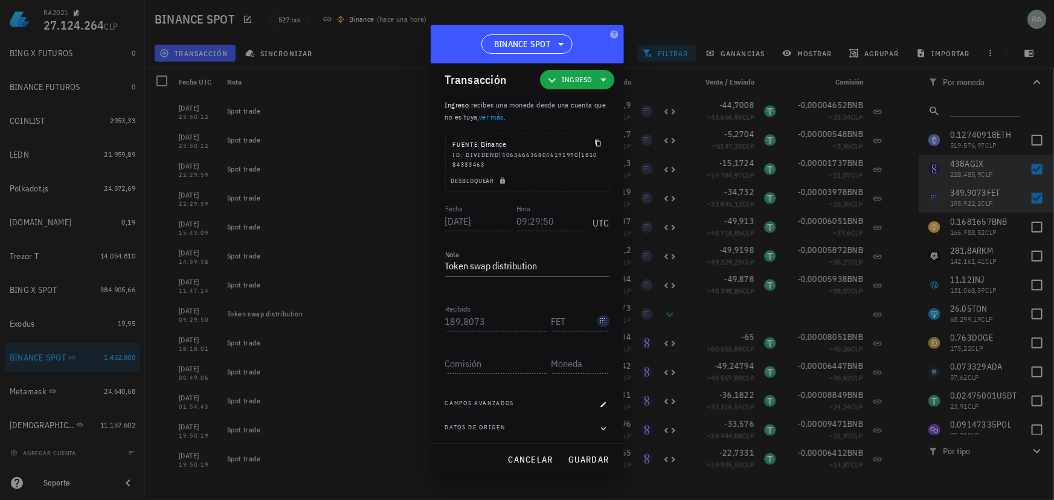
scroll to position [11, 0]
click at [528, 454] on span "cancelar" at bounding box center [530, 459] width 45 height 11
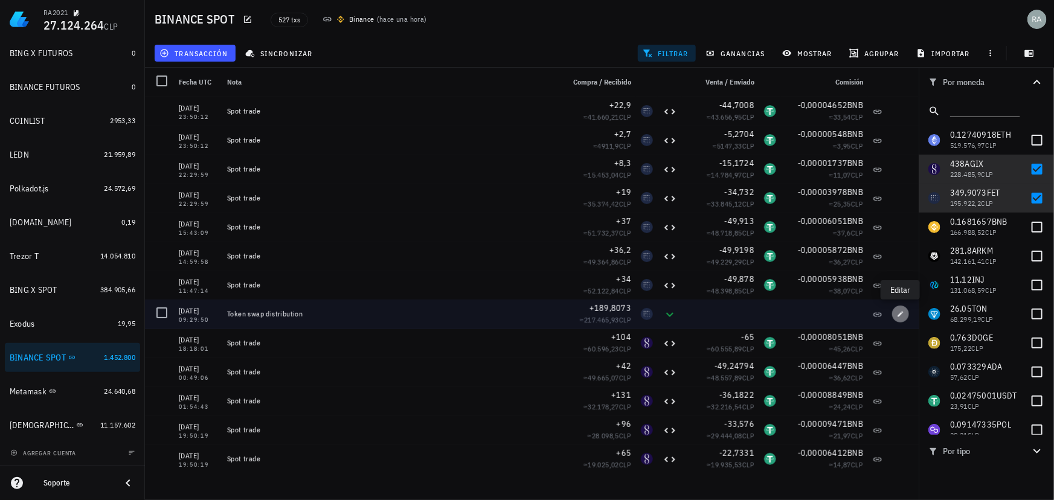
click at [901, 314] on icon "button" at bounding box center [900, 313] width 5 height 5
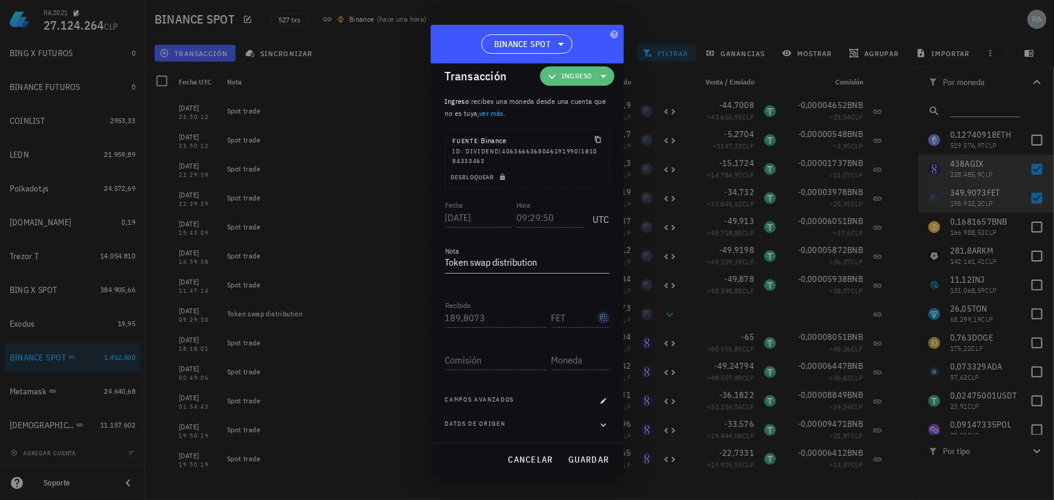
click at [601, 76] on icon at bounding box center [604, 76] width 6 height 3
click at [633, 129] on icon at bounding box center [632, 129] width 10 height 10
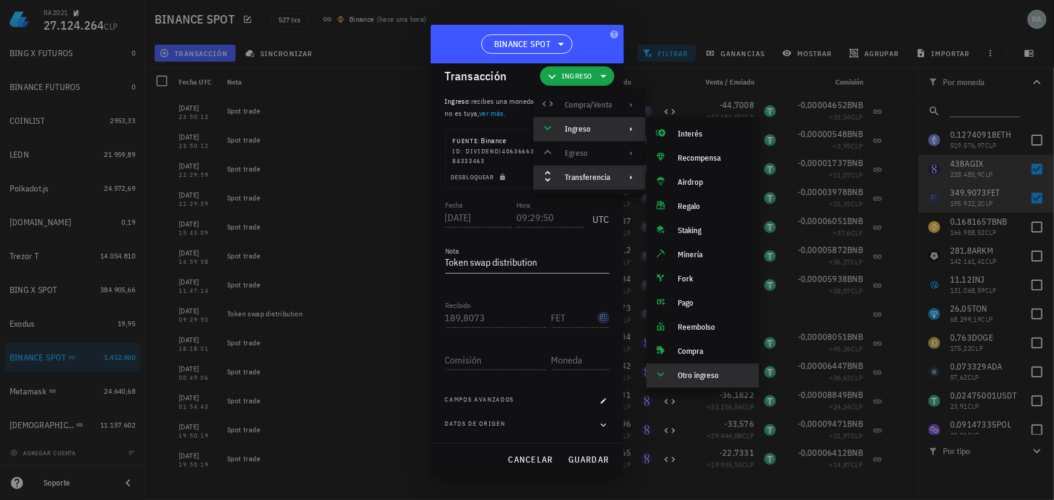
click at [598, 177] on div "Transferencia" at bounding box center [588, 178] width 47 height 10
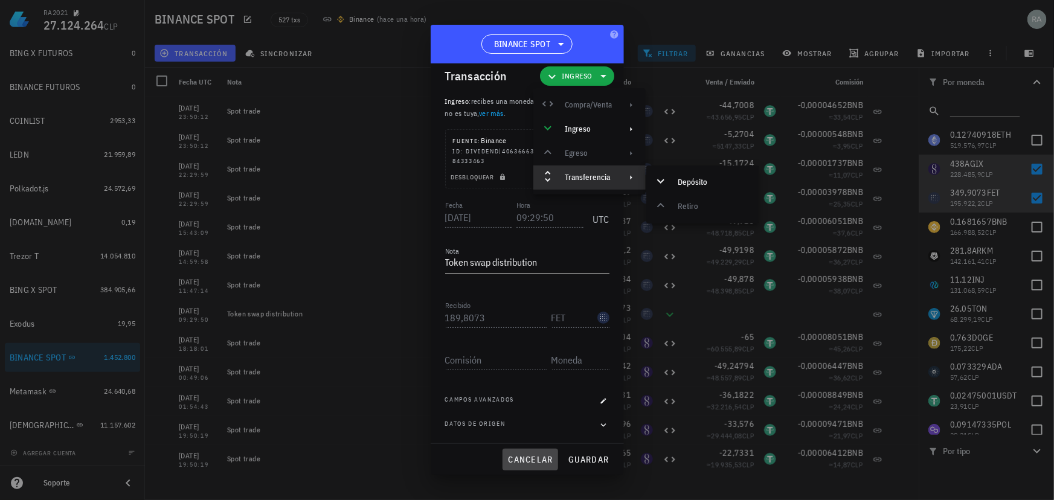
click at [535, 456] on span "cancelar" at bounding box center [530, 459] width 45 height 11
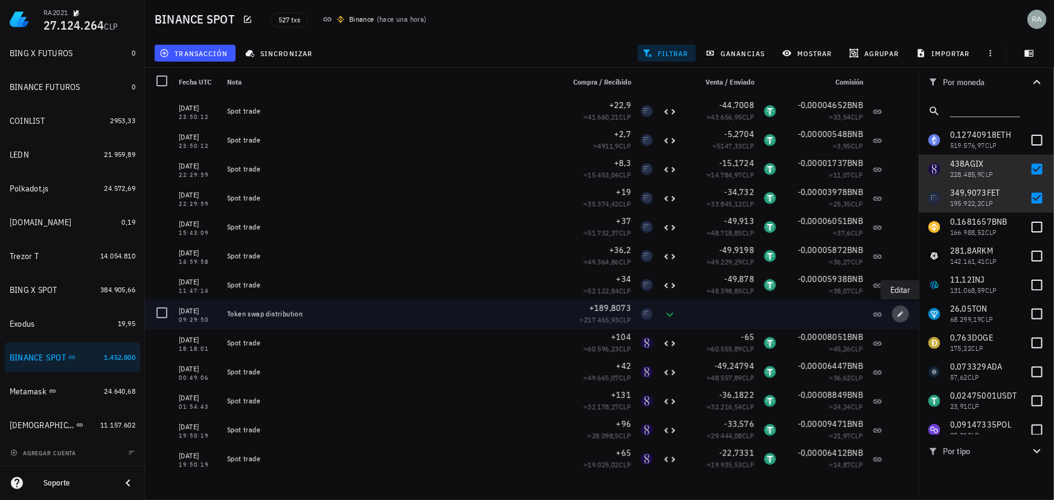
click at [898, 314] on icon "button" at bounding box center [900, 314] width 7 height 7
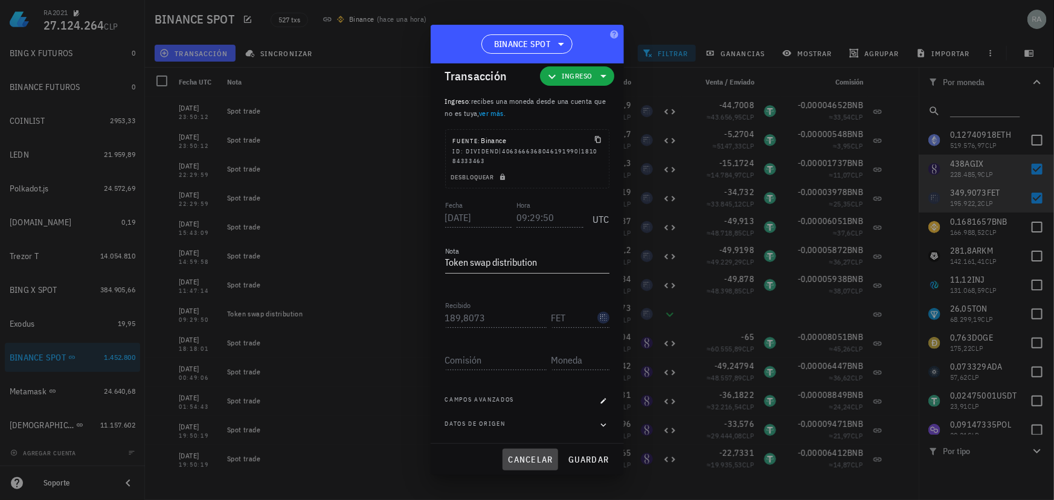
click at [540, 459] on span "cancelar" at bounding box center [530, 459] width 45 height 11
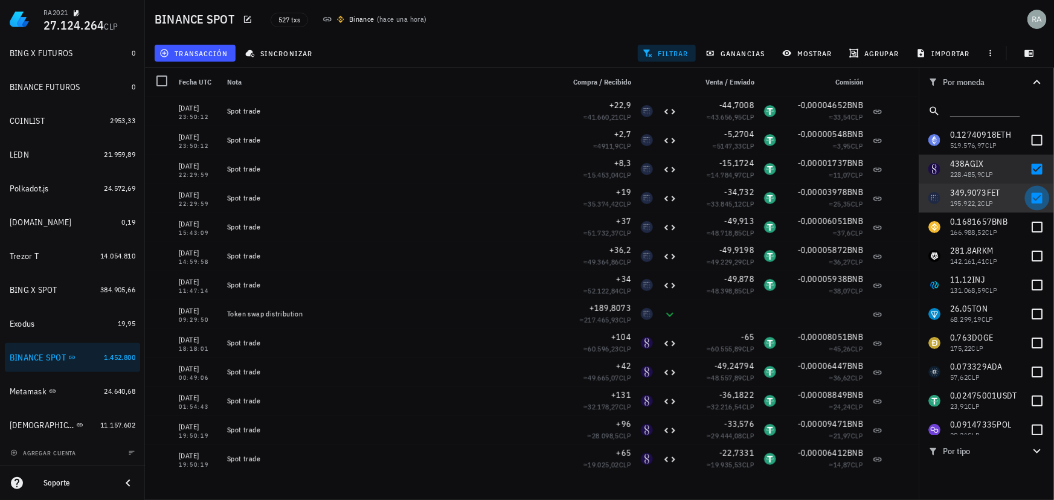
click at [1030, 199] on div at bounding box center [1037, 198] width 21 height 21
checkbox input "false"
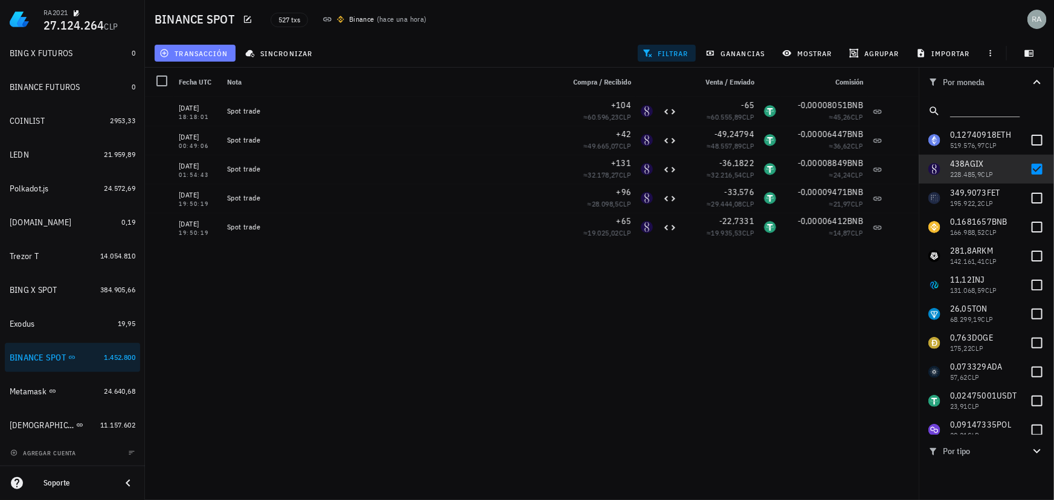
click at [208, 51] on span "transacción" at bounding box center [195, 53] width 66 height 10
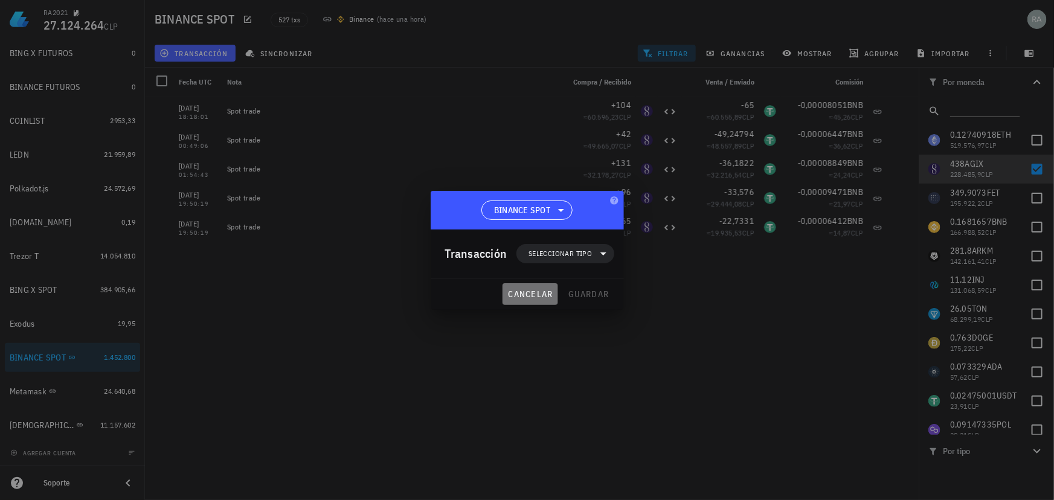
click at [544, 293] on span "cancelar" at bounding box center [530, 294] width 45 height 11
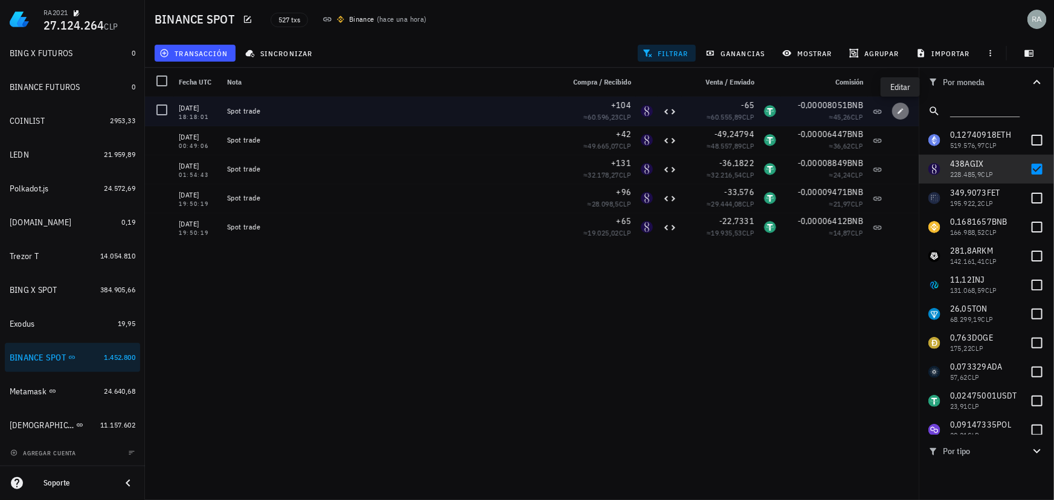
click at [901, 111] on icon "button" at bounding box center [900, 110] width 5 height 5
type input "2024-06-15"
type input "18:18:01"
type textarea "Spot trade"
type input "104"
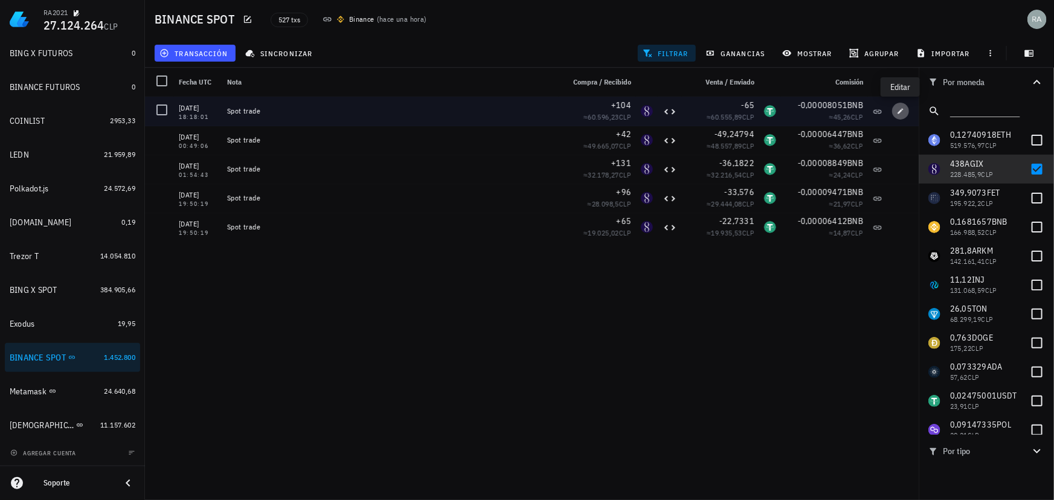
type input "AGIX"
type input "65"
type input "USDT"
type input "0,00008051"
type input "BNB"
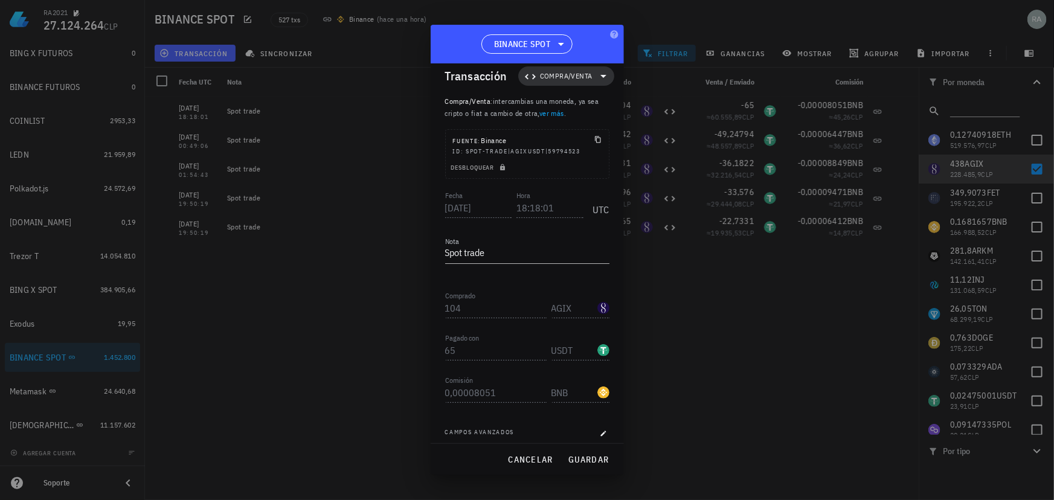
click at [562, 77] on span "Compra/Venta" at bounding box center [566, 76] width 53 height 12
click at [739, 284] on div at bounding box center [527, 250] width 1054 height 500
click at [540, 463] on span "cancelar" at bounding box center [530, 459] width 45 height 11
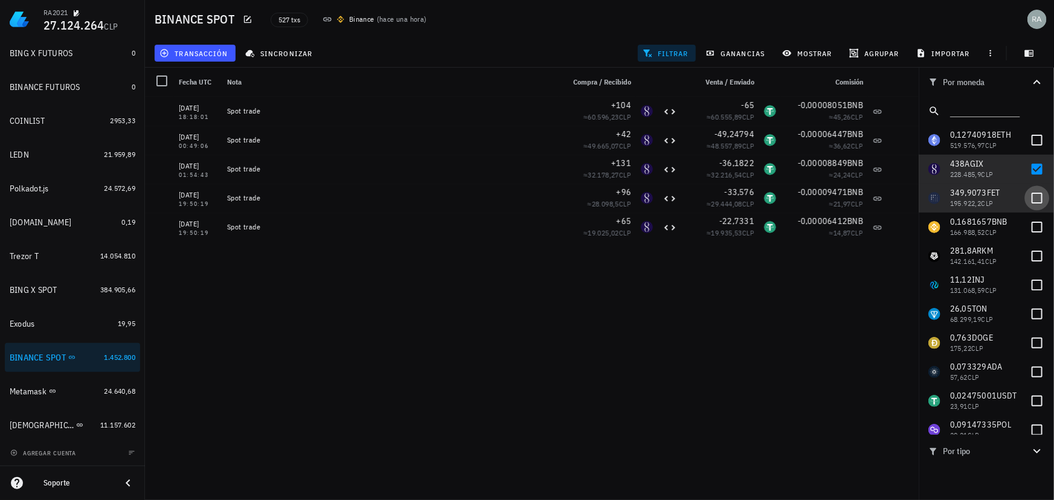
click at [1027, 199] on div at bounding box center [1037, 198] width 21 height 21
checkbox input "true"
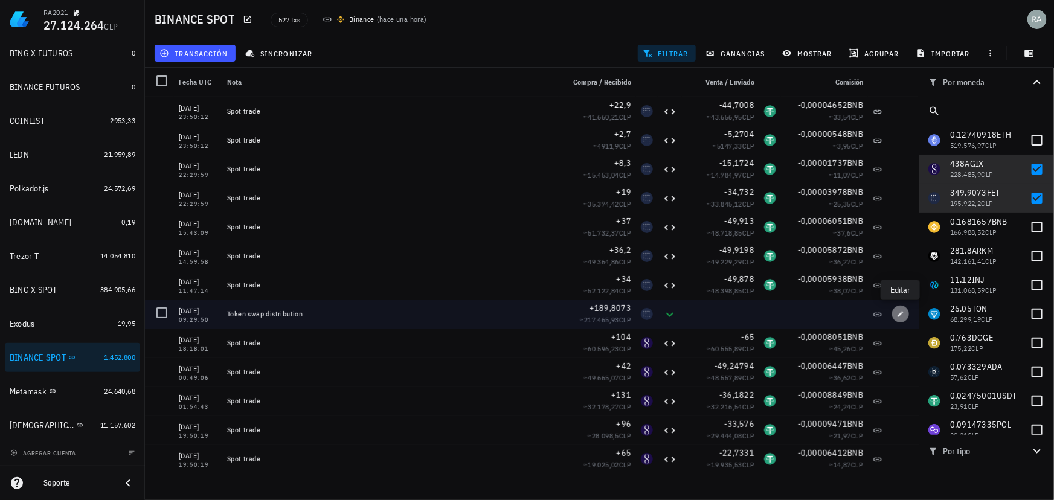
click at [898, 312] on icon "button" at bounding box center [900, 314] width 7 height 7
type input "[DATE]"
type input "09:29:50"
type textarea "Token swap distribution"
type input "189,8073"
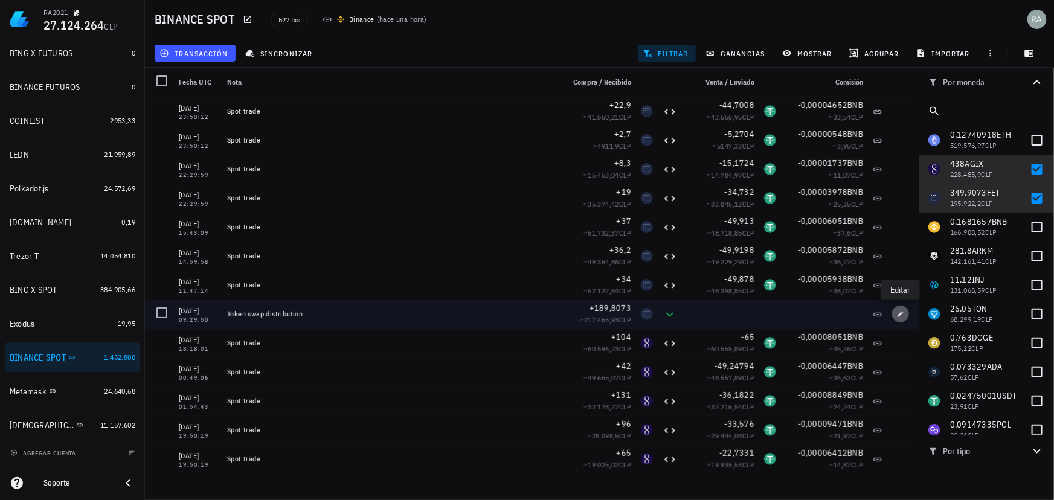
type input "FET"
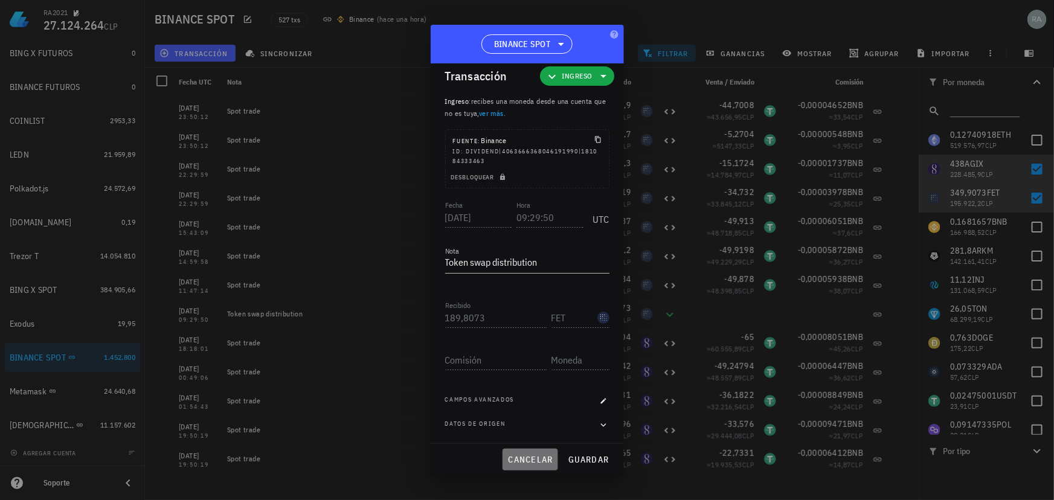
click at [537, 459] on span "cancelar" at bounding box center [530, 459] width 45 height 11
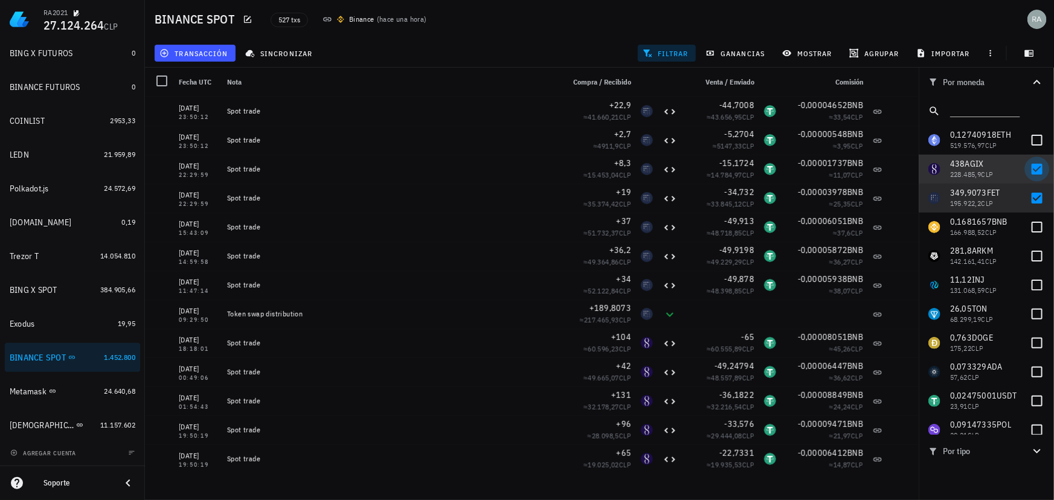
click at [1033, 168] on div at bounding box center [1037, 169] width 21 height 21
checkbox input "false"
click at [1028, 199] on div at bounding box center [1037, 198] width 21 height 21
checkbox input "false"
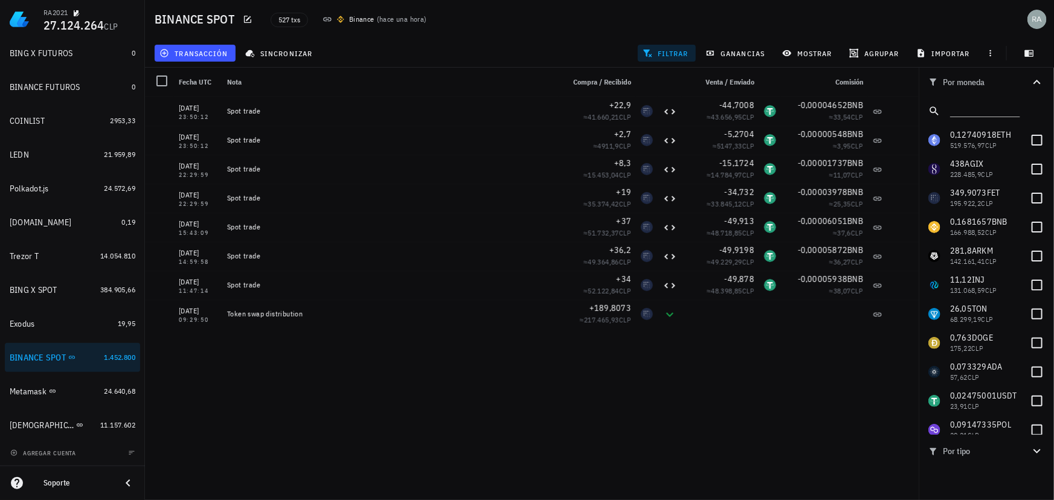
click at [656, 54] on span "filtrar" at bounding box center [667, 53] width 44 height 10
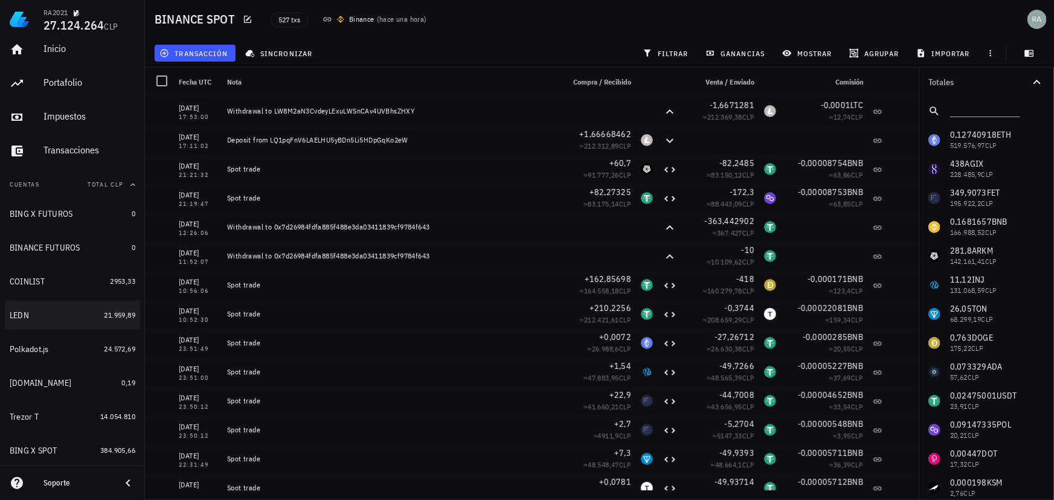
scroll to position [0, 0]
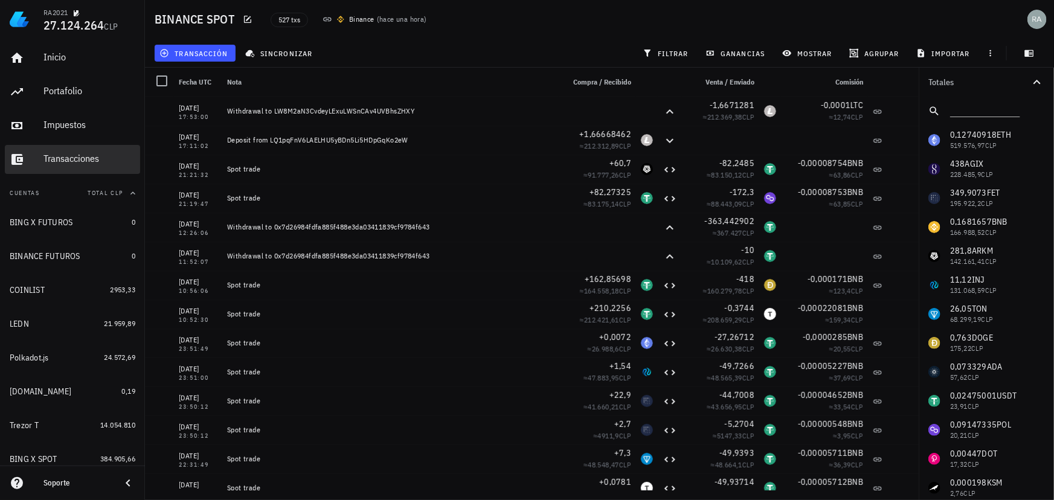
click at [65, 160] on div "Transacciones" at bounding box center [90, 158] width 92 height 11
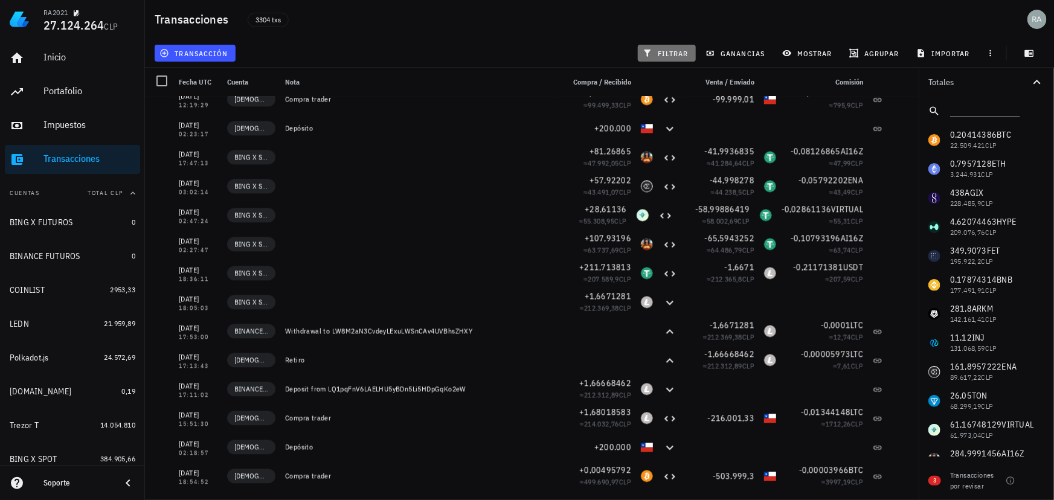
click at [670, 53] on span "filtrar" at bounding box center [667, 53] width 44 height 10
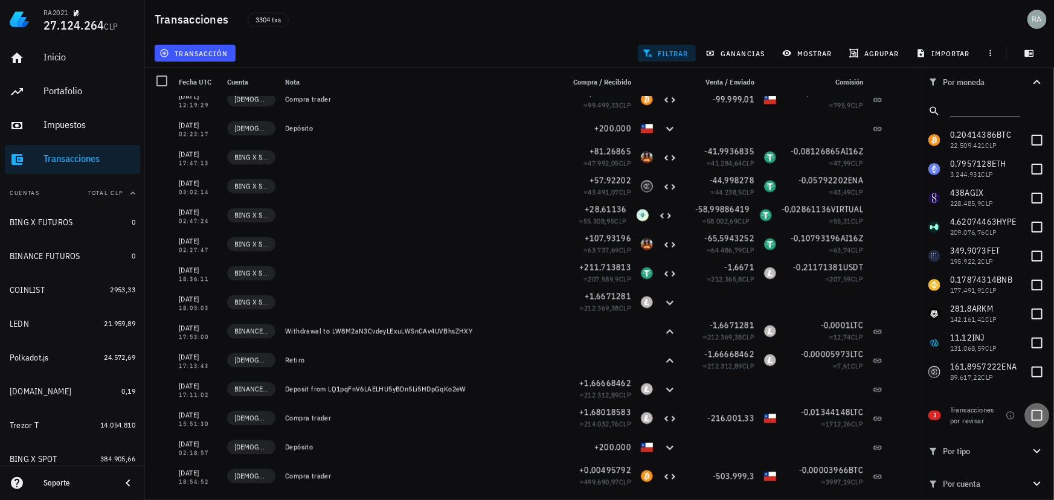
click at [1038, 417] on div at bounding box center [1037, 415] width 21 height 21
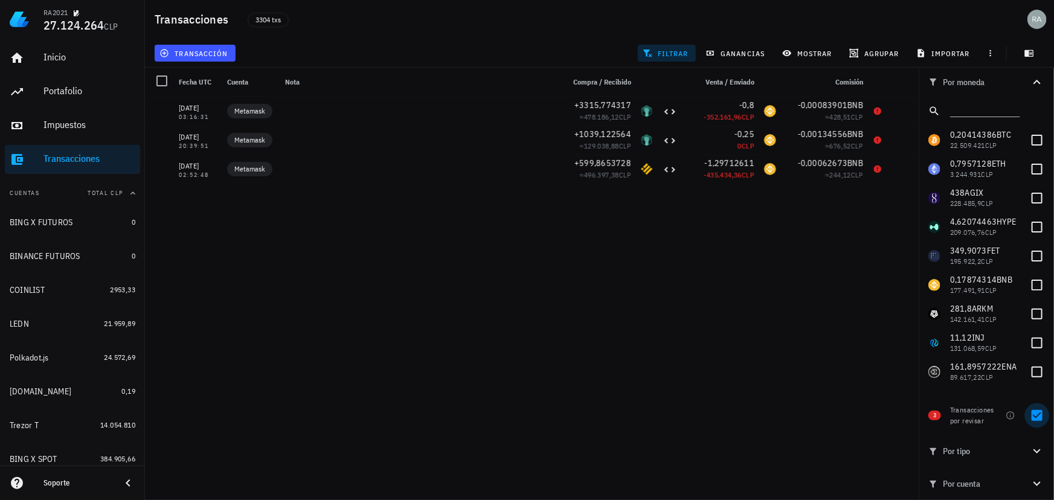
click at [1037, 413] on div at bounding box center [1037, 415] width 21 height 21
checkbox input "false"
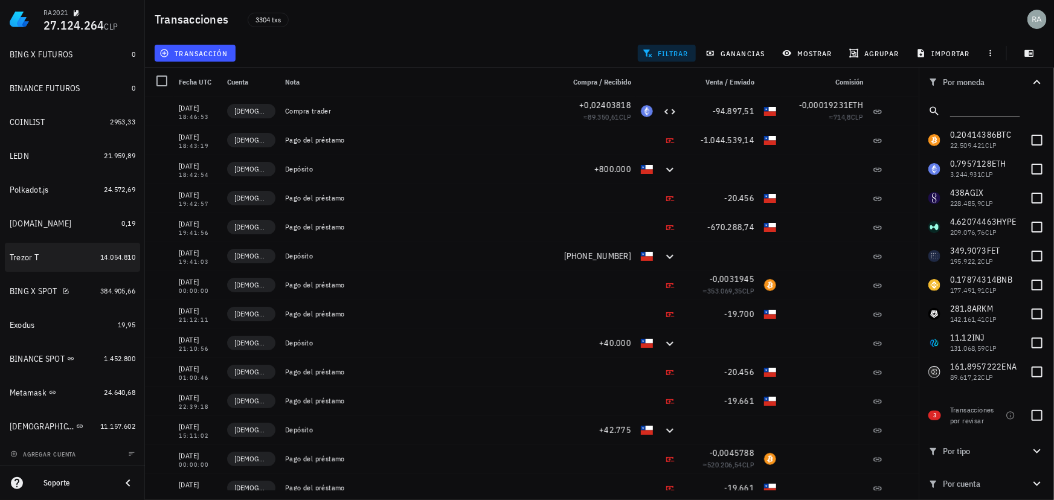
scroll to position [169, 0]
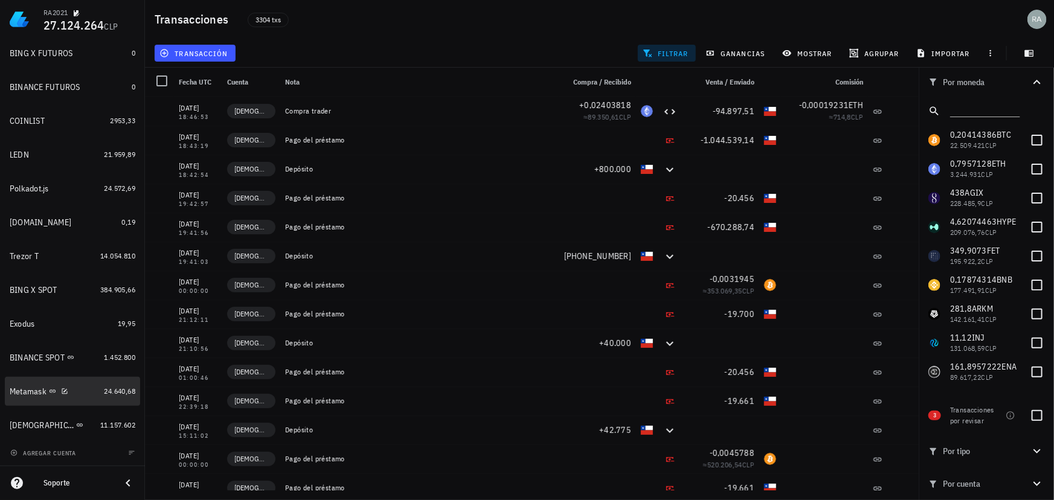
click at [27, 388] on div "Metamask" at bounding box center [28, 392] width 37 height 10
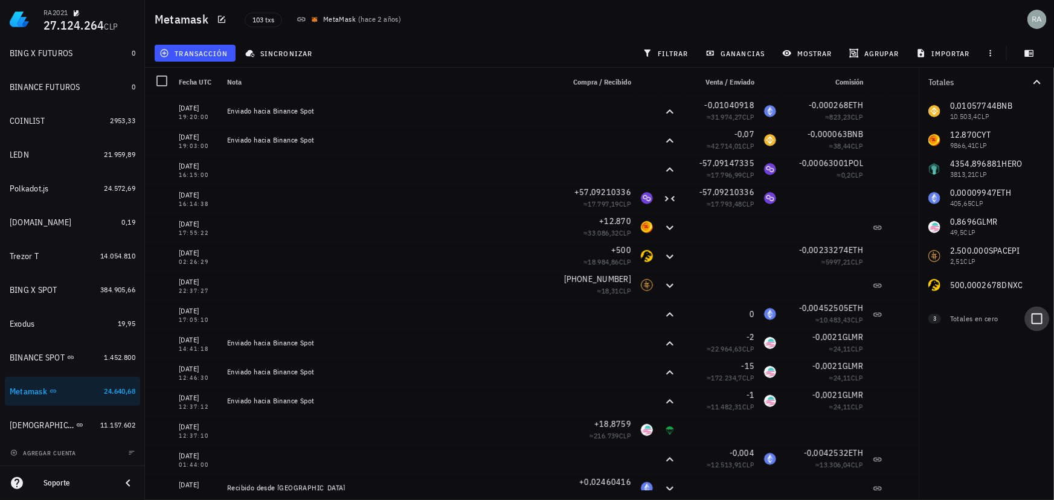
click at [1037, 317] on div at bounding box center [1037, 319] width 21 height 21
checkbox input "true"
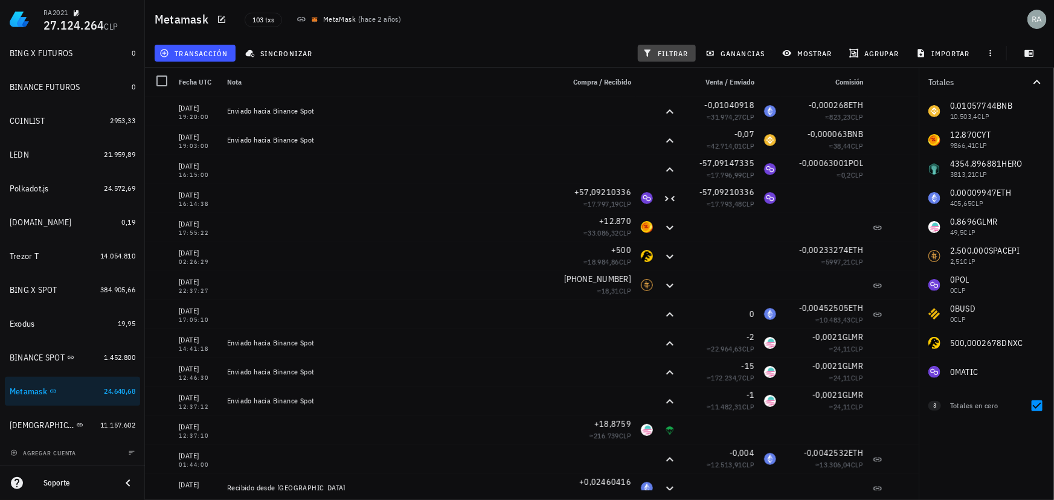
click at [647, 50] on icon "button" at bounding box center [648, 53] width 7 height 7
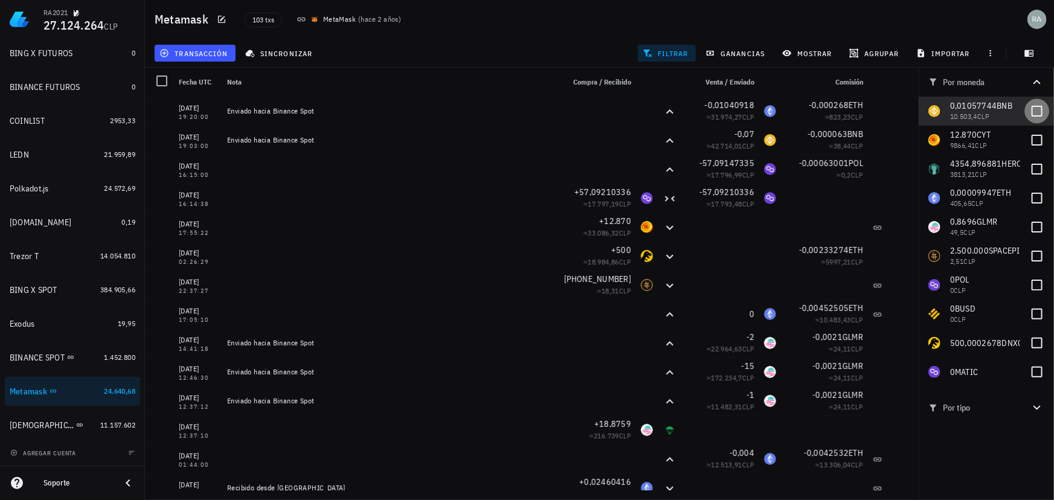
click at [1036, 111] on div at bounding box center [1037, 111] width 21 height 21
checkbox input "true"
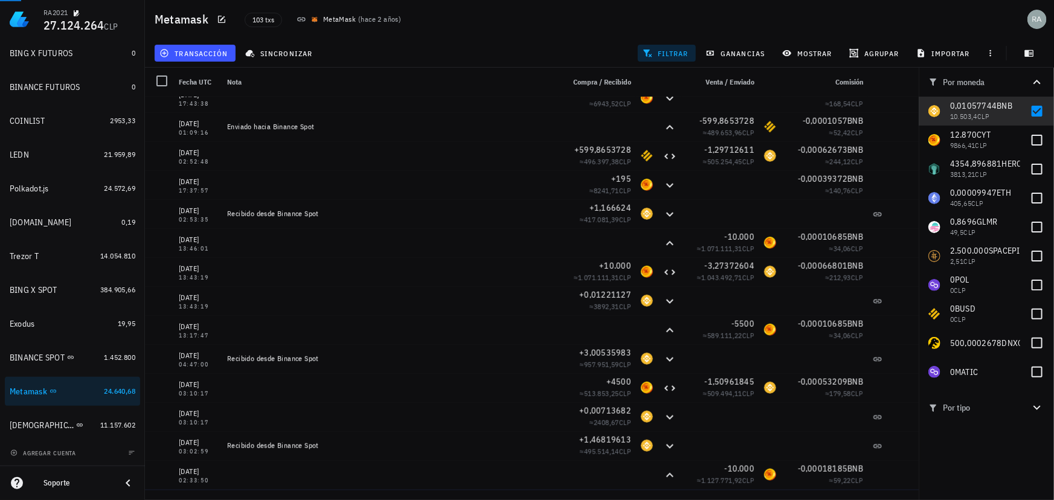
scroll to position [384, 0]
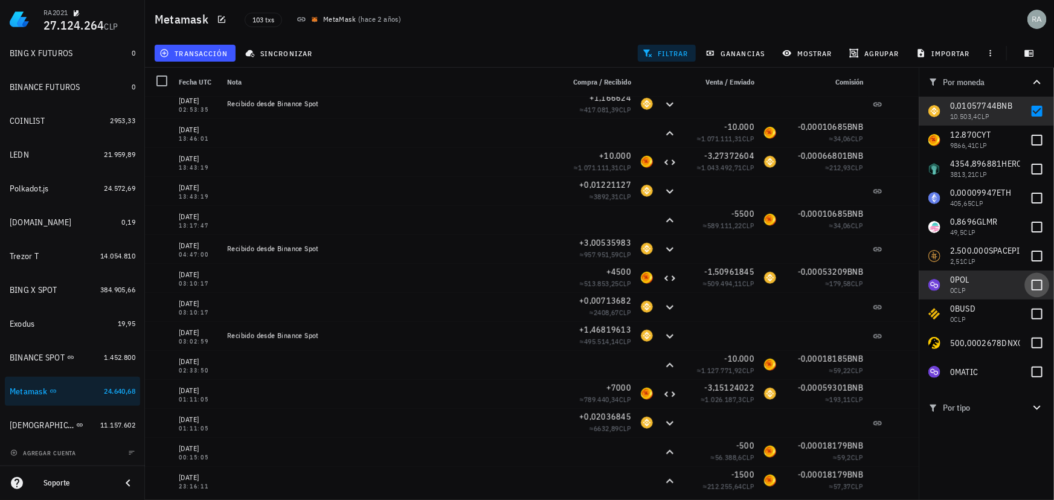
click at [1037, 281] on div at bounding box center [1037, 285] width 21 height 21
checkbox input "true"
click at [1038, 370] on div at bounding box center [1037, 372] width 21 height 21
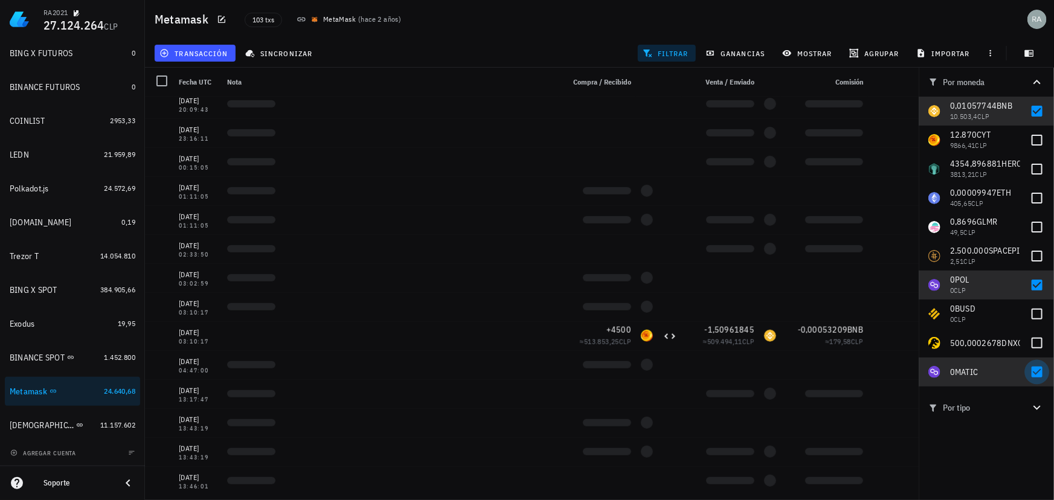
checkbox input "true"
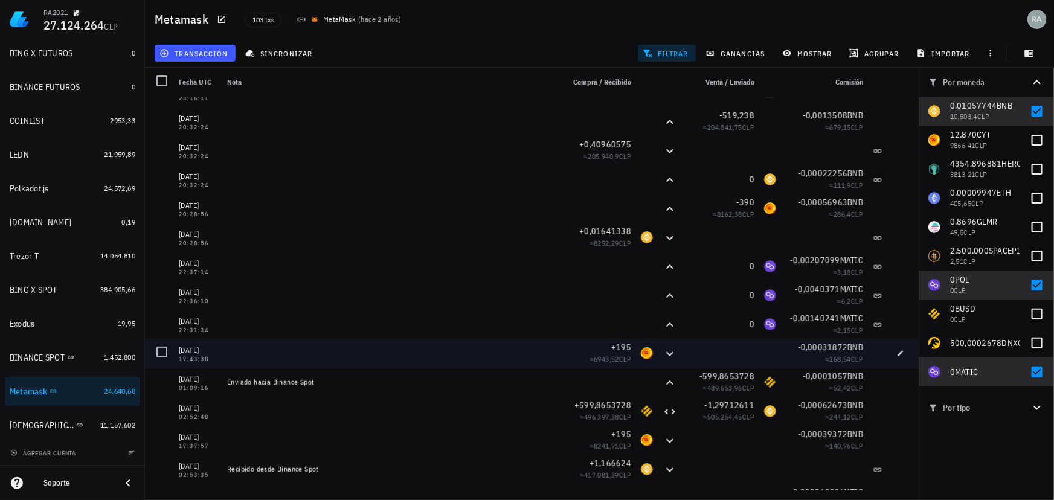
scroll to position [0, 0]
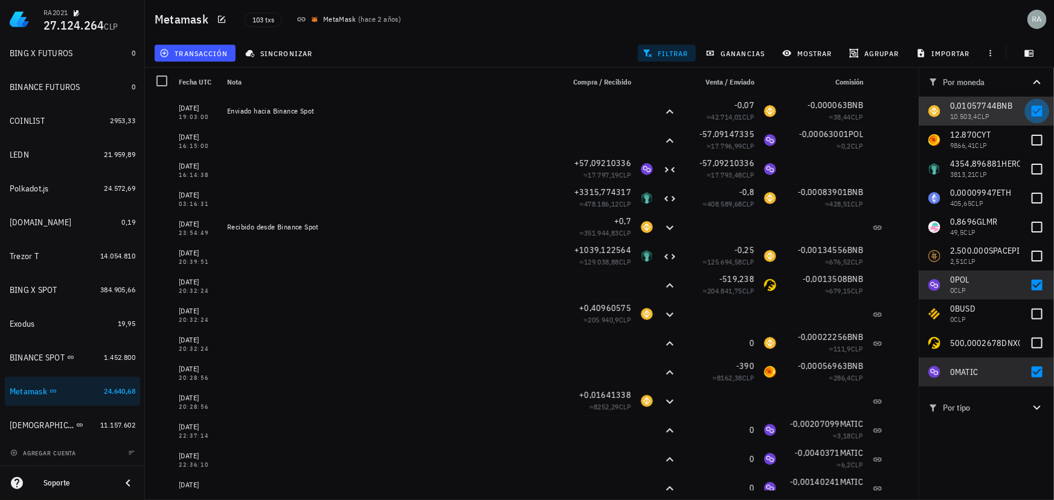
click at [1034, 110] on div at bounding box center [1037, 111] width 21 height 21
checkbox input "false"
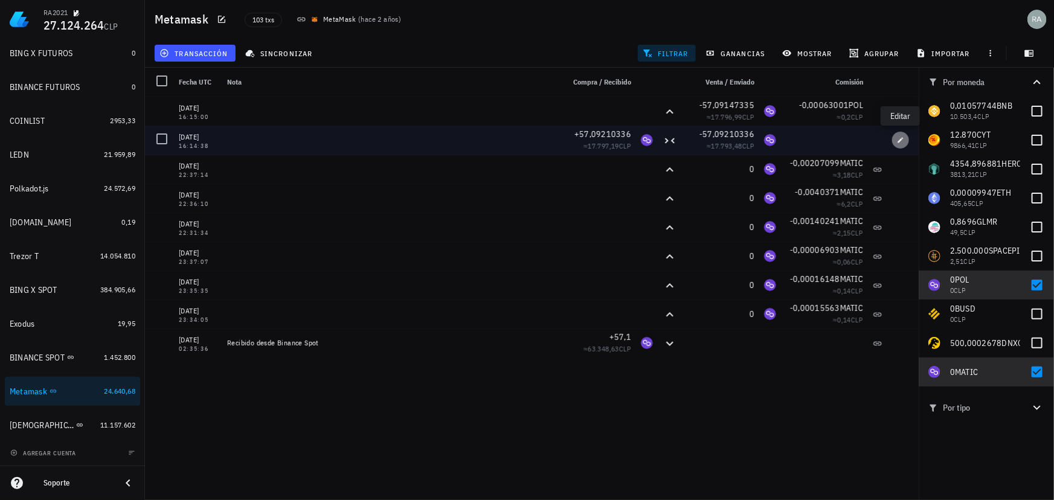
click at [903, 140] on icon "button" at bounding box center [900, 140] width 7 height 7
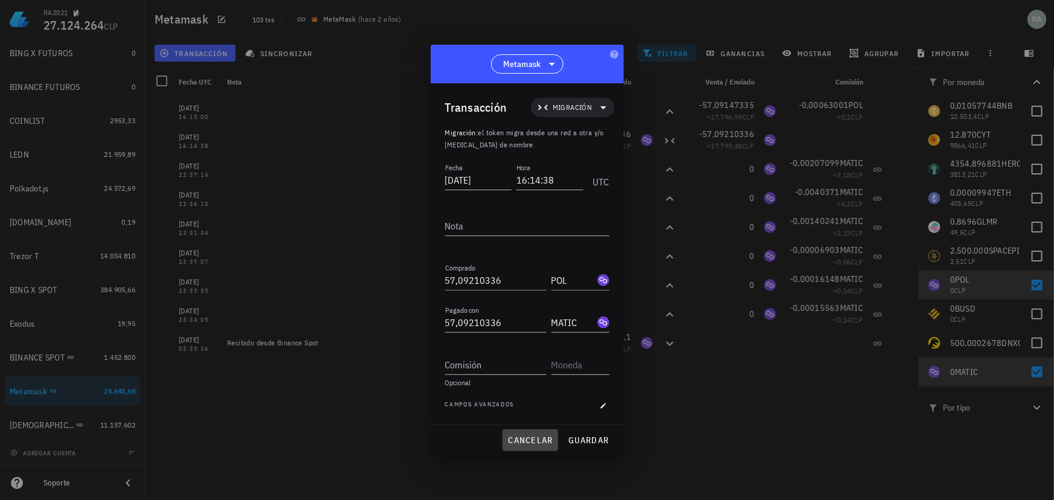
click at [537, 441] on span "cancelar" at bounding box center [530, 440] width 45 height 11
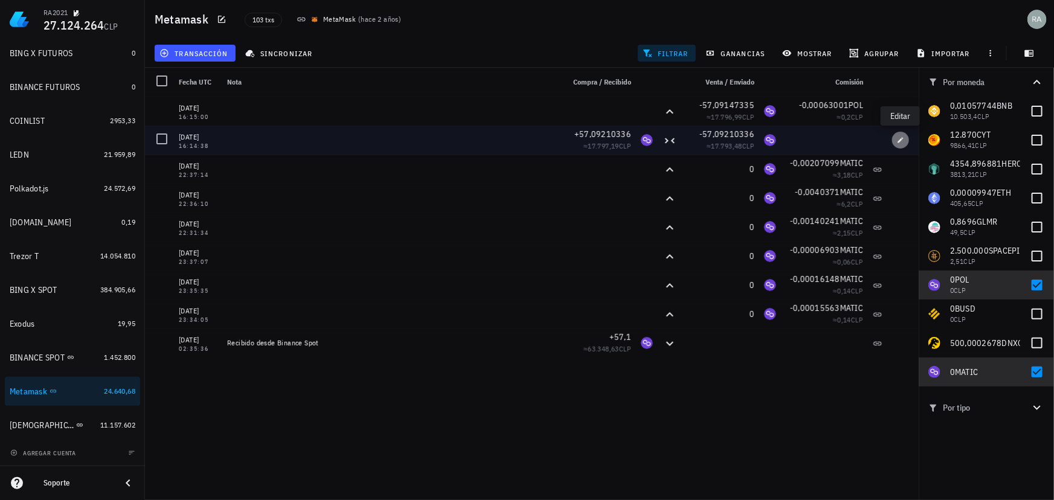
click at [904, 138] on icon "button" at bounding box center [900, 140] width 7 height 7
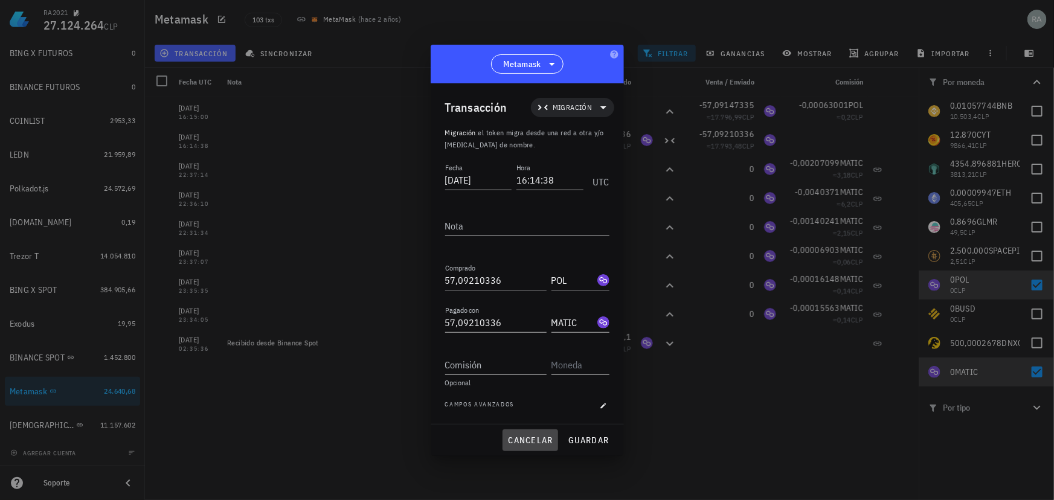
click at [543, 444] on span "cancelar" at bounding box center [530, 440] width 45 height 11
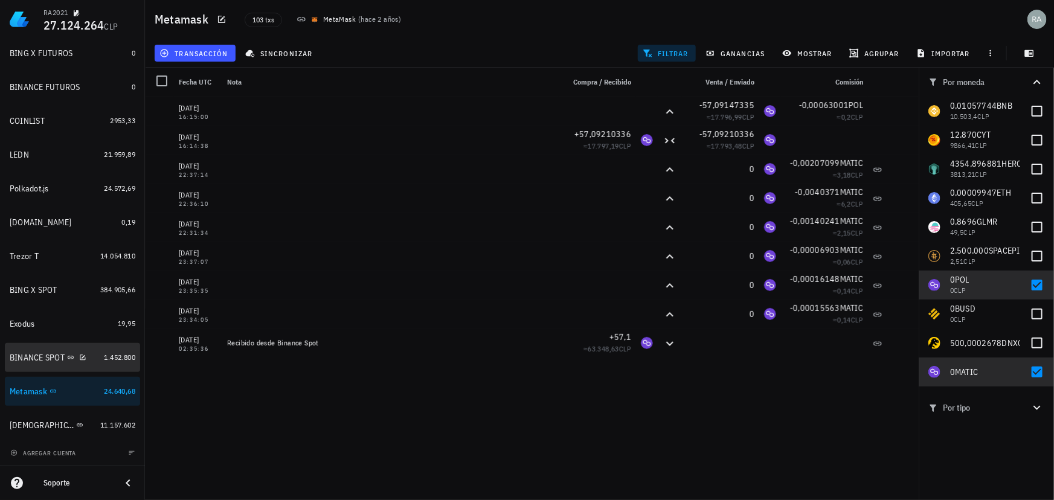
click at [25, 361] on div "BINANCE SPOT" at bounding box center [37, 358] width 55 height 10
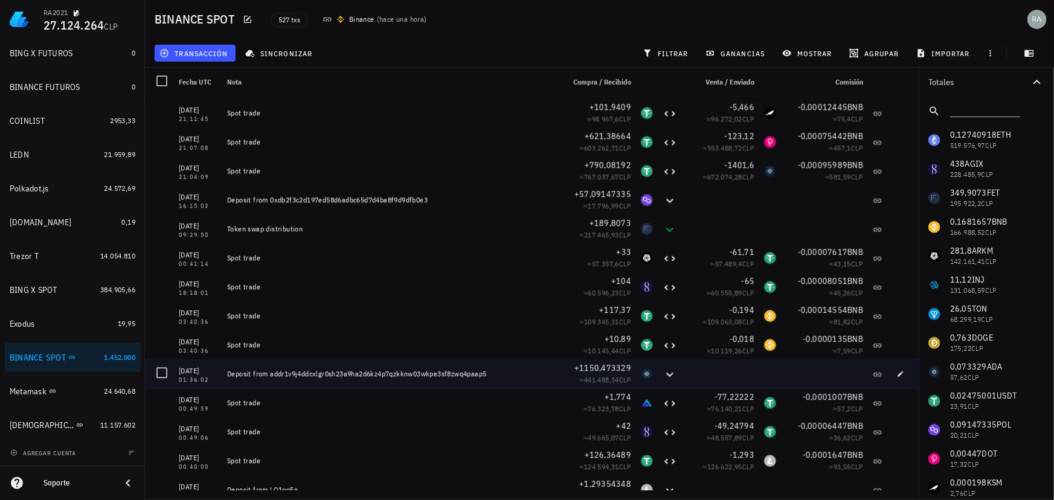
scroll to position [1593, 0]
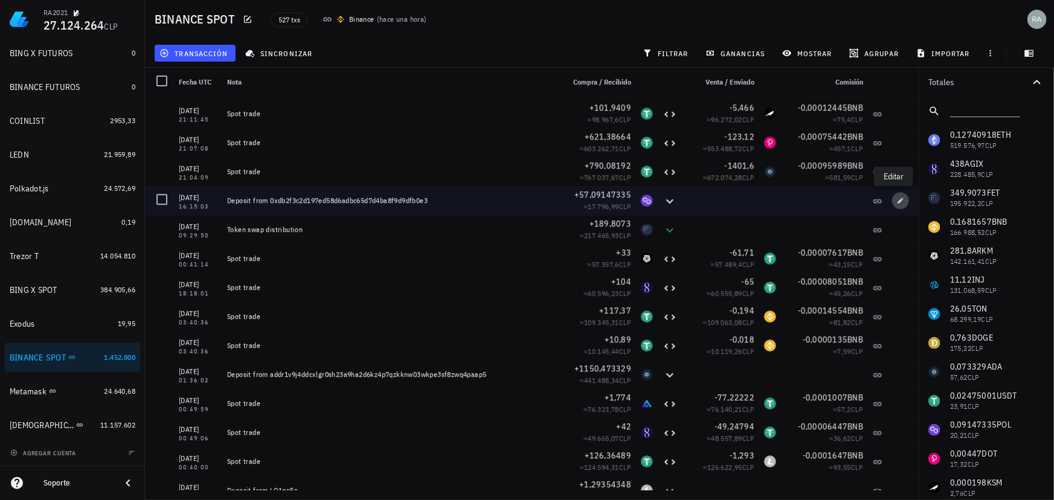
click at [897, 199] on icon "button" at bounding box center [900, 200] width 7 height 7
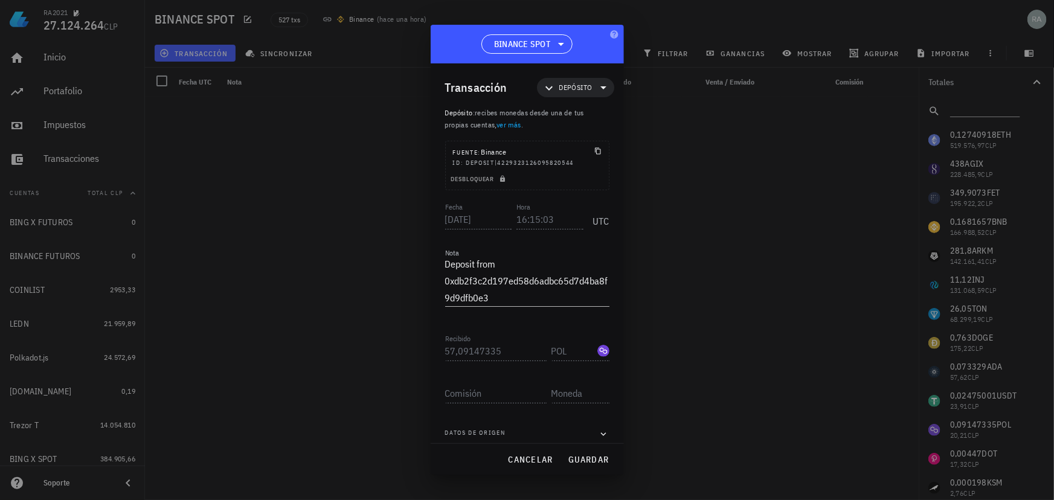
scroll to position [1593, 0]
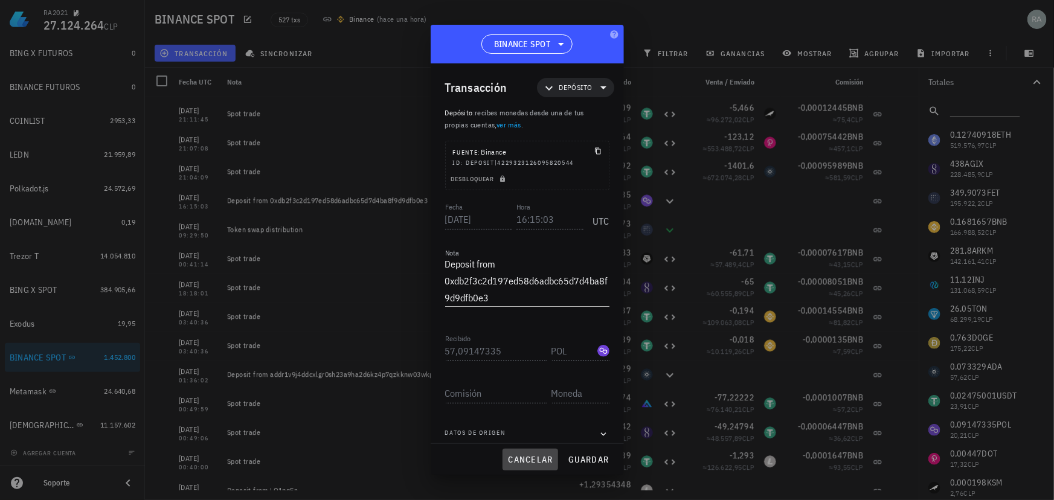
click at [539, 461] on span "cancelar" at bounding box center [530, 459] width 45 height 11
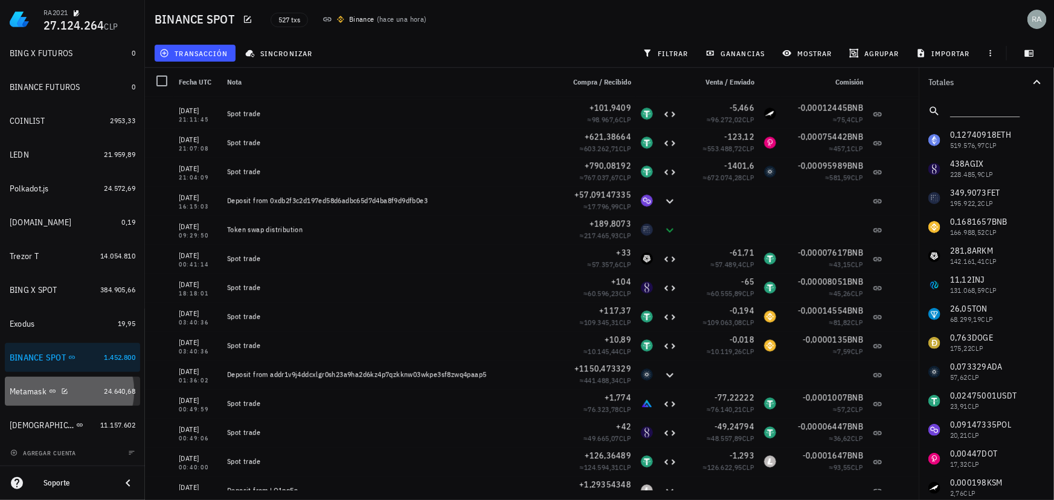
click at [24, 393] on div "Metamask" at bounding box center [28, 392] width 37 height 10
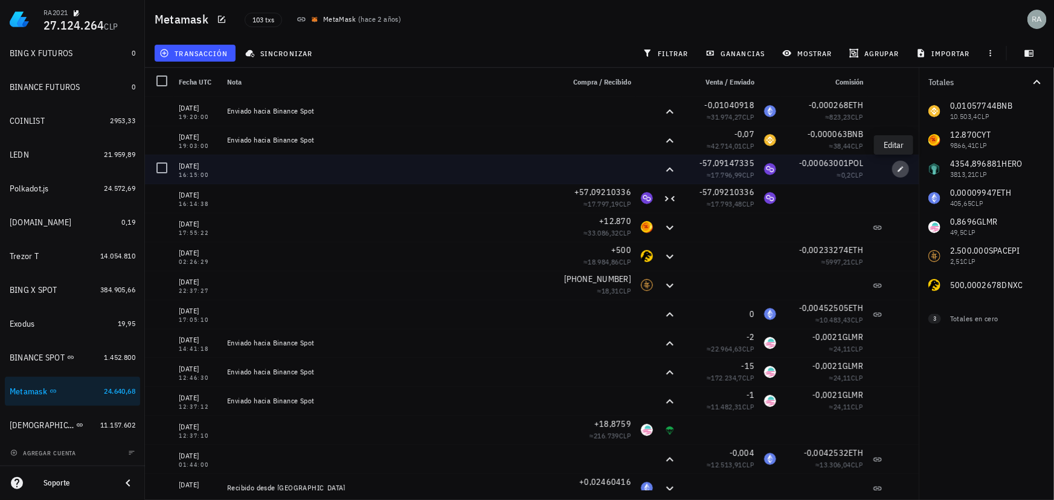
click at [897, 166] on icon "button" at bounding box center [900, 169] width 7 height 7
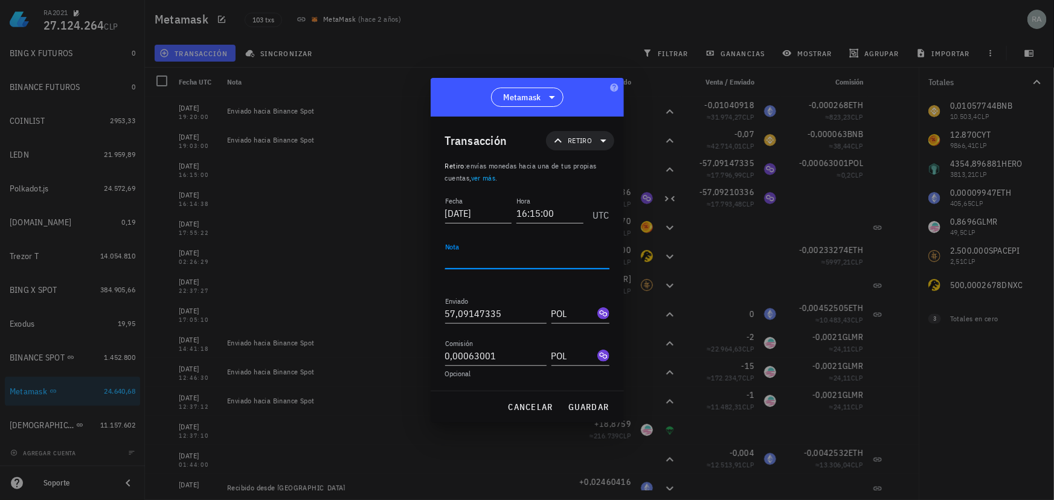
click at [511, 261] on textarea "Nota" at bounding box center [527, 259] width 164 height 19
type textarea "Enviado hacia Binance Spot"
click at [590, 405] on span "guardar" at bounding box center [589, 407] width 42 height 11
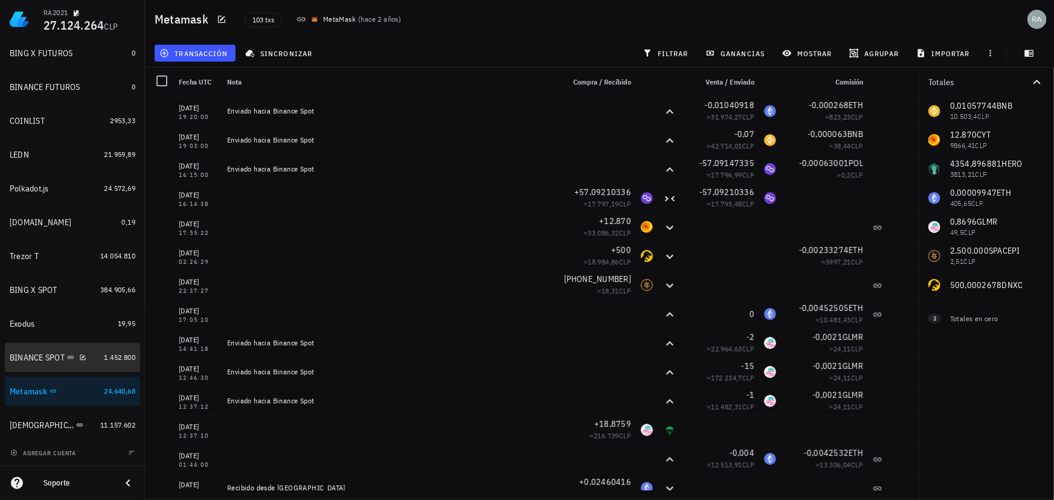
click at [32, 363] on div "BINANCE SPOT" at bounding box center [54, 358] width 89 height 26
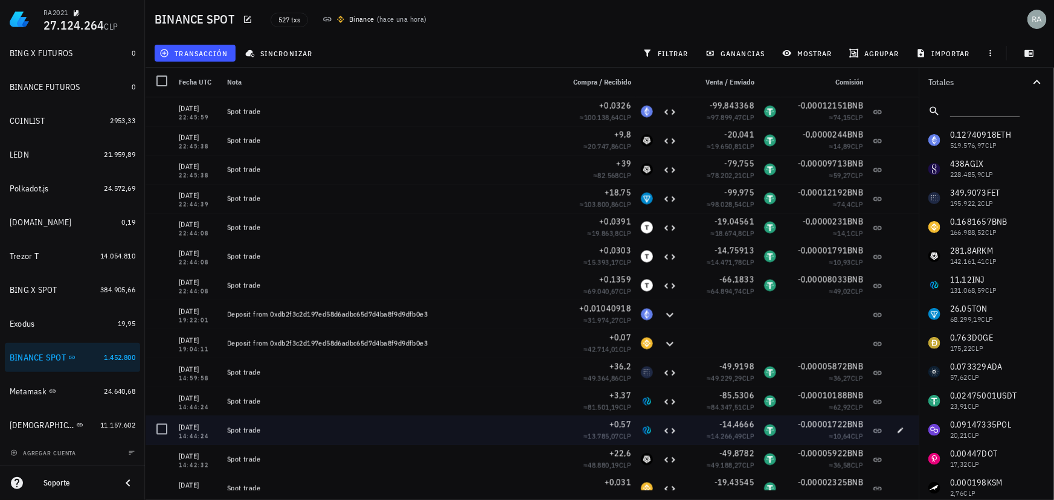
scroll to position [1098, 0]
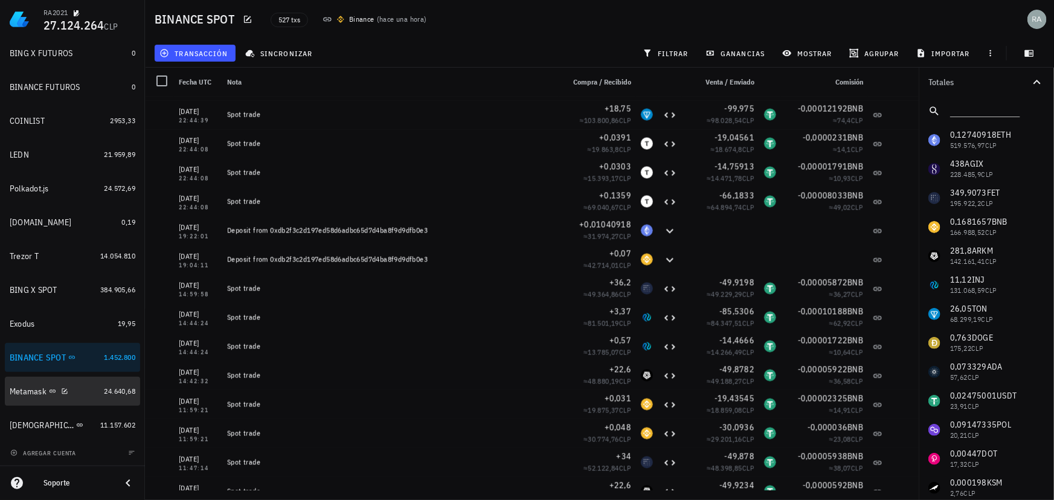
click at [30, 394] on div "Metamask" at bounding box center [28, 392] width 37 height 10
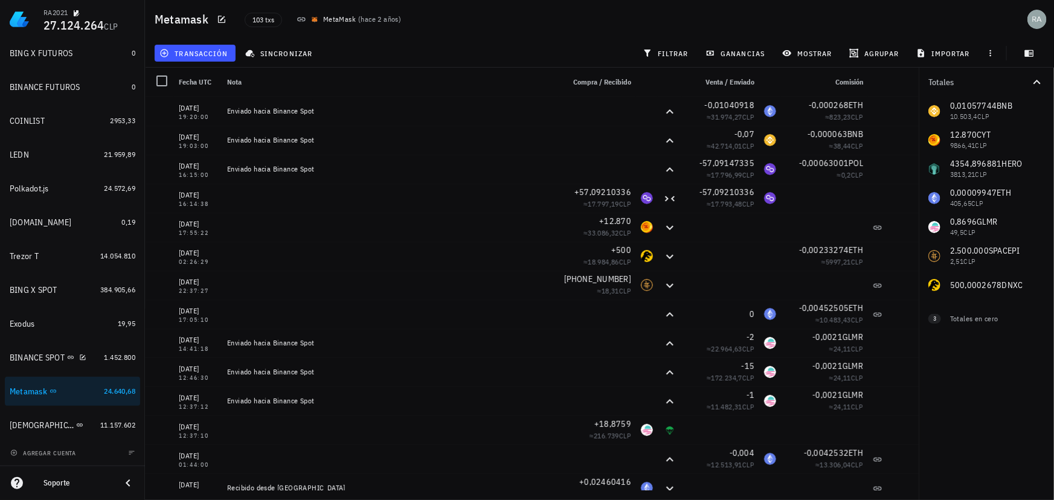
click at [27, 363] on div "BINANCE SPOT" at bounding box center [54, 358] width 89 height 26
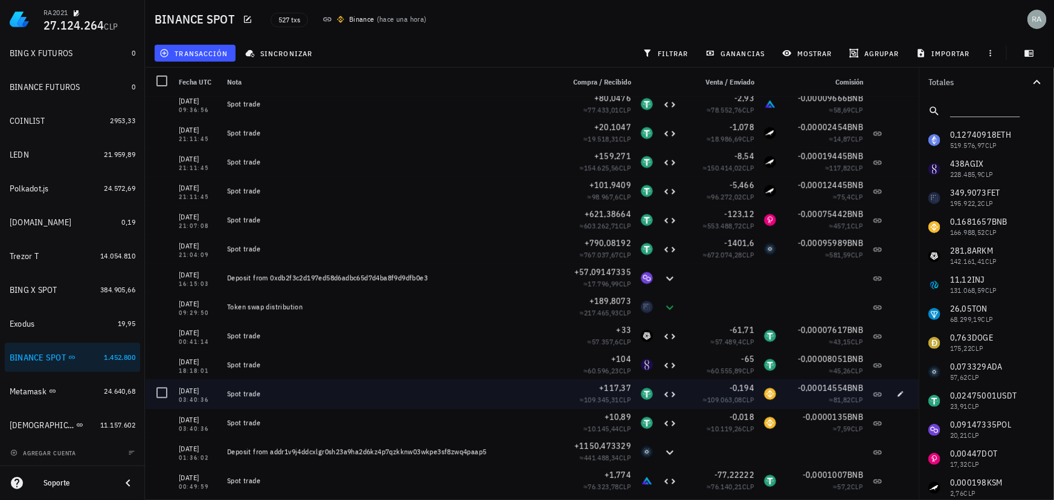
scroll to position [1538, 0]
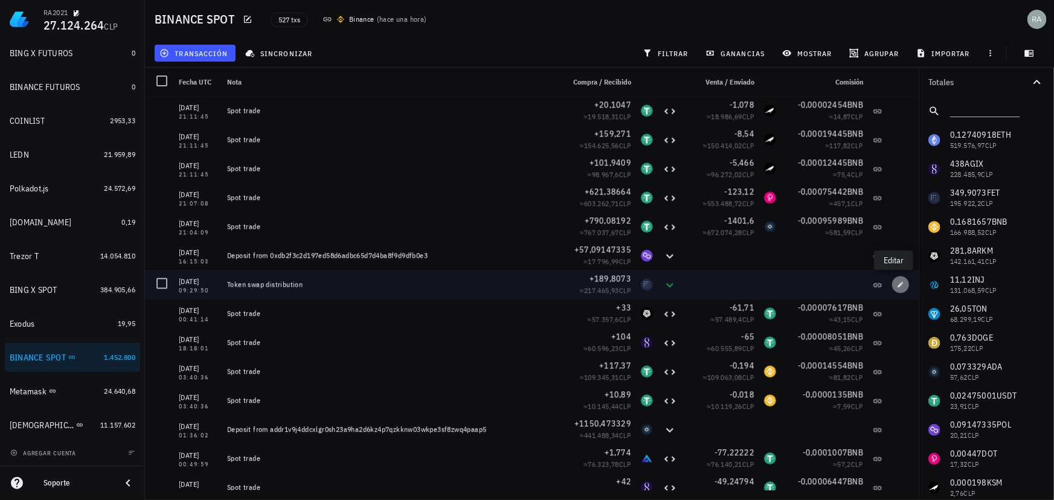
click at [897, 283] on icon "button" at bounding box center [900, 284] width 7 height 7
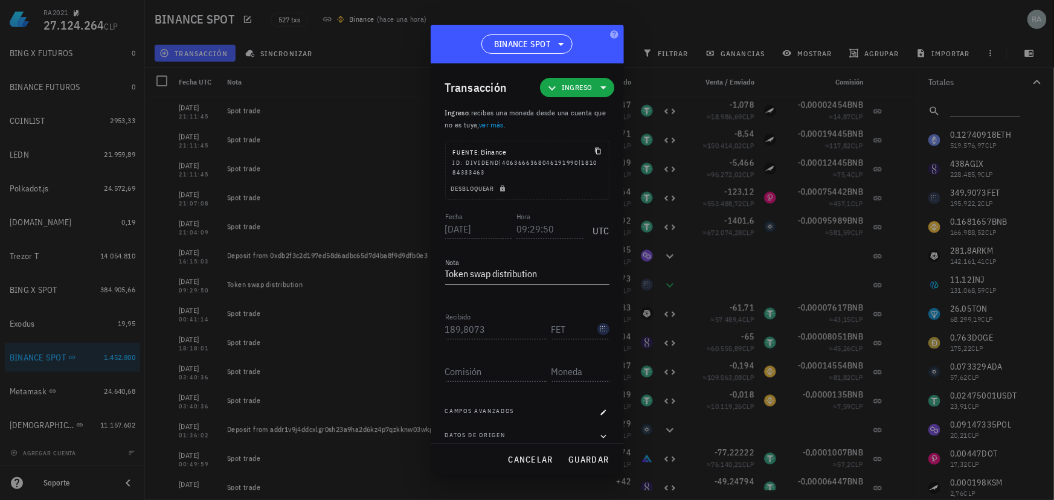
click at [773, 285] on div at bounding box center [527, 250] width 1054 height 500
click at [585, 91] on span "Ingreso" at bounding box center [577, 87] width 60 height 19
click at [628, 139] on icon at bounding box center [632, 141] width 10 height 10
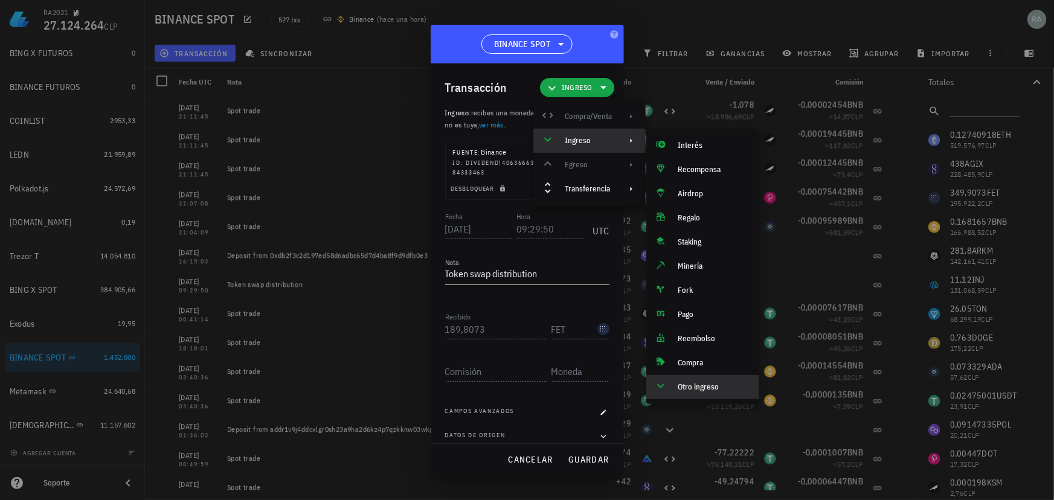
click at [345, 337] on div at bounding box center [527, 250] width 1054 height 500
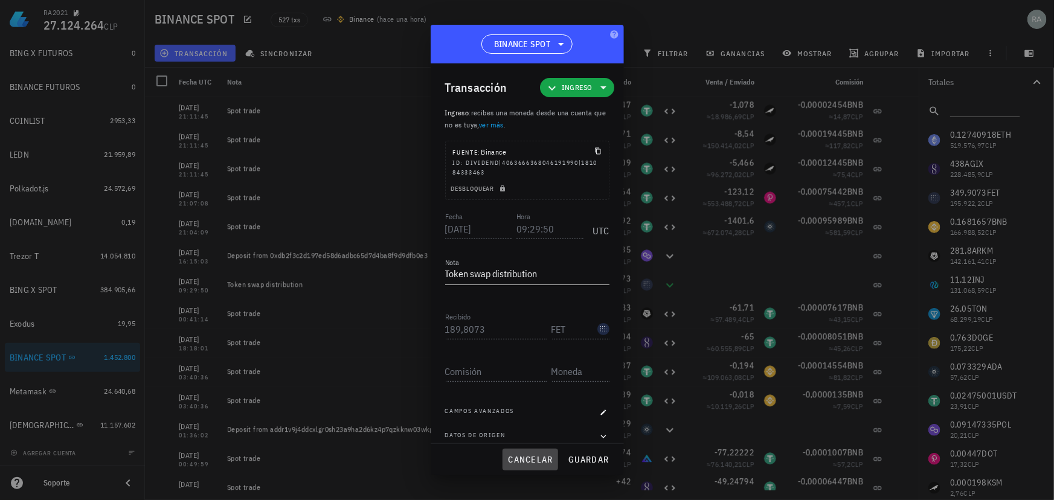
click at [526, 465] on span "cancelar" at bounding box center [530, 459] width 45 height 11
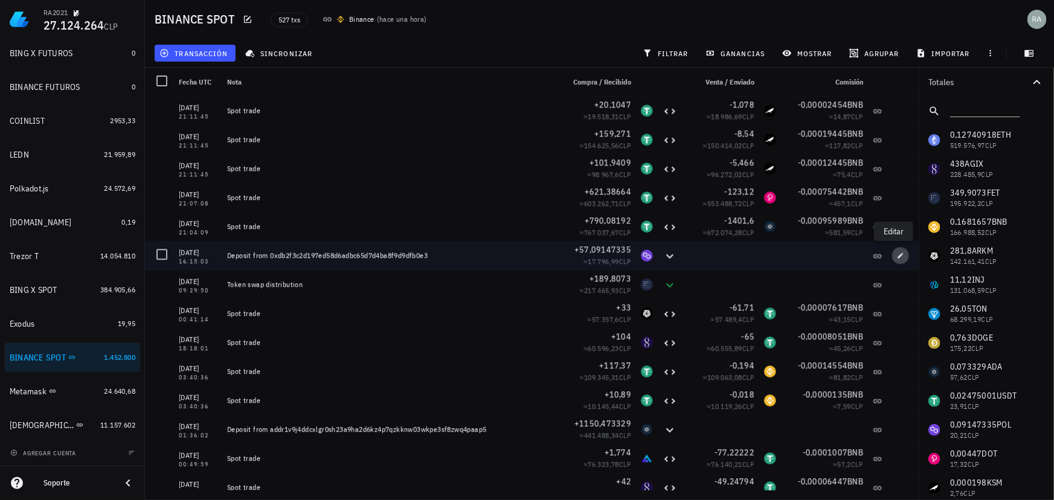
click at [897, 255] on icon "button" at bounding box center [900, 255] width 7 height 7
type input "[DATE]"
type input "16:15:03"
type textarea "Deposit from 0xdb2f3c2d197ed58d6adbc65d7d4ba8f9d9dfb0e3"
type input "57,09147335"
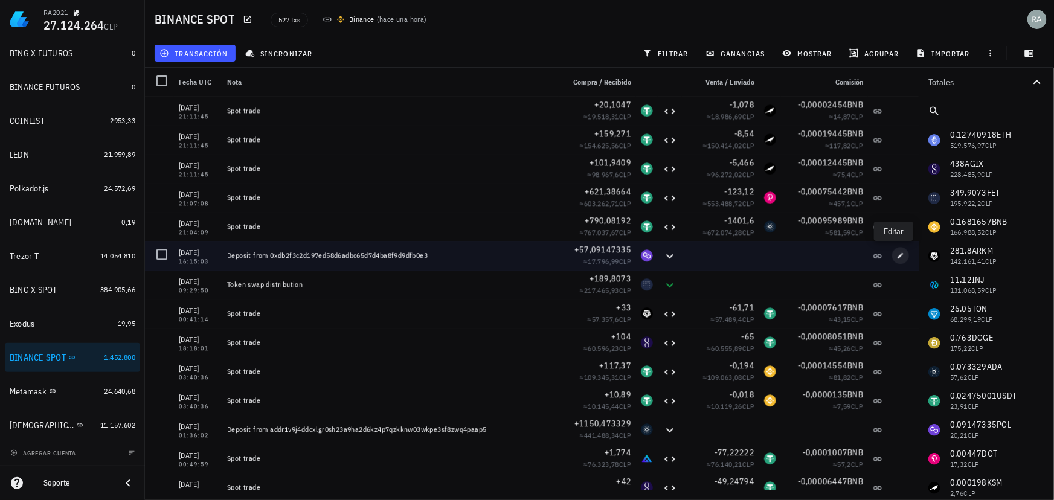
type input "POL"
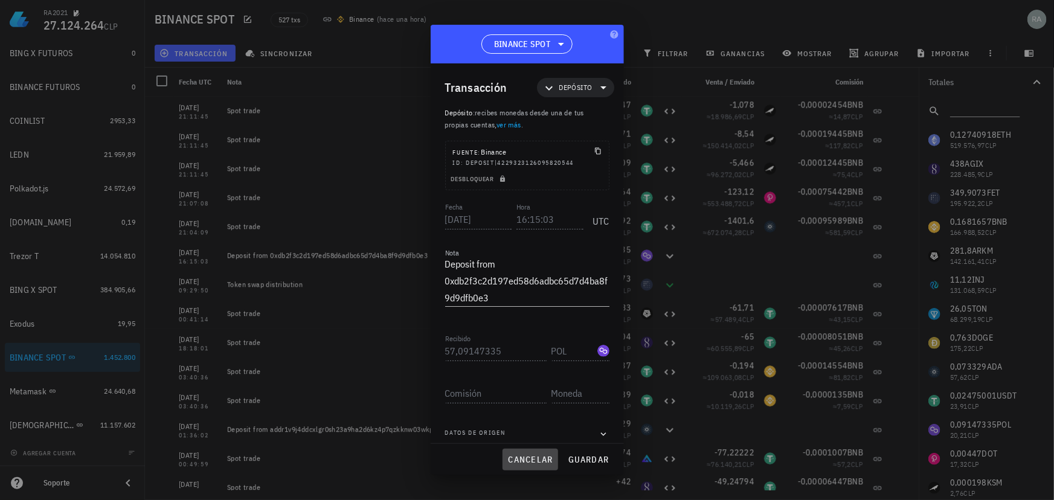
click at [543, 460] on span "cancelar" at bounding box center [530, 459] width 45 height 11
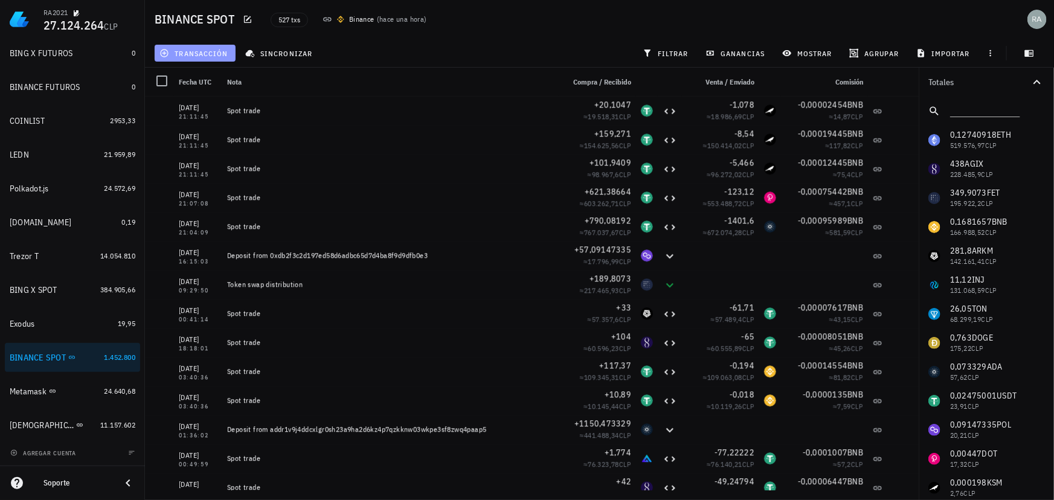
click at [192, 54] on span "transacción" at bounding box center [195, 53] width 66 height 10
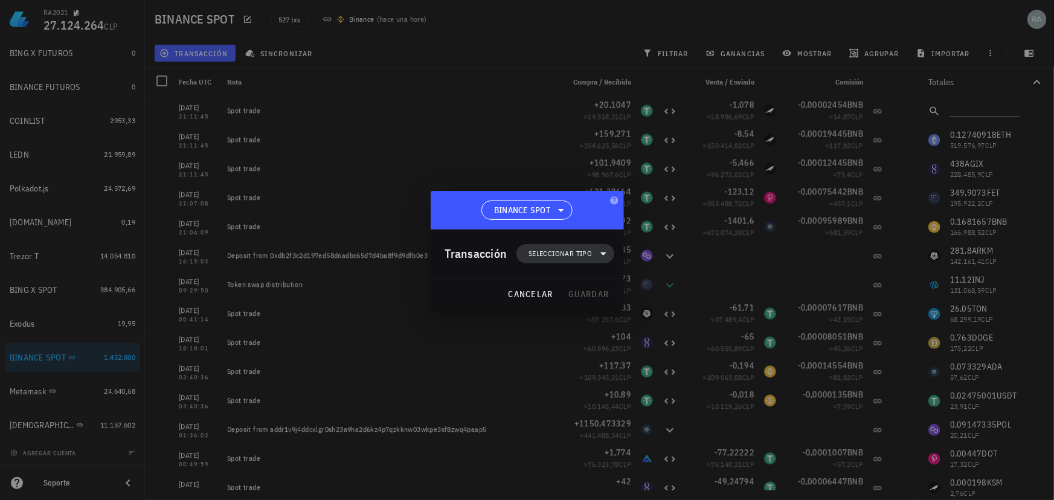
click at [543, 254] on span "Seleccionar tipo" at bounding box center [560, 254] width 63 height 12
click at [617, 332] on icon at bounding box center [615, 331] width 10 height 10
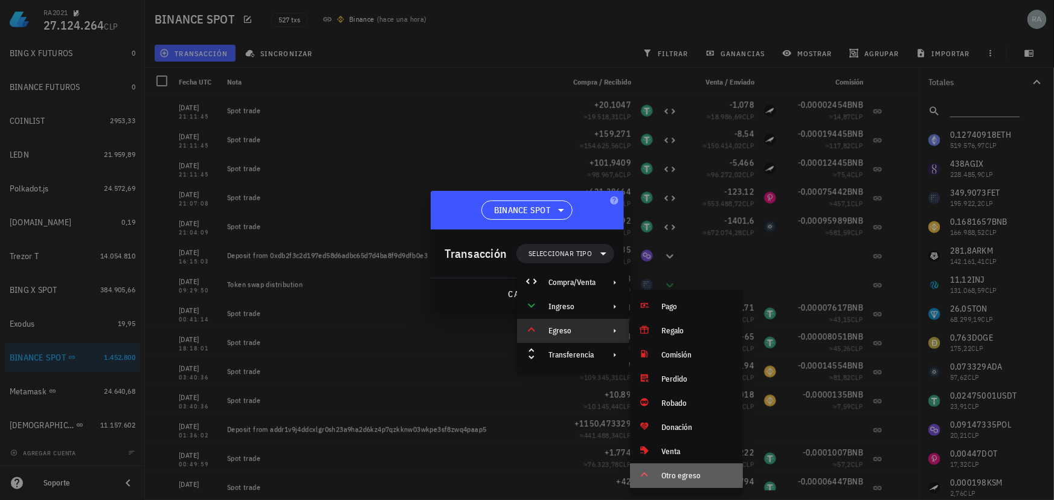
click at [679, 477] on div "Otro egreso" at bounding box center [698, 476] width 72 height 10
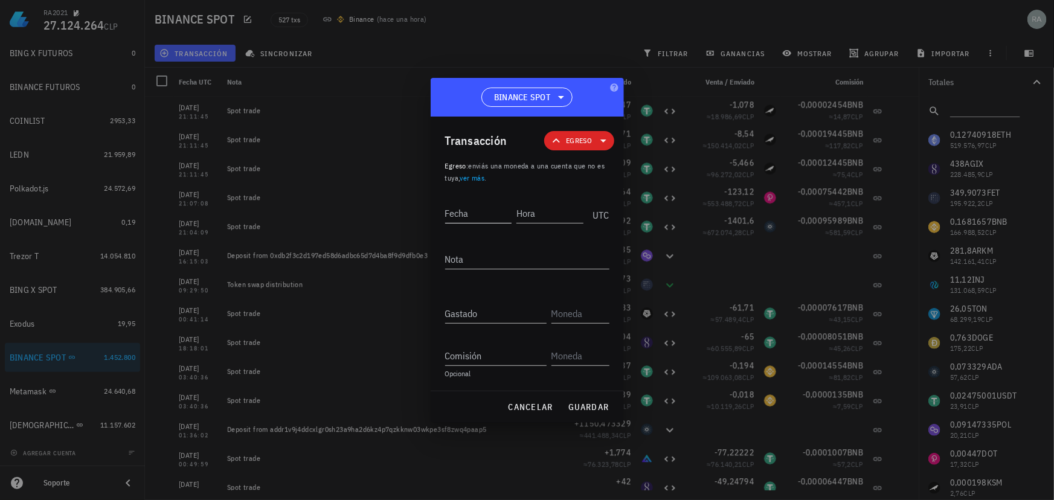
click at [488, 217] on input "Fecha" at bounding box center [478, 213] width 67 height 19
type input "[DATE]"
click at [541, 218] on input "Hora" at bounding box center [548, 213] width 69 height 19
type input "09:29:50"
click at [481, 318] on input "Gastado" at bounding box center [496, 313] width 102 height 19
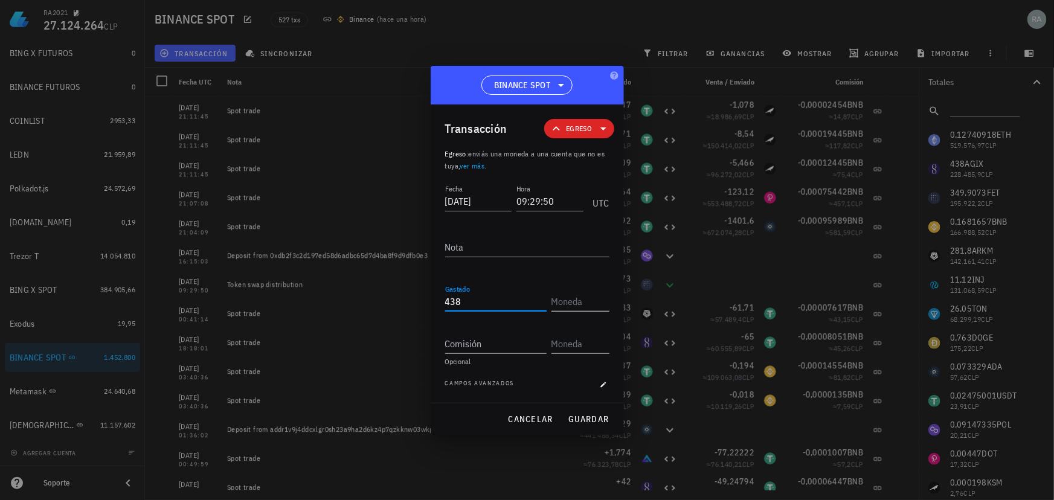
type input "438"
click at [585, 300] on input "text" at bounding box center [580, 301] width 56 height 19
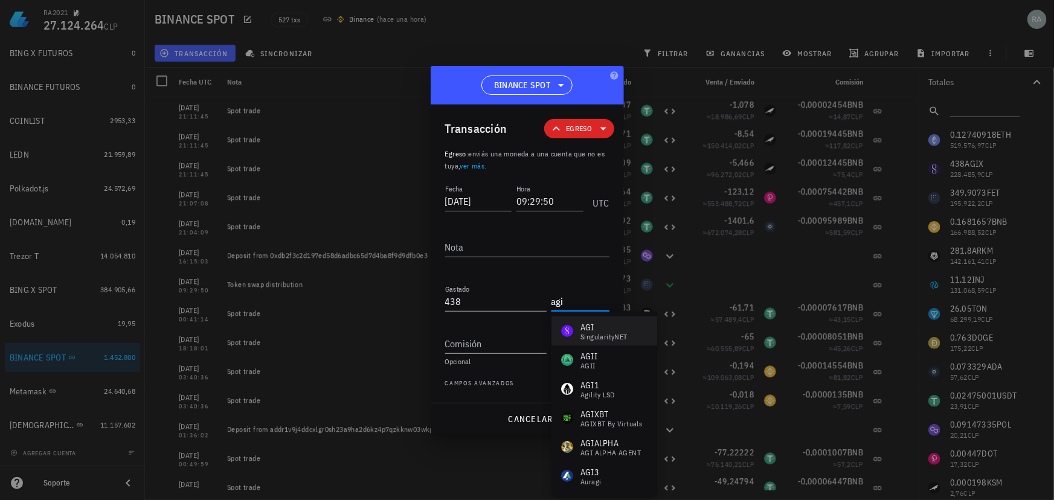
click at [617, 335] on div "SingularityNET" at bounding box center [604, 337] width 47 height 7
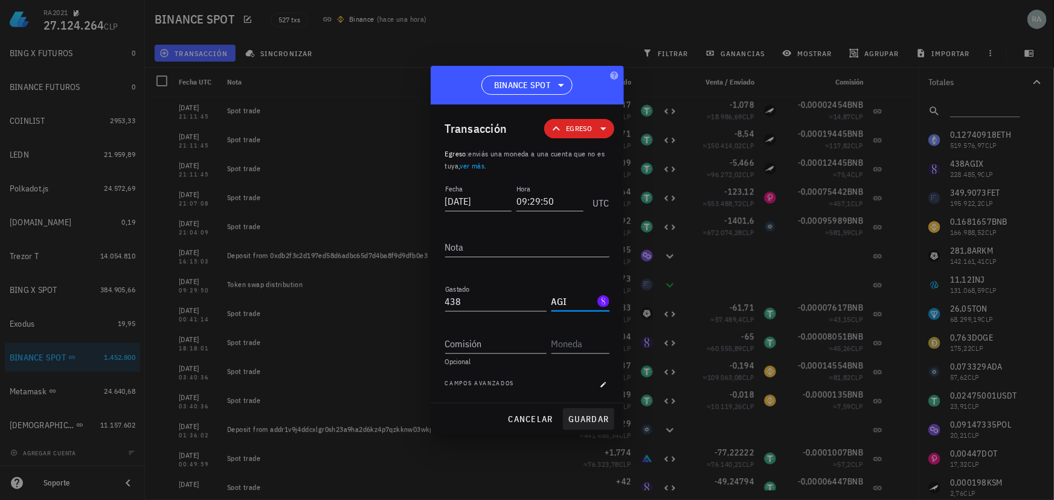
type input "AGI"
click at [593, 417] on span "guardar" at bounding box center [589, 419] width 42 height 11
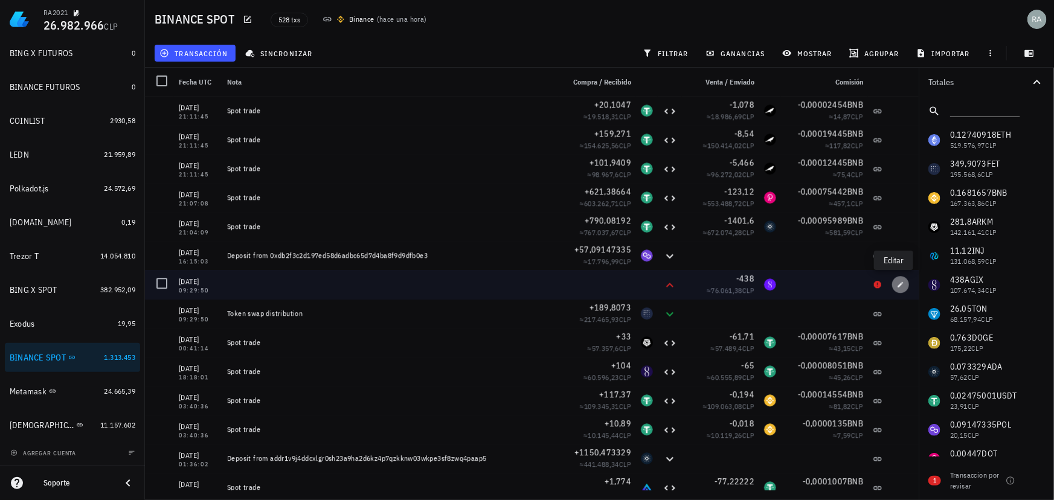
click at [897, 285] on icon "button" at bounding box center [900, 284] width 7 height 7
type input "[DATE]"
type input "09:29:50"
type input "438"
type input "AGI"
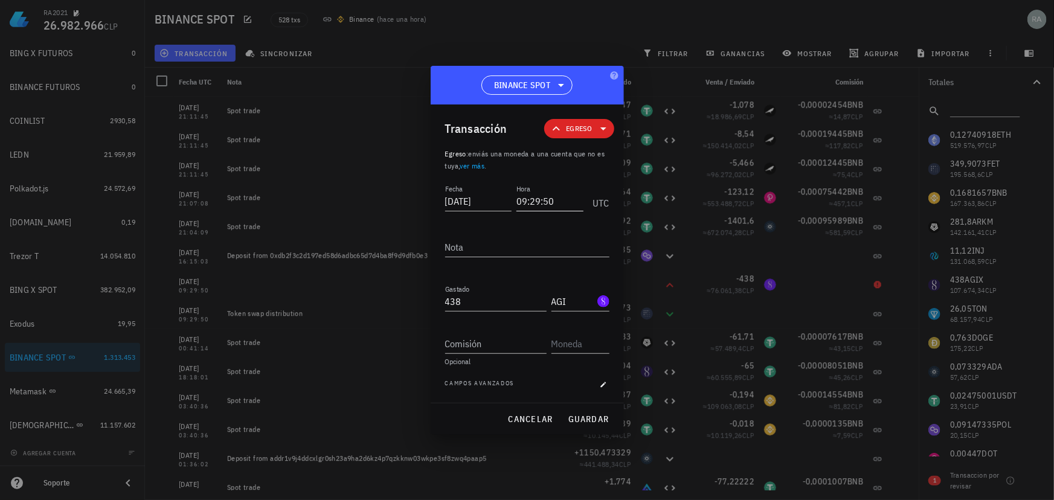
click at [555, 200] on input "09:29:50" at bounding box center [550, 201] width 67 height 19
click at [571, 419] on span "guardar" at bounding box center [589, 419] width 42 height 11
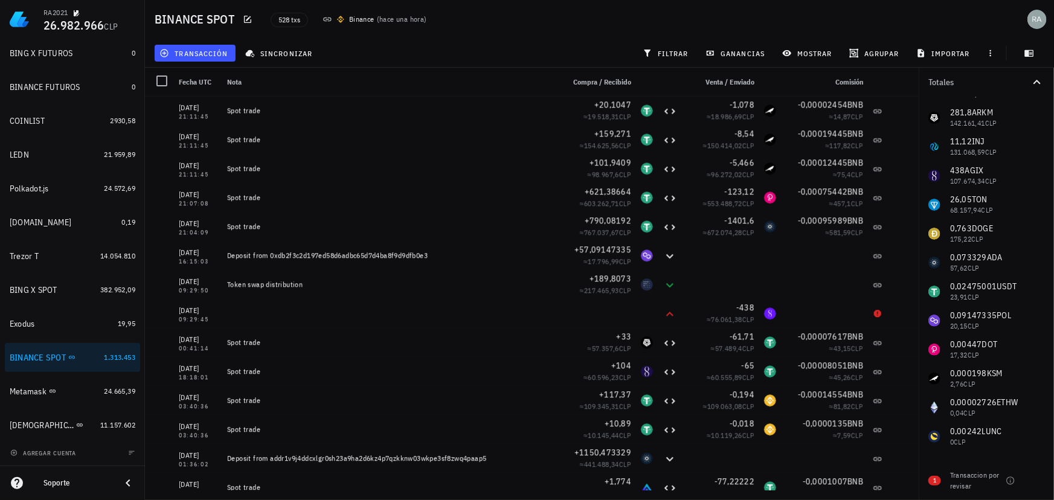
scroll to position [54, 0]
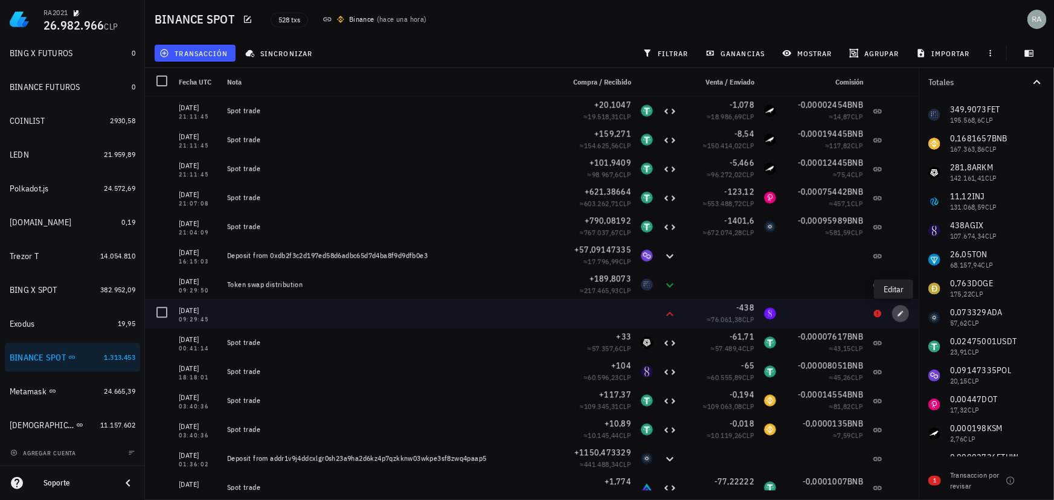
click at [897, 314] on icon "button" at bounding box center [900, 313] width 7 height 7
type input "09:29:45"
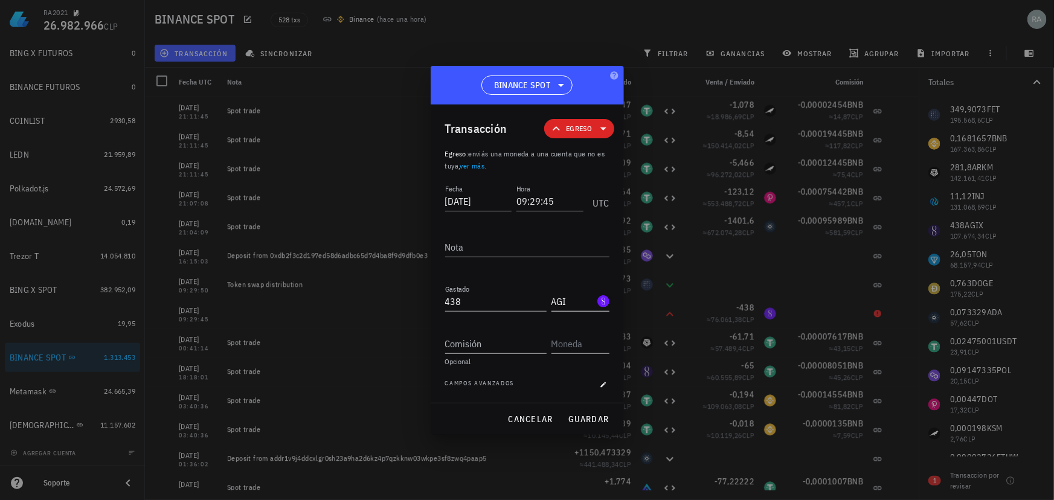
click at [594, 302] on input "AGI" at bounding box center [574, 301] width 44 height 19
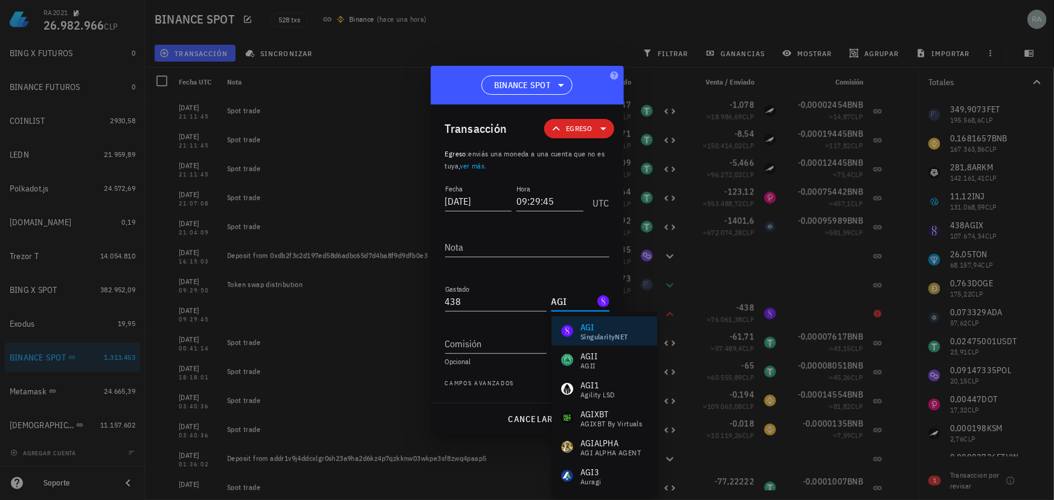
click at [594, 302] on input "AGI" at bounding box center [574, 301] width 44 height 19
click at [599, 334] on div "SingularityNET" at bounding box center [605, 337] width 48 height 7
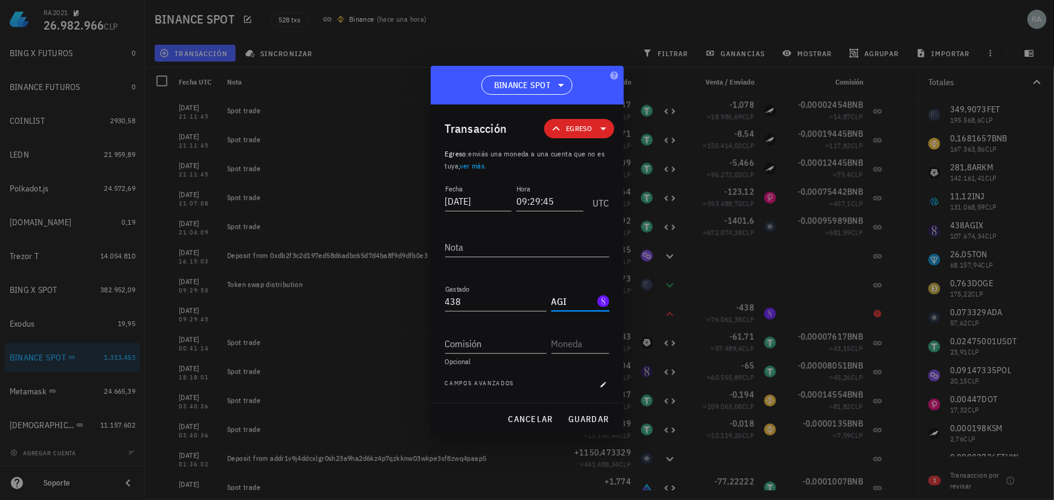
click at [572, 298] on input "AGI" at bounding box center [574, 301] width 44 height 19
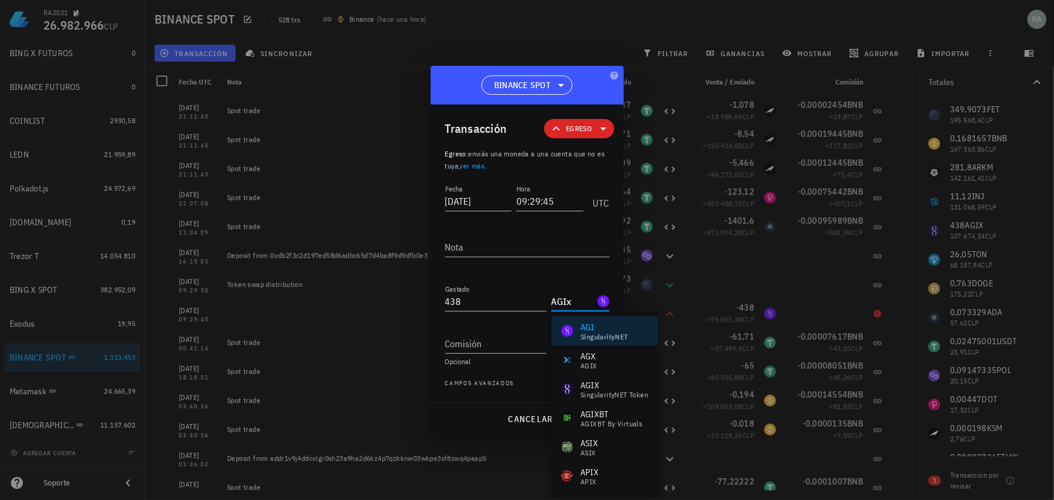
click at [599, 358] on div "AGX AGIX" at bounding box center [605, 360] width 106 height 29
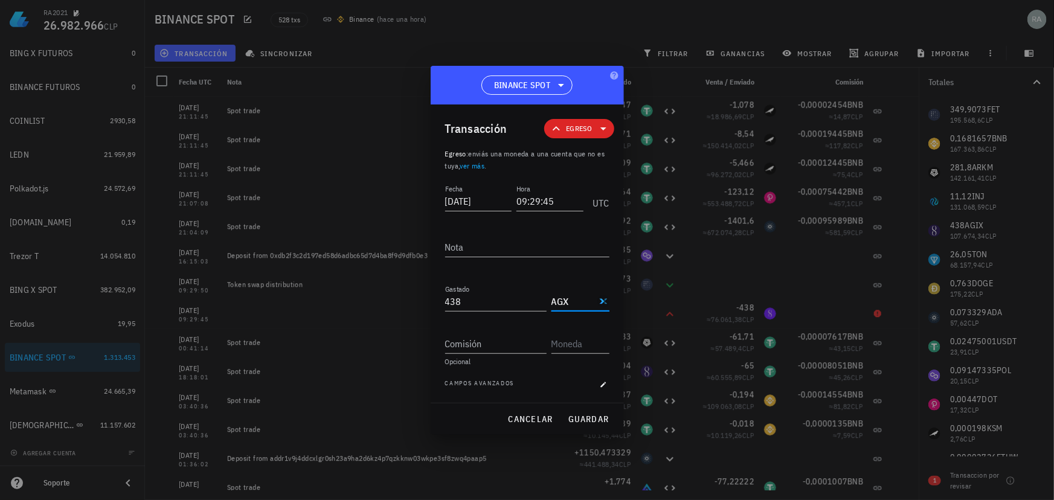
click at [583, 300] on input "AGX" at bounding box center [574, 301] width 44 height 19
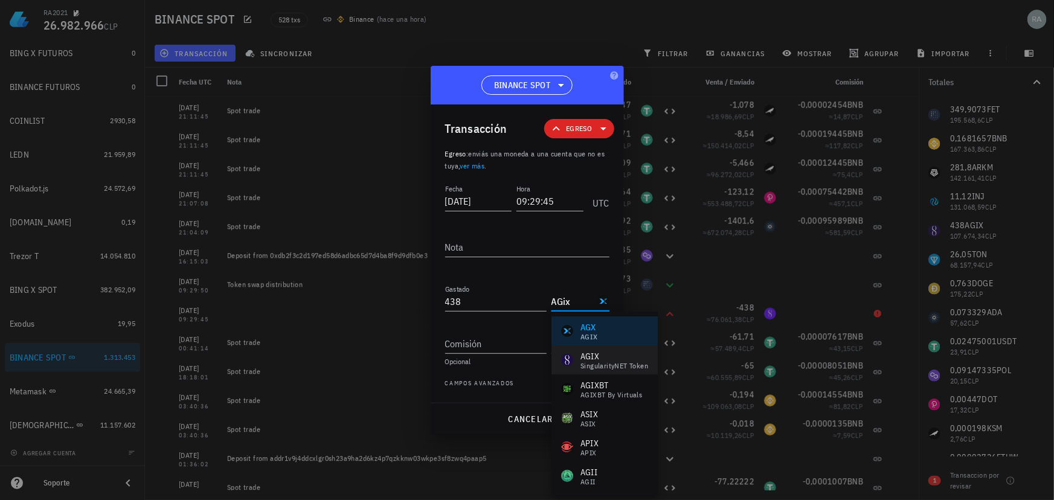
click at [598, 365] on div "SingularityNET Token" at bounding box center [615, 366] width 68 height 7
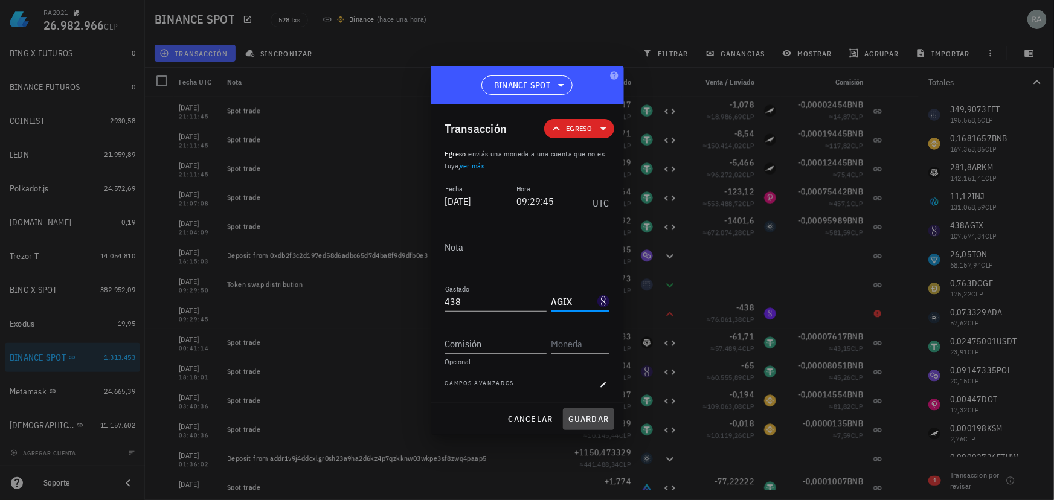
click at [588, 415] on span "guardar" at bounding box center [589, 419] width 42 height 11
type input "AGI"
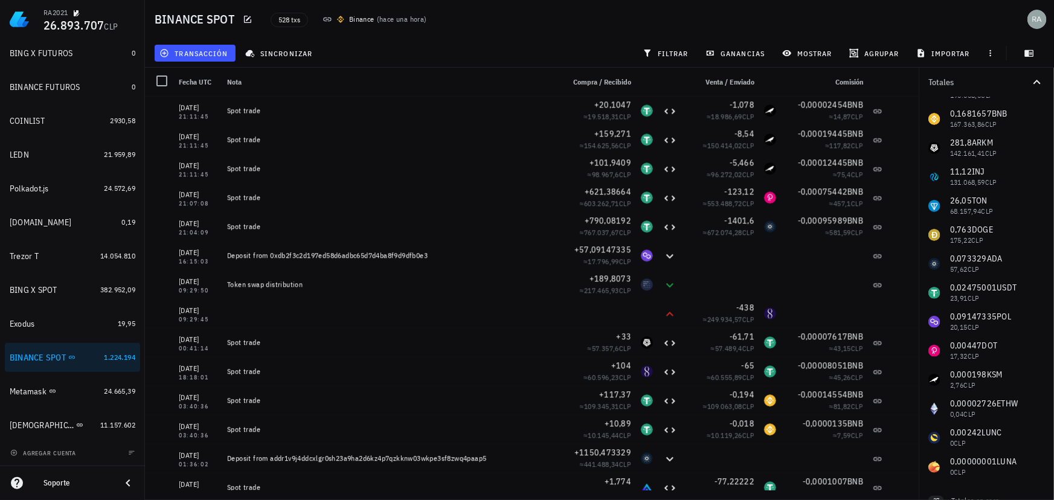
scroll to position [98, 0]
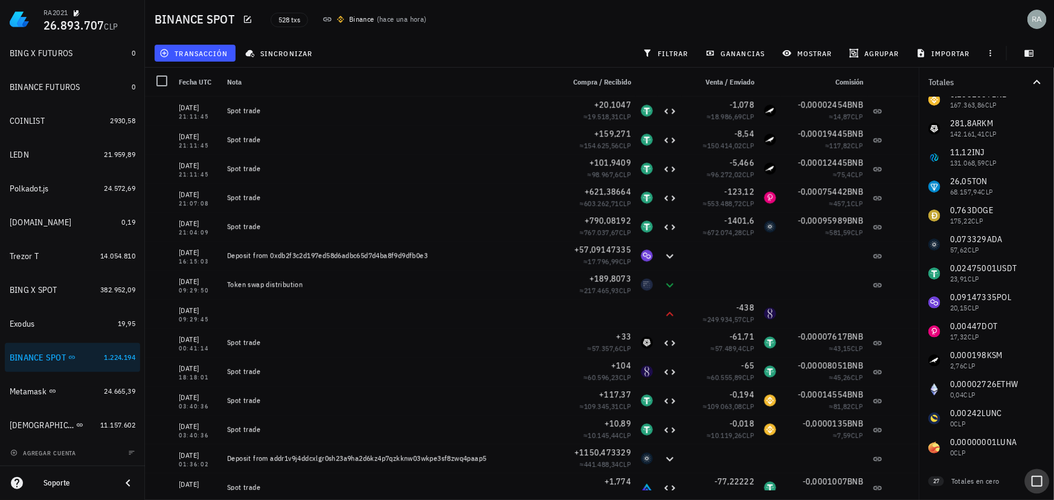
click at [1031, 480] on div at bounding box center [1037, 481] width 21 height 21
checkbox input "true"
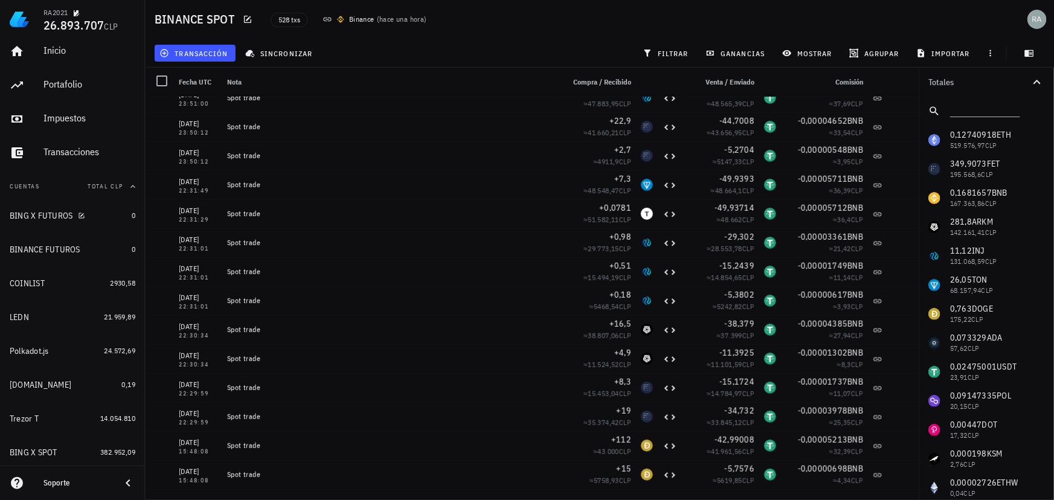
scroll to position [0, 0]
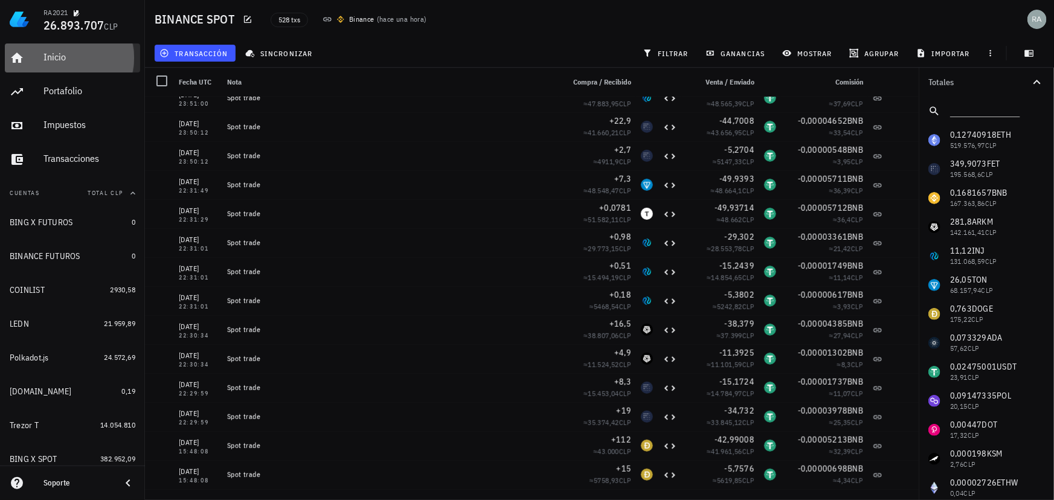
click at [57, 63] on div "Inicio" at bounding box center [90, 57] width 92 height 27
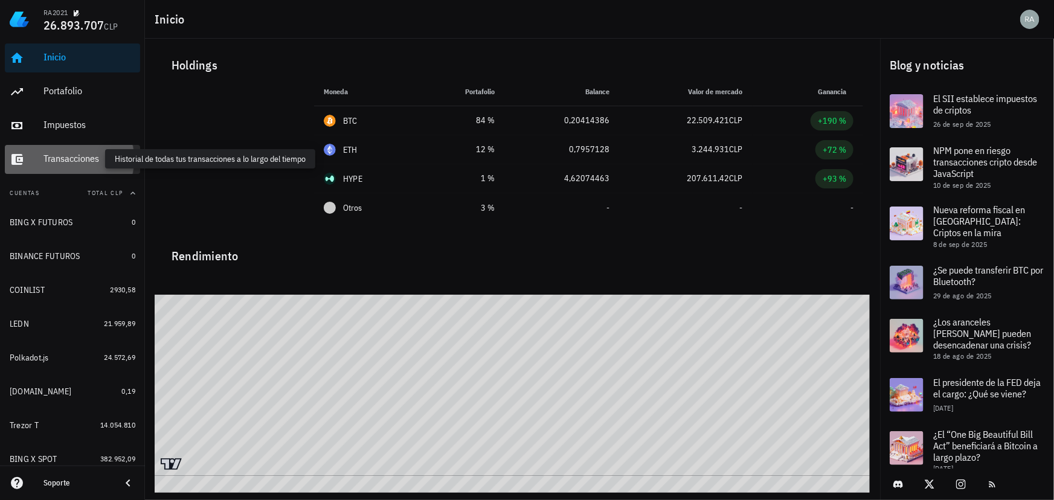
click at [62, 160] on div "Transacciones" at bounding box center [90, 158] width 92 height 11
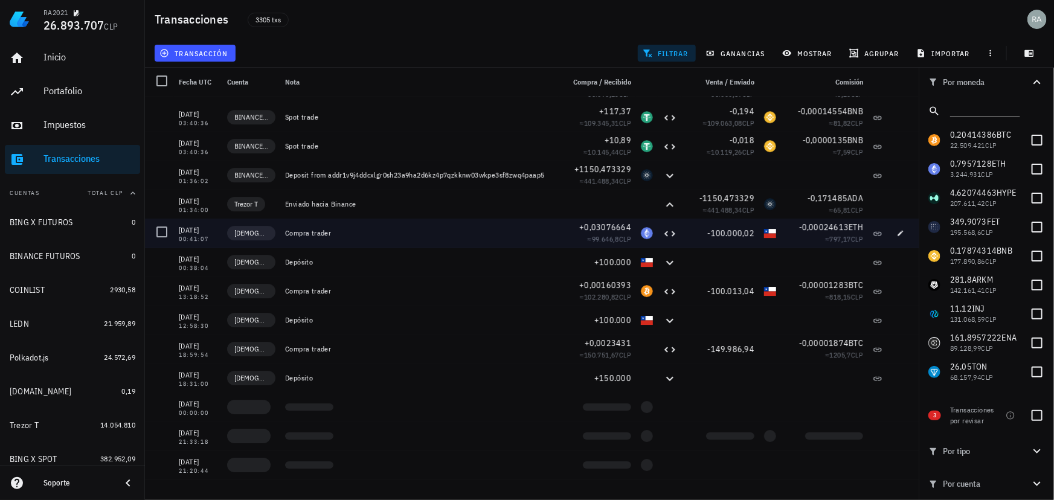
scroll to position [4394, 0]
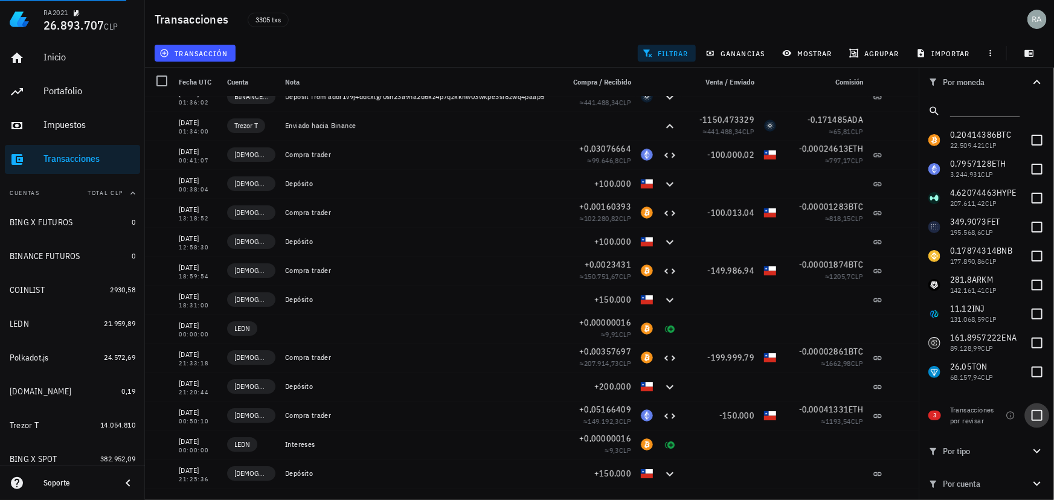
click at [1037, 418] on div at bounding box center [1037, 415] width 21 height 21
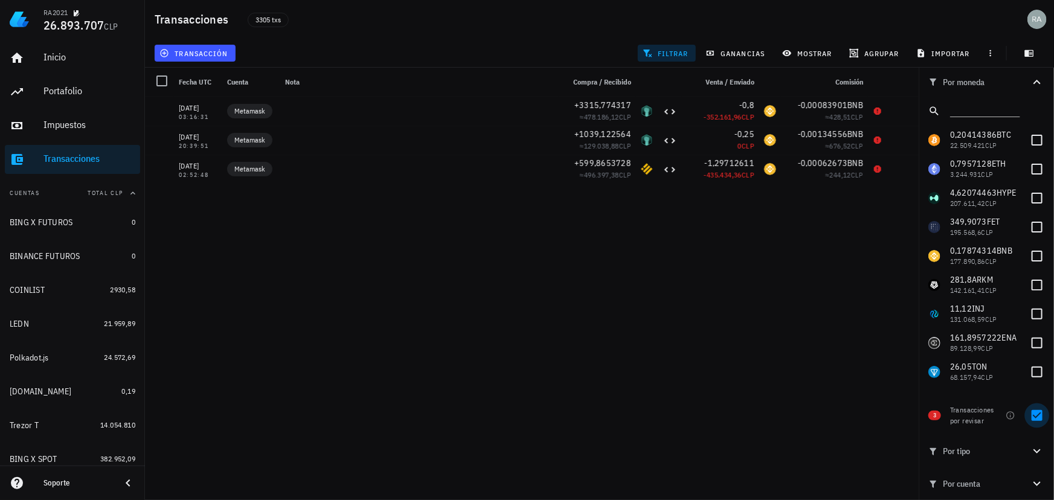
scroll to position [0, 0]
click at [671, 54] on span "filtrar" at bounding box center [667, 53] width 44 height 10
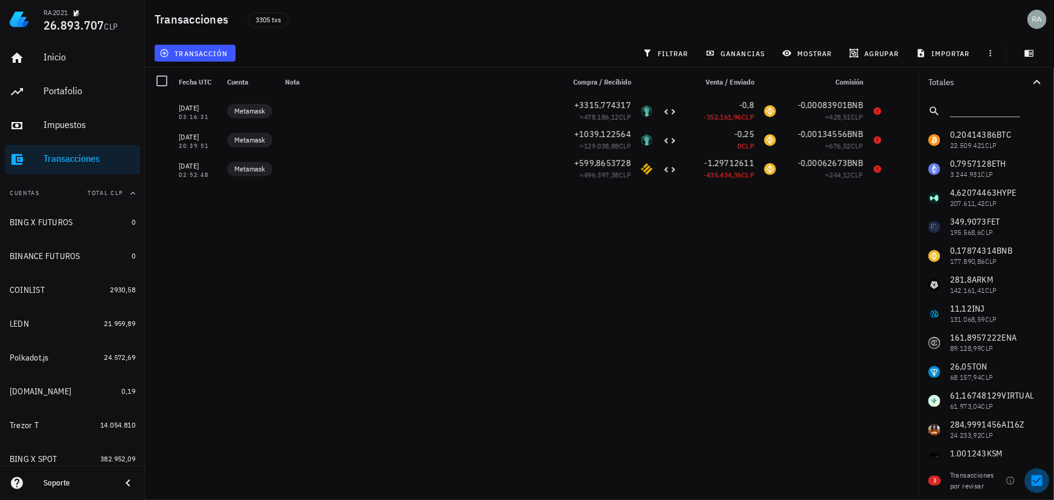
click at [1036, 481] on div at bounding box center [1037, 481] width 21 height 21
checkbox input "false"
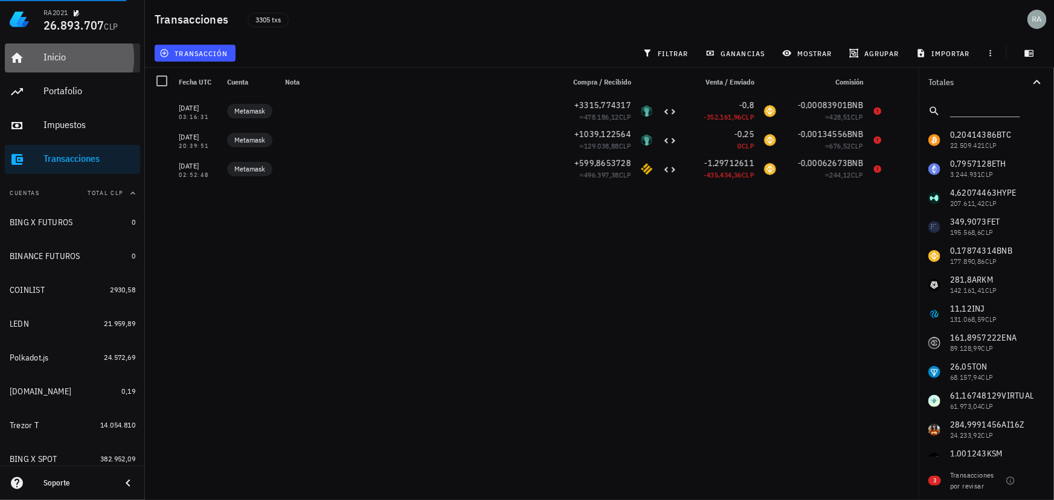
click at [57, 56] on div "Inicio" at bounding box center [90, 56] width 92 height 11
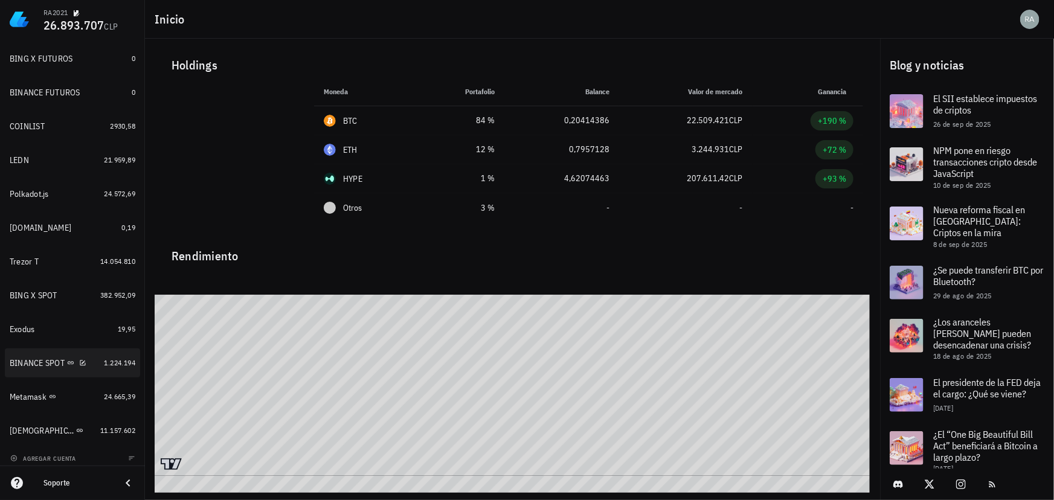
scroll to position [164, 0]
click at [18, 361] on div "BINANCE SPOT" at bounding box center [37, 363] width 55 height 10
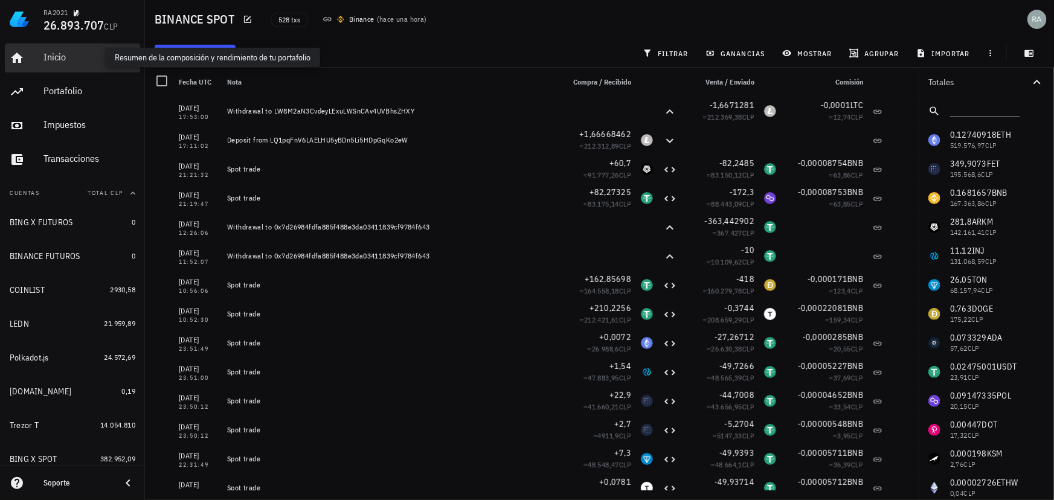
click at [51, 57] on div "Inicio" at bounding box center [90, 56] width 92 height 11
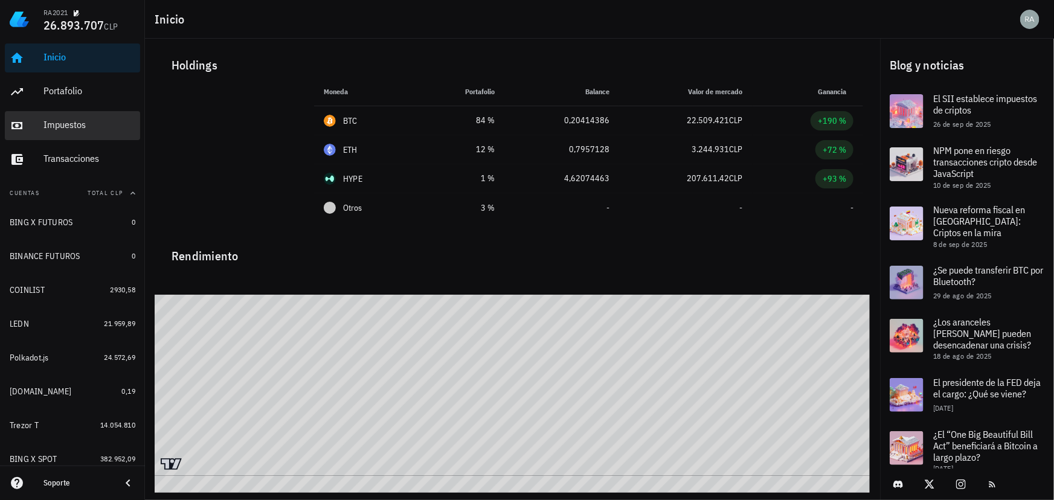
click at [80, 126] on div "Impuestos" at bounding box center [90, 124] width 92 height 11
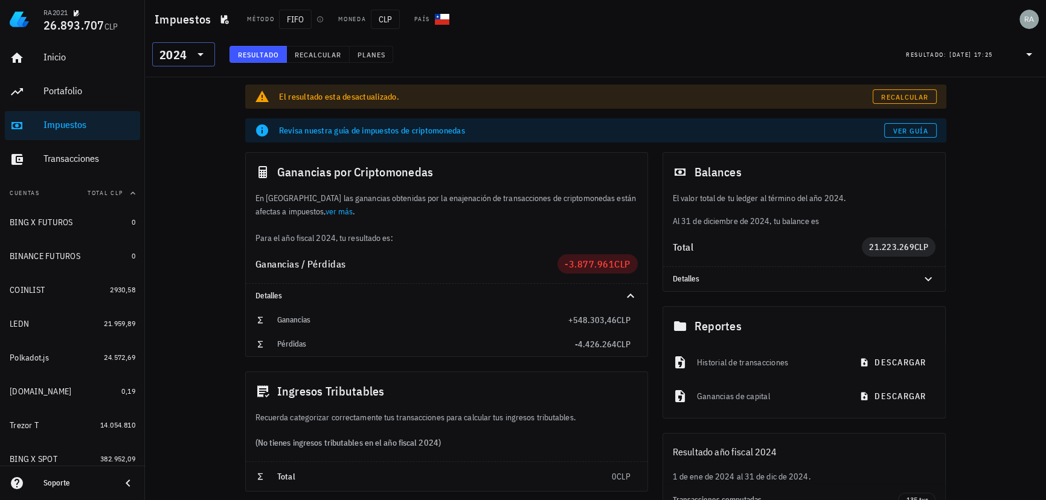
click at [198, 54] on icon at bounding box center [200, 54] width 15 height 15
click at [178, 88] on div "2025" at bounding box center [184, 86] width 44 height 10
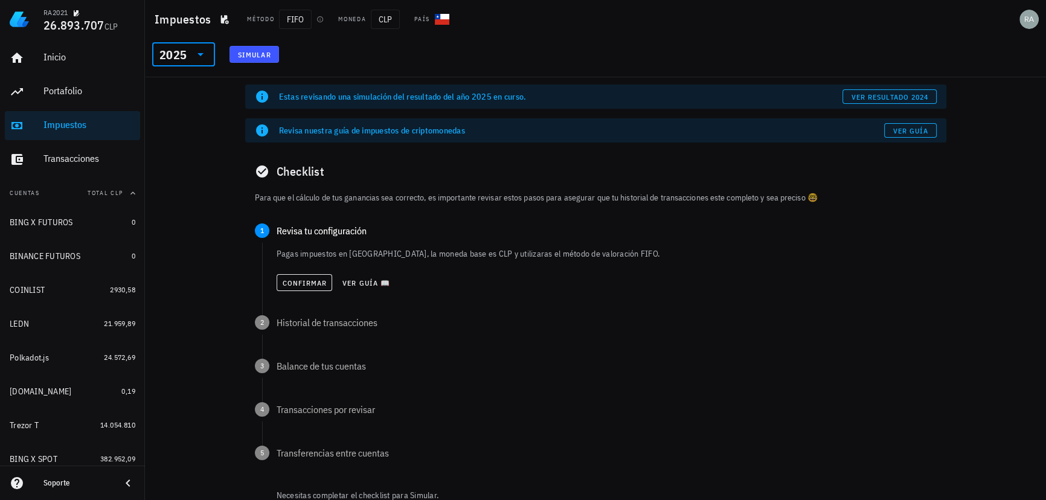
click at [202, 54] on icon at bounding box center [201, 54] width 6 height 3
click at [181, 106] on div "2024" at bounding box center [184, 110] width 44 height 10
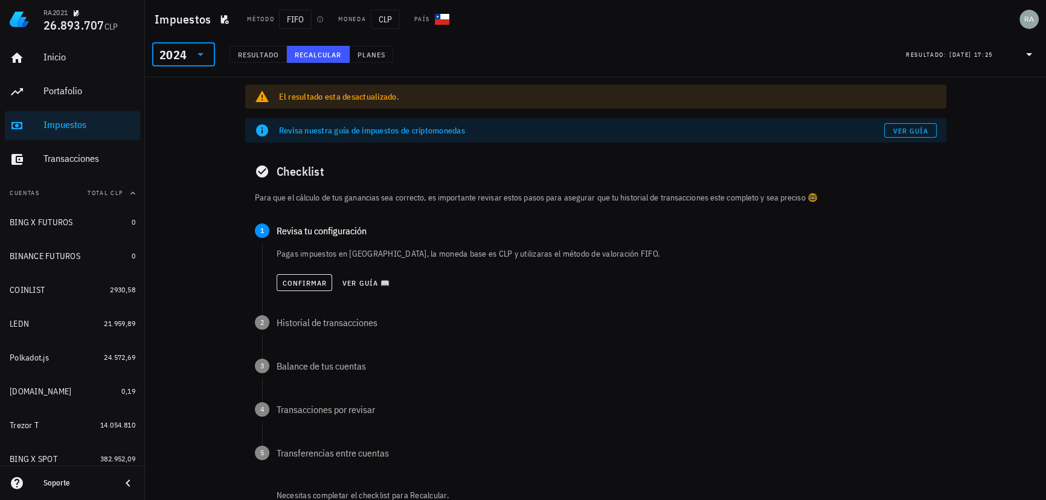
click at [370, 97] on div "El resultado esta desactualizado." at bounding box center [608, 97] width 658 height 12
click at [905, 98] on div "El resultado esta desactualizado." at bounding box center [608, 97] width 658 height 12
click at [257, 54] on span "Resultado" at bounding box center [258, 54] width 42 height 9
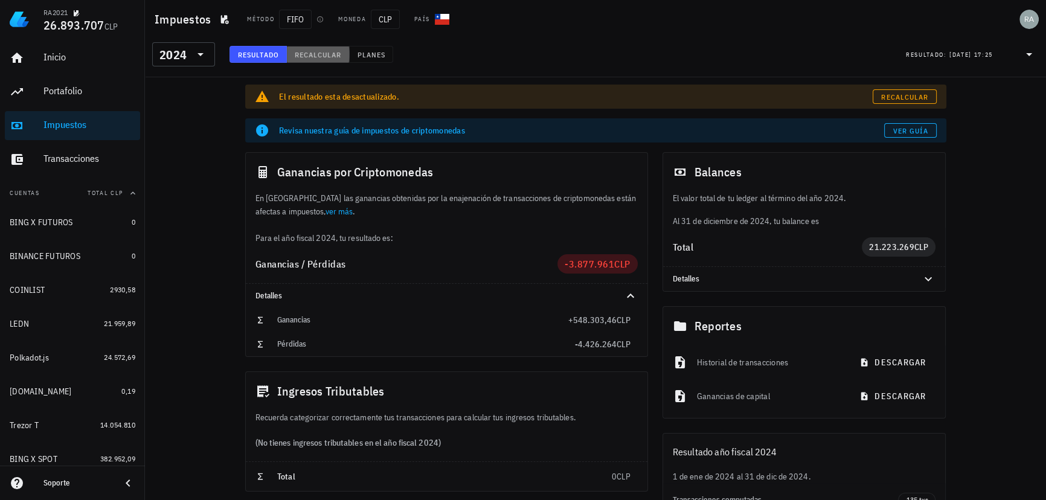
click at [308, 56] on span "Recalcular" at bounding box center [318, 54] width 48 height 9
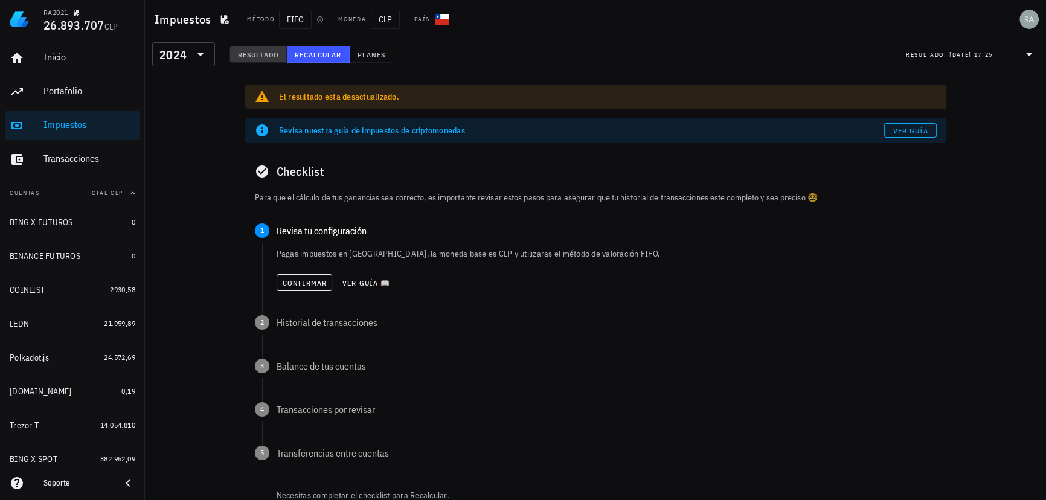
click at [240, 56] on span "Resultado" at bounding box center [258, 54] width 42 height 9
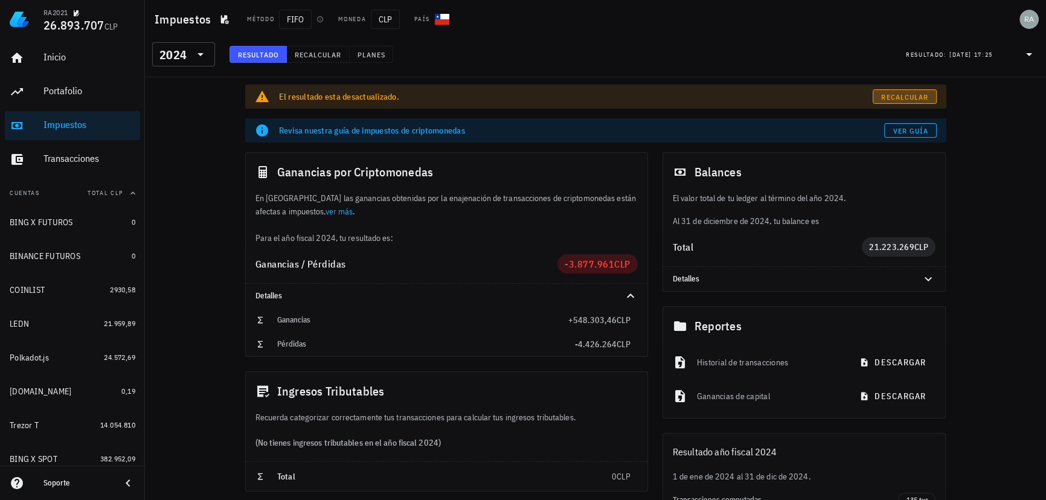
click at [880, 98] on link "Recalcular" at bounding box center [905, 96] width 64 height 15
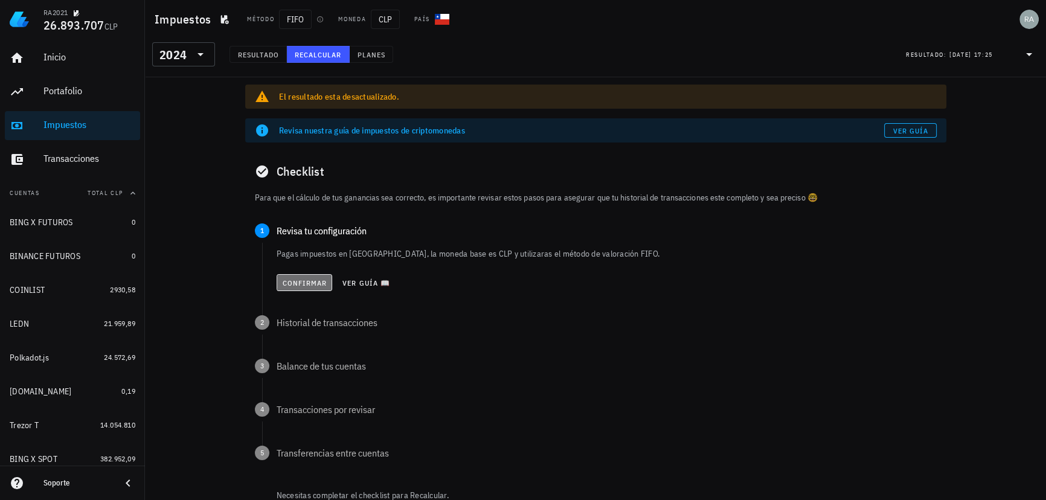
click at [311, 283] on span "Confirmar" at bounding box center [304, 283] width 45 height 9
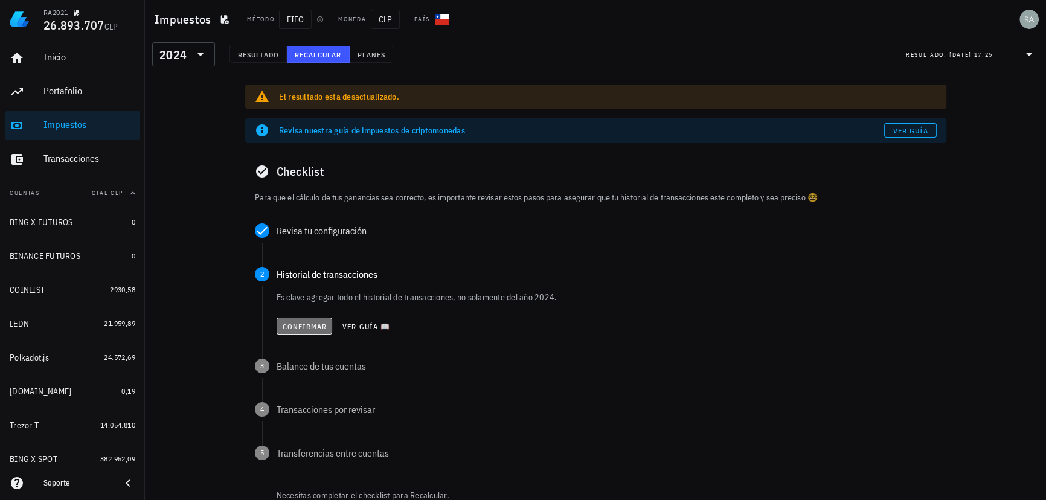
click at [305, 328] on span "Confirmar" at bounding box center [304, 326] width 45 height 9
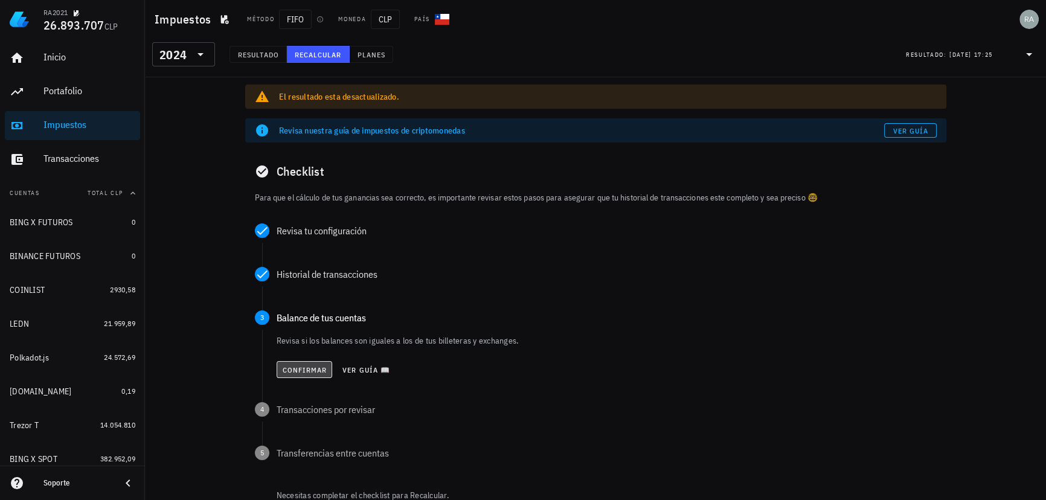
click at [300, 366] on span "Confirmar" at bounding box center [304, 370] width 45 height 9
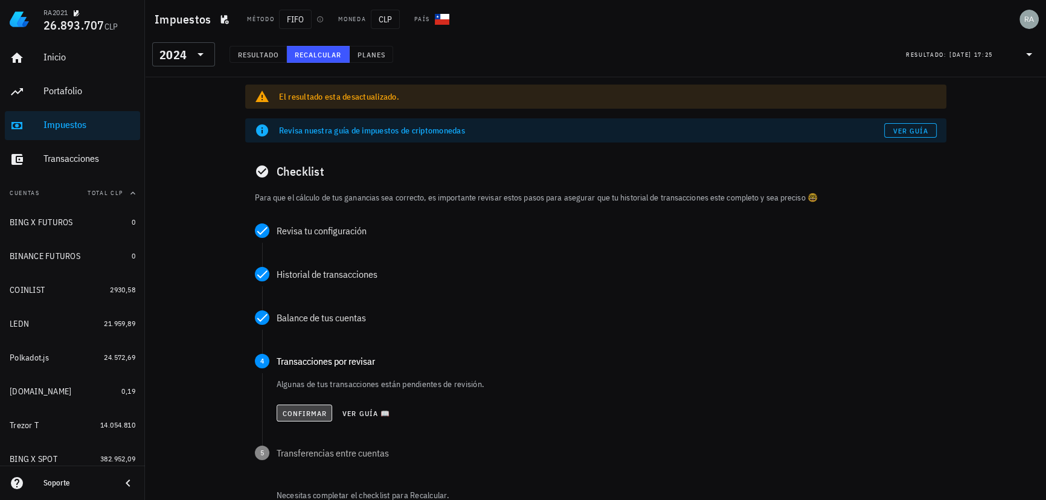
click at [311, 413] on span "Confirmar" at bounding box center [304, 413] width 45 height 9
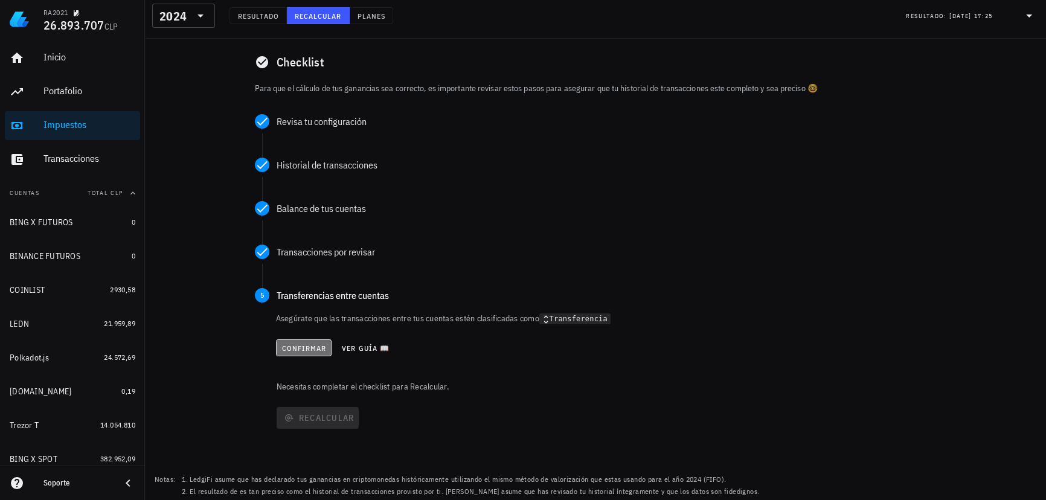
click at [294, 349] on span "Confirmar" at bounding box center [304, 348] width 45 height 9
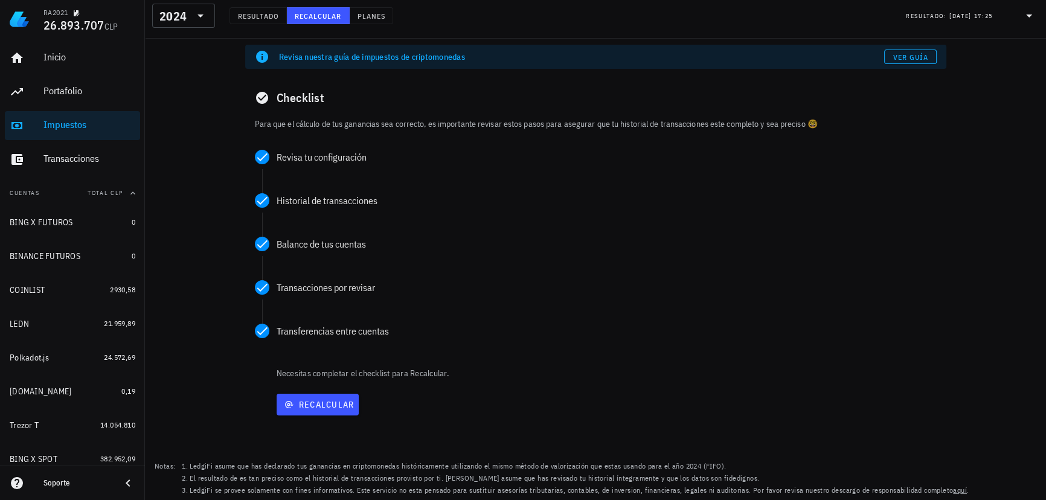
scroll to position [73, 0]
click at [325, 400] on span "Recalcular" at bounding box center [318, 405] width 73 height 11
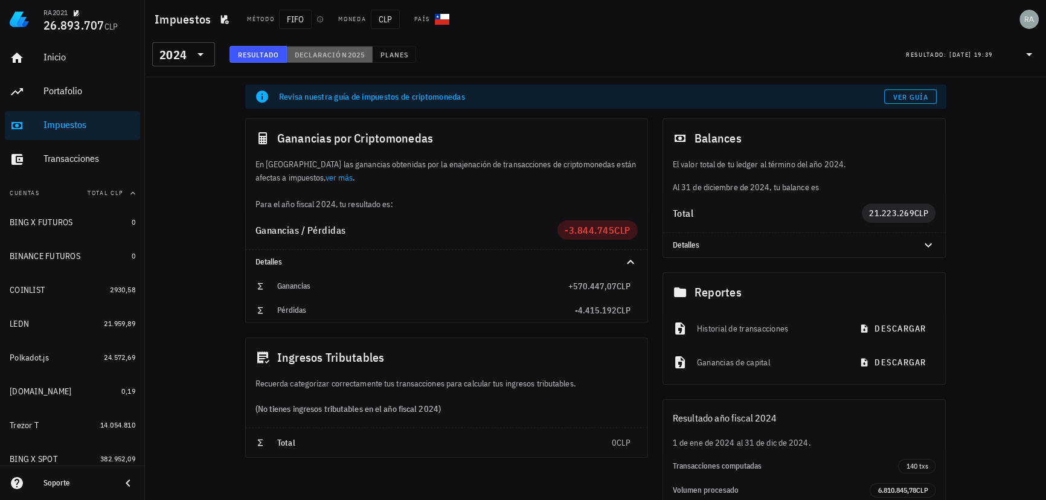
click at [324, 60] on button "Declaración 2025" at bounding box center [330, 54] width 86 height 17
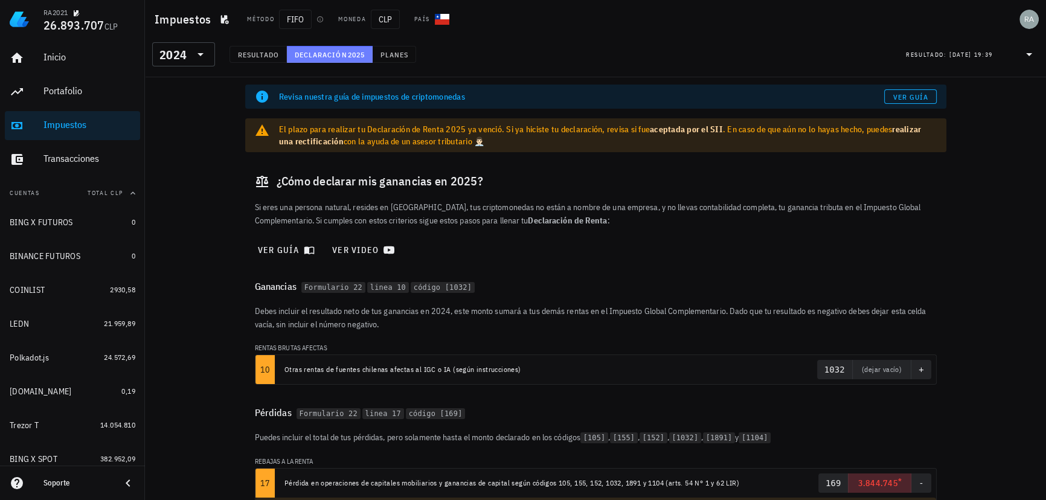
click at [324, 60] on button "Declaración 2025" at bounding box center [330, 54] width 86 height 17
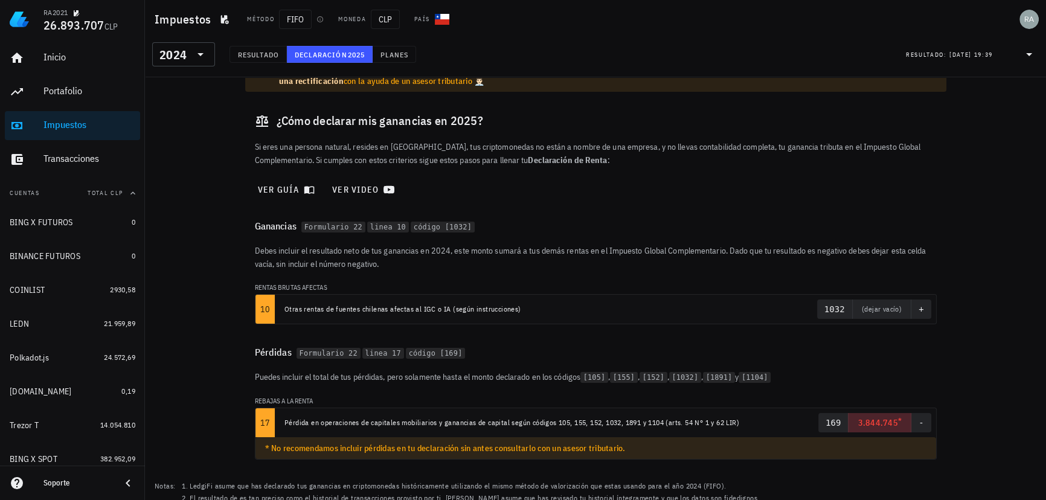
scroll to position [80, 0]
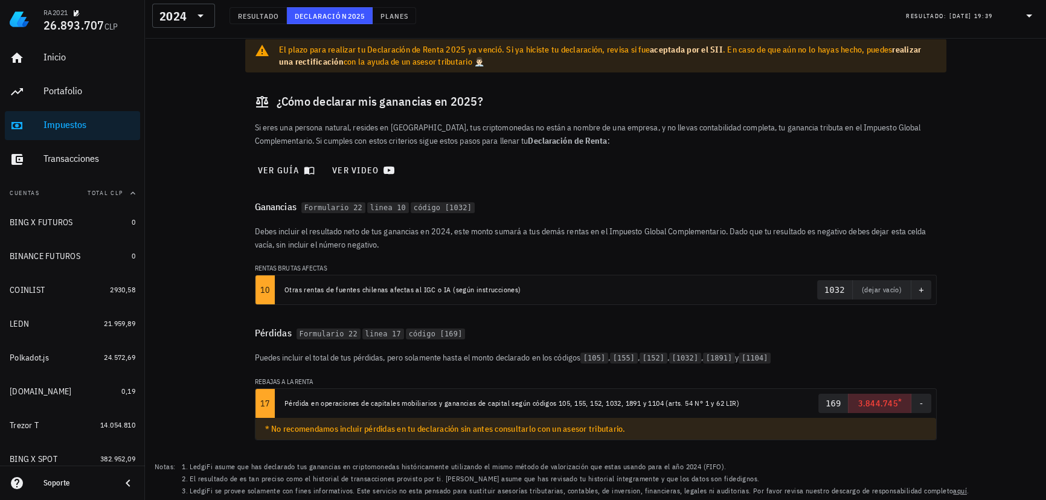
click at [999, 280] on div "Revisa nuestra guía de impuestos de criptomonedas Ver guía El plazo para realiz…" at bounding box center [595, 249] width 901 height 503
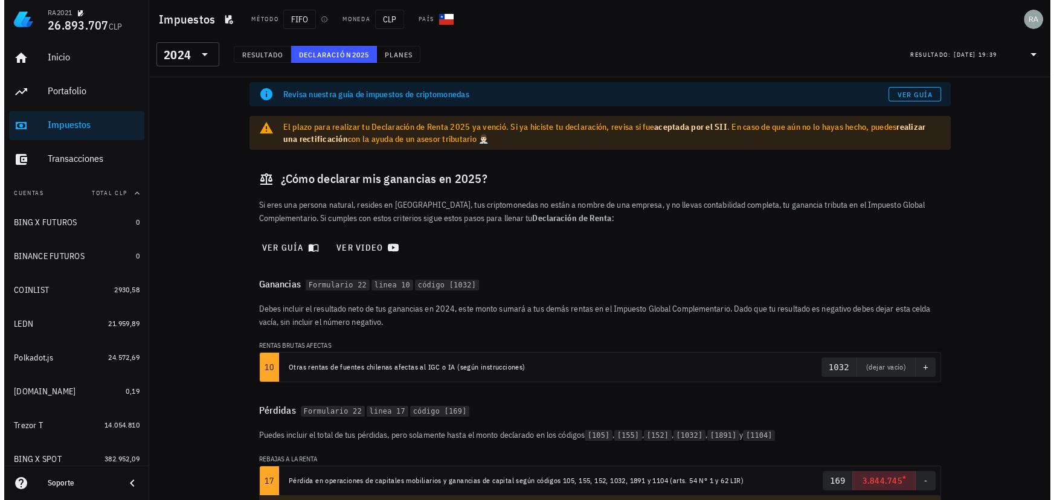
scroll to position [0, 0]
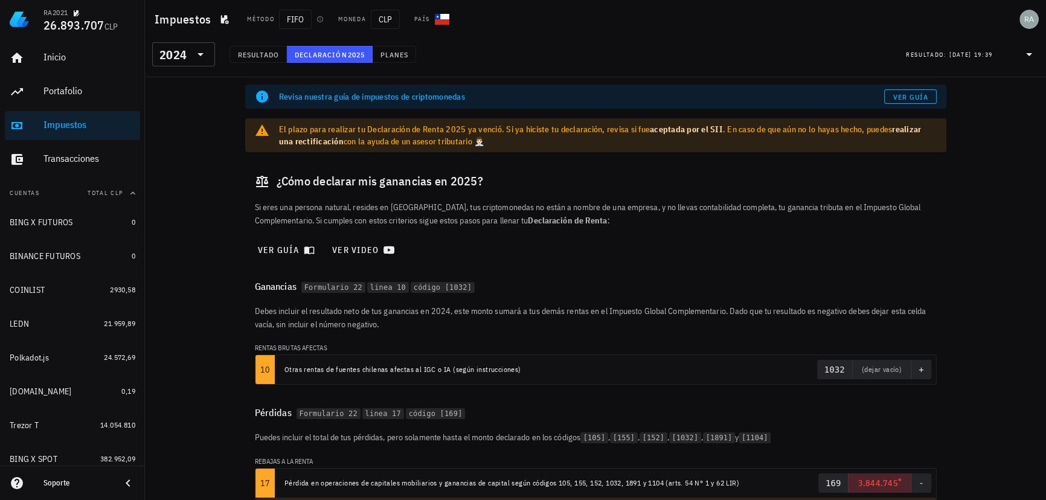
click at [187, 92] on div "Revisa nuestra guía de impuestos de criptomonedas Ver guía El plazo para realiz…" at bounding box center [595, 328] width 901 height 503
click at [390, 60] on button "Planes" at bounding box center [395, 54] width 44 height 17
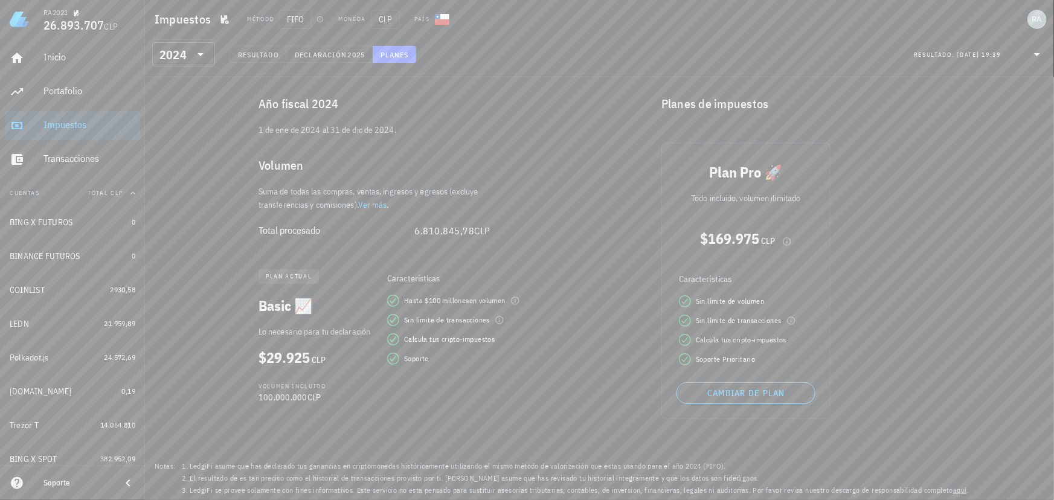
click at [469, 402] on div "Volumen incluido 100.000.000 CLP" at bounding box center [443, 390] width 388 height 36
click at [48, 60] on div "Inicio" at bounding box center [90, 56] width 92 height 11
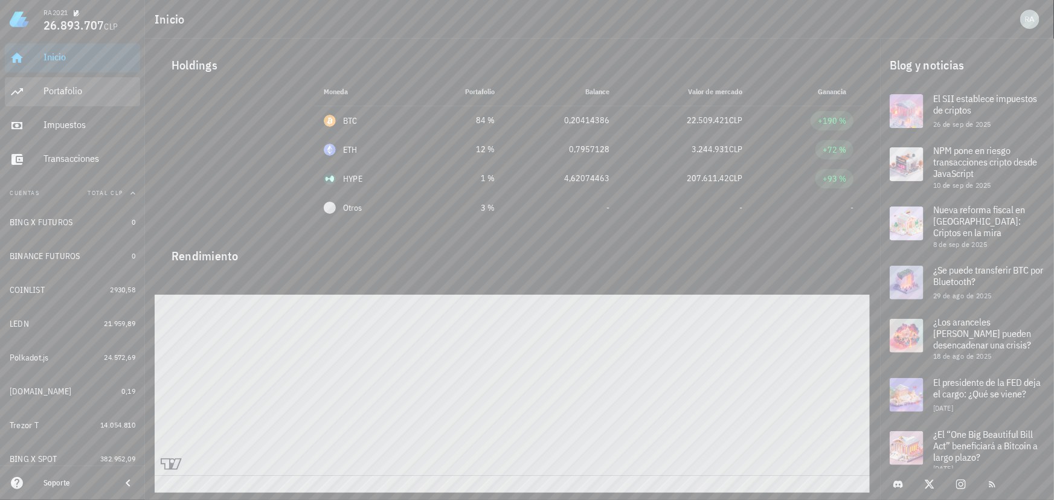
click at [67, 91] on div "Portafolio" at bounding box center [90, 90] width 92 height 11
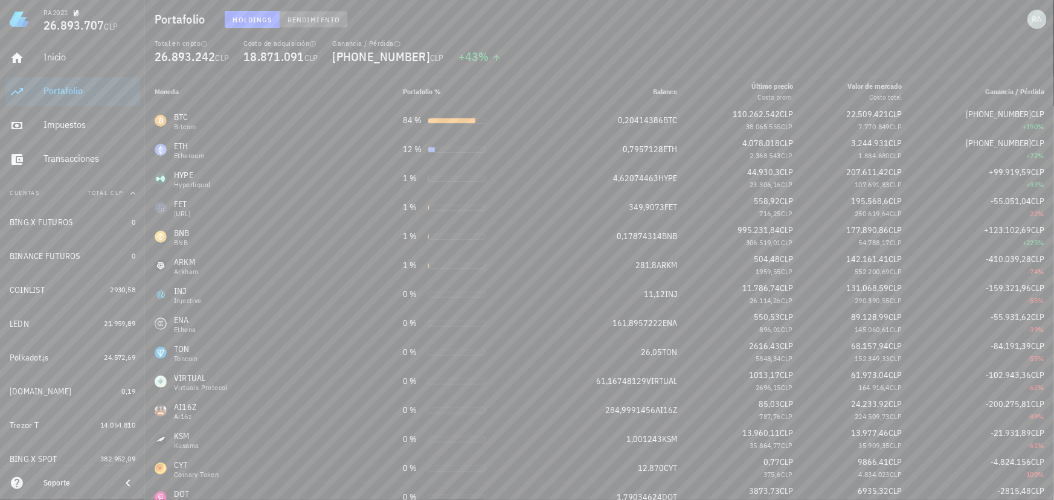
click at [320, 19] on span "Rendimiento" at bounding box center [313, 19] width 53 height 9
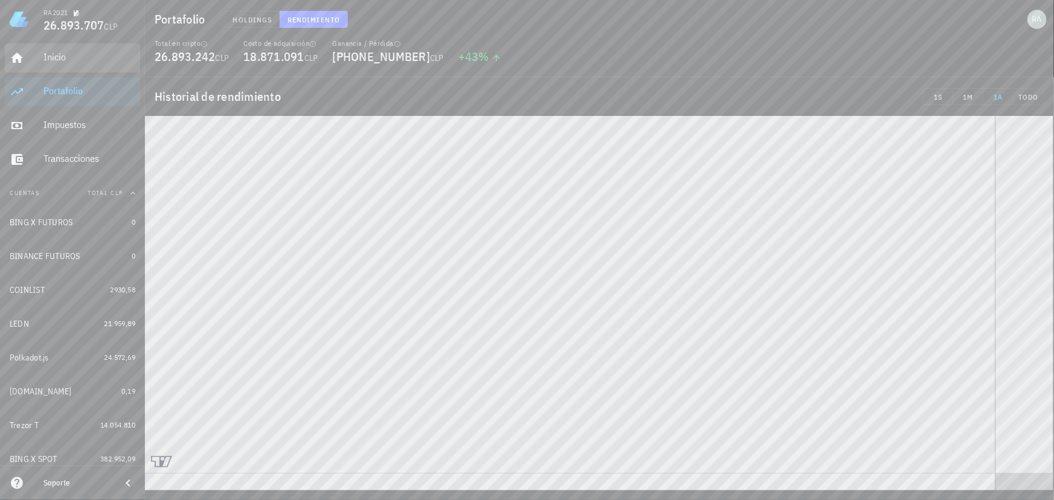
click at [63, 59] on div "Inicio" at bounding box center [90, 56] width 92 height 11
